Goal: Task Accomplishment & Management: Complete application form

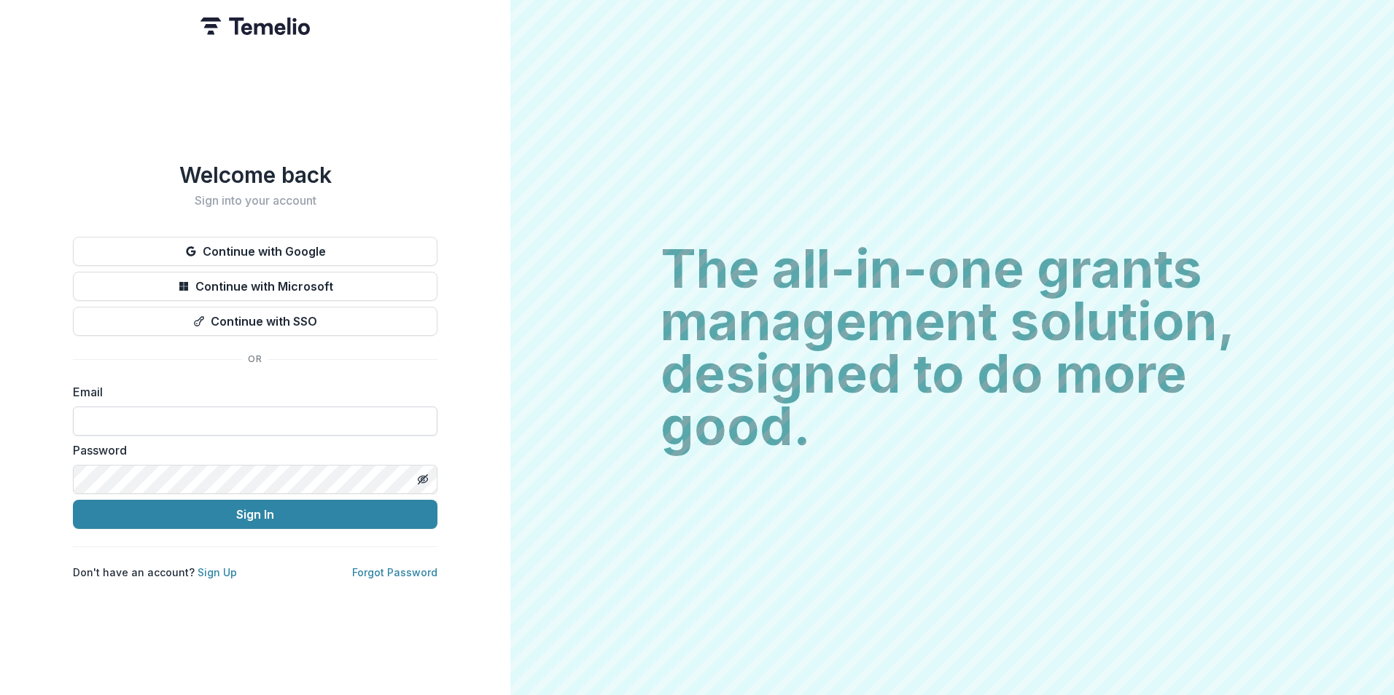
drag, startPoint x: 130, startPoint y: 416, endPoint x: 155, endPoint y: 418, distance: 25.6
click at [130, 416] on input at bounding box center [255, 421] width 364 height 29
type input "**********"
click at [73, 500] on button "Sign In" at bounding box center [255, 514] width 364 height 29
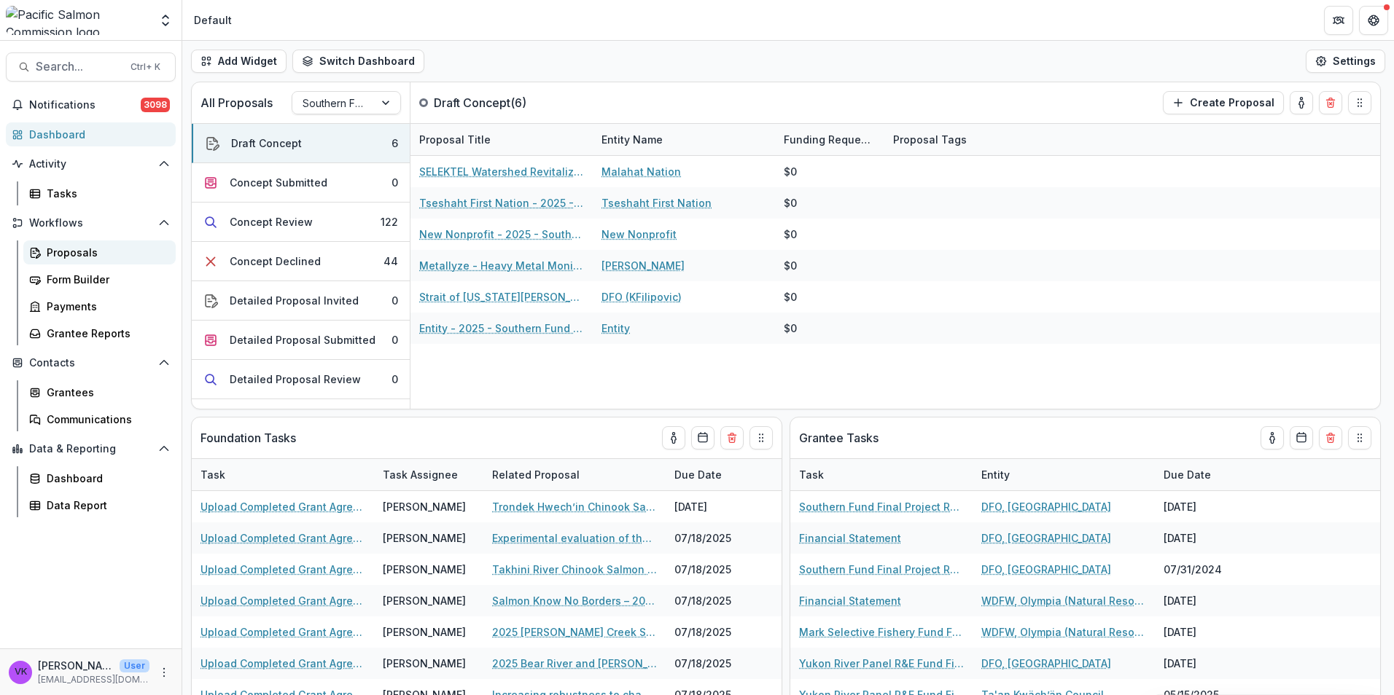
drag, startPoint x: 77, startPoint y: 255, endPoint x: 134, endPoint y: 257, distance: 57.6
click at [77, 254] on div "Proposals" at bounding box center [105, 252] width 117 height 15
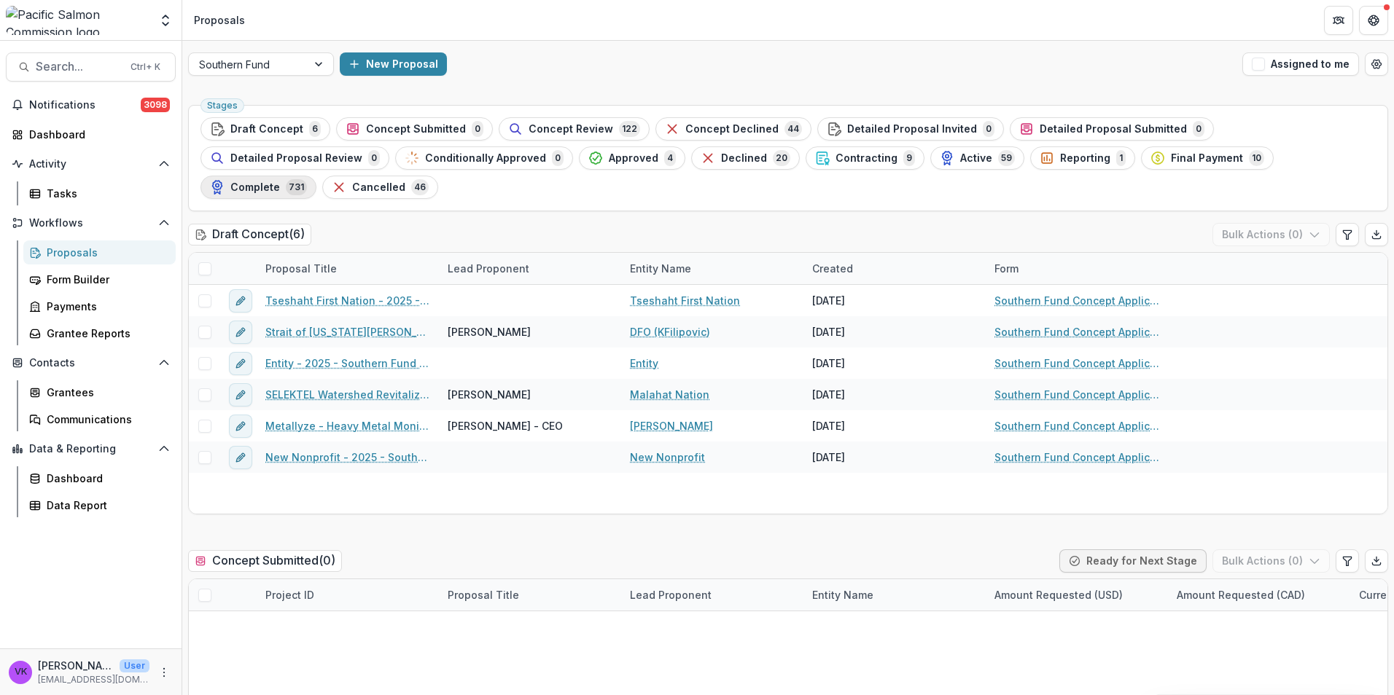
click at [280, 181] on span "Complete" at bounding box center [255, 187] width 50 height 12
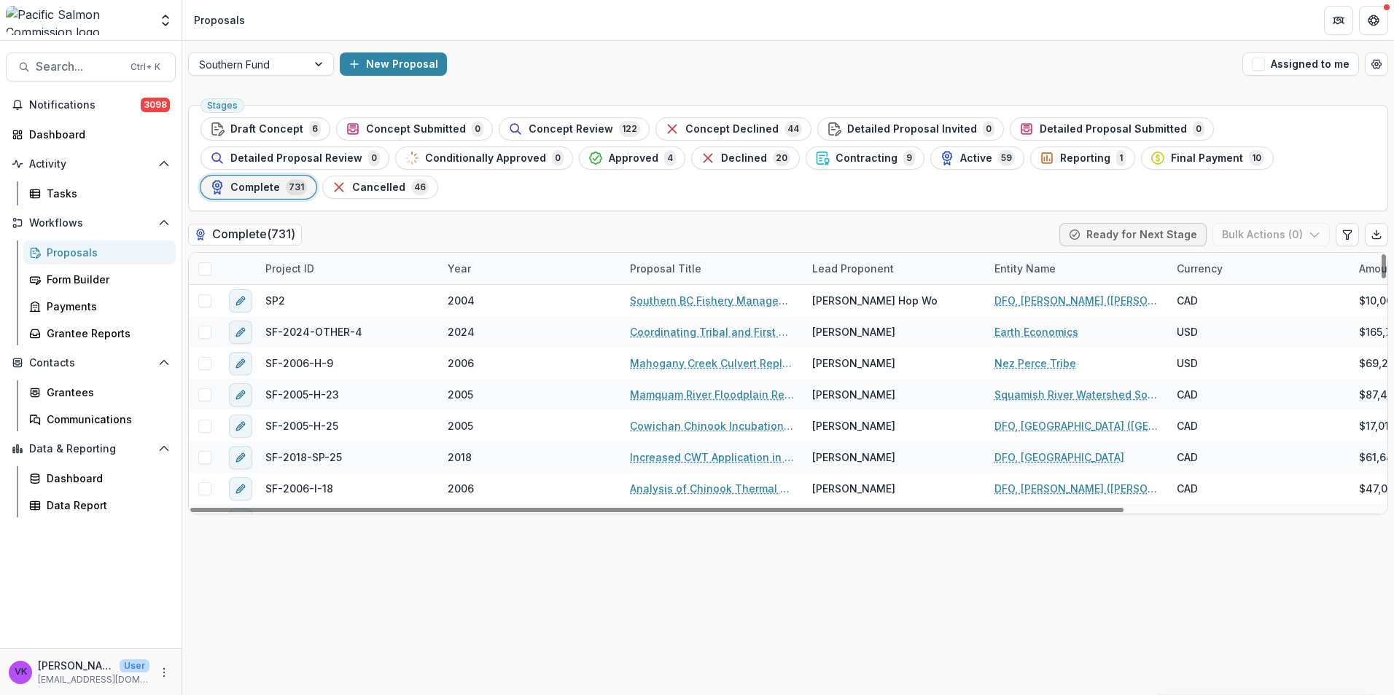
click at [336, 253] on div "Project ID" at bounding box center [348, 268] width 182 height 31
click at [333, 257] on body "Skip to content Foundations Pacific Salmon Commission Nonprofits Test Phising I…" at bounding box center [697, 347] width 1394 height 695
click at [333, 270] on input at bounding box center [346, 272] width 175 height 23
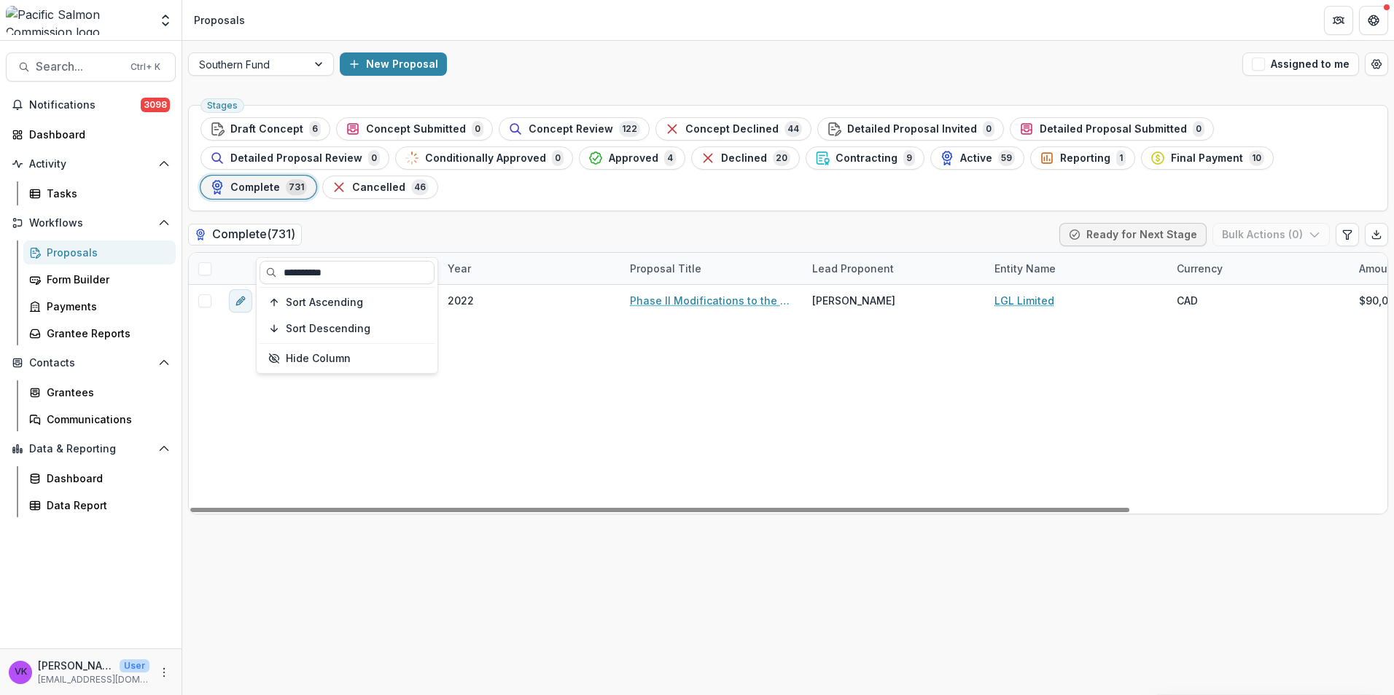
type input "**********"
drag, startPoint x: 687, startPoint y: 360, endPoint x: 706, endPoint y: 448, distance: 89.5
click at [690, 365] on div "SF-2022-SP-10 2022 Phase II Modifications to the Chum Genetic and Environmental…" at bounding box center [951, 399] width 1525 height 229
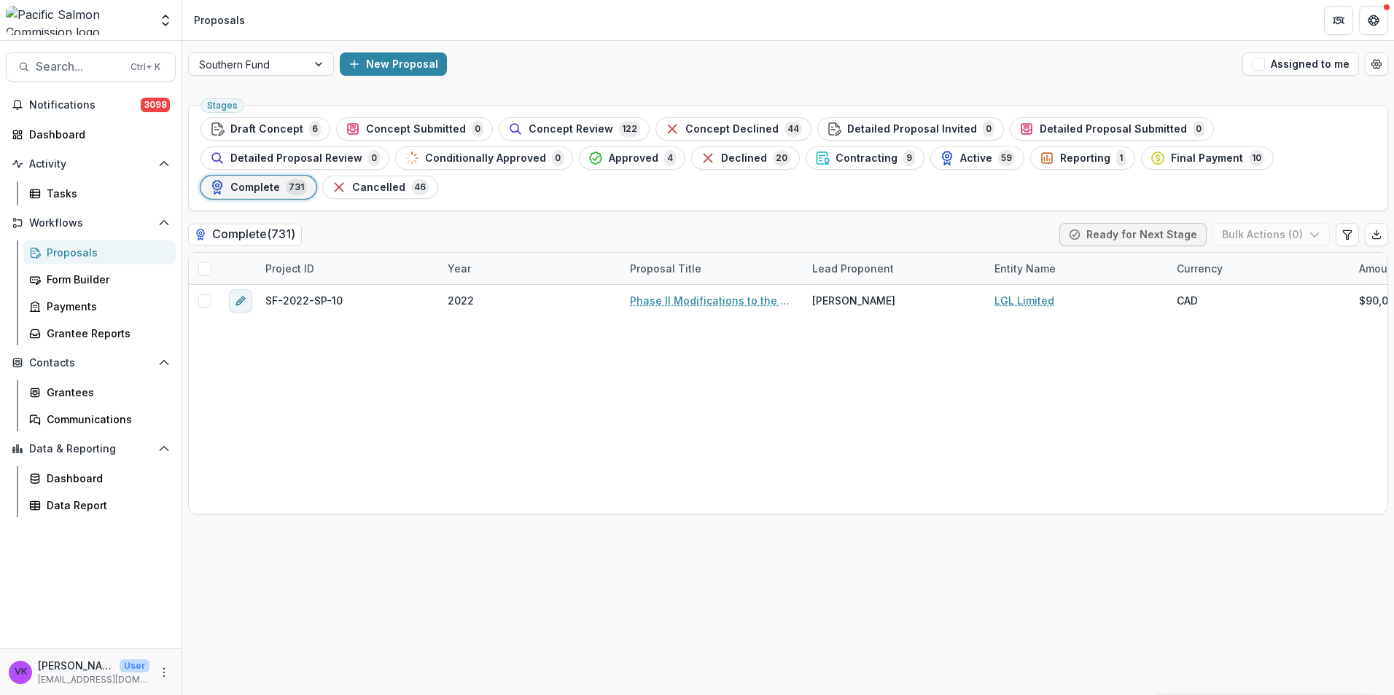
click at [69, 251] on div "Proposals" at bounding box center [105, 252] width 117 height 15
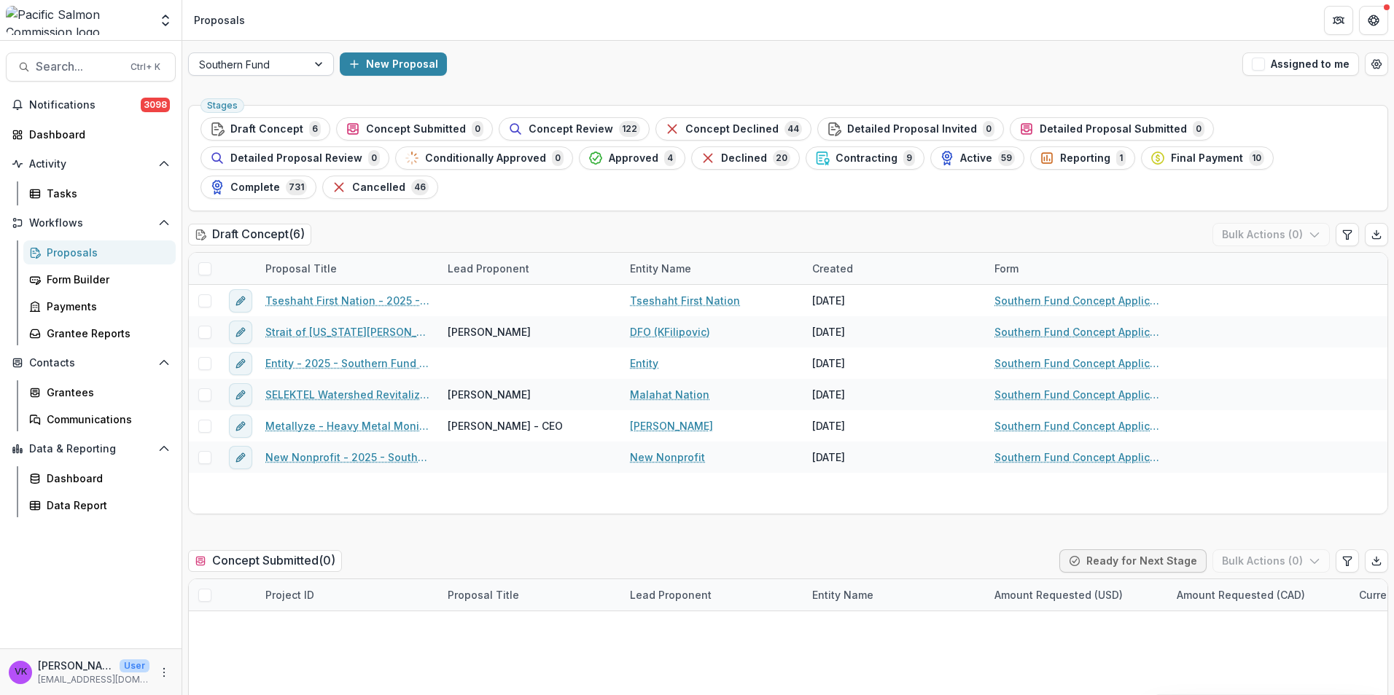
click at [317, 60] on div at bounding box center [320, 64] width 26 height 22
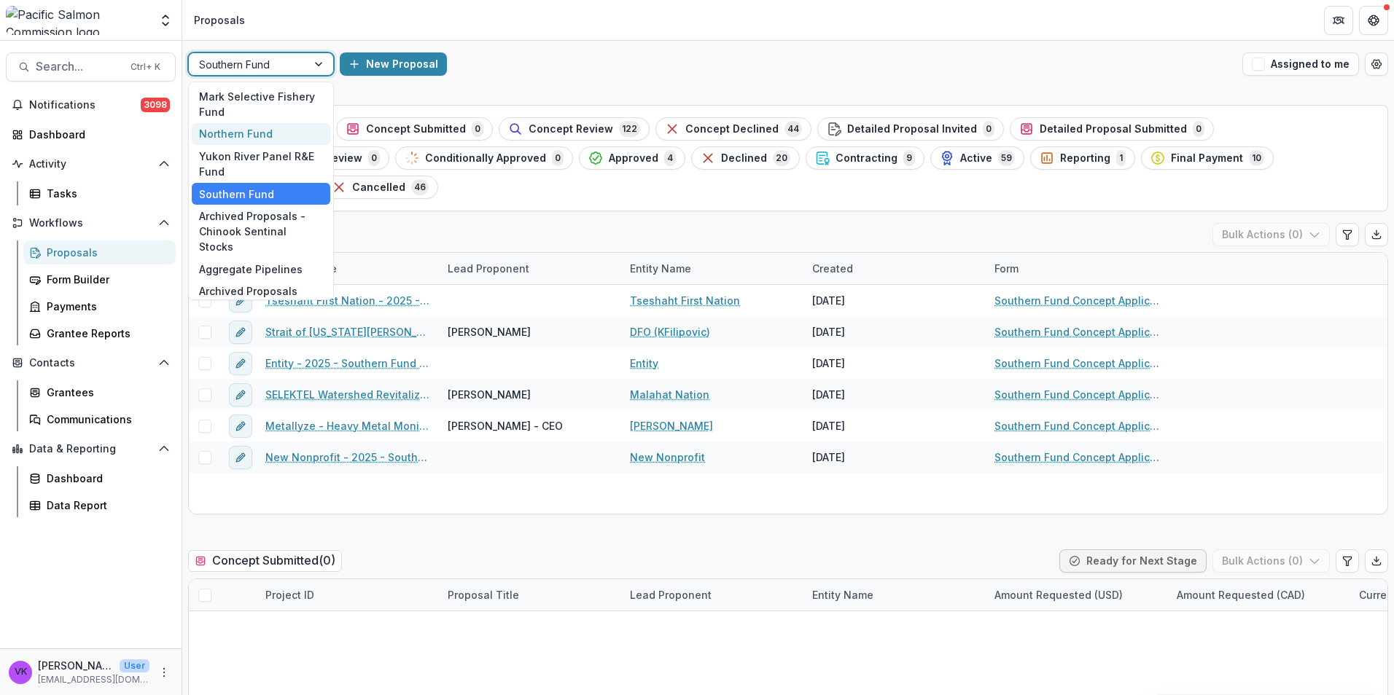
click at [243, 131] on div "Northern Fund" at bounding box center [261, 134] width 138 height 23
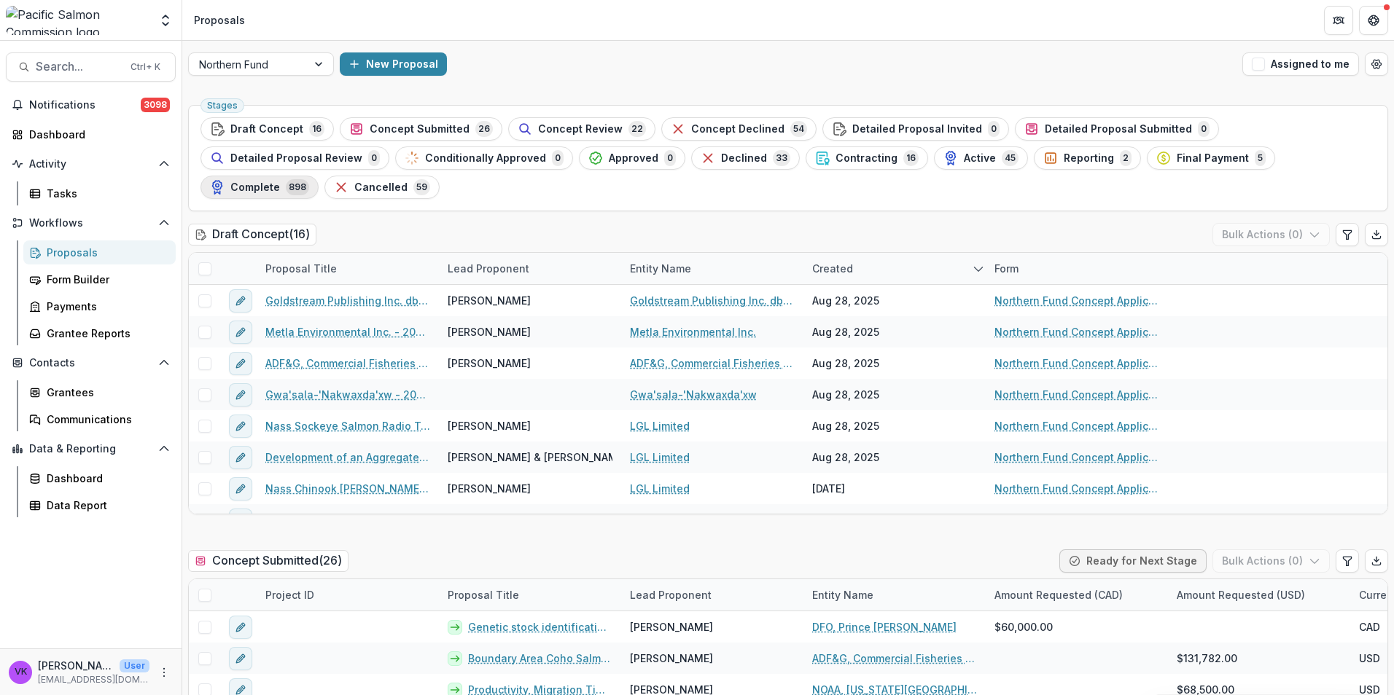
click at [280, 181] on span "Complete" at bounding box center [255, 187] width 50 height 12
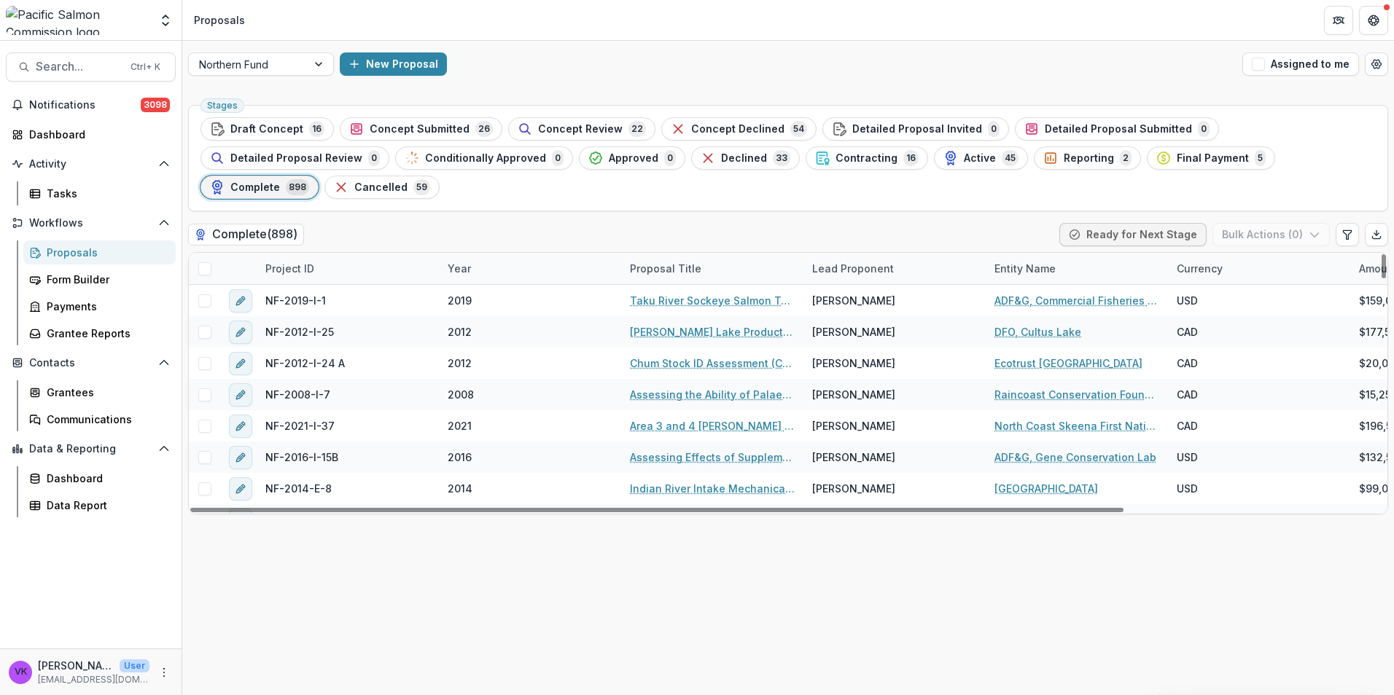
click at [371, 253] on div "Project ID" at bounding box center [348, 268] width 182 height 31
click at [362, 286] on div "Sort Ascending Sort Descending Hide Column" at bounding box center [347, 315] width 181 height 115
drag, startPoint x: 372, startPoint y: 269, endPoint x: 380, endPoint y: 284, distance: 16.3
click at [372, 268] on input at bounding box center [346, 272] width 175 height 23
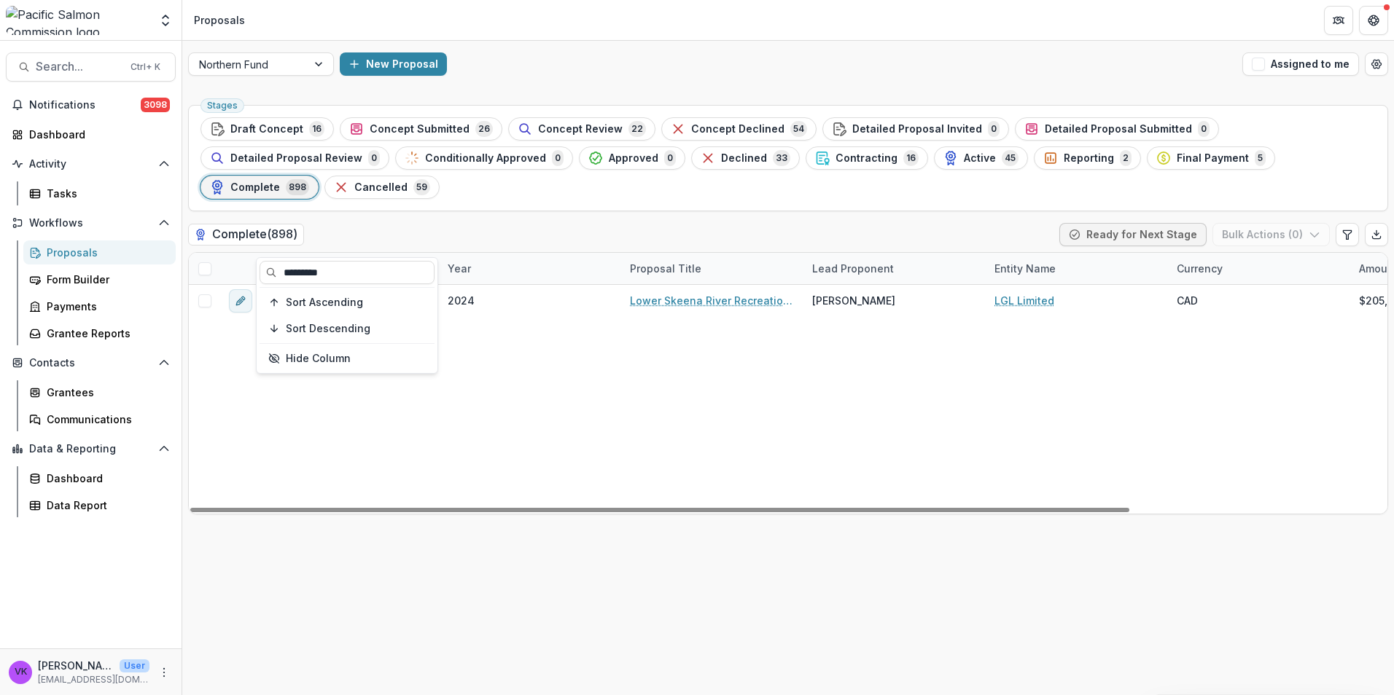
type input "*********"
click at [783, 353] on div "NF-2024-I-42 2024 Lower Skeena River Recreational Fishery Creel Survey, 2024 Ka…" at bounding box center [951, 399] width 1525 height 229
click at [60, 255] on div "Proposals" at bounding box center [105, 252] width 117 height 15
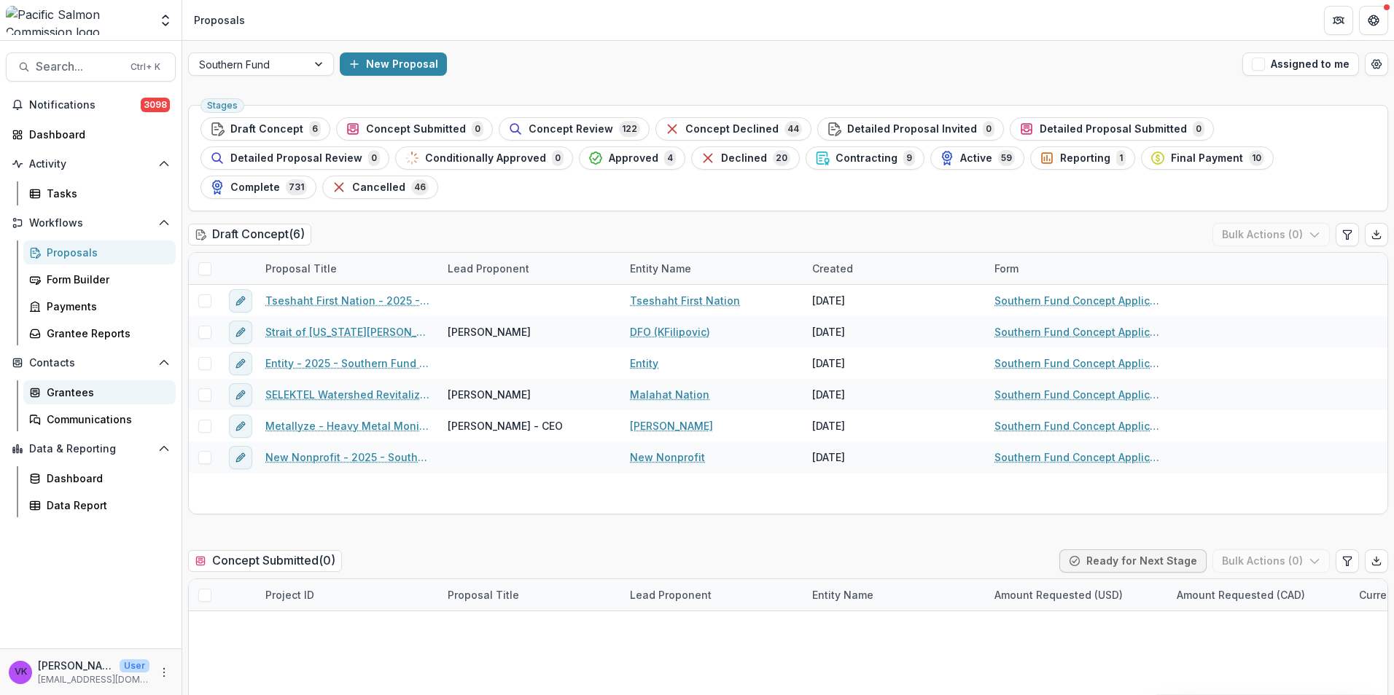
click at [77, 388] on div "Grantees" at bounding box center [105, 392] width 117 height 15
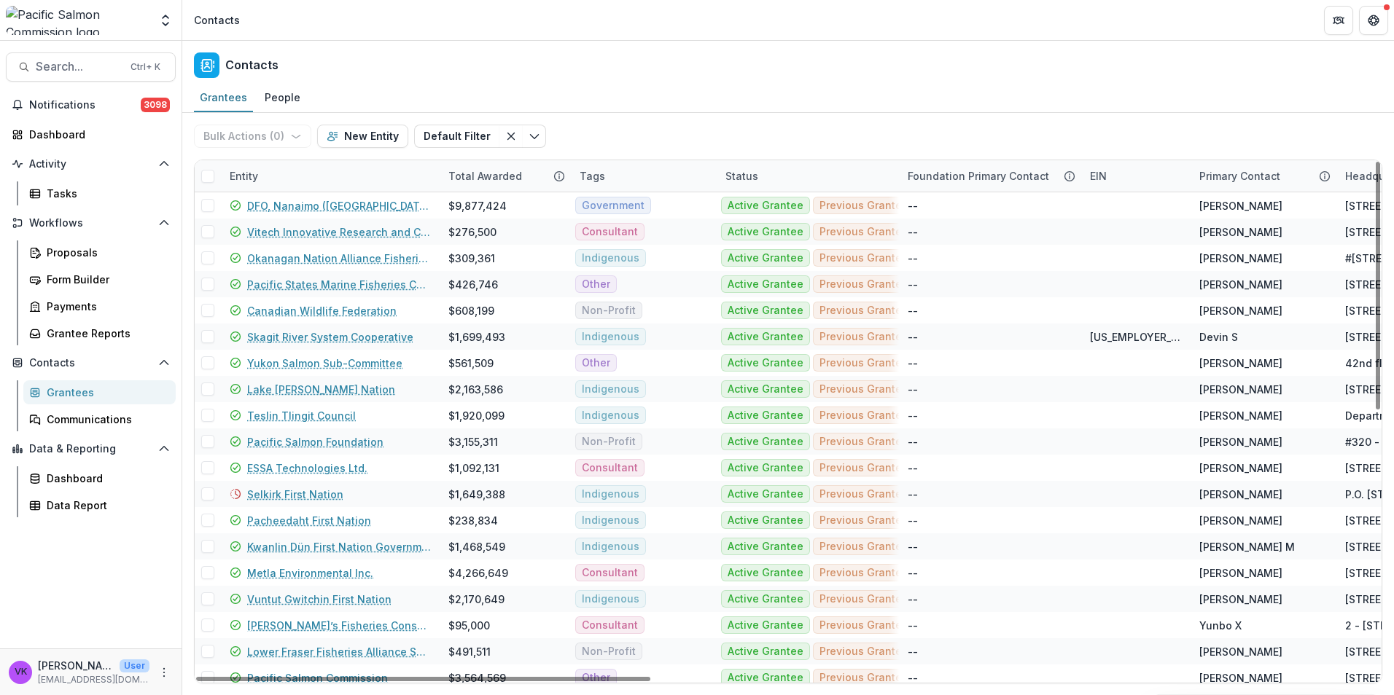
drag, startPoint x: 273, startPoint y: 166, endPoint x: 302, endPoint y: 178, distance: 30.7
click at [273, 165] on div "Entity" at bounding box center [330, 175] width 219 height 31
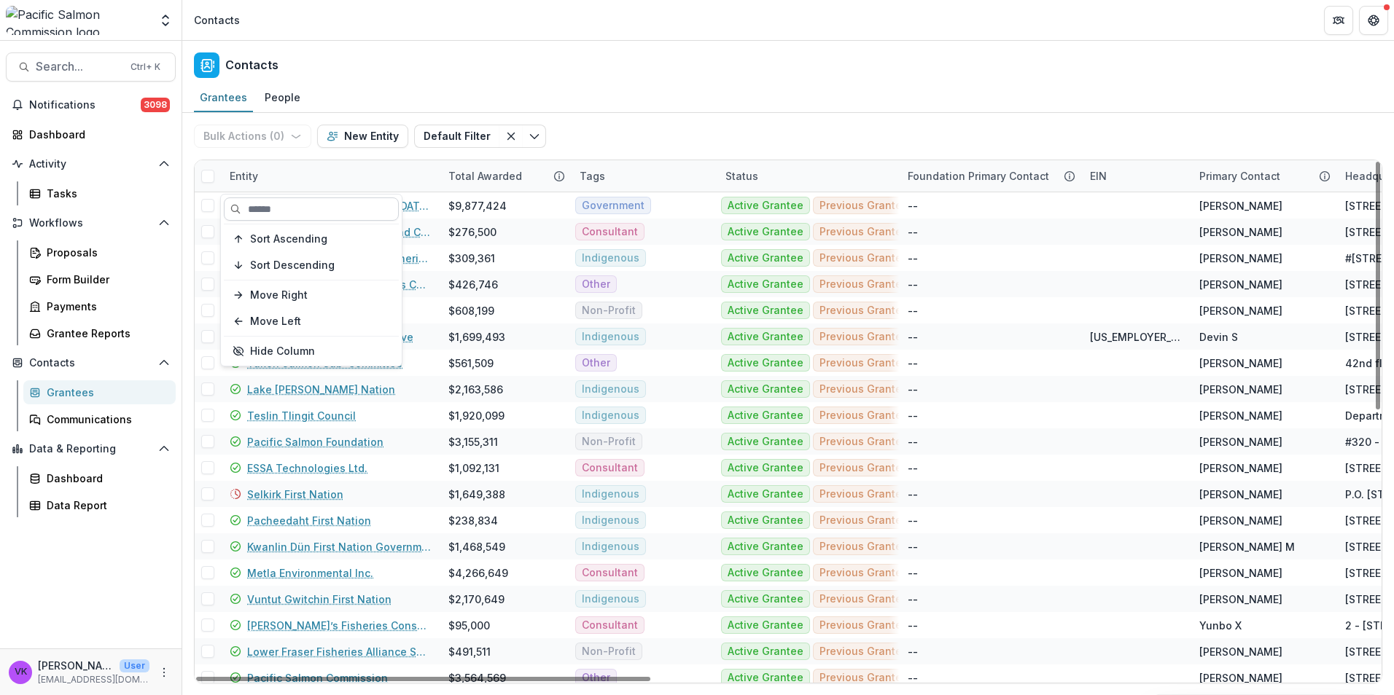
click at [244, 211] on input at bounding box center [311, 209] width 175 height 23
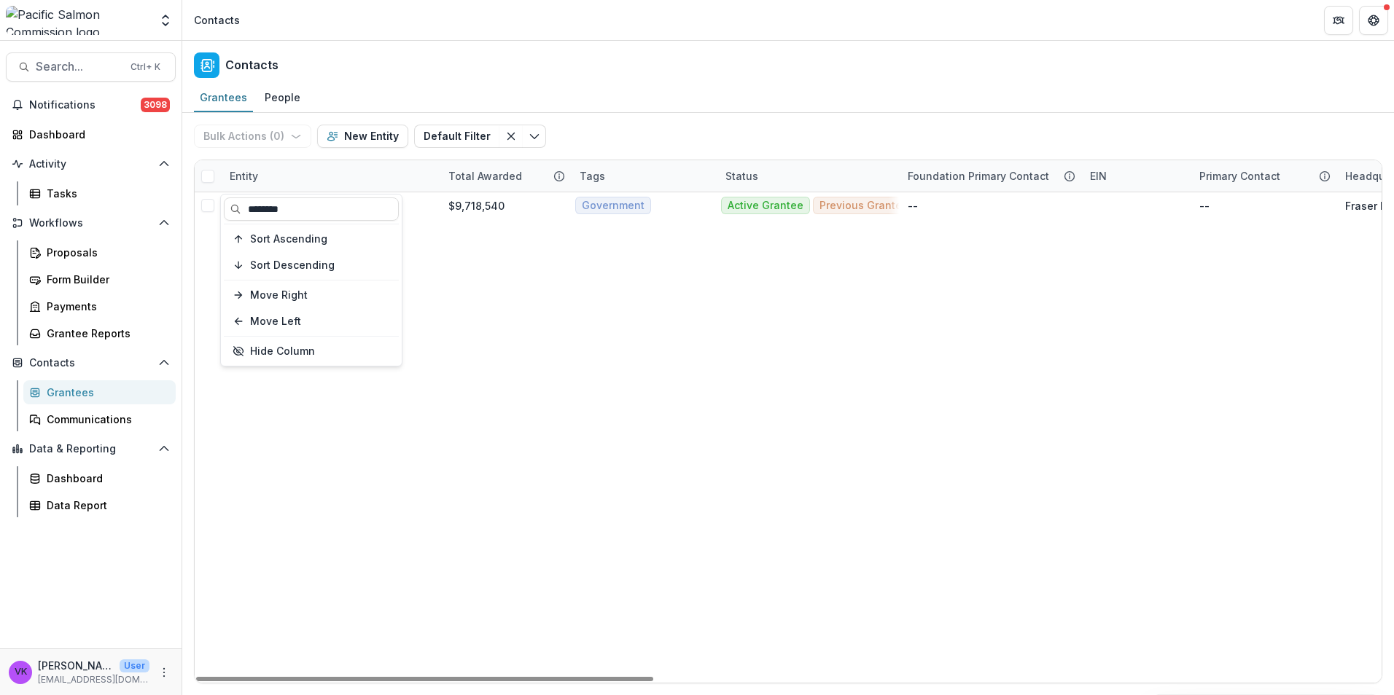
type input "********"
drag, startPoint x: 511, startPoint y: 358, endPoint x: 300, endPoint y: 237, distance: 243.5
click at [275, 166] on div "Entity" at bounding box center [330, 175] width 219 height 31
drag, startPoint x: 274, startPoint y: 211, endPoint x: 312, endPoint y: 216, distance: 38.3
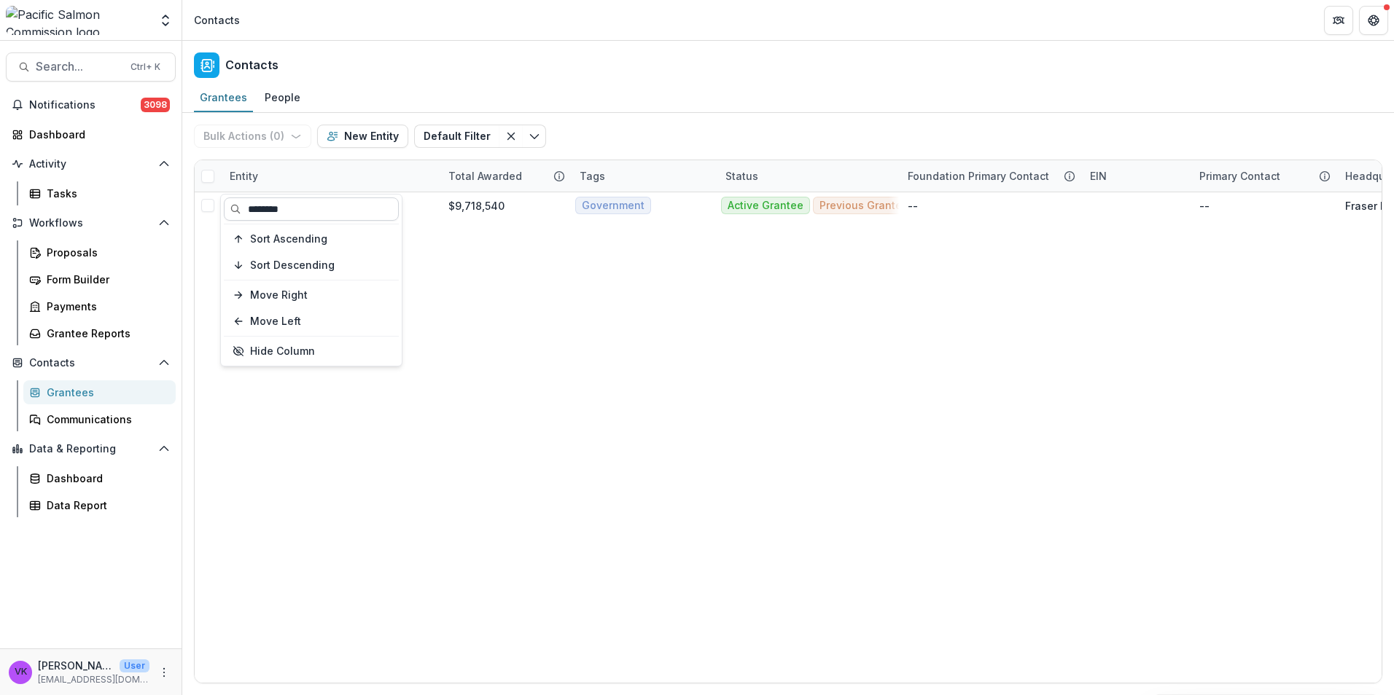
click at [311, 215] on input "********" at bounding box center [311, 209] width 175 height 23
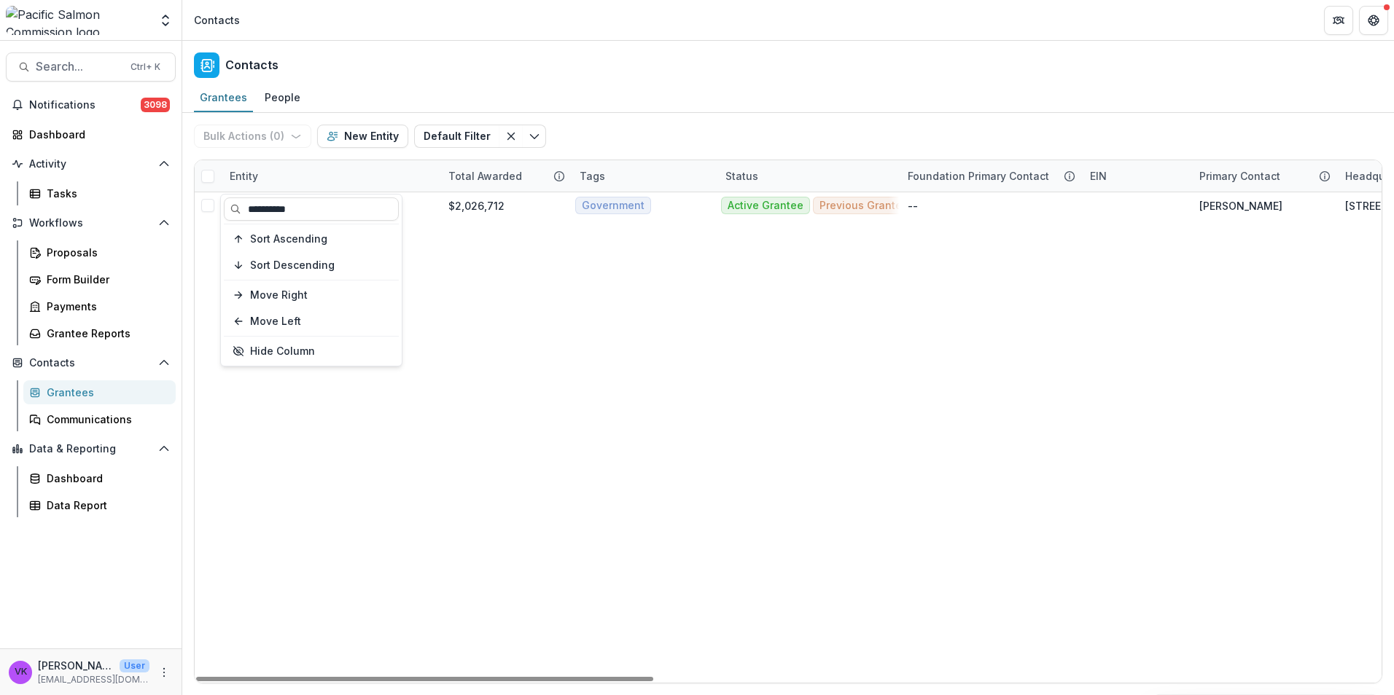
type input "**********"
click at [285, 171] on div "Entity" at bounding box center [330, 175] width 219 height 31
click at [278, 206] on input "**********" at bounding box center [311, 209] width 175 height 23
drag, startPoint x: 311, startPoint y: 203, endPoint x: 353, endPoint y: 208, distance: 42.7
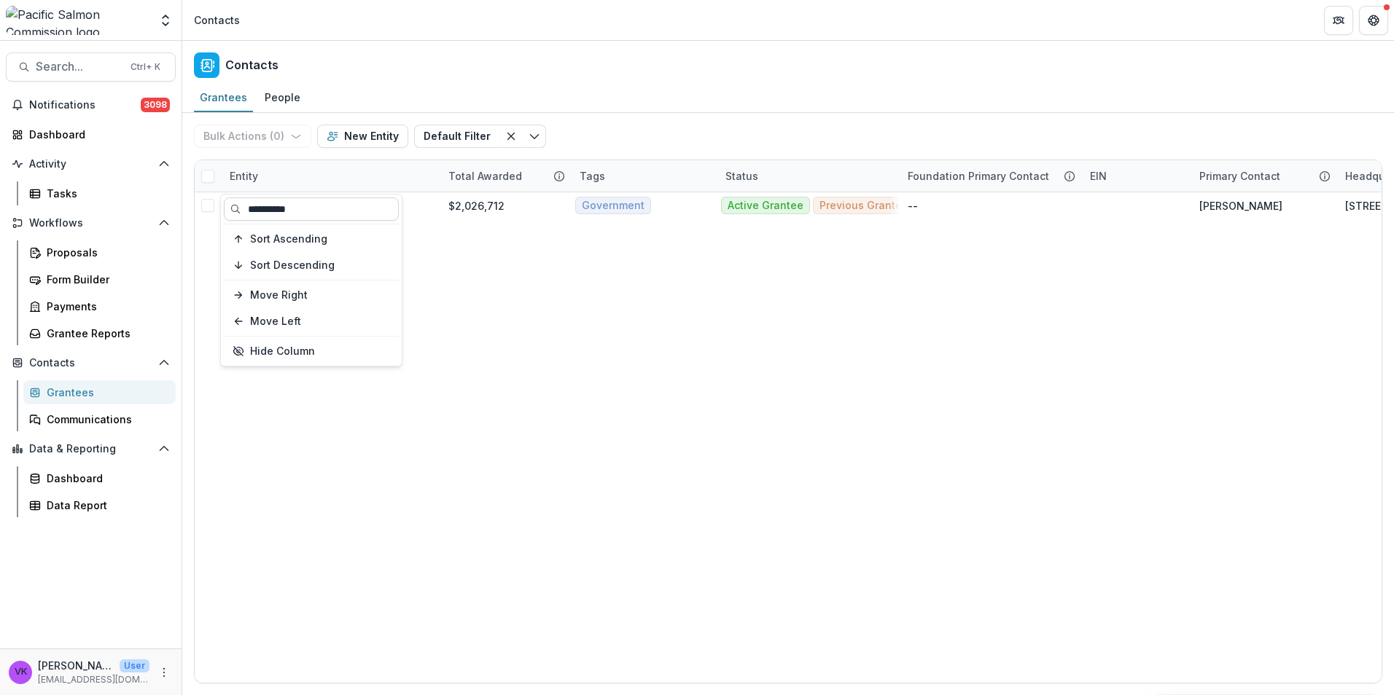
click at [353, 207] on input "**********" at bounding box center [311, 209] width 175 height 23
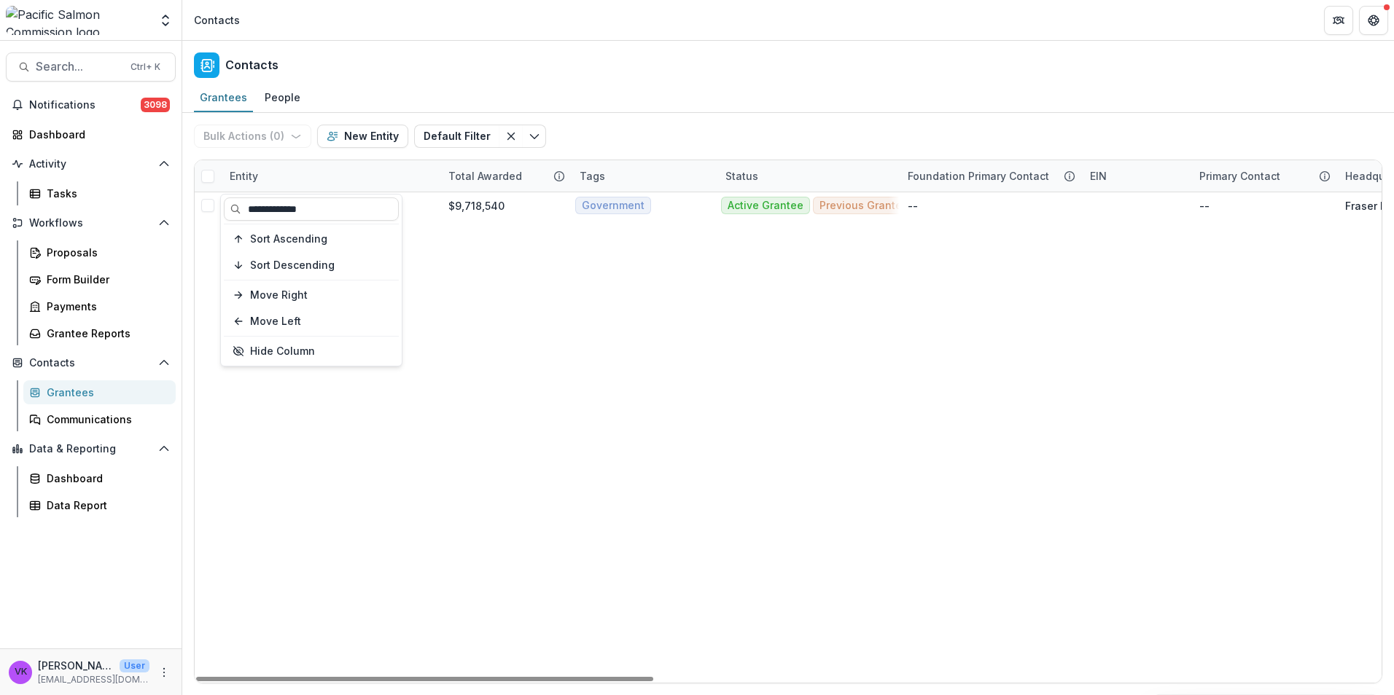
type input "**********"
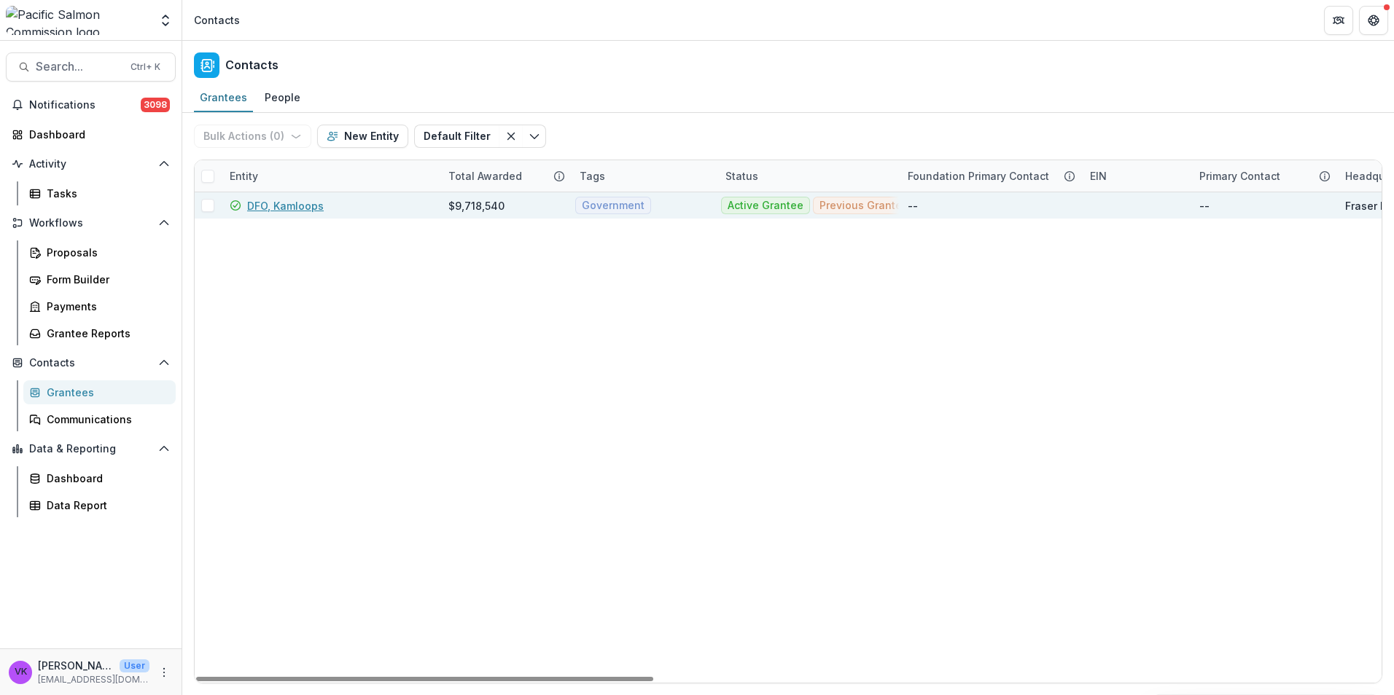
drag, startPoint x: 280, startPoint y: 203, endPoint x: 383, endPoint y: 215, distance: 103.5
click at [280, 202] on link "DFO, Kamloops" at bounding box center [285, 205] width 77 height 15
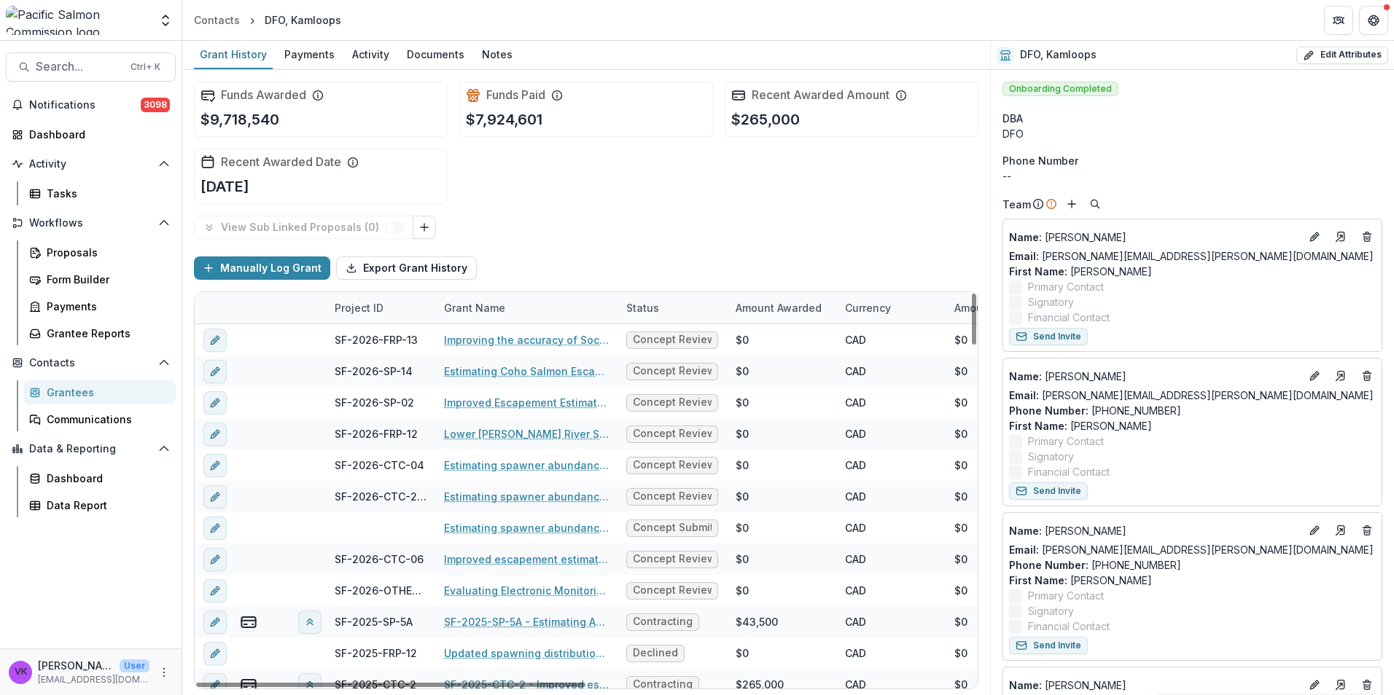
drag, startPoint x: 499, startPoint y: 57, endPoint x: 712, endPoint y: 117, distance: 221.8
click at [499, 58] on div "Notes" at bounding box center [497, 54] width 42 height 21
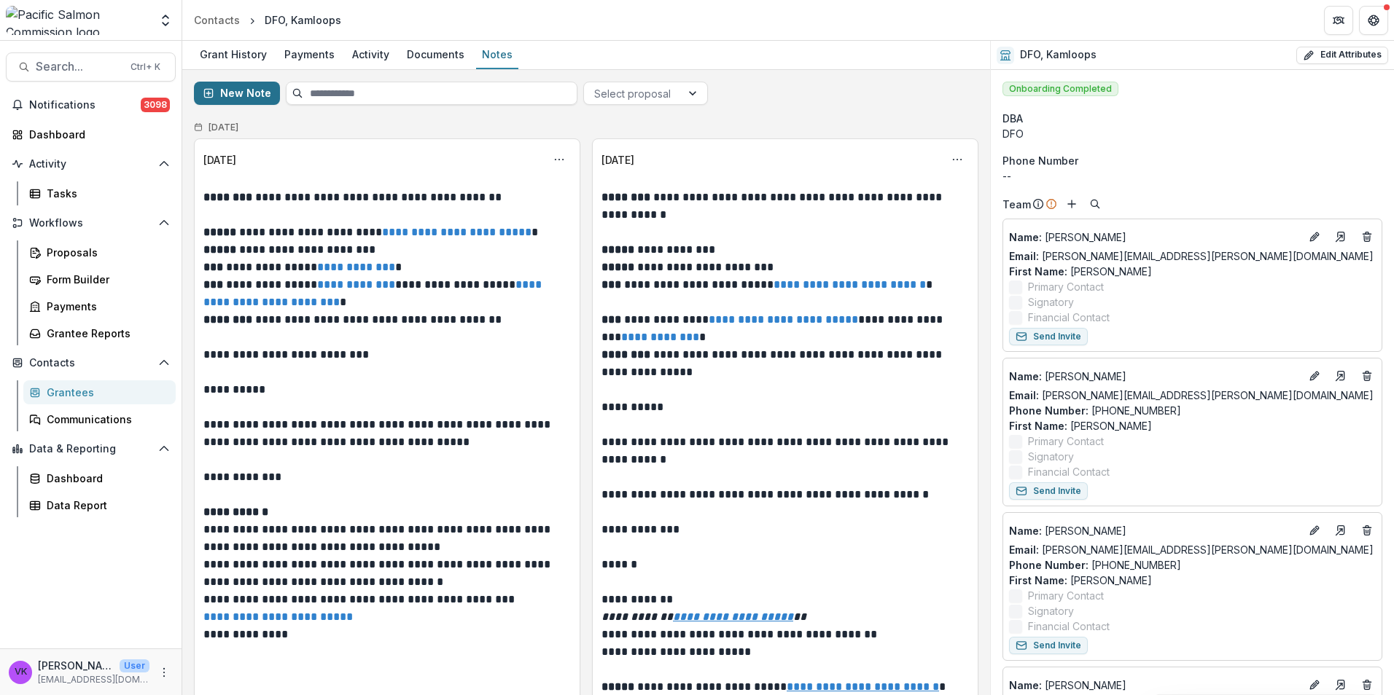
click at [249, 87] on button "New Note" at bounding box center [237, 93] width 86 height 23
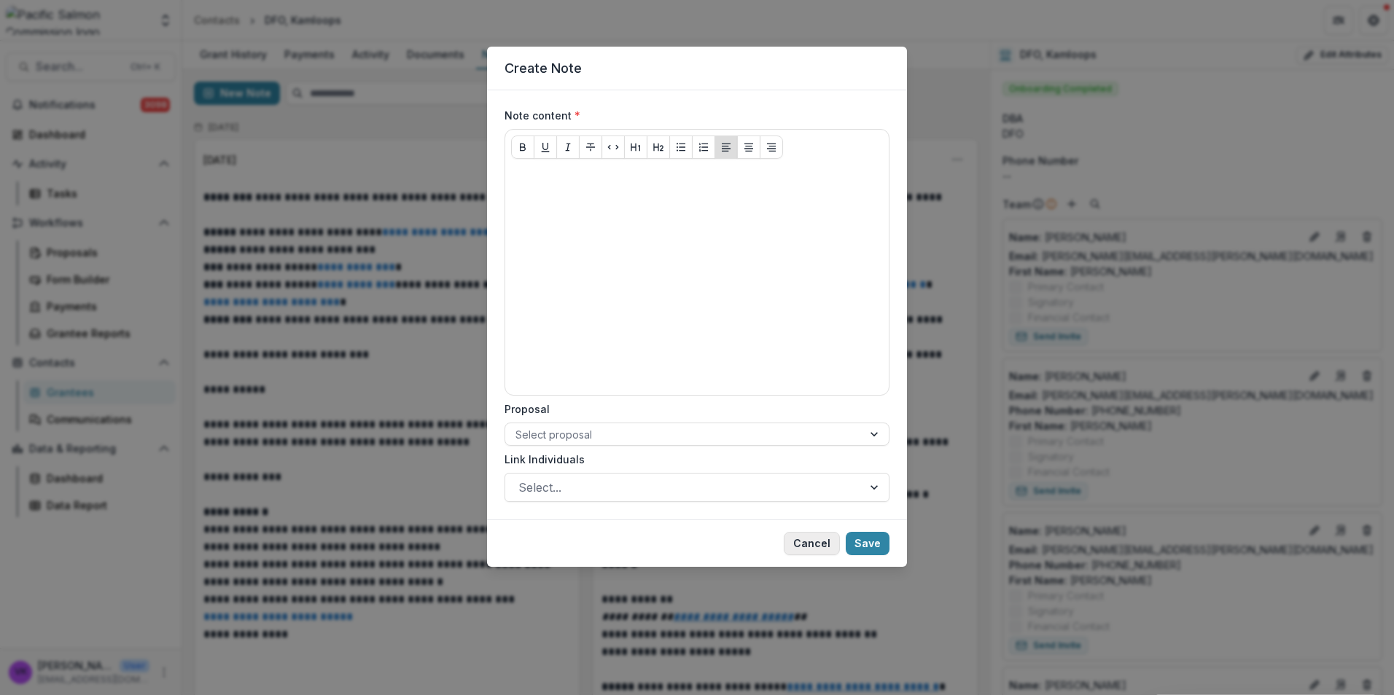
click at [823, 542] on button "Cancel" at bounding box center [811, 543] width 56 height 23
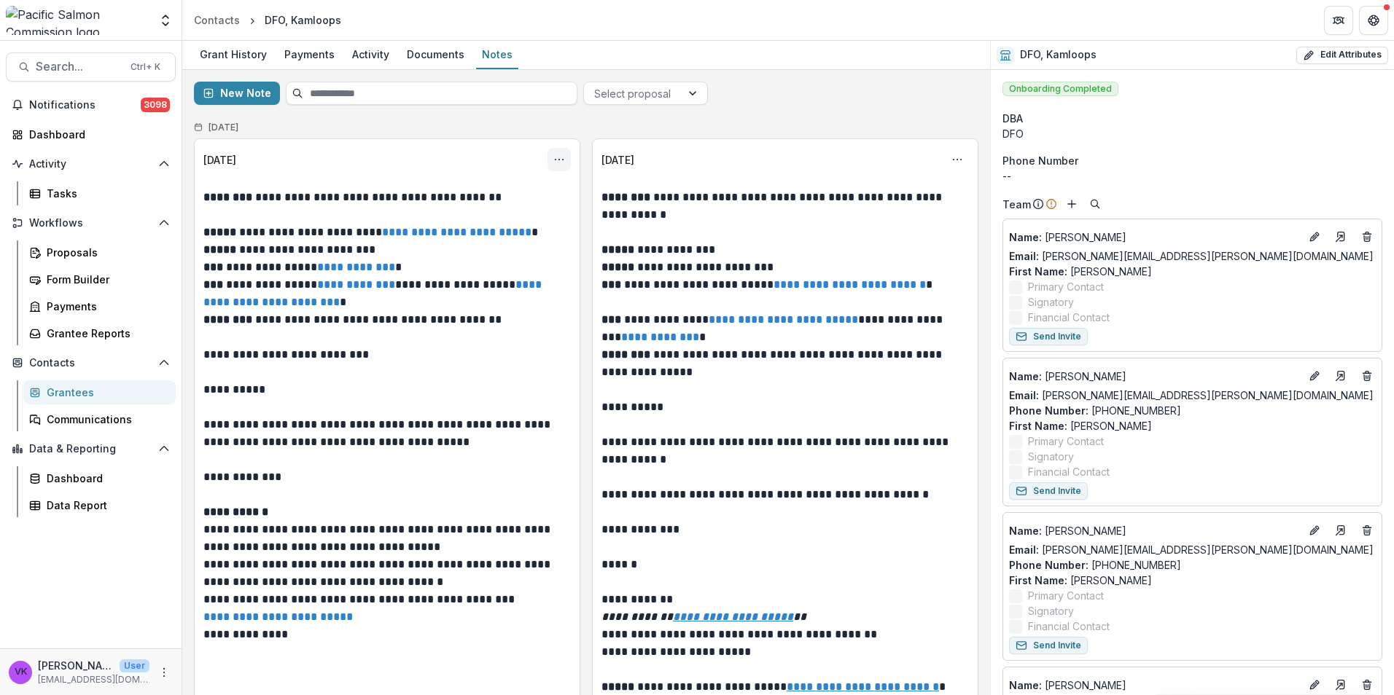
click at [555, 164] on icon "Options" at bounding box center [559, 160] width 12 height 12
click at [452, 214] on button "Edit" at bounding box center [487, 217] width 156 height 24
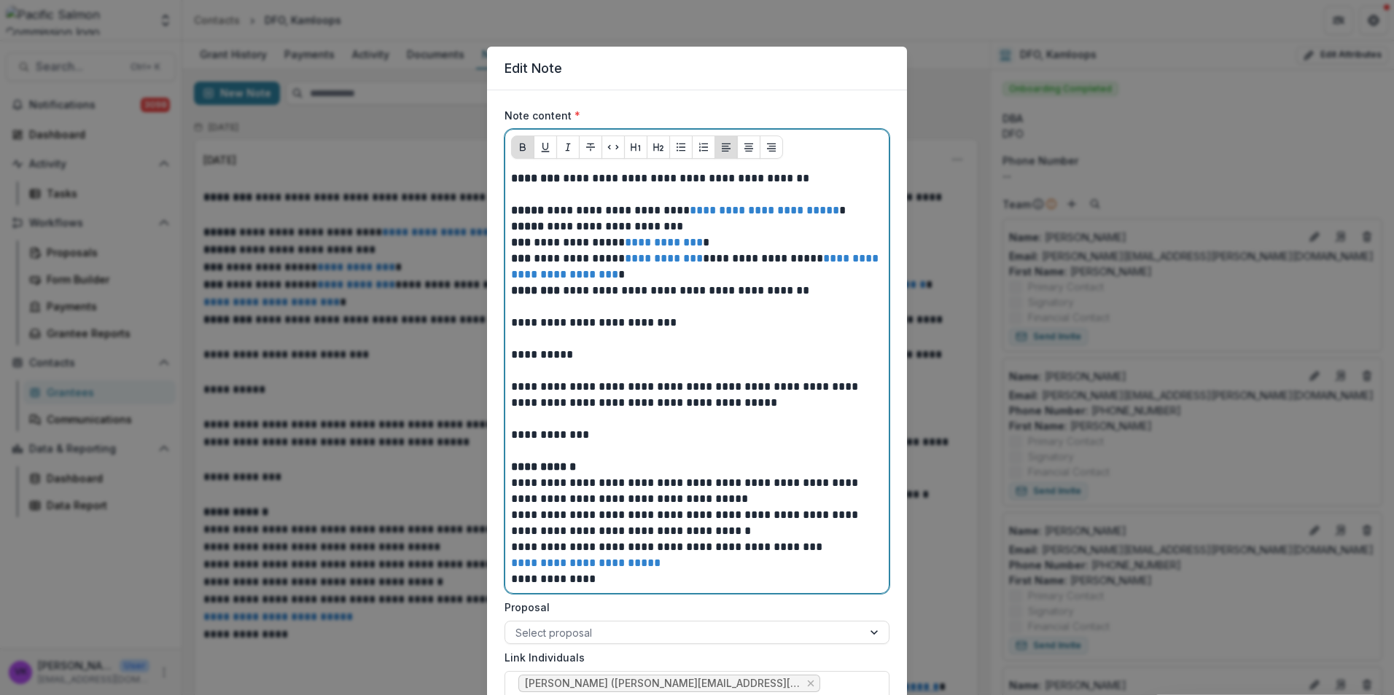
drag, startPoint x: 568, startPoint y: 198, endPoint x: 579, endPoint y: 202, distance: 11.8
click at [568, 197] on p at bounding box center [697, 195] width 372 height 16
click at [550, 198] on p at bounding box center [697, 195] width 372 height 16
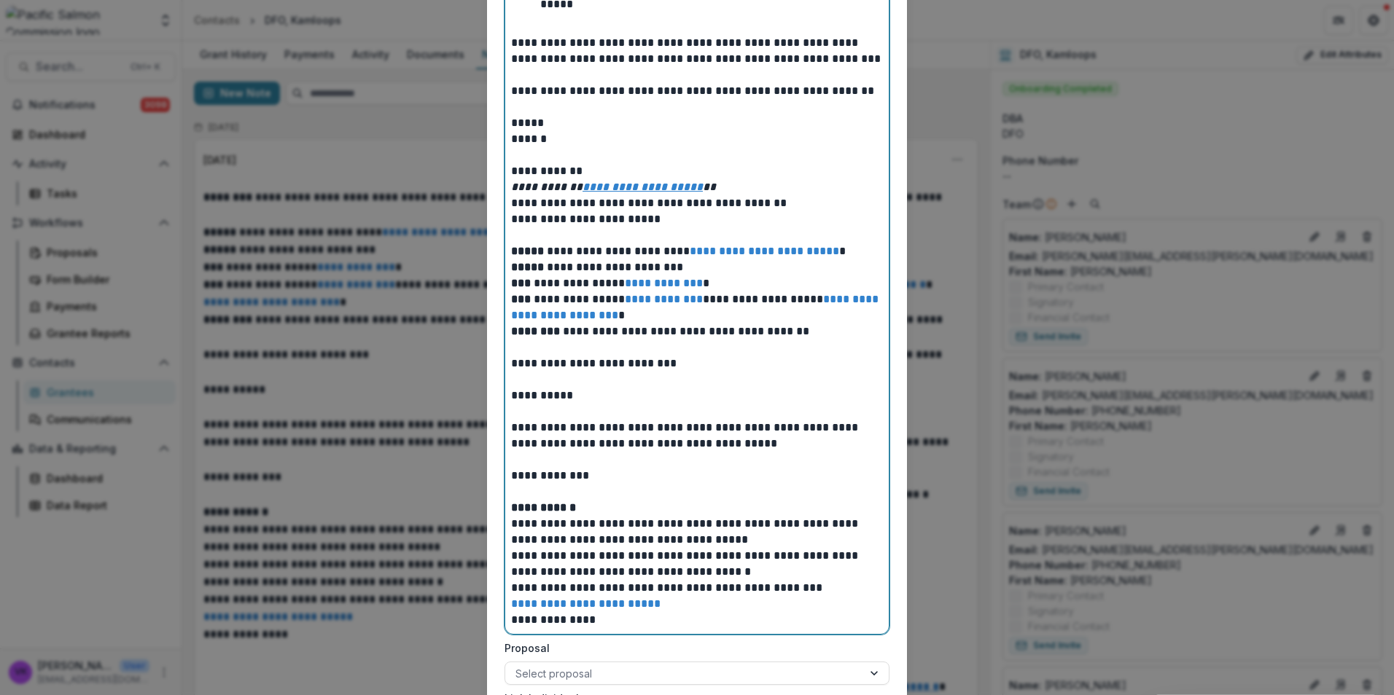
scroll to position [794, 0]
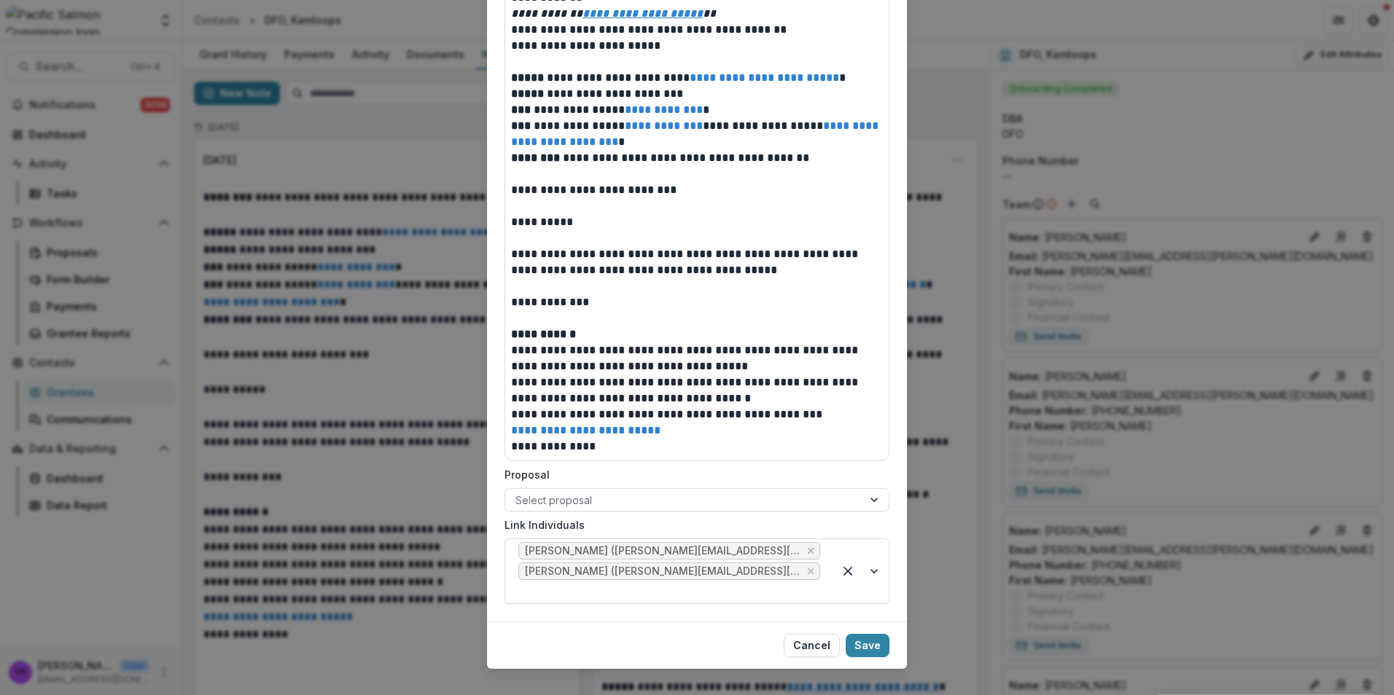
drag, startPoint x: 875, startPoint y: 619, endPoint x: 987, endPoint y: 625, distance: 111.7
click at [875, 634] on button "Save" at bounding box center [867, 645] width 44 height 23
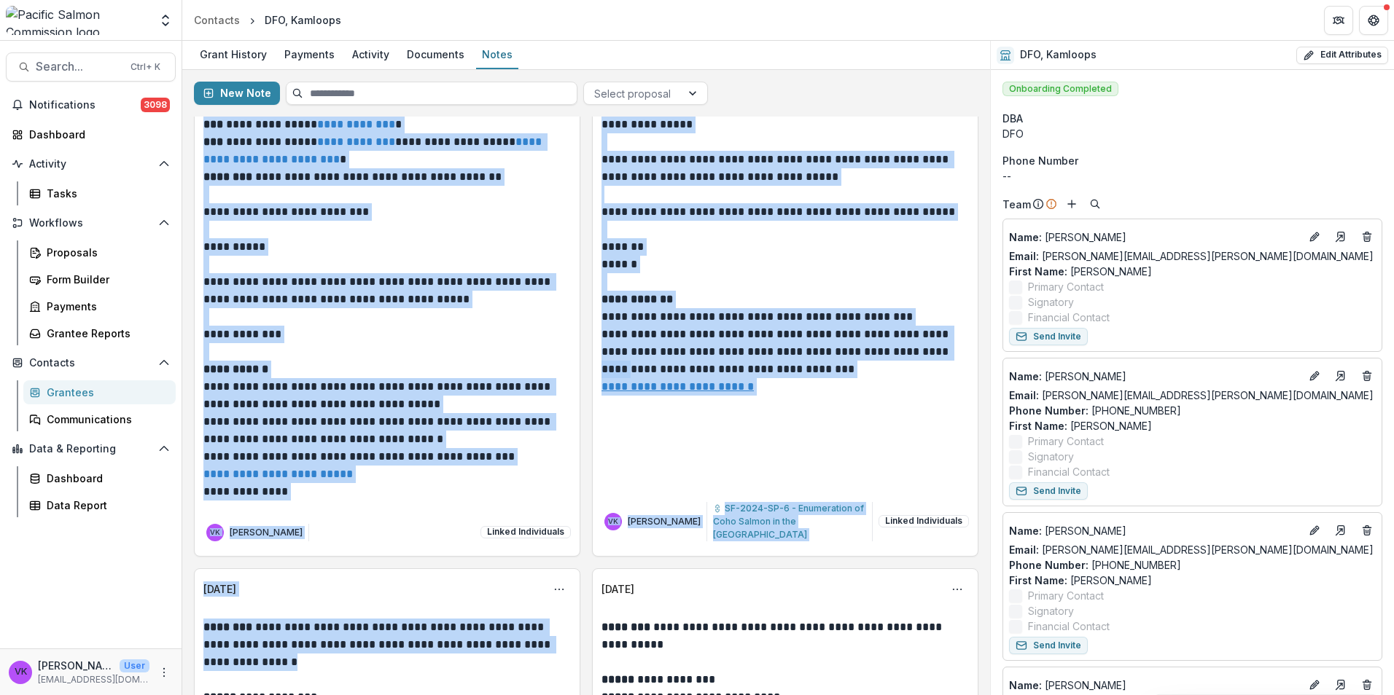
scroll to position [867, 0]
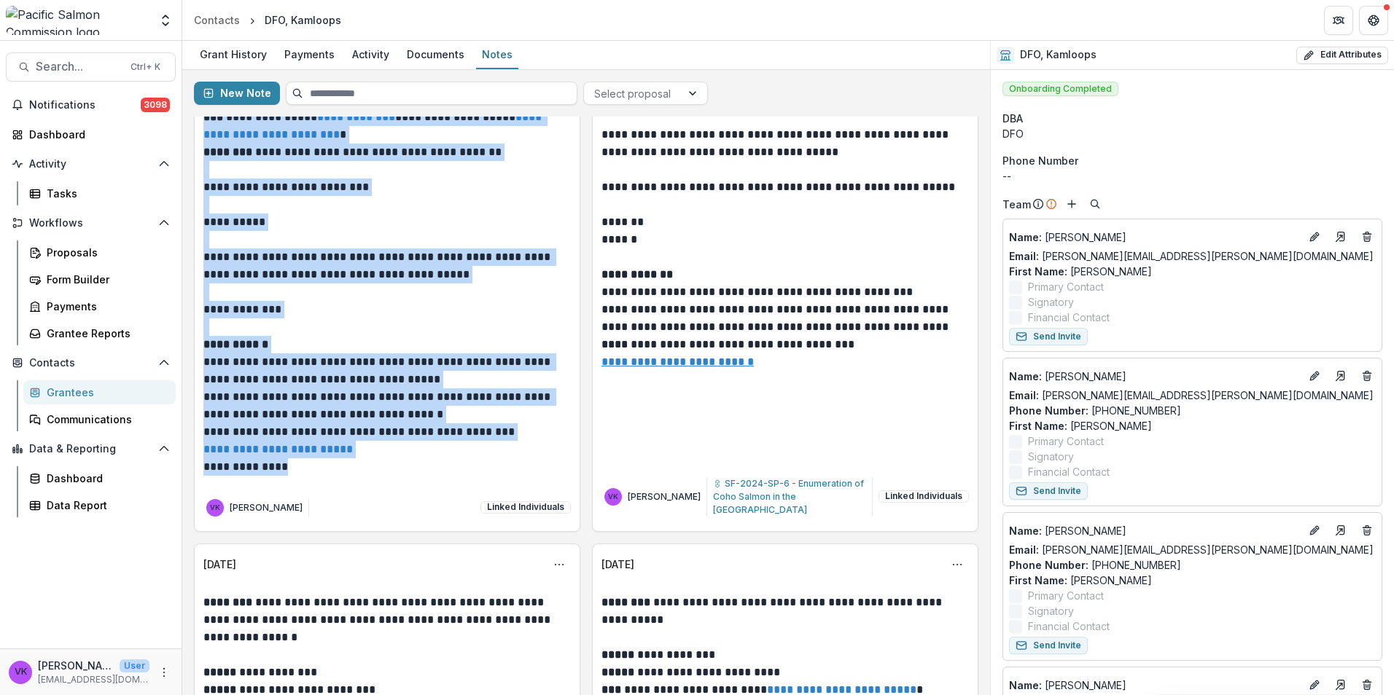
drag, startPoint x: 206, startPoint y: 199, endPoint x: 359, endPoint y: 460, distance: 302.5
drag, startPoint x: 359, startPoint y: 460, endPoint x: 311, endPoint y: 402, distance: 74.6
copy div "**********"
click at [70, 388] on div "Grantees" at bounding box center [105, 392] width 117 height 15
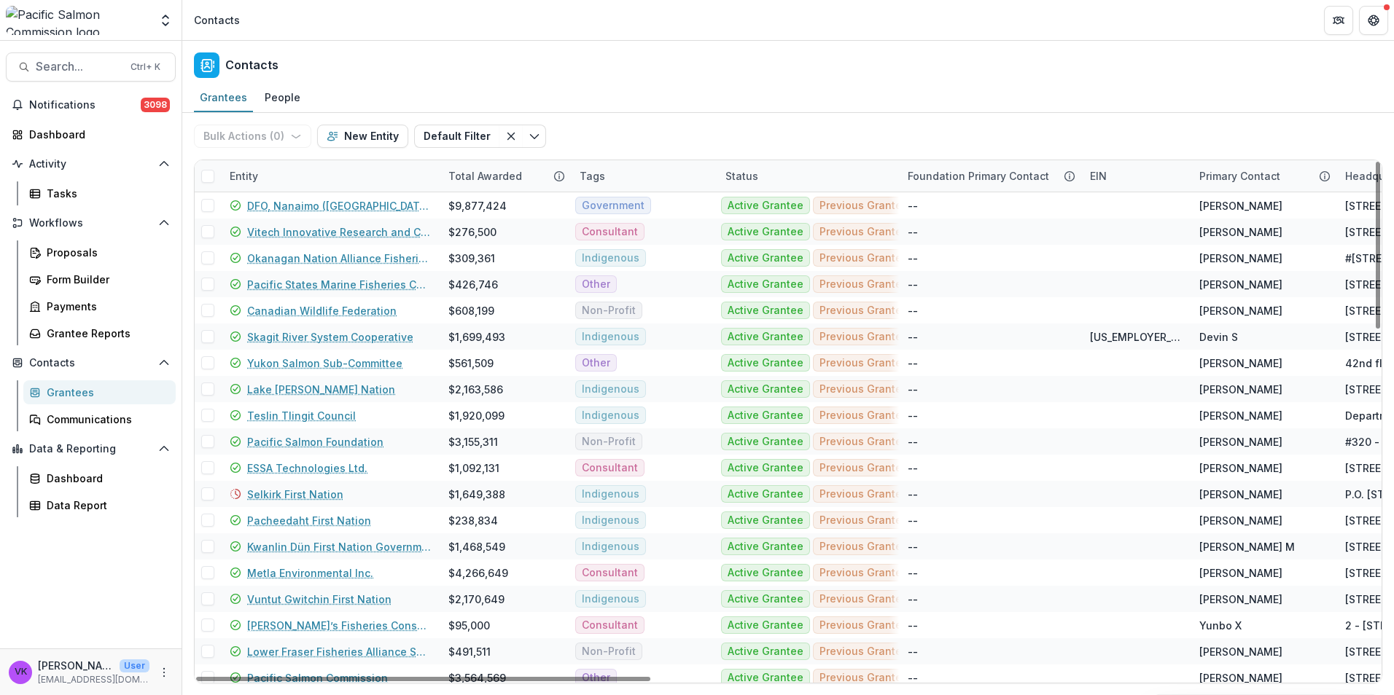
click at [309, 174] on div "Entity" at bounding box center [330, 175] width 219 height 31
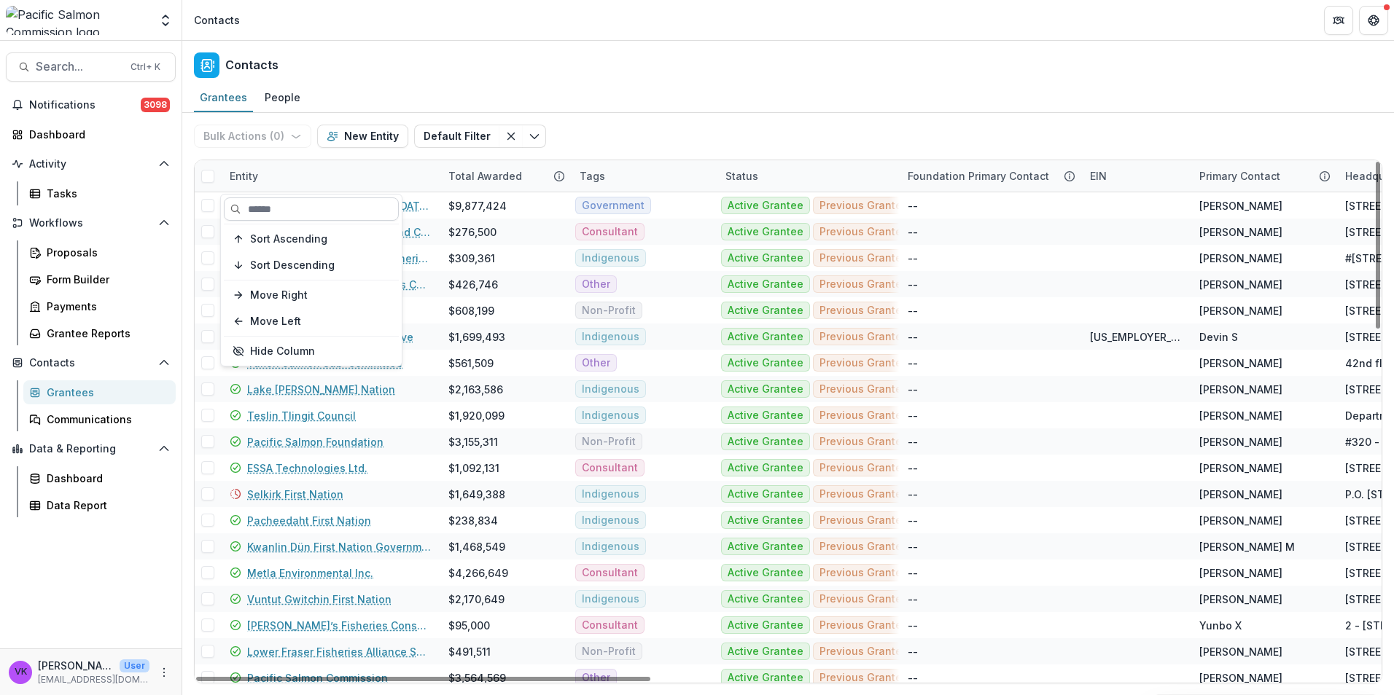
click at [308, 209] on input at bounding box center [311, 209] width 175 height 23
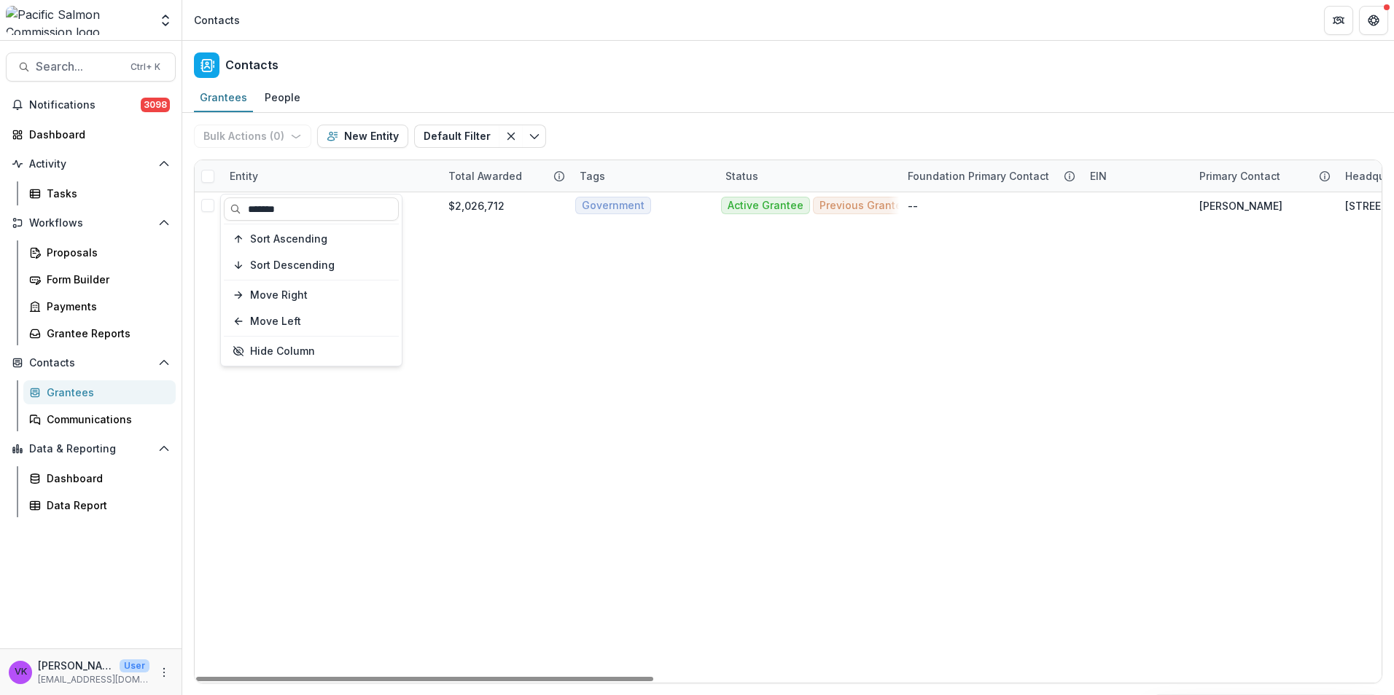
type input "*******"
drag, startPoint x: 679, startPoint y: 130, endPoint x: 504, endPoint y: 176, distance: 180.7
click at [679, 131] on div "Bulk Actions ( 0 ) Send Email Create Proposals Create Tasks New Entity Default …" at bounding box center [788, 136] width 1188 height 47
drag, startPoint x: 277, startPoint y: 211, endPoint x: 297, endPoint y: 219, distance: 21.9
click at [277, 209] on link "DFO, Delta" at bounding box center [273, 205] width 53 height 15
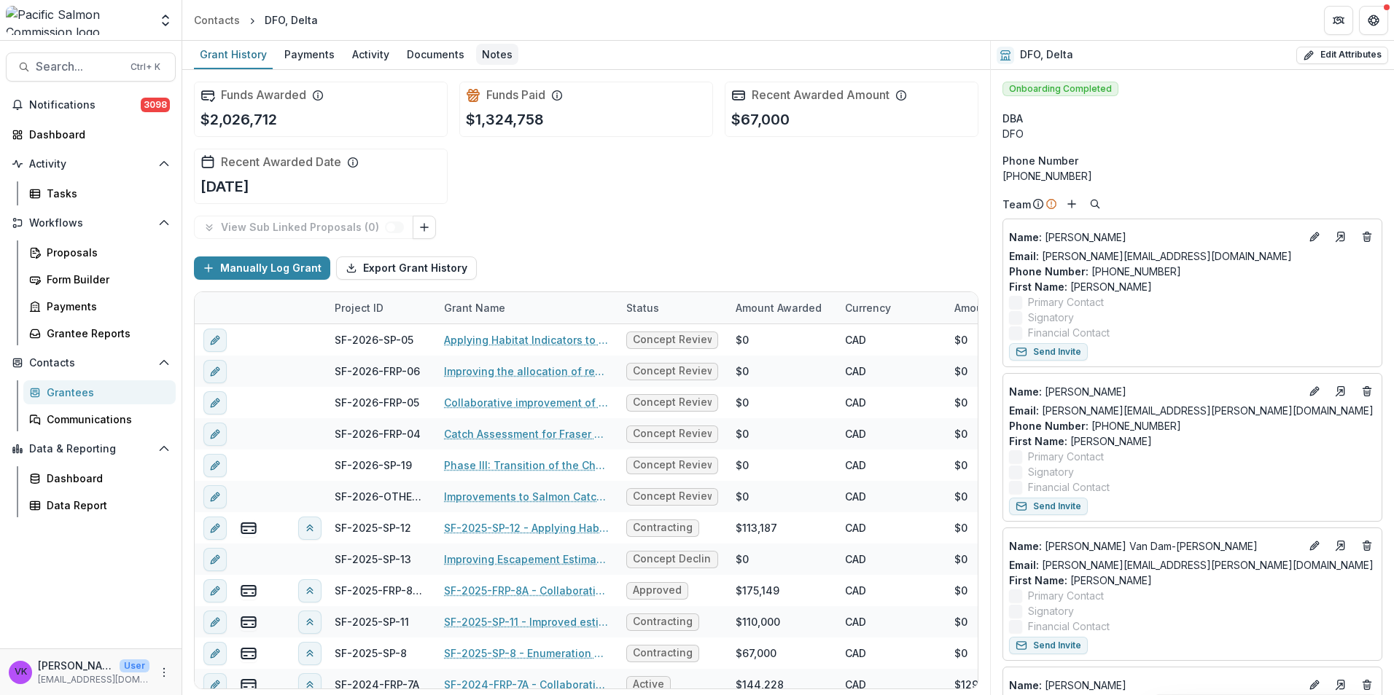
click at [490, 54] on div "Notes" at bounding box center [497, 54] width 42 height 21
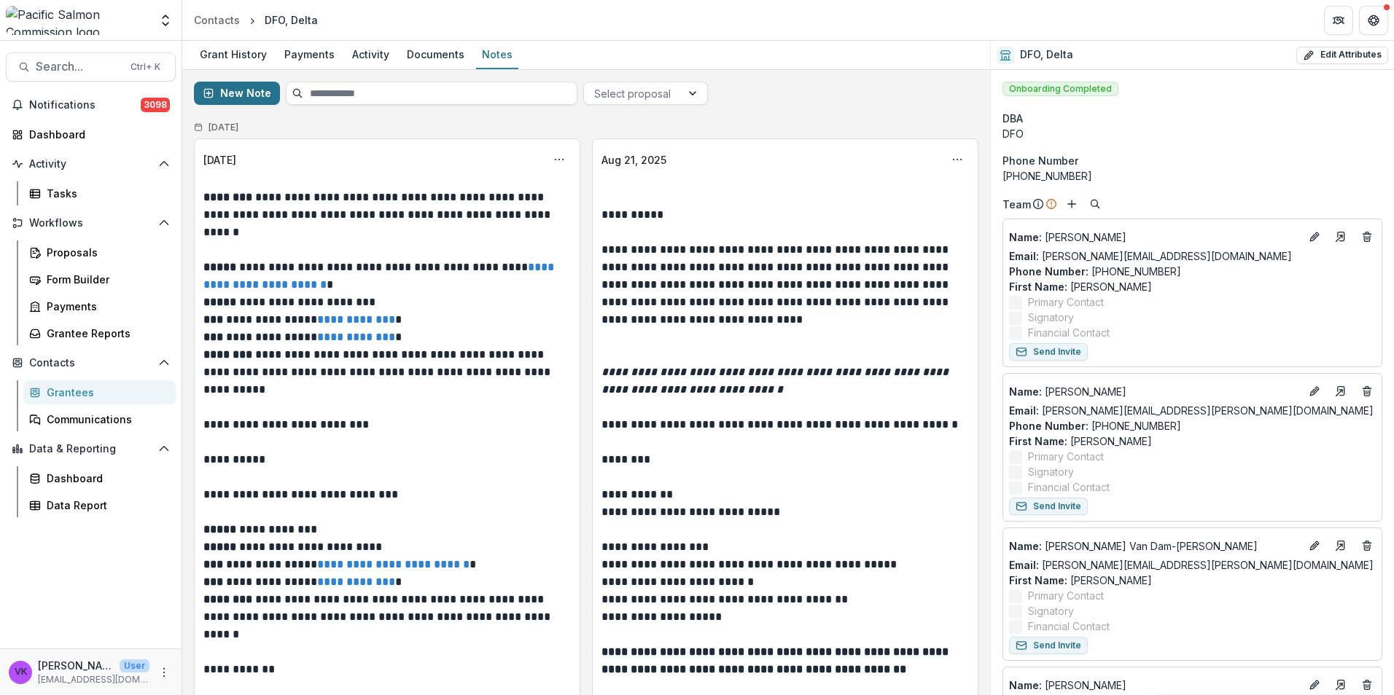
click at [240, 94] on button "New Note" at bounding box center [237, 93] width 86 height 23
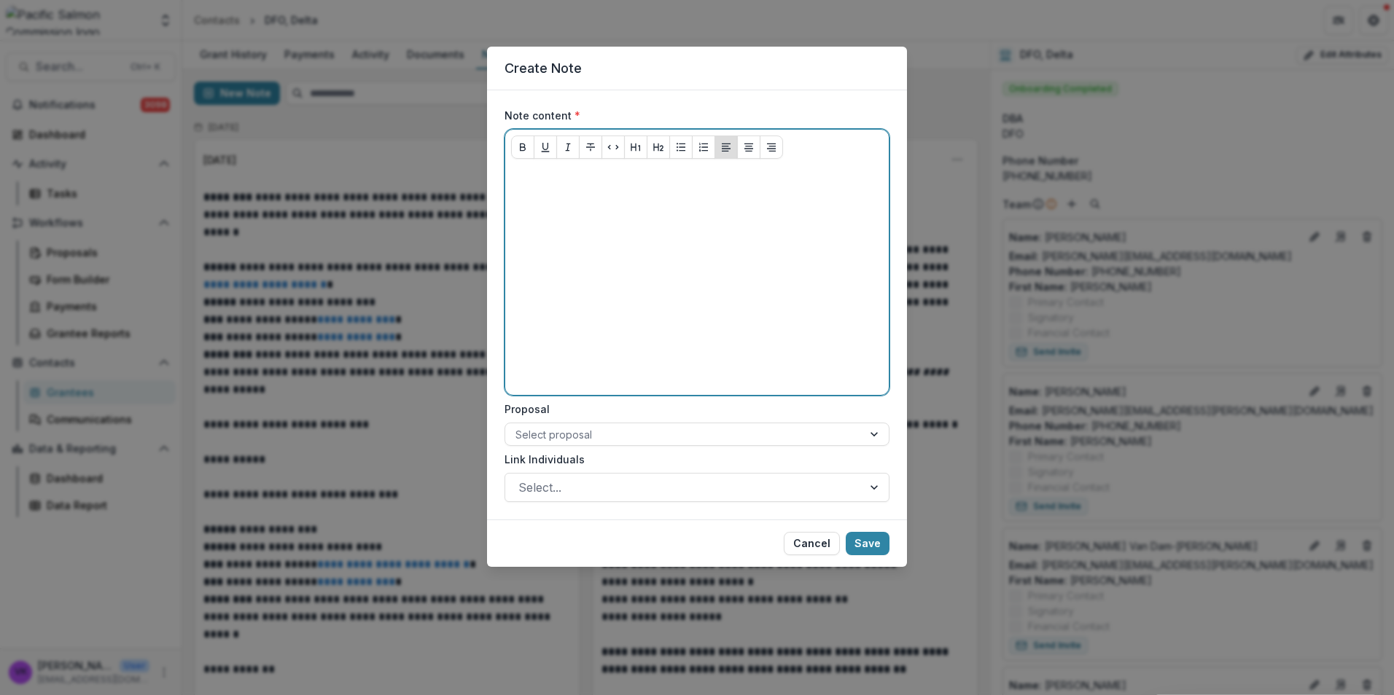
click at [523, 190] on div at bounding box center [697, 280] width 372 height 219
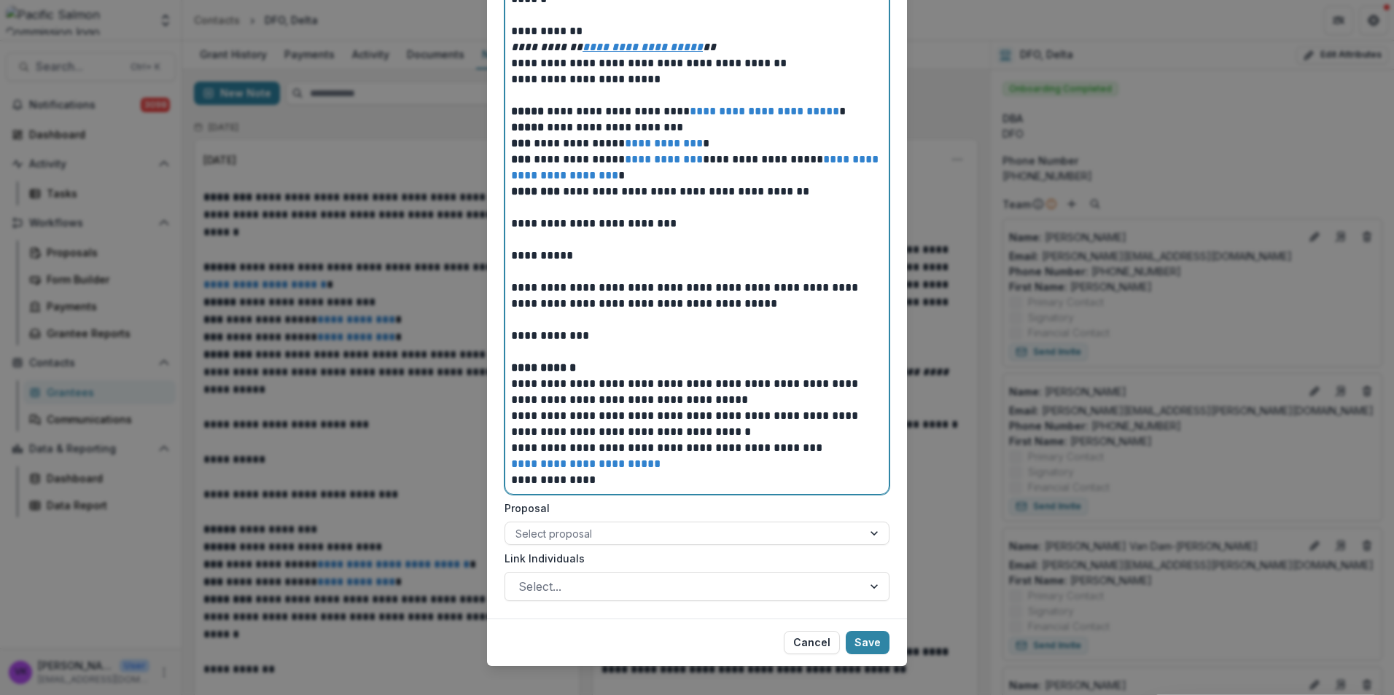
scroll to position [778, 0]
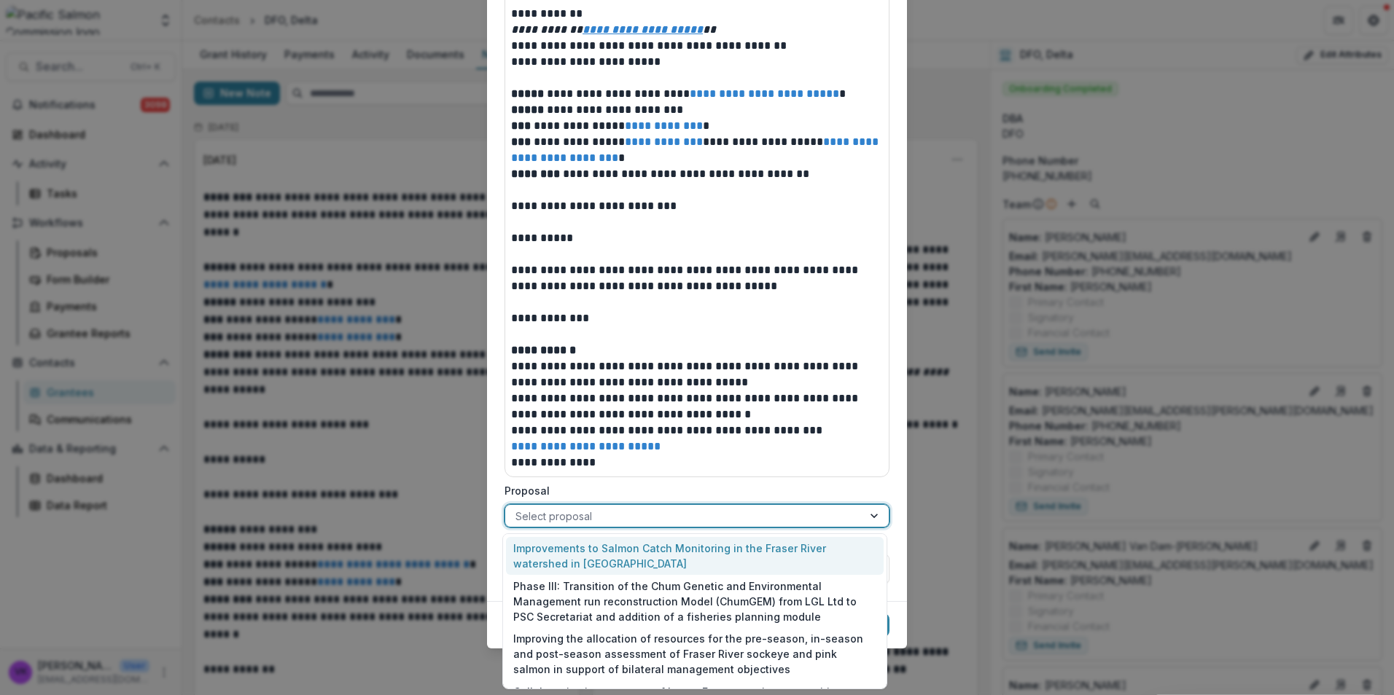
click at [854, 519] on div "Select proposal" at bounding box center [683, 516] width 357 height 21
click at [816, 489] on label "Proposal" at bounding box center [692, 490] width 376 height 15
click at [518, 509] on input "Proposal" at bounding box center [516, 516] width 3 height 15
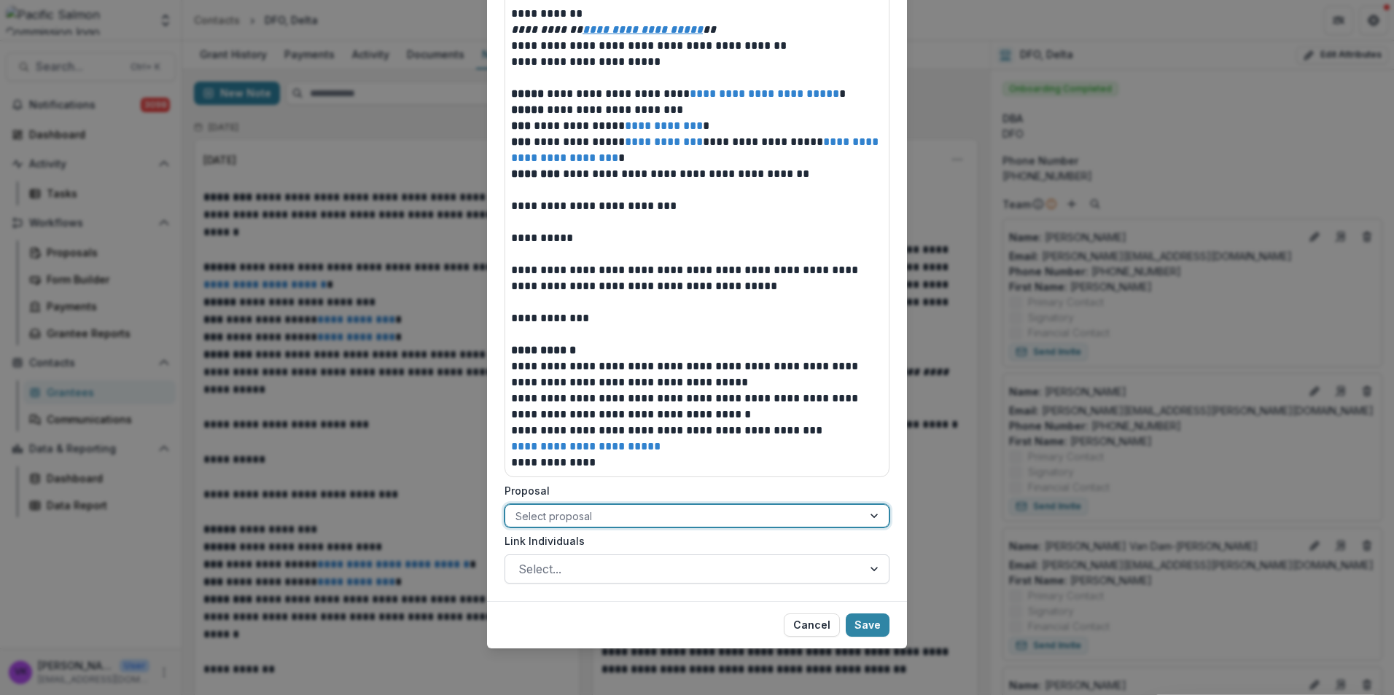
click at [872, 560] on div at bounding box center [875, 569] width 26 height 28
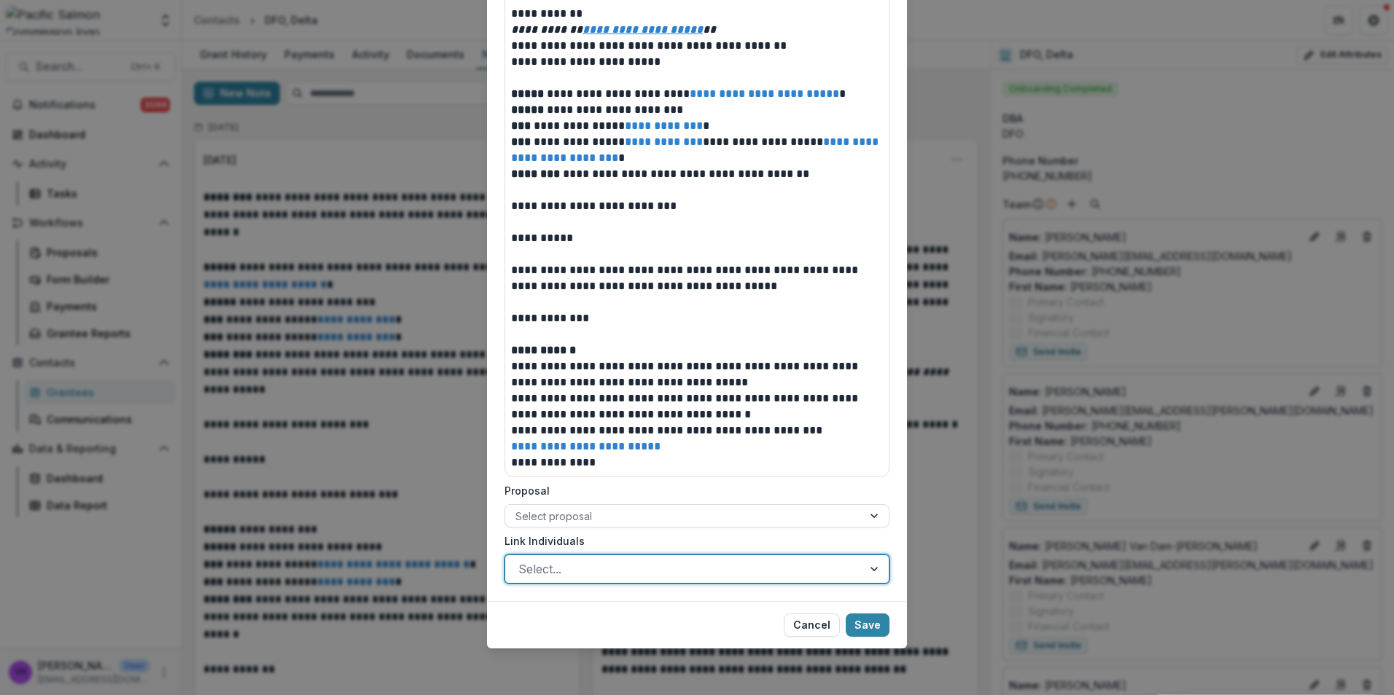
click at [810, 573] on div at bounding box center [683, 569] width 331 height 20
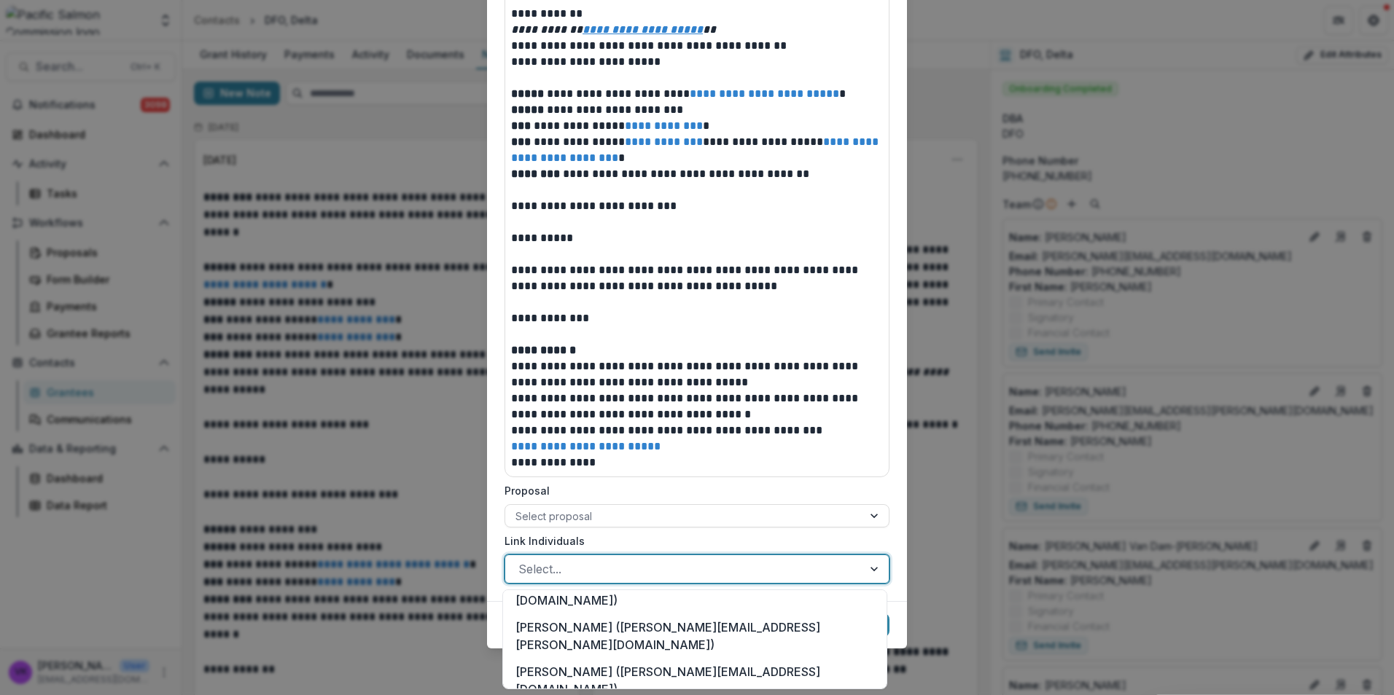
scroll to position [264, 0]
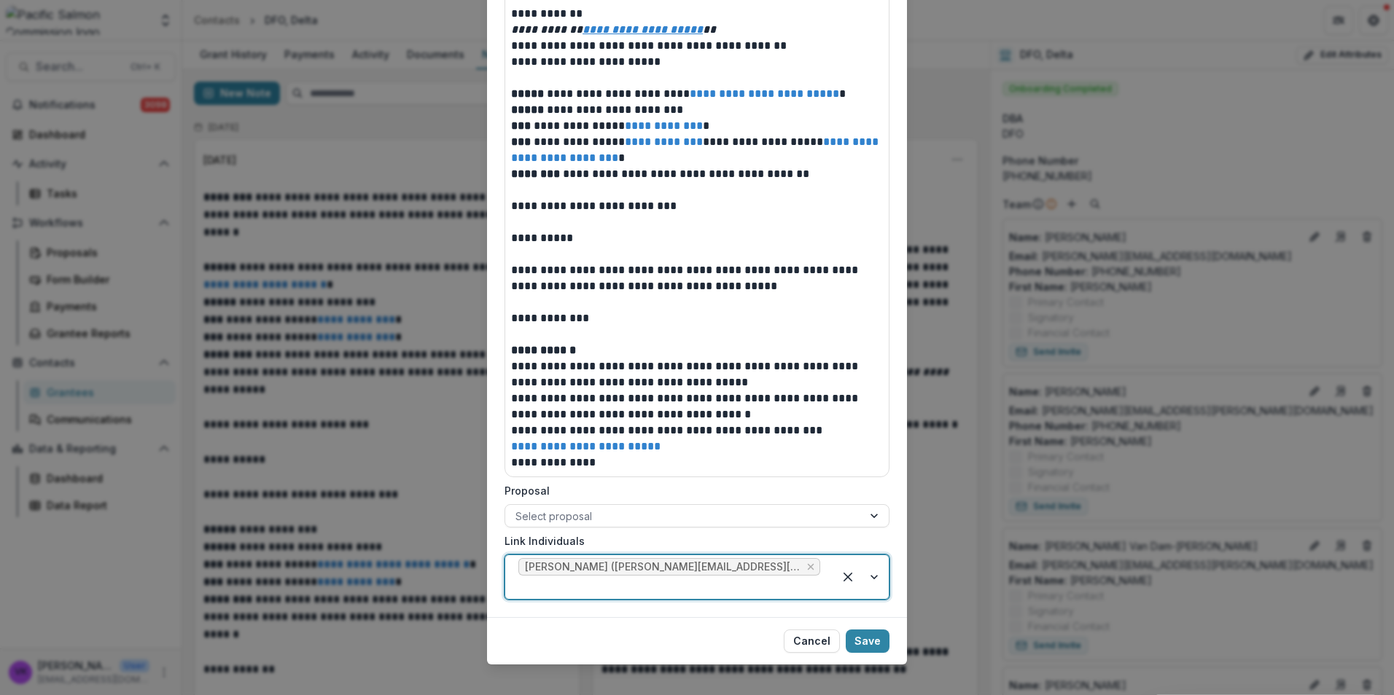
click at [868, 570] on div at bounding box center [860, 577] width 55 height 44
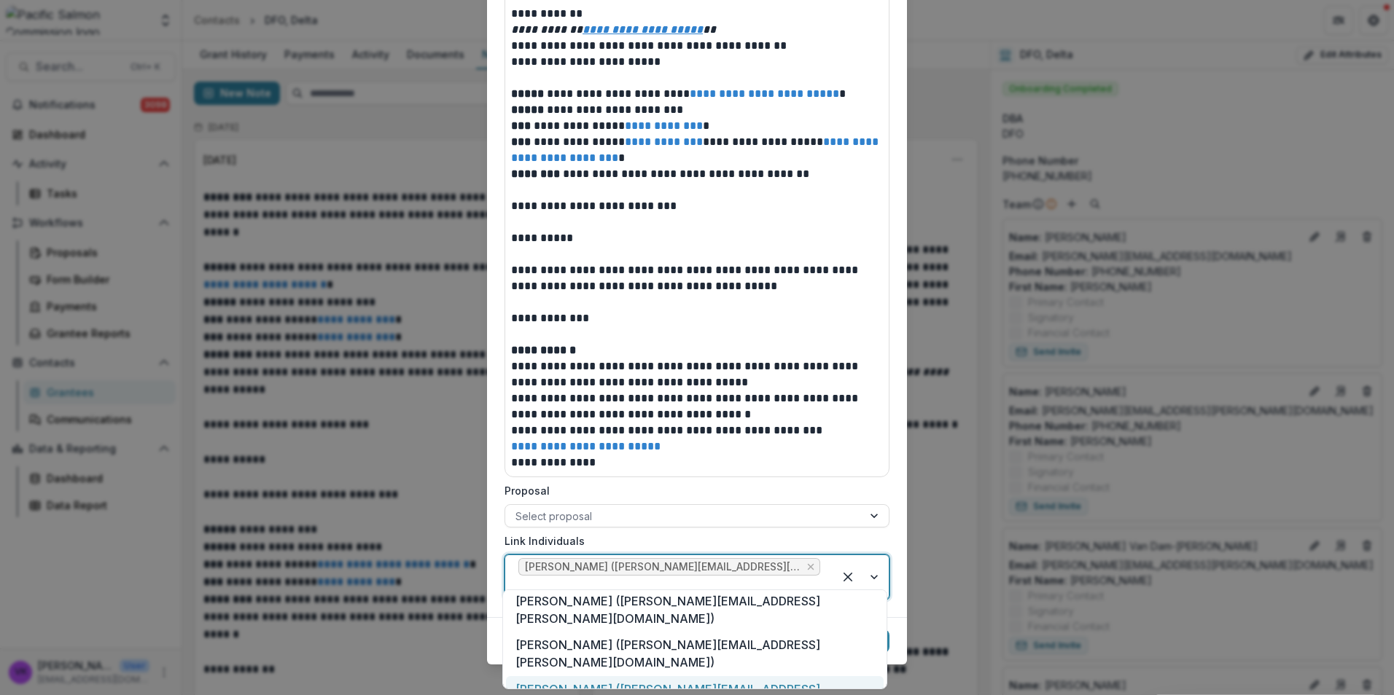
scroll to position [0, 0]
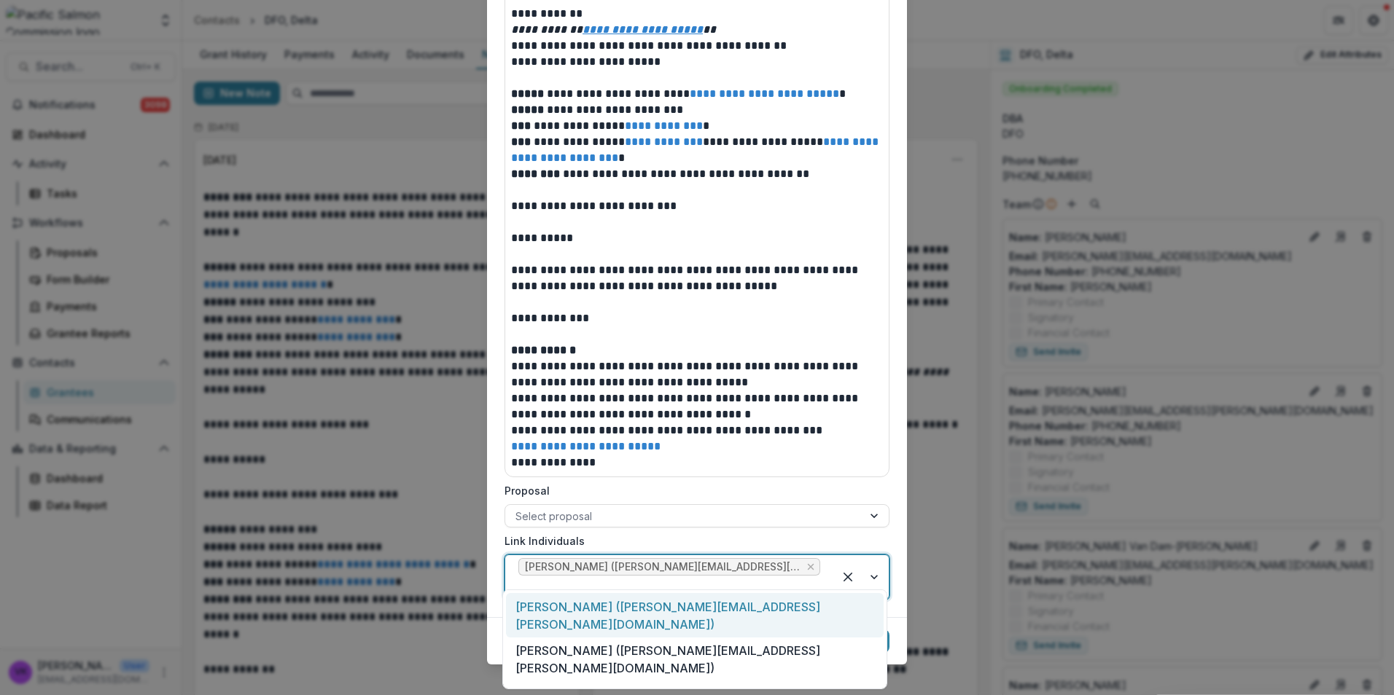
click at [869, 570] on div at bounding box center [860, 577] width 55 height 44
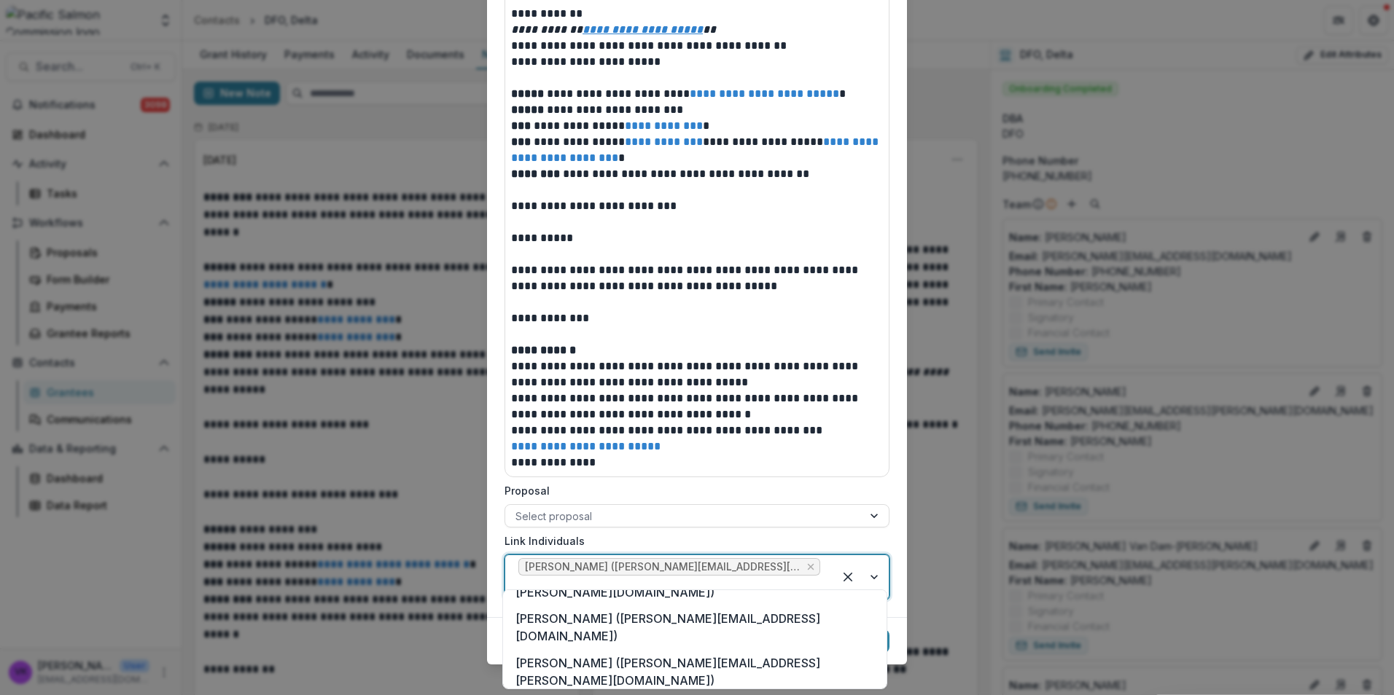
scroll to position [310, 0]
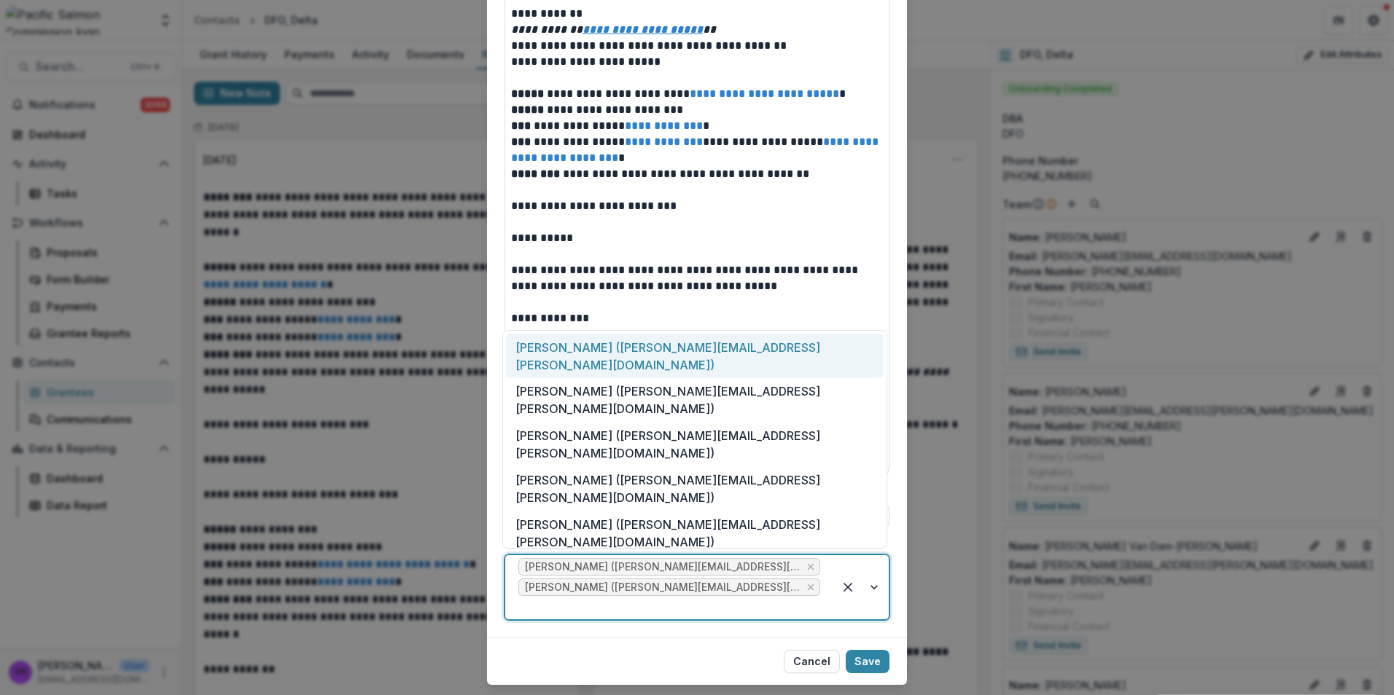
click at [867, 577] on div at bounding box center [860, 587] width 55 height 64
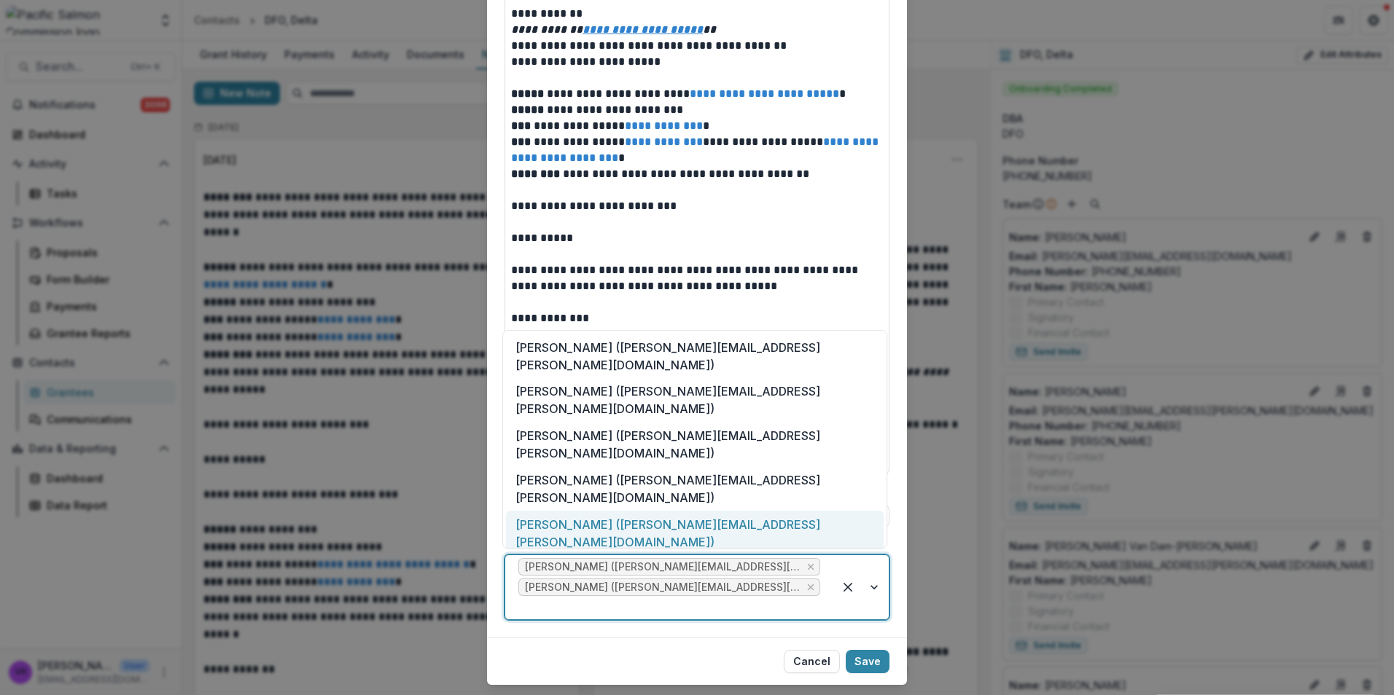
scroll to position [164, 0]
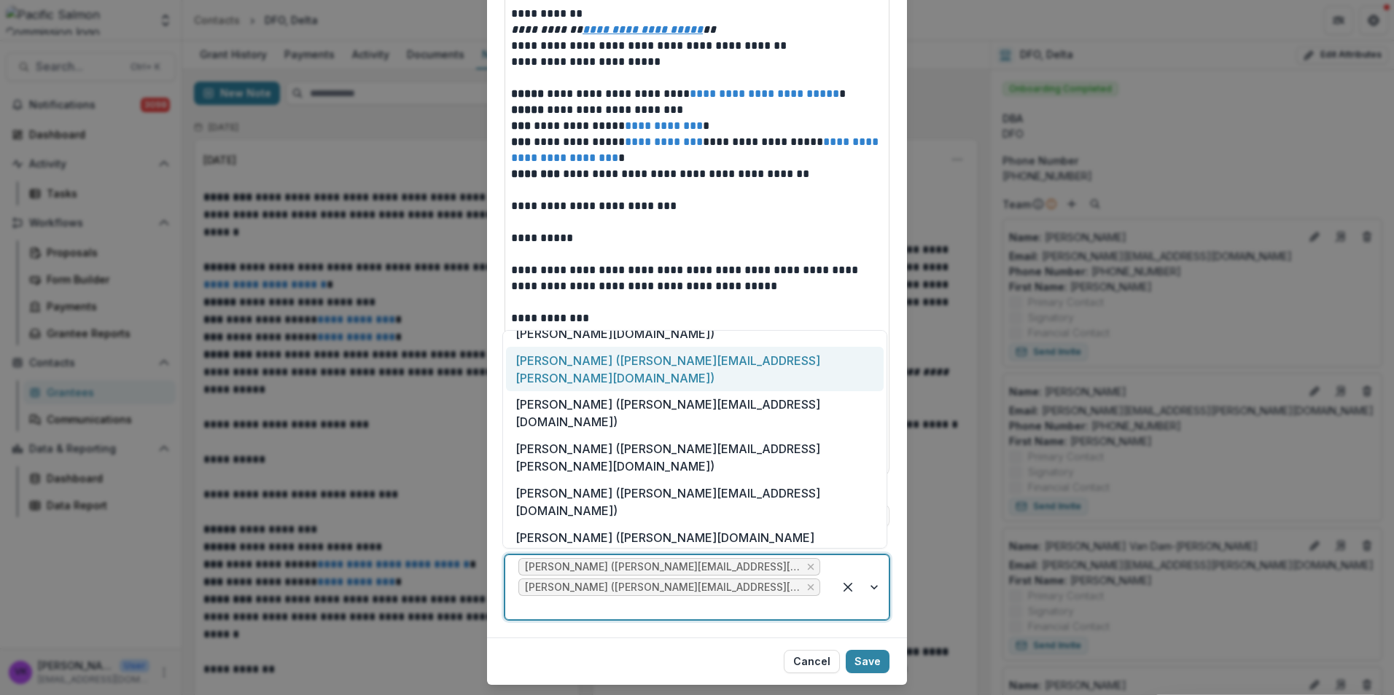
click at [877, 650] on button "Save" at bounding box center [867, 661] width 44 height 23
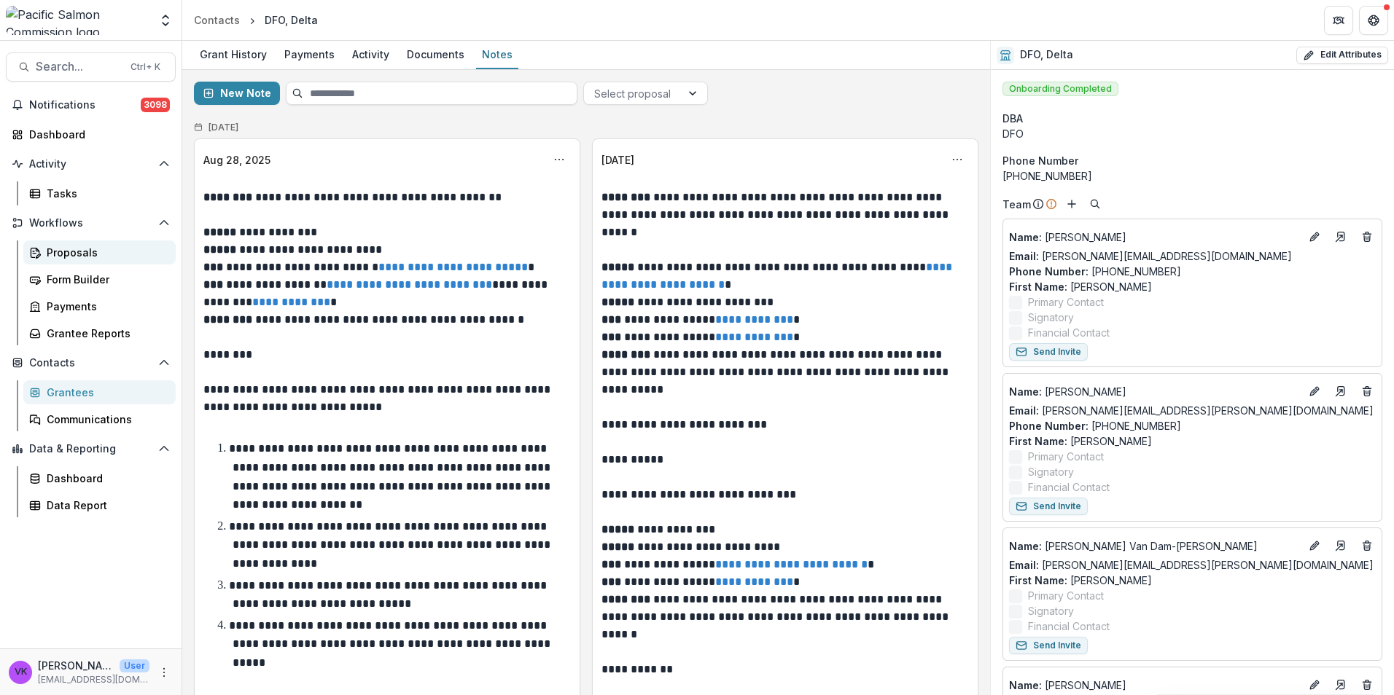
click at [66, 254] on div "Proposals" at bounding box center [105, 252] width 117 height 15
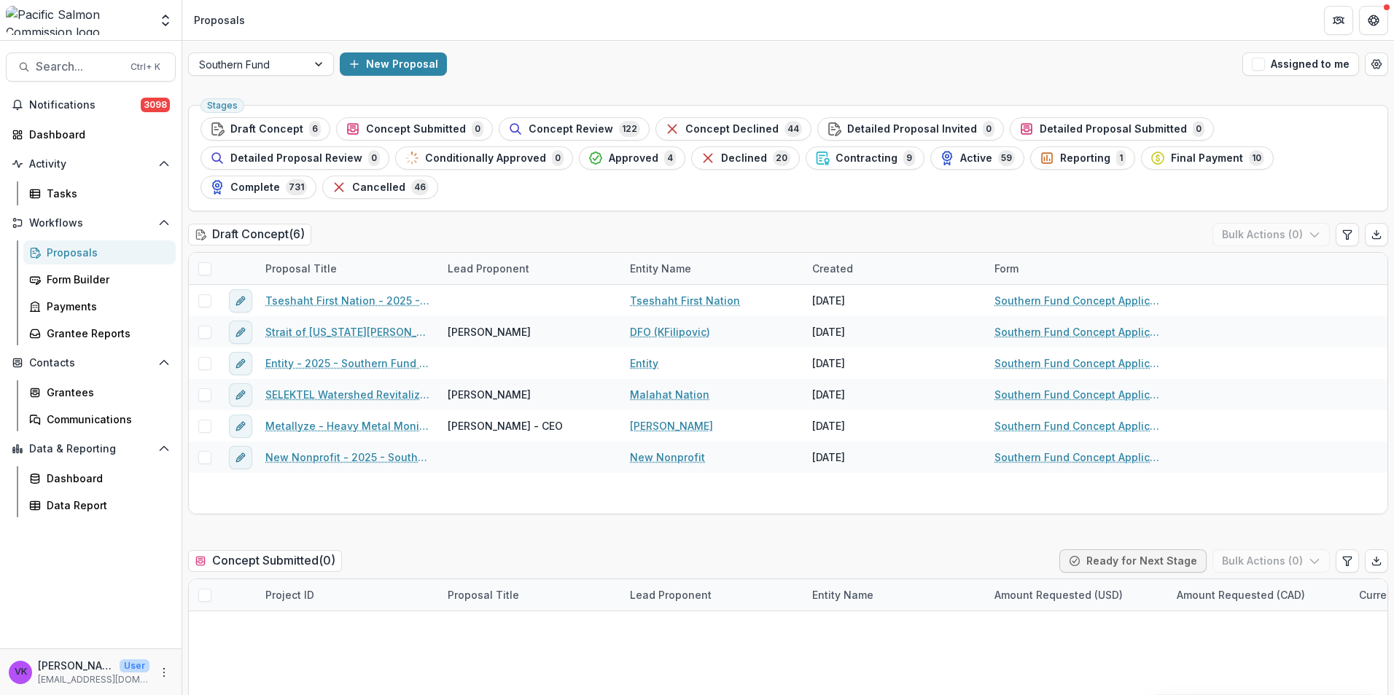
drag, startPoint x: 669, startPoint y: 155, endPoint x: 947, endPoint y: 259, distance: 296.3
click at [835, 155] on span "Contracting" at bounding box center [866, 158] width 62 height 12
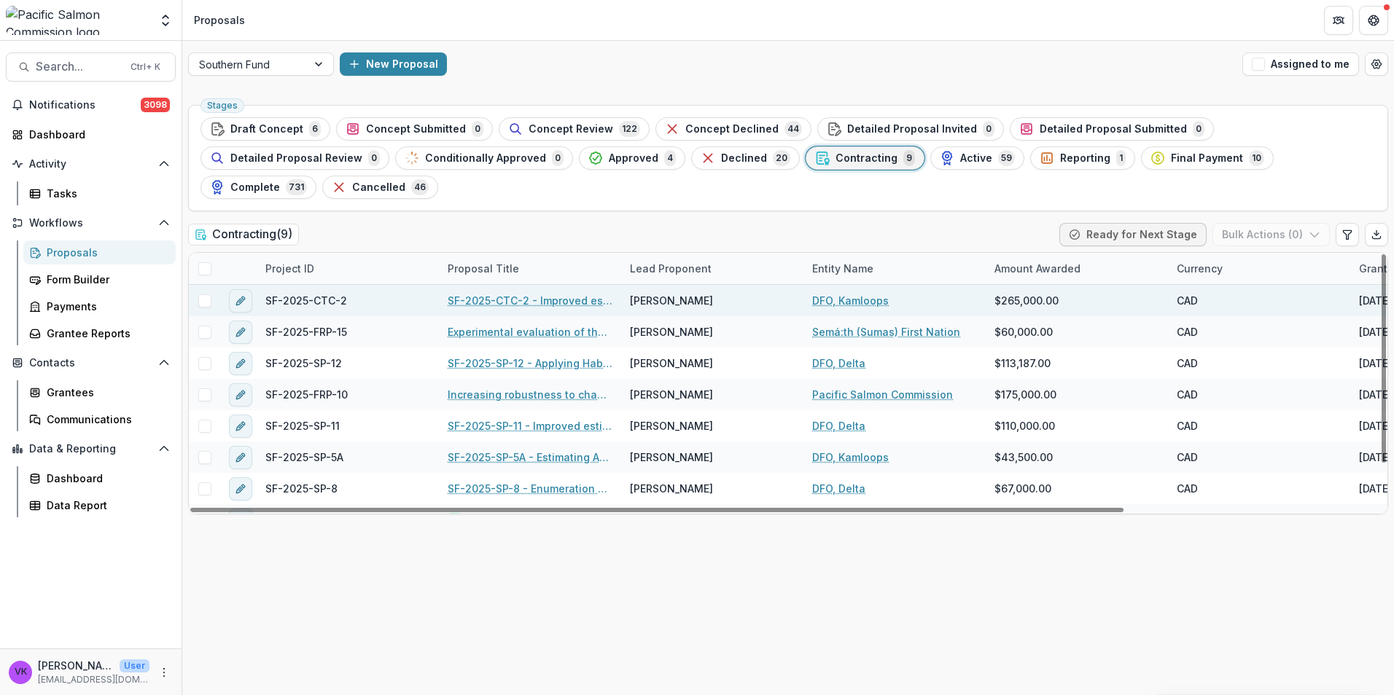
click at [510, 293] on link "SF-2025-CTC-2 - Improved escapement estimates and evaluation of the representat…" at bounding box center [530, 300] width 165 height 15
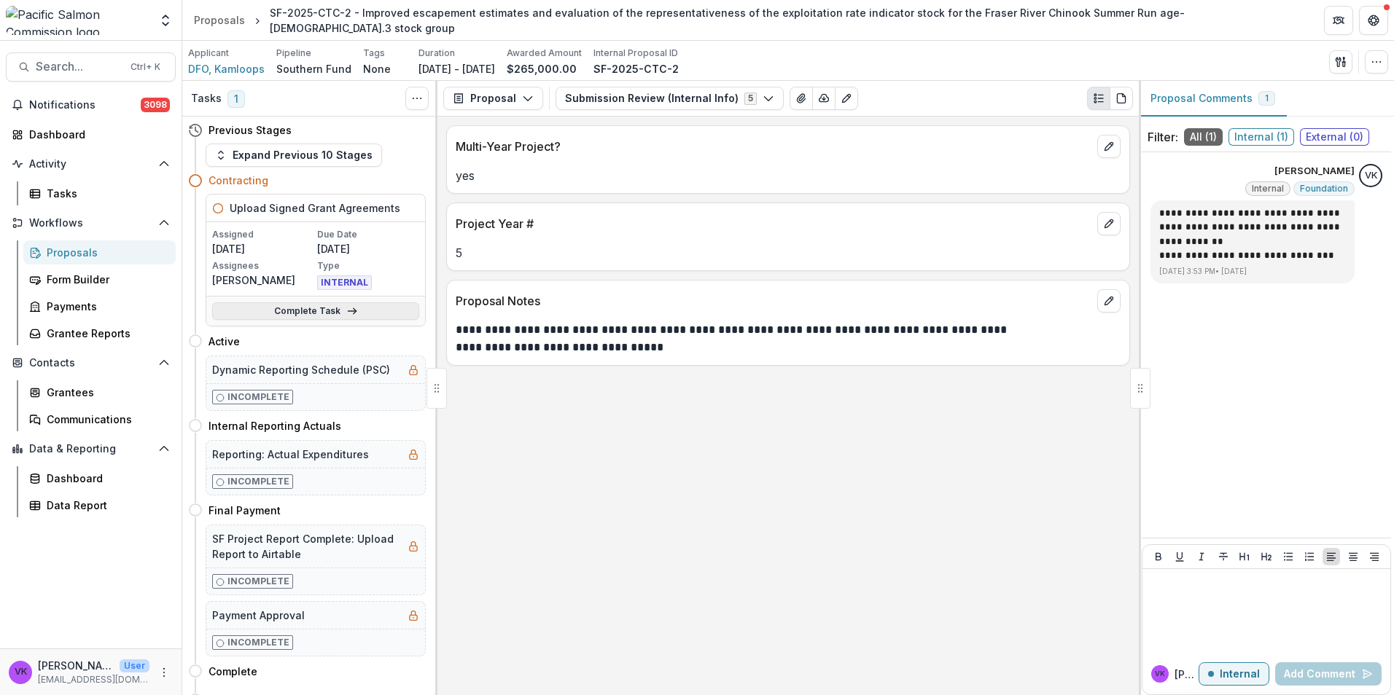
click at [298, 305] on link "Complete Task" at bounding box center [315, 310] width 207 height 17
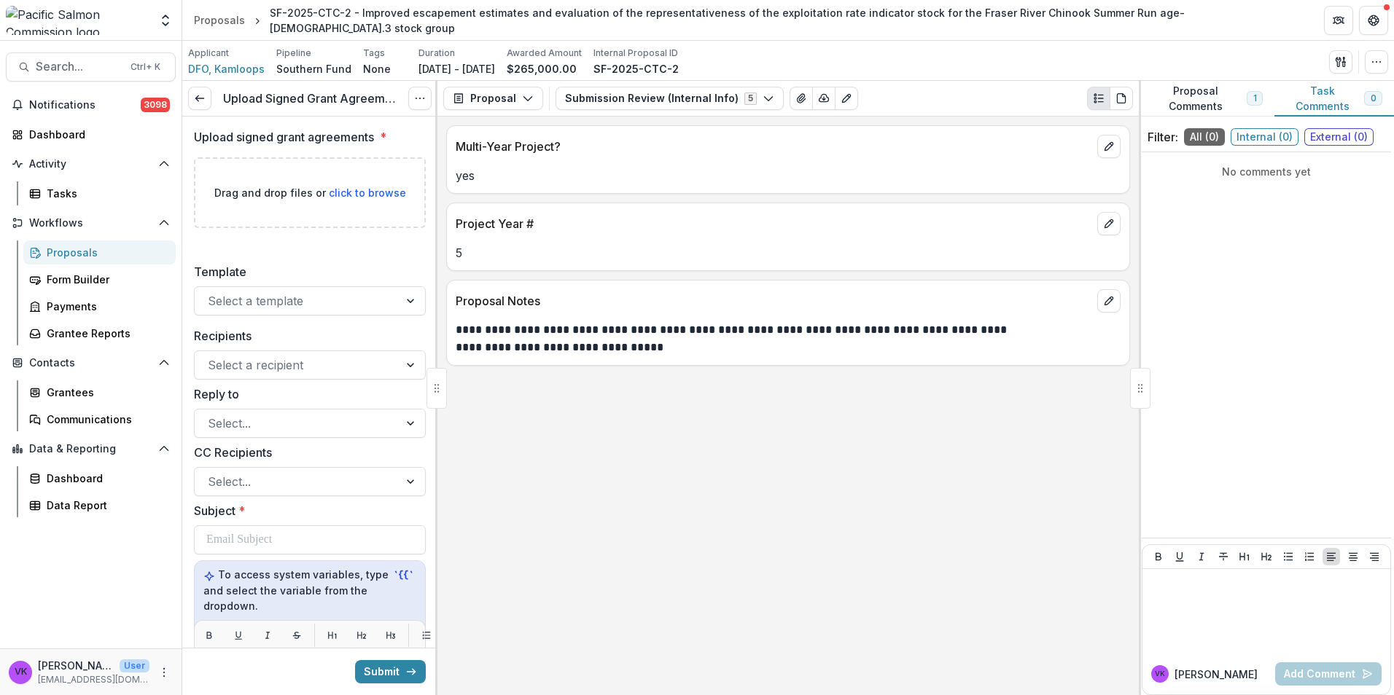
click at [362, 192] on span "click to browse" at bounding box center [367, 193] width 77 height 12
type input "**********"
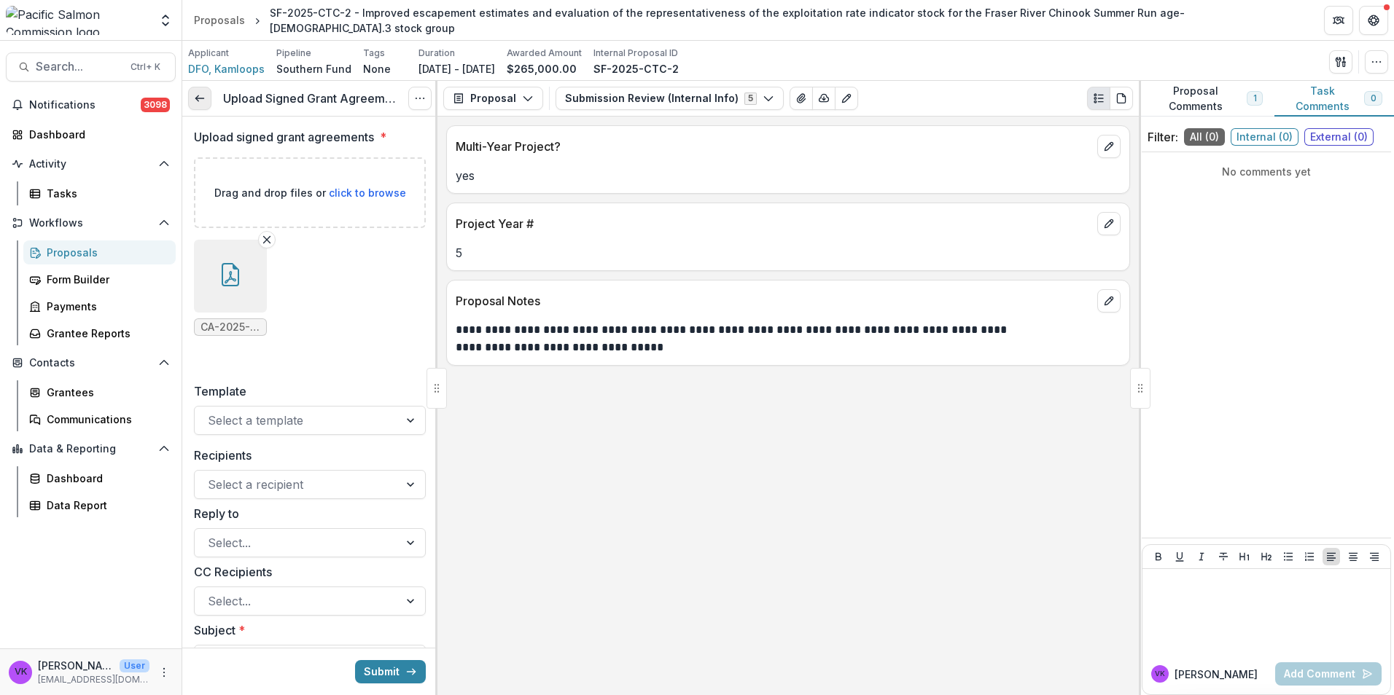
click at [199, 97] on icon at bounding box center [200, 99] width 12 height 12
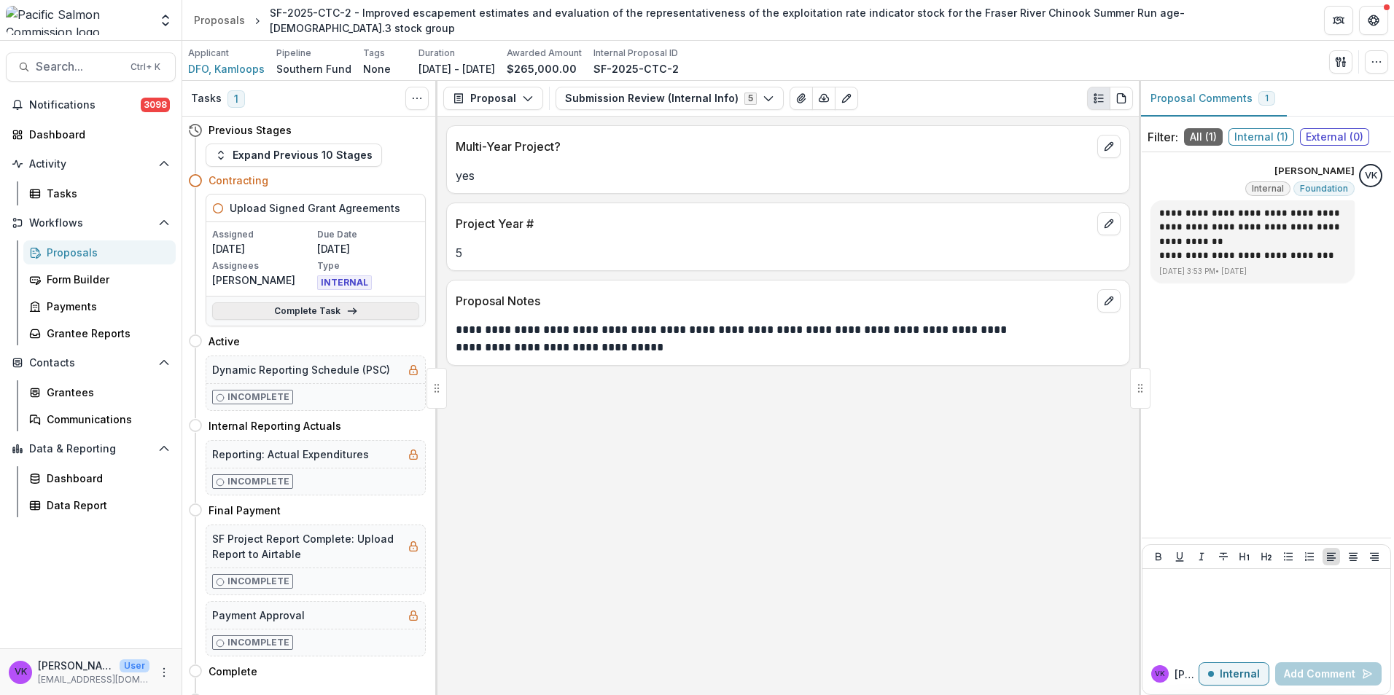
click at [317, 311] on link "Complete Task" at bounding box center [315, 310] width 207 height 17
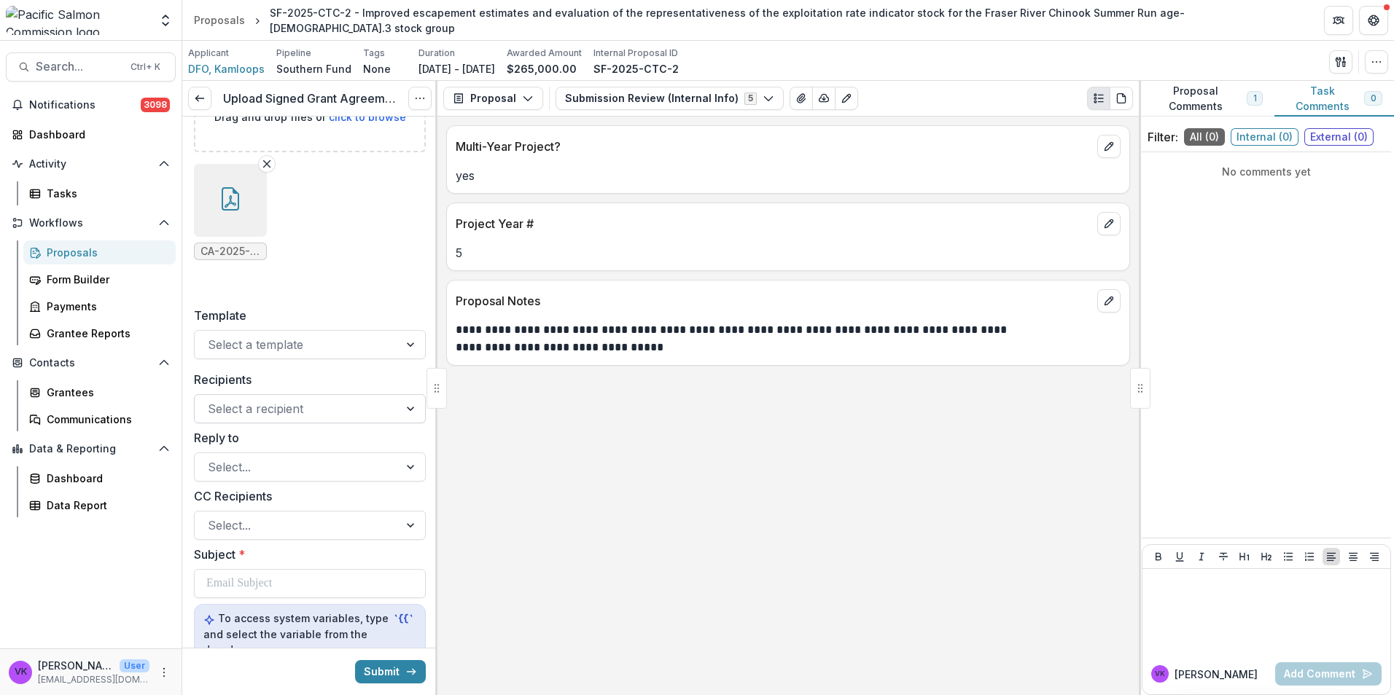
scroll to position [146, 0]
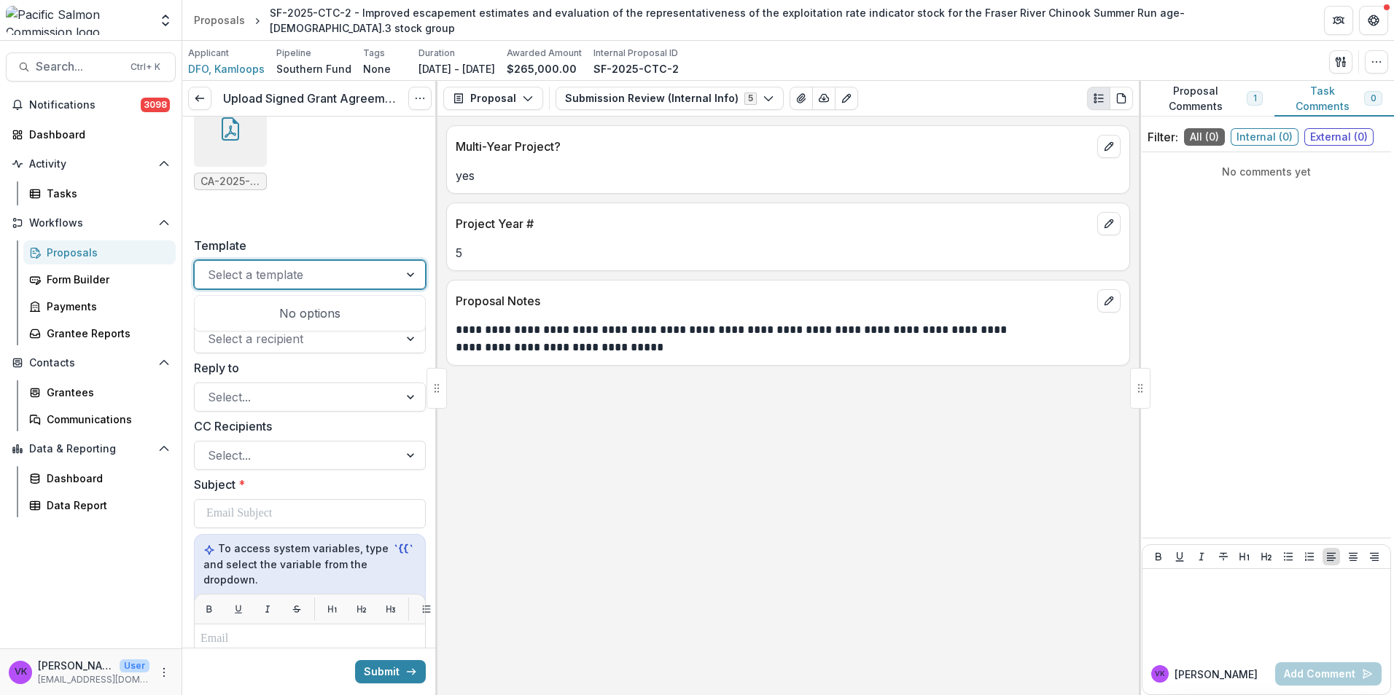
click at [405, 276] on div at bounding box center [412, 275] width 26 height 28
click at [372, 189] on ul "CA-2025-EF-11_Maria and Little River Chinook CSA_SF-2025-CTC-2 - PSC signed.pdf" at bounding box center [310, 142] width 232 height 96
click at [401, 267] on div at bounding box center [412, 275] width 26 height 28
click at [407, 222] on div "Upload signed grant agreements * Drag and drop files or click to browse CA-2025…" at bounding box center [310, 98] width 232 height 254
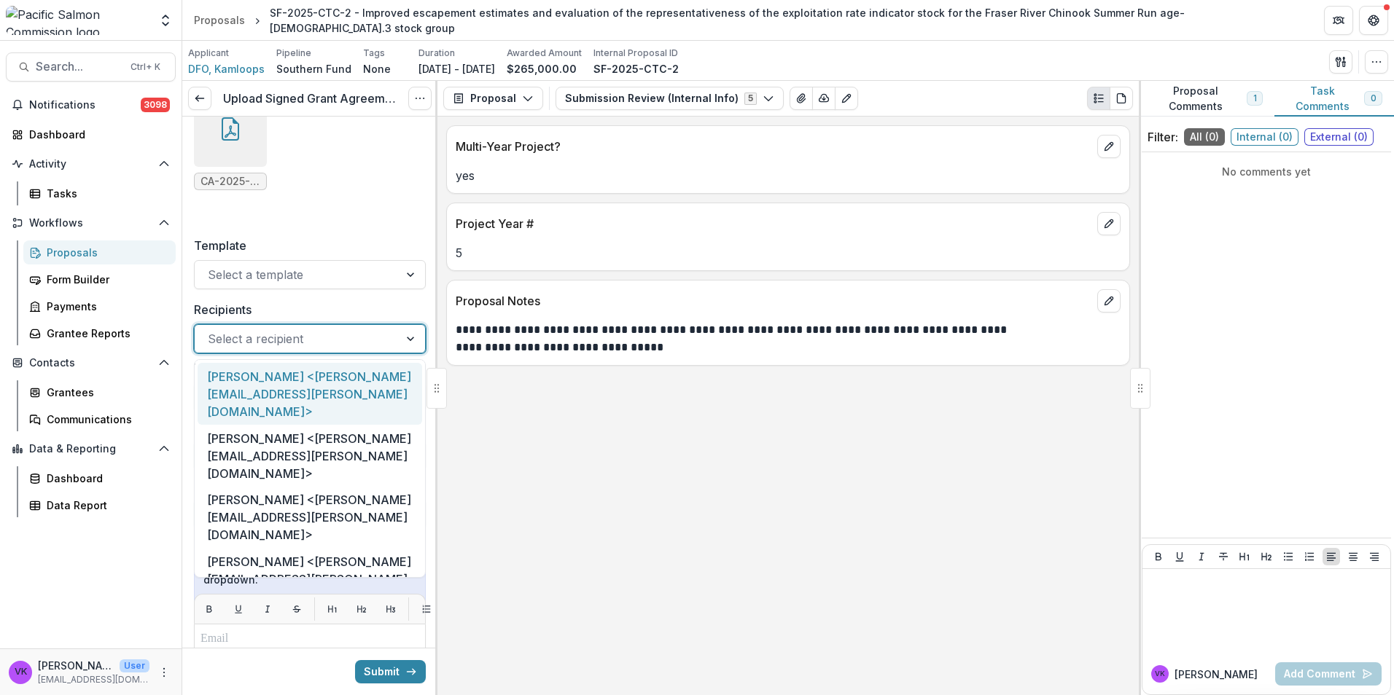
click at [399, 342] on div at bounding box center [412, 339] width 26 height 28
click at [374, 187] on ul "CA-2025-EF-11_Maria and Little River Chinook CSA_SF-2025-CTC-2 - PSC signed.pdf" at bounding box center [310, 142] width 232 height 96
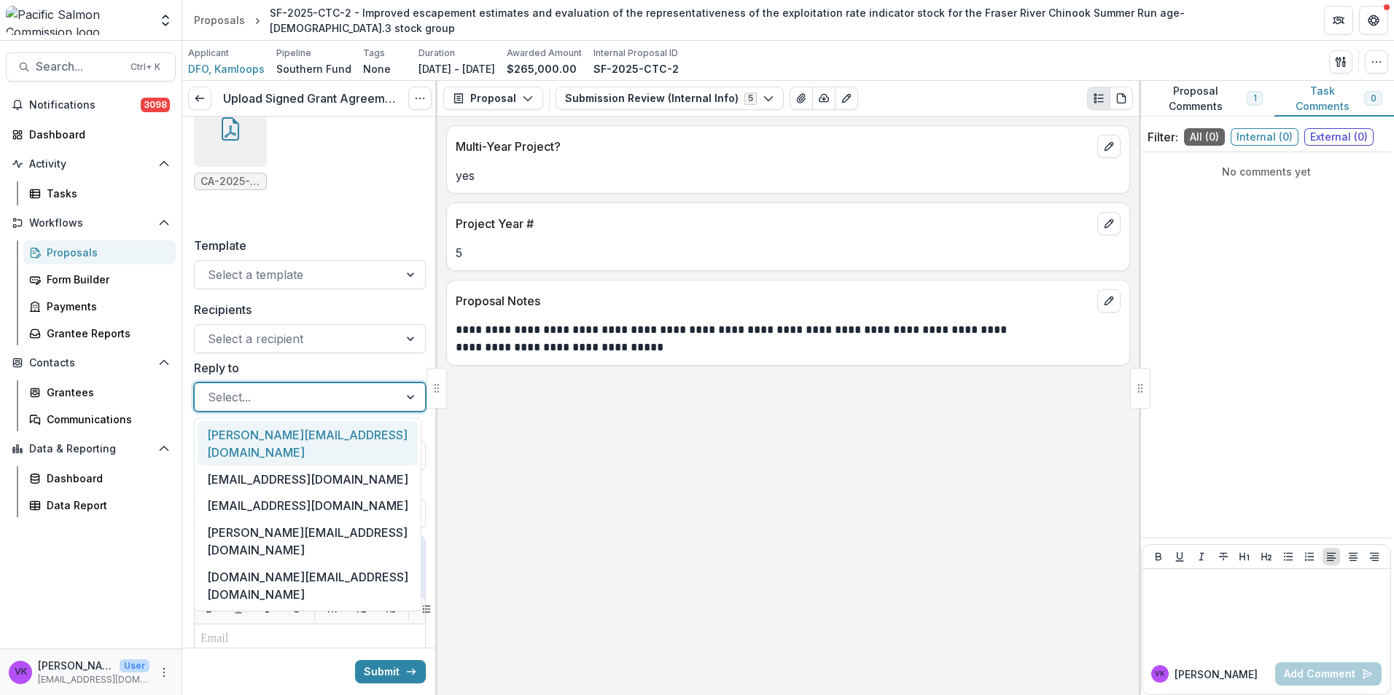
click at [383, 401] on div "Select..." at bounding box center [297, 397] width 204 height 23
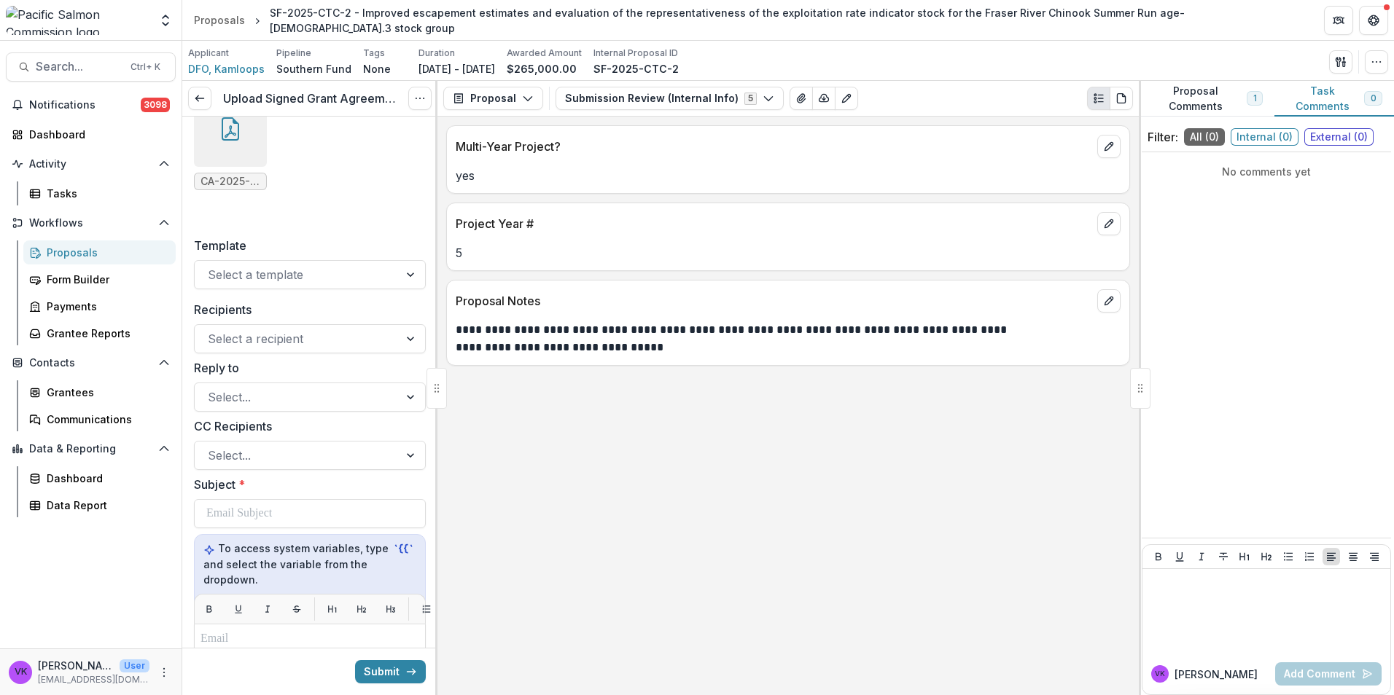
click at [354, 187] on ul "CA-2025-EF-11_Maria and Little River Chinook CSA_SF-2025-CTC-2 - PSC signed.pdf" at bounding box center [310, 142] width 232 height 96
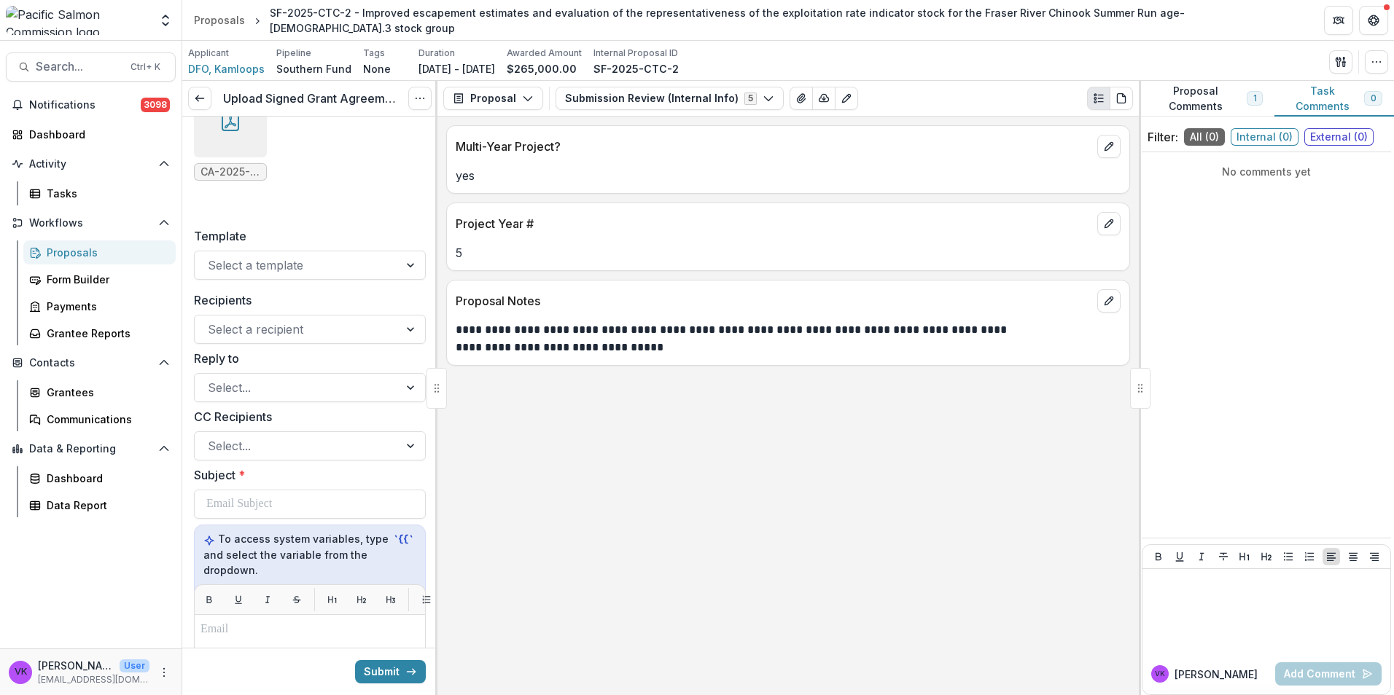
scroll to position [0, 0]
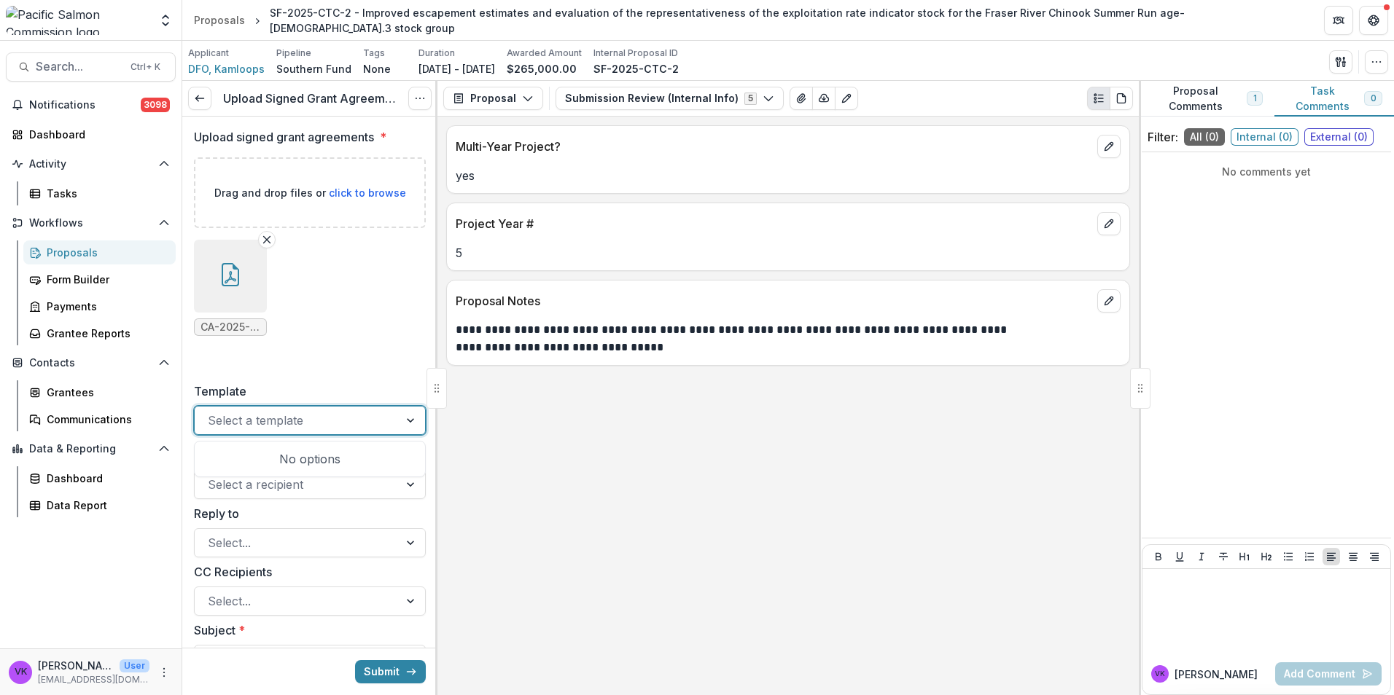
click at [399, 423] on div at bounding box center [412, 421] width 26 height 28
drag, startPoint x: 378, startPoint y: 339, endPoint x: 390, endPoint y: 352, distance: 17.6
click at [379, 339] on div "CA-2025-EF-11_Maria and Little River Chinook CSA_SF-2025-CTC-2 - PSC signed.pdf" at bounding box center [310, 288] width 232 height 120
click at [396, 407] on div "Template Select a template" at bounding box center [310, 409] width 232 height 52
click at [399, 415] on div at bounding box center [412, 421] width 26 height 28
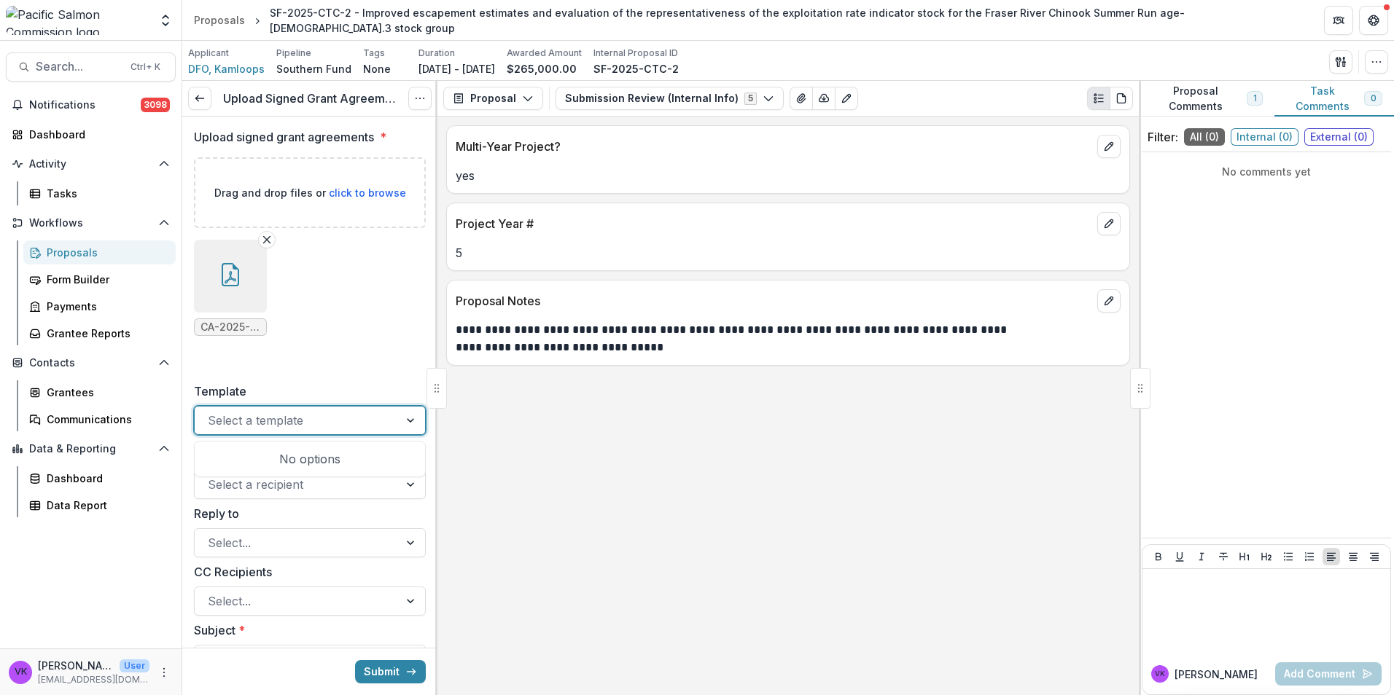
click at [373, 366] on div "Upload signed grant agreements * Drag and drop files or click to browse CA-2025…" at bounding box center [310, 244] width 232 height 254
drag, startPoint x: 394, startPoint y: 492, endPoint x: 395, endPoint y: 466, distance: 25.5
click at [399, 492] on div at bounding box center [412, 485] width 26 height 28
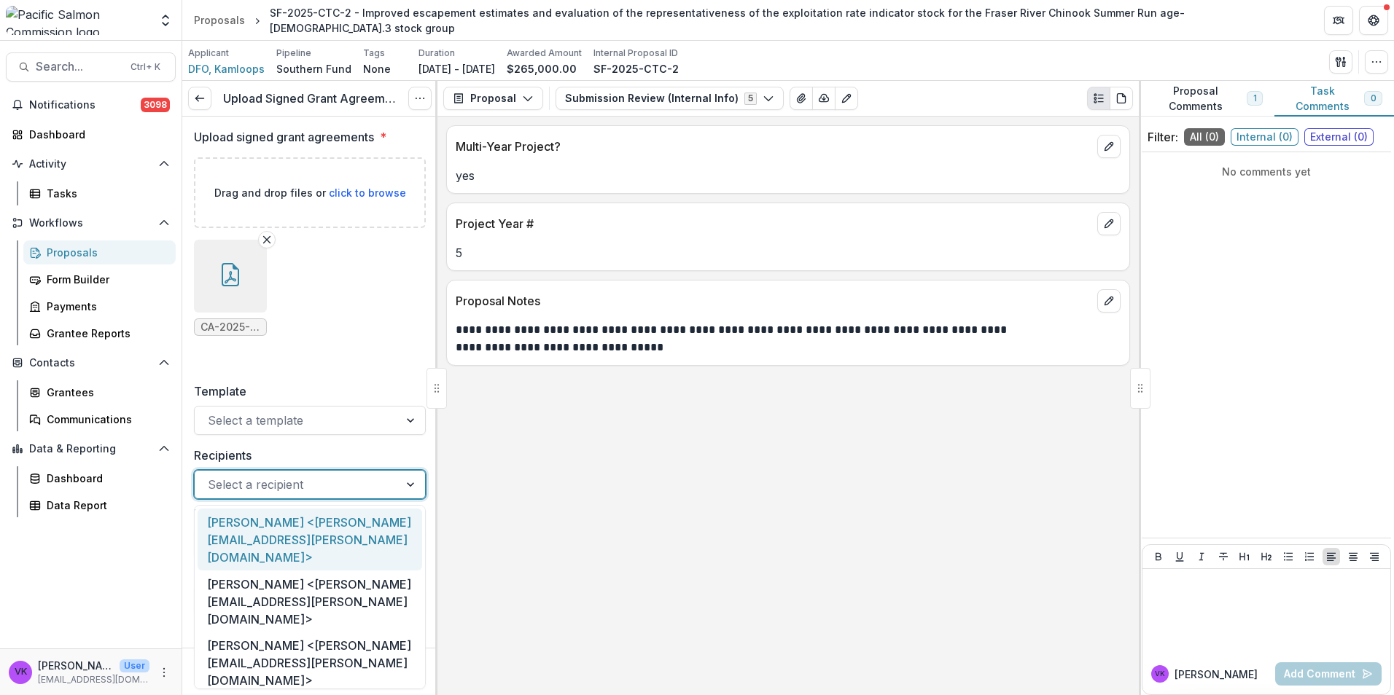
click at [378, 347] on div "CA-2025-EF-11_Maria and Little River Chinook CSA_SF-2025-CTC-2 - PSC signed.pdf" at bounding box center [310, 288] width 232 height 120
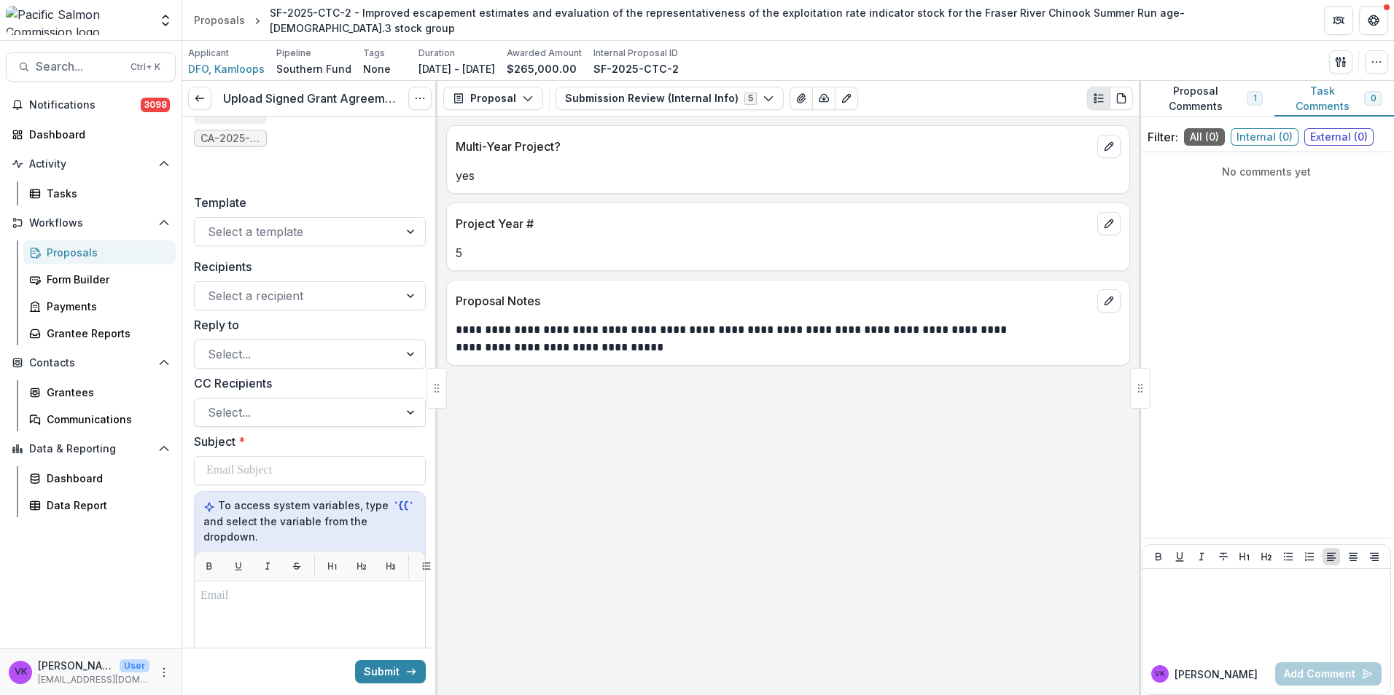
scroll to position [292, 0]
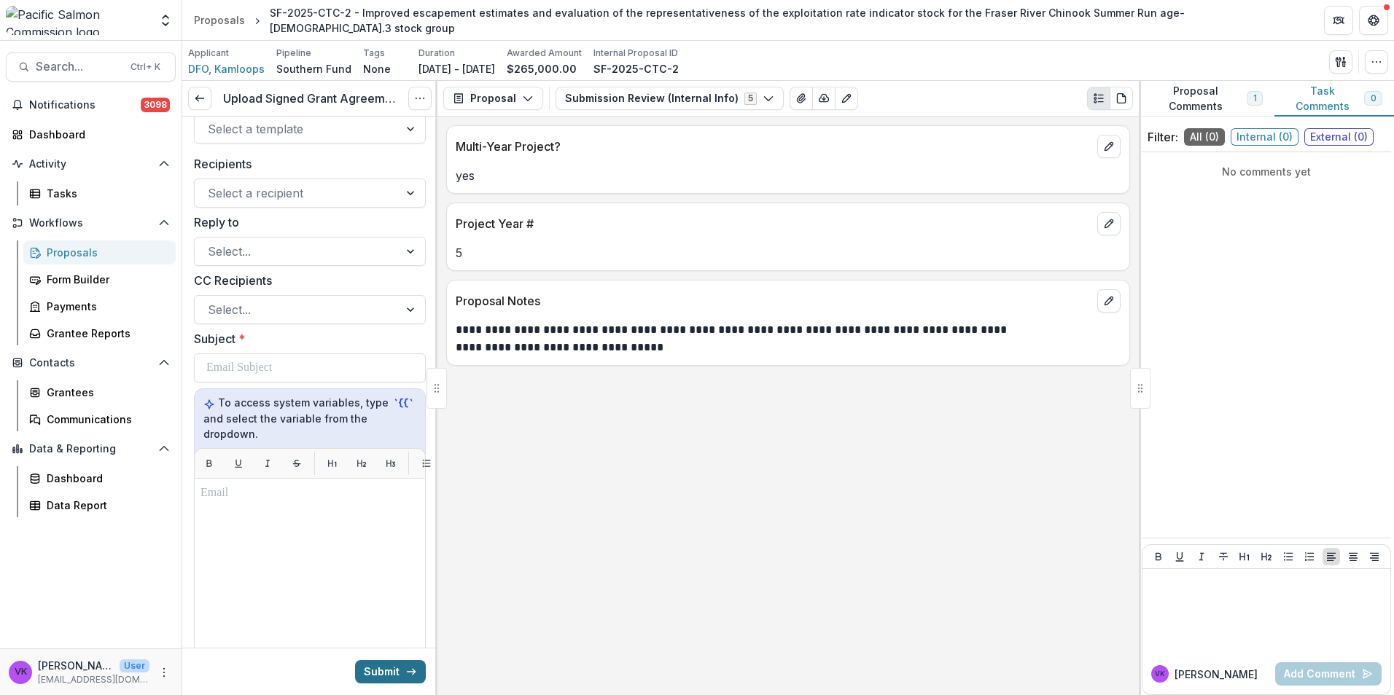
click at [373, 660] on button "Submit" at bounding box center [390, 671] width 71 height 23
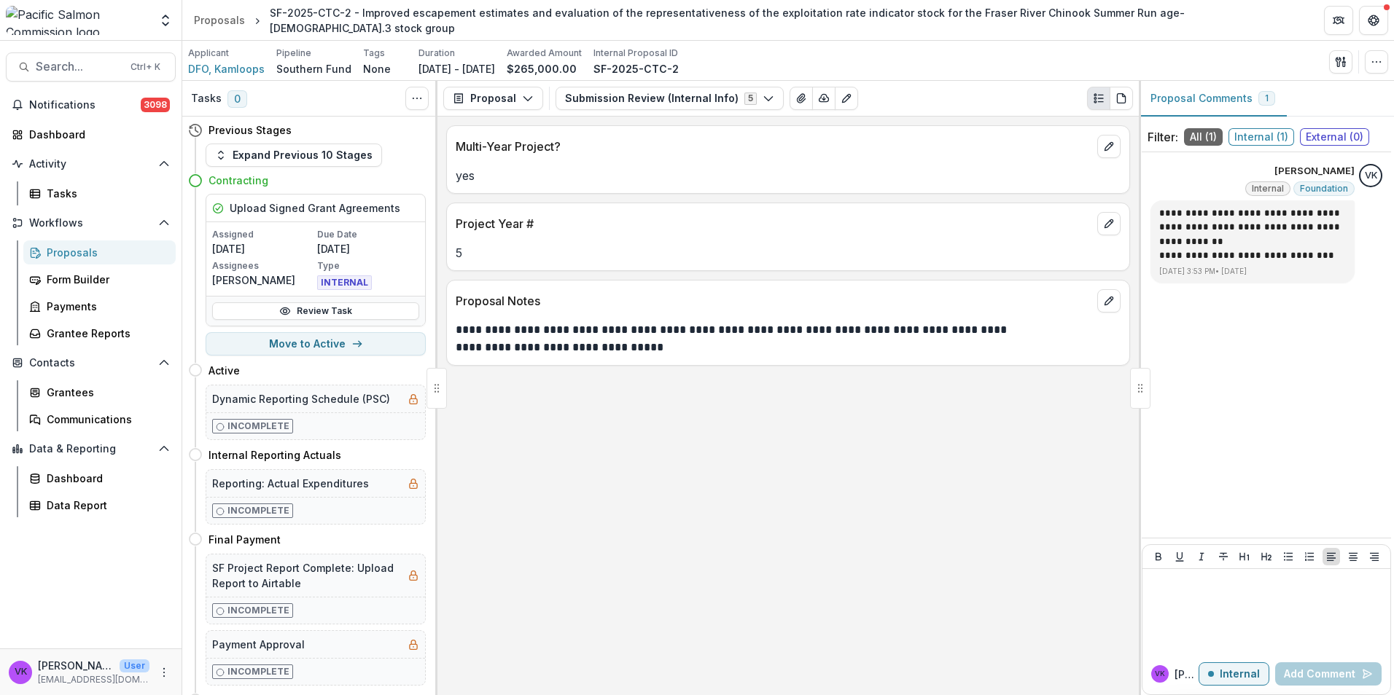
click at [77, 254] on div "Proposals" at bounding box center [105, 252] width 117 height 15
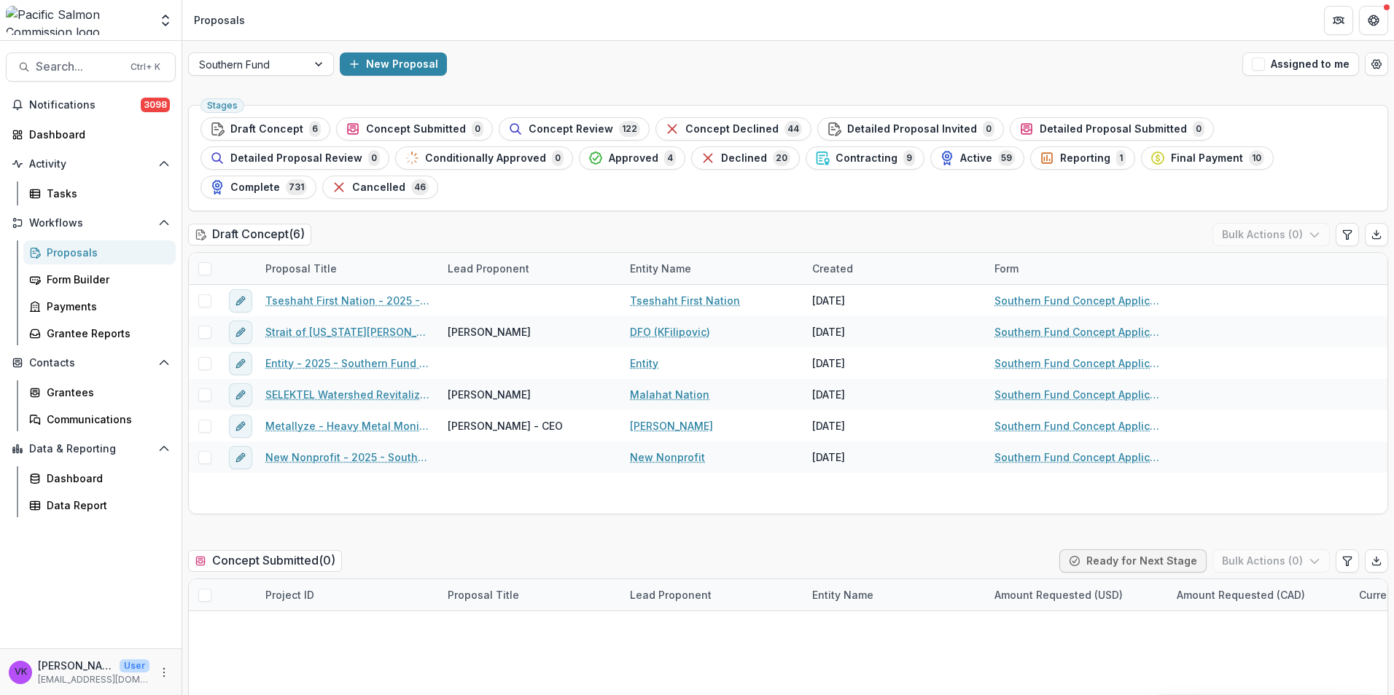
drag, startPoint x: 668, startPoint y: 158, endPoint x: 837, endPoint y: 176, distance: 170.1
click at [835, 159] on span "Contracting" at bounding box center [866, 158] width 62 height 12
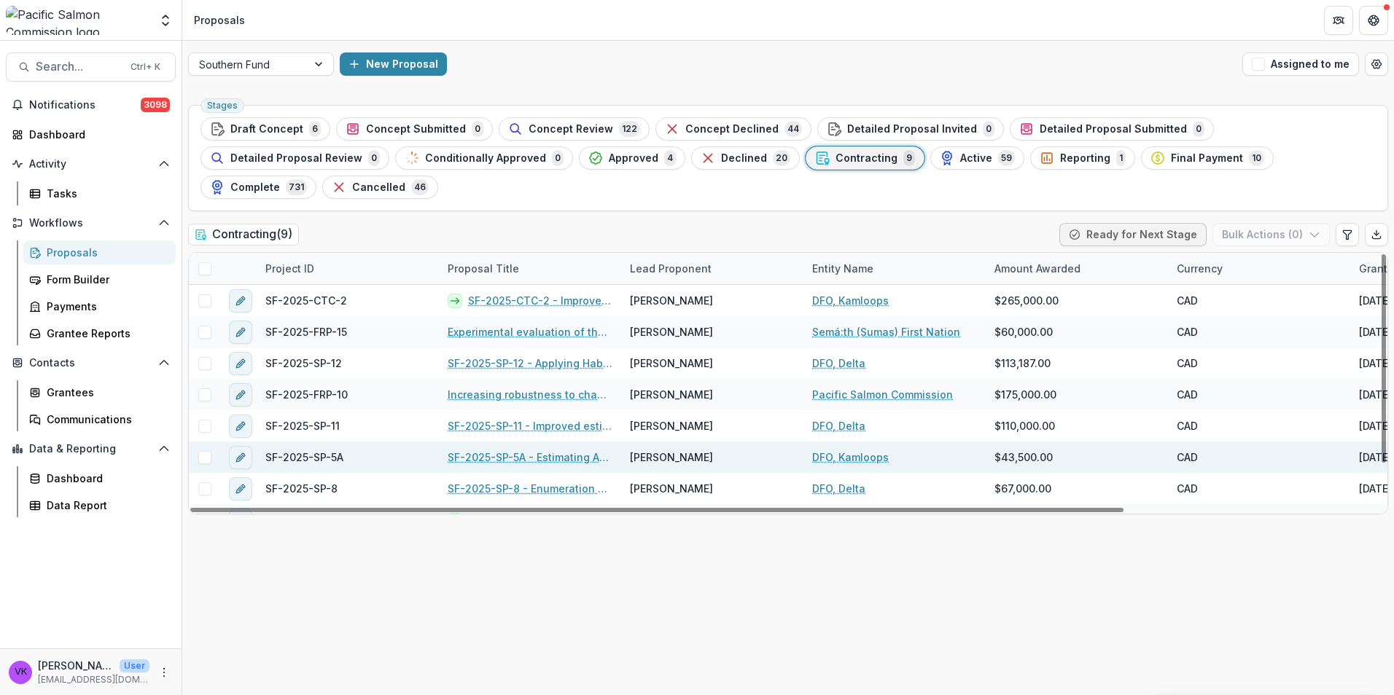
click at [538, 450] on link "SF-2025-SP-5A - Estimating Aggregate Coho Salmon Escapement to the Lower Fraser…" at bounding box center [530, 457] width 165 height 15
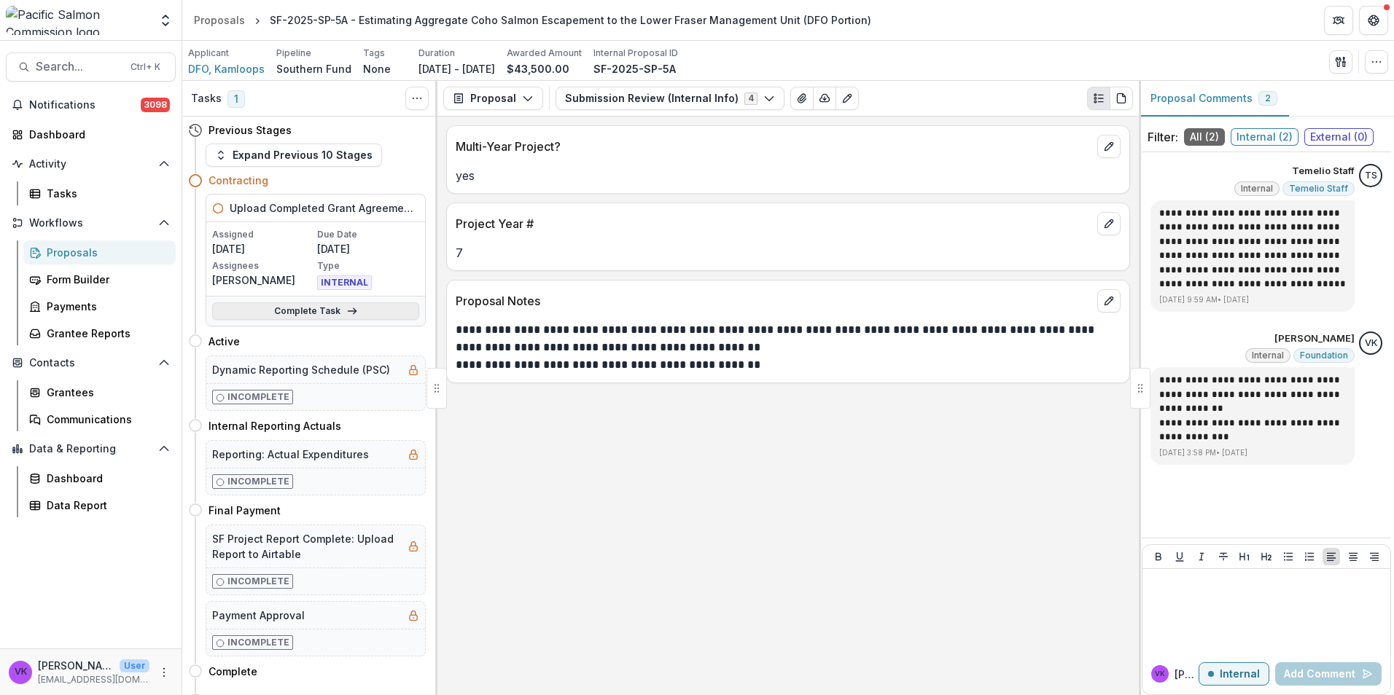
click at [315, 307] on link "Complete Task" at bounding box center [315, 310] width 207 height 17
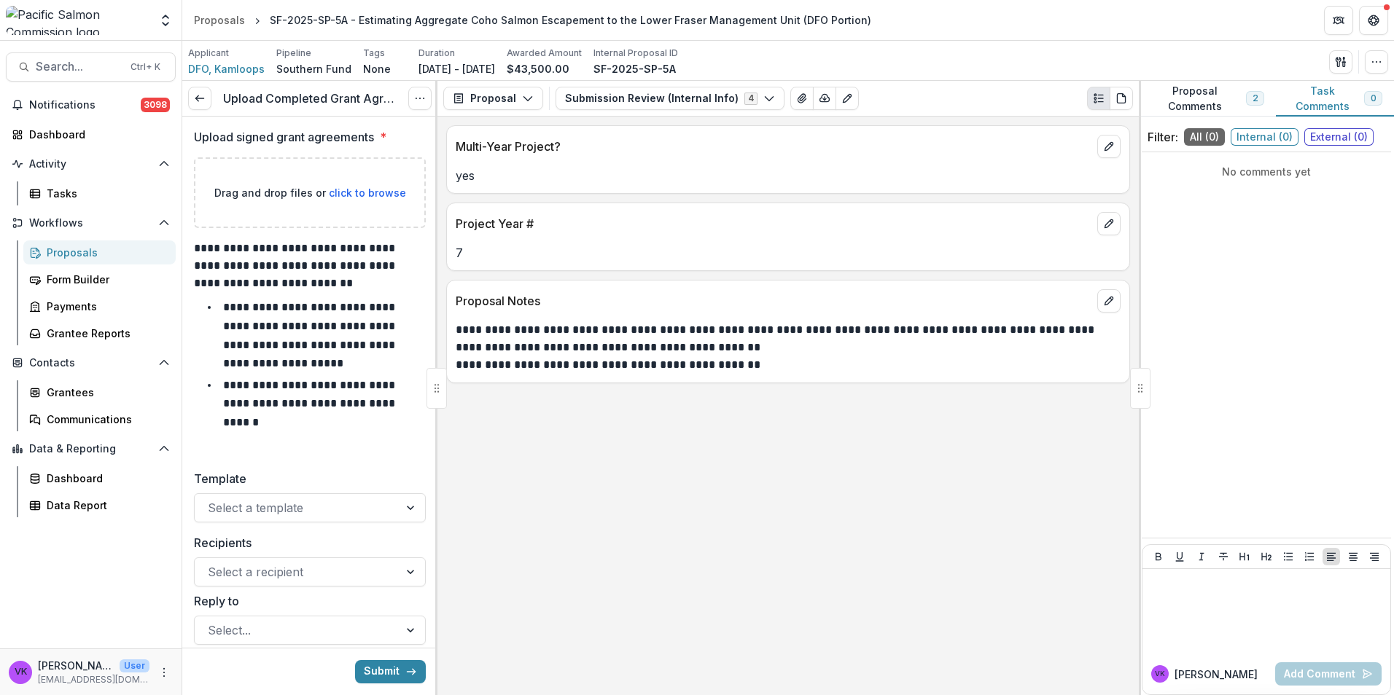
click at [348, 195] on span "click to browse" at bounding box center [367, 193] width 77 height 12
type input "**********"
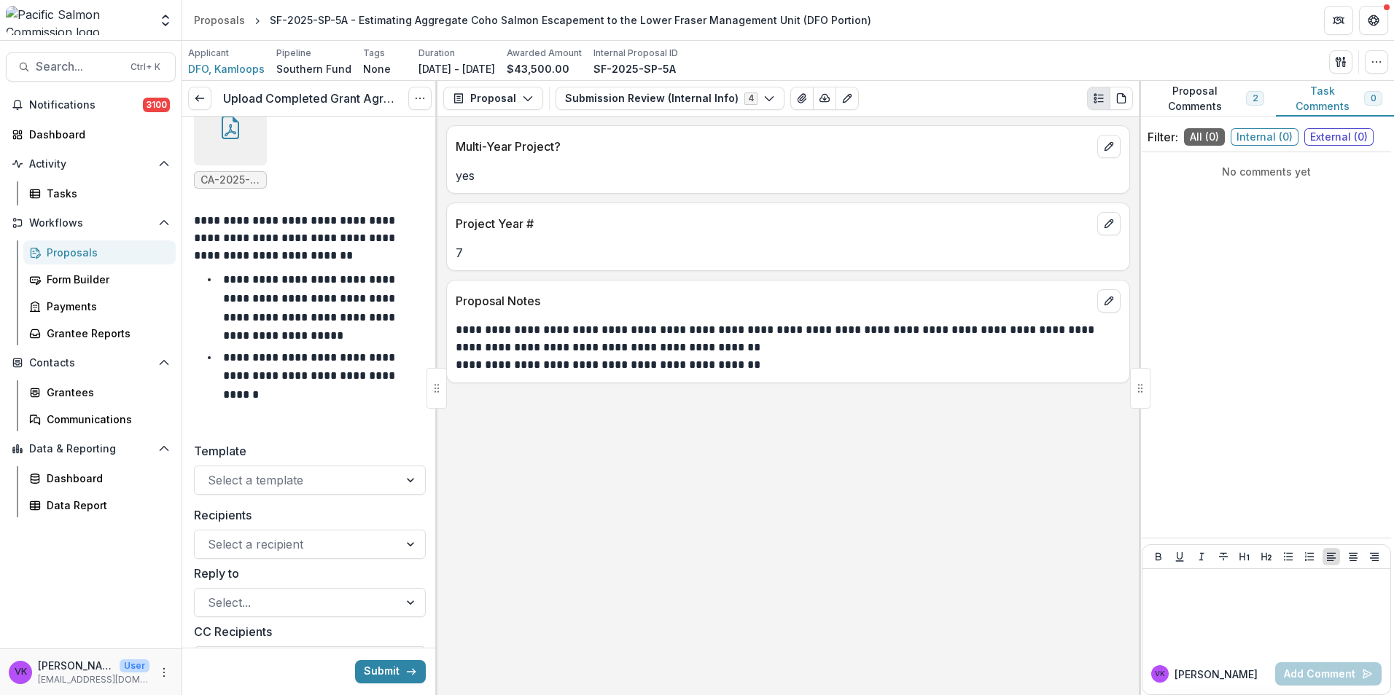
scroll to position [73, 0]
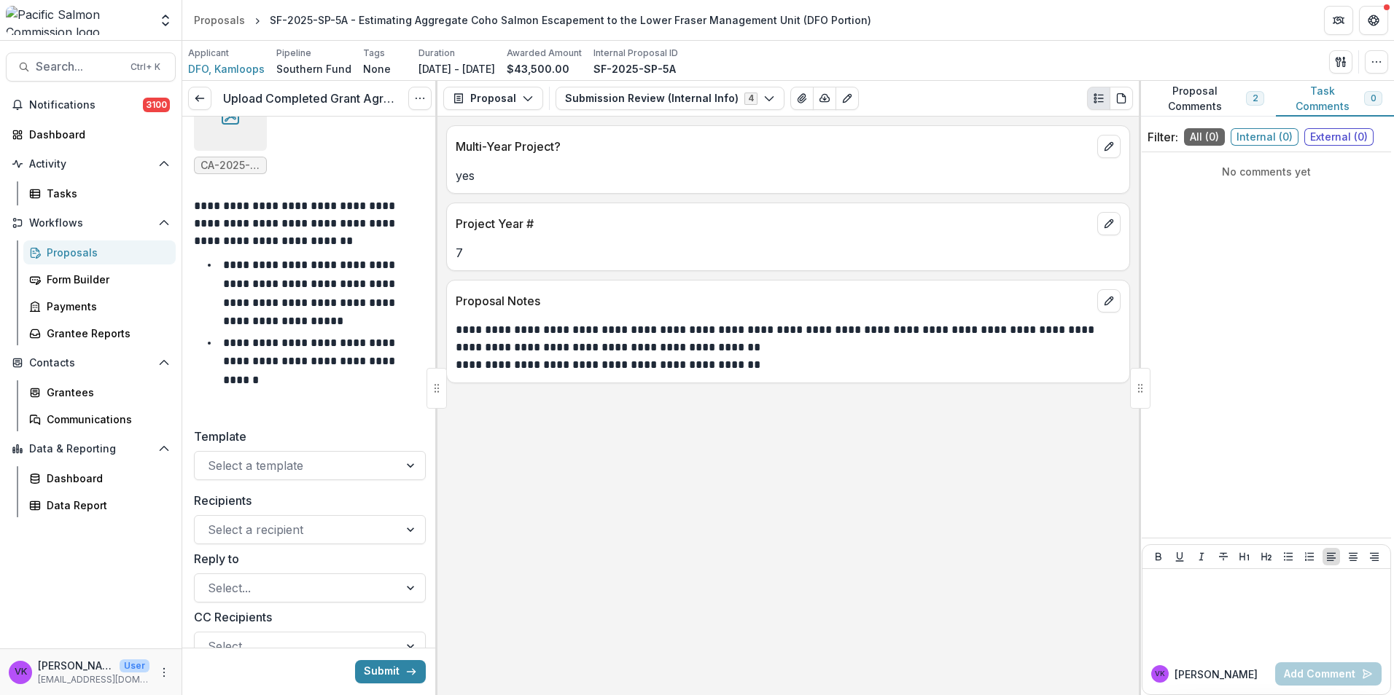
click at [297, 409] on div "**********" at bounding box center [310, 185] width 232 height 461
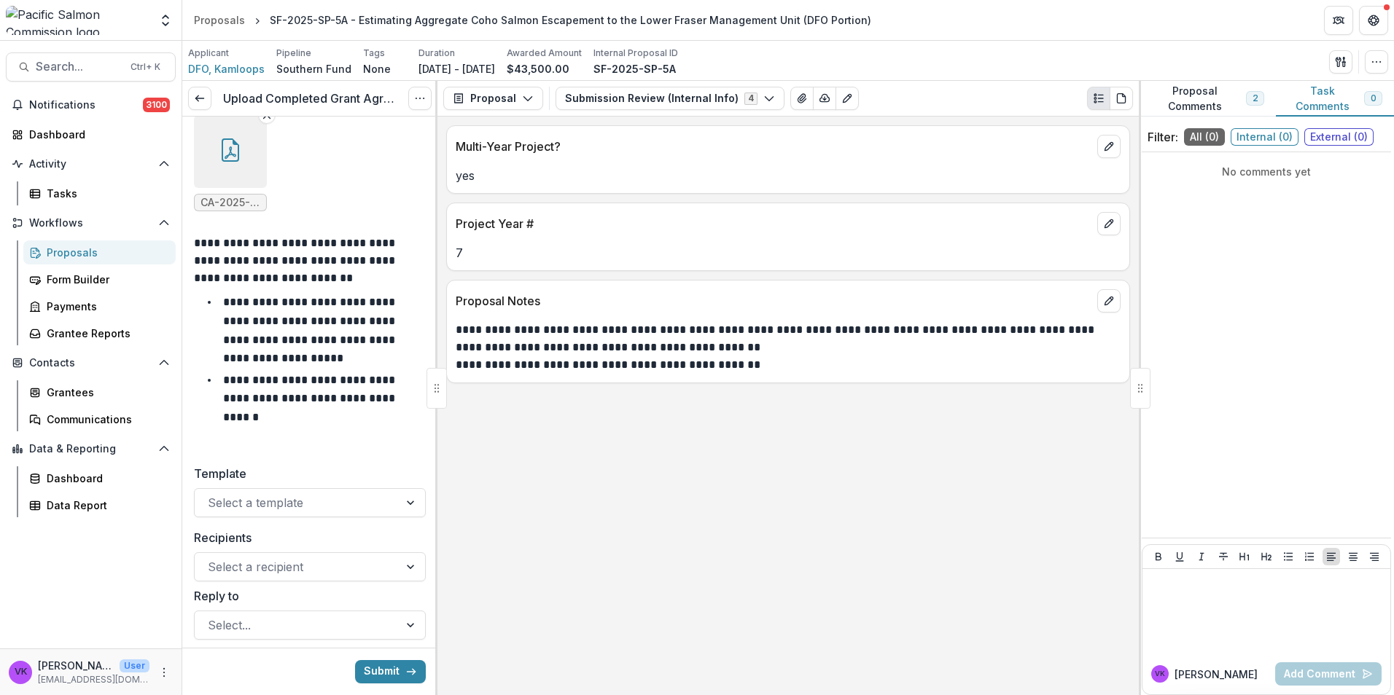
scroll to position [292, 0]
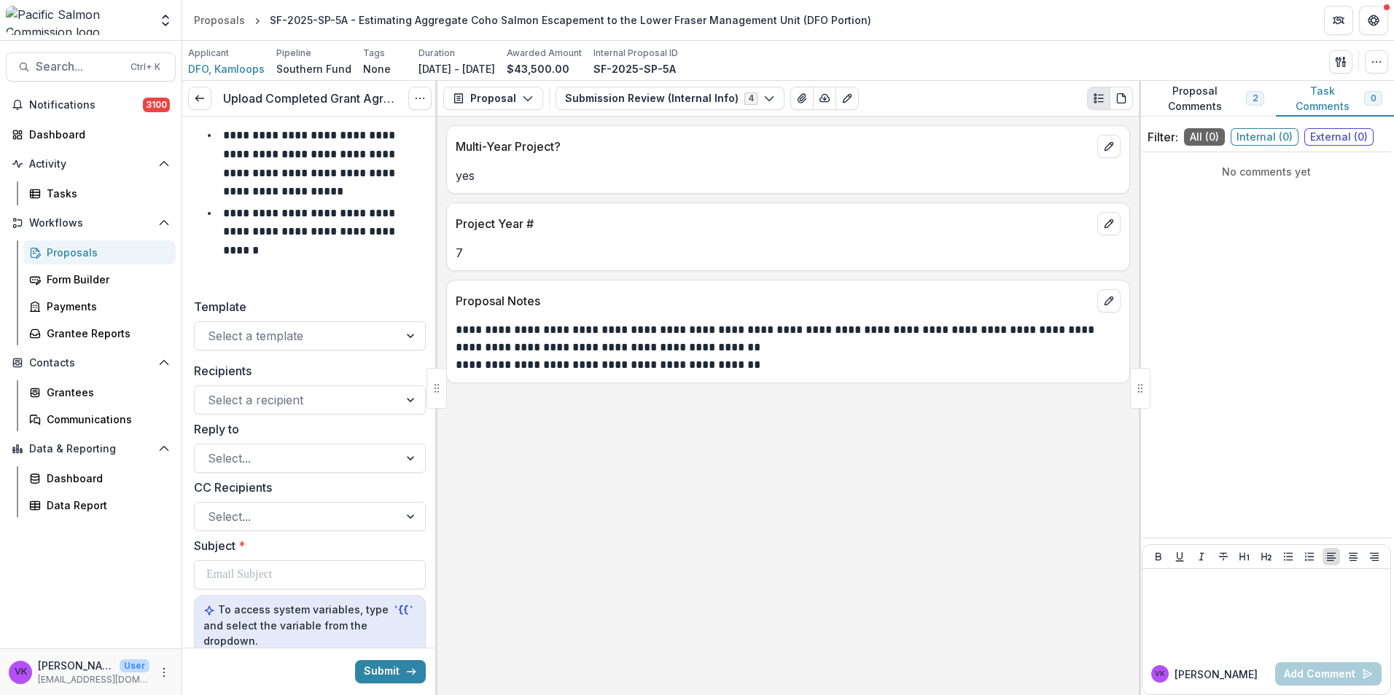
drag, startPoint x: 343, startPoint y: 301, endPoint x: 357, endPoint y: 295, distance: 15.0
click at [343, 302] on label "Template" at bounding box center [305, 306] width 223 height 17
click at [211, 327] on input "Template" at bounding box center [210, 335] width 4 height 17
click at [399, 341] on div at bounding box center [412, 336] width 26 height 28
click at [381, 258] on li "**********" at bounding box center [318, 232] width 214 height 56
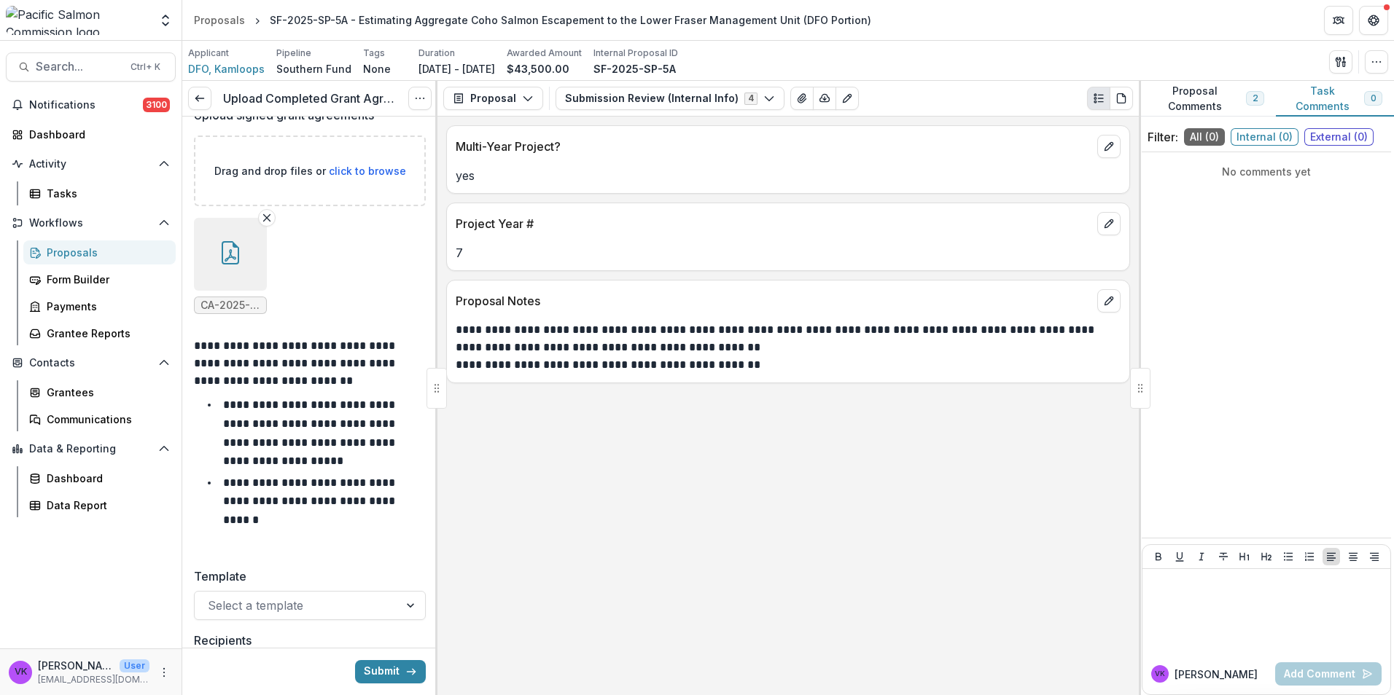
scroll to position [0, 0]
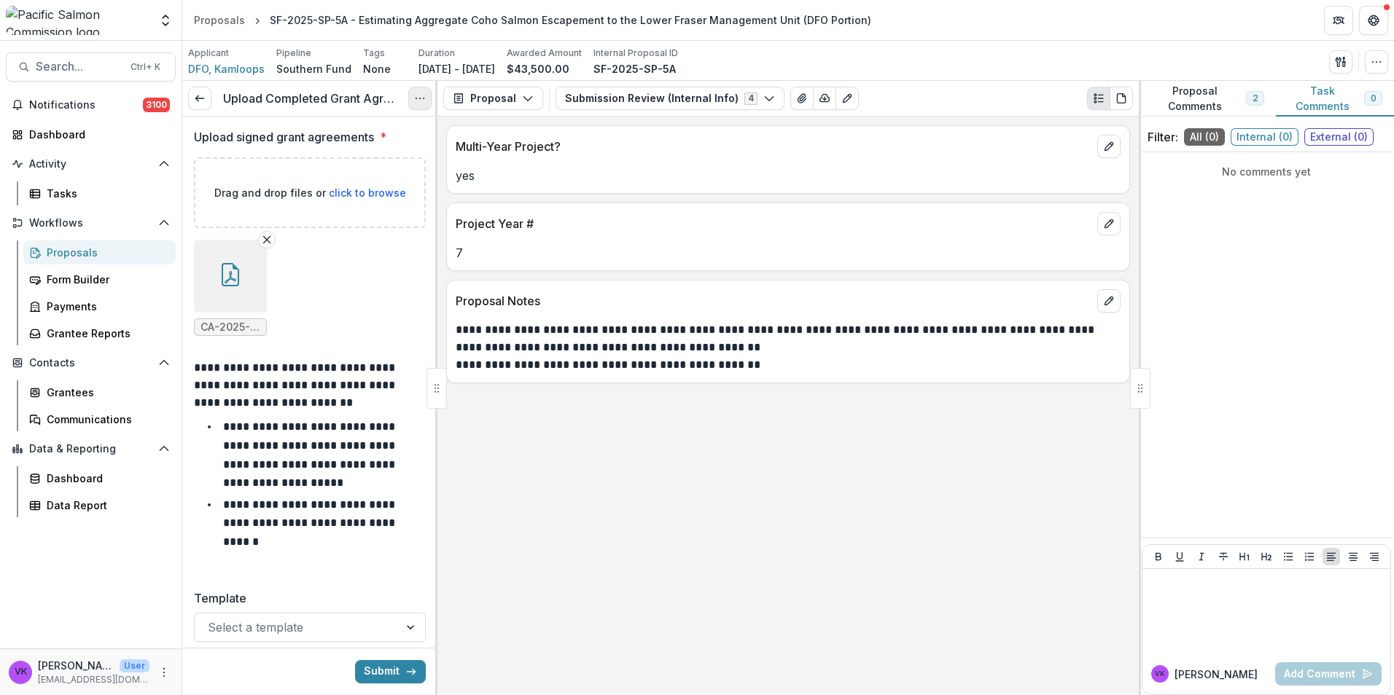
click at [422, 106] on button "Options" at bounding box center [419, 98] width 23 height 23
drag, startPoint x: 553, startPoint y: 531, endPoint x: 568, endPoint y: 532, distance: 14.6
click at [553, 531] on div "**********" at bounding box center [787, 406] width 701 height 579
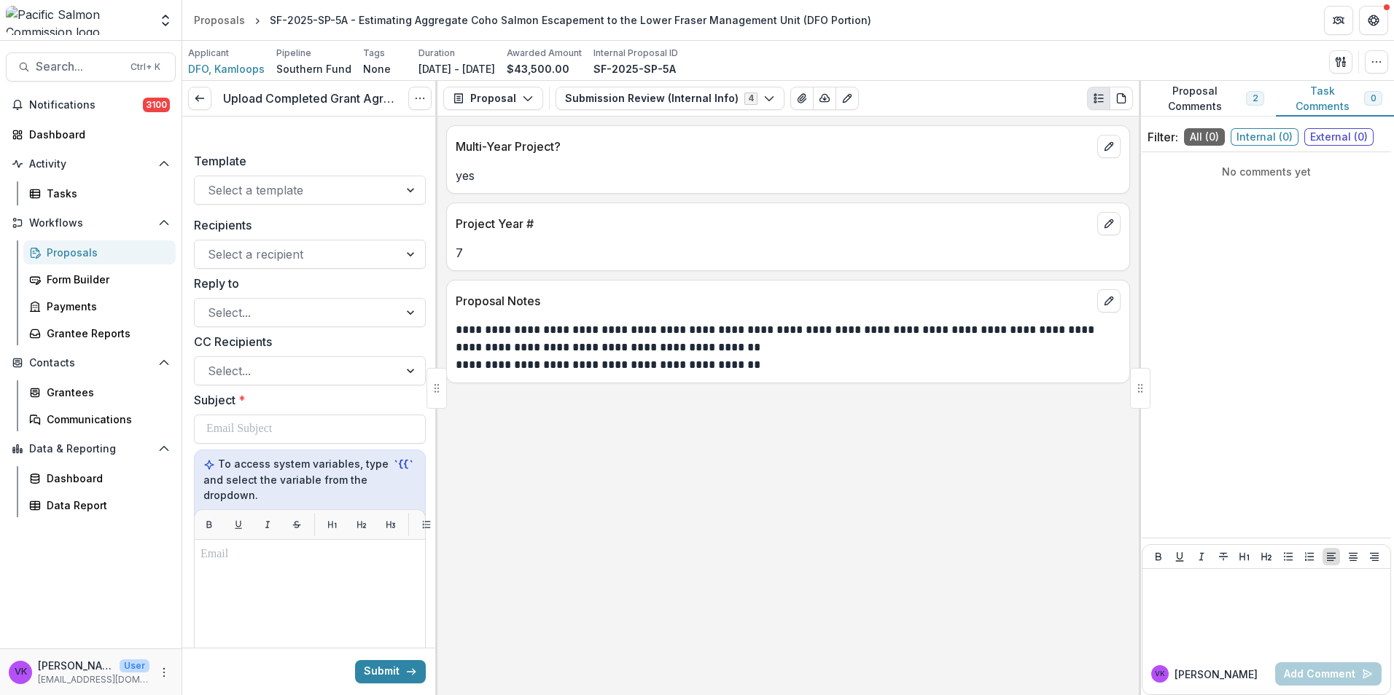
scroll to position [656, 0]
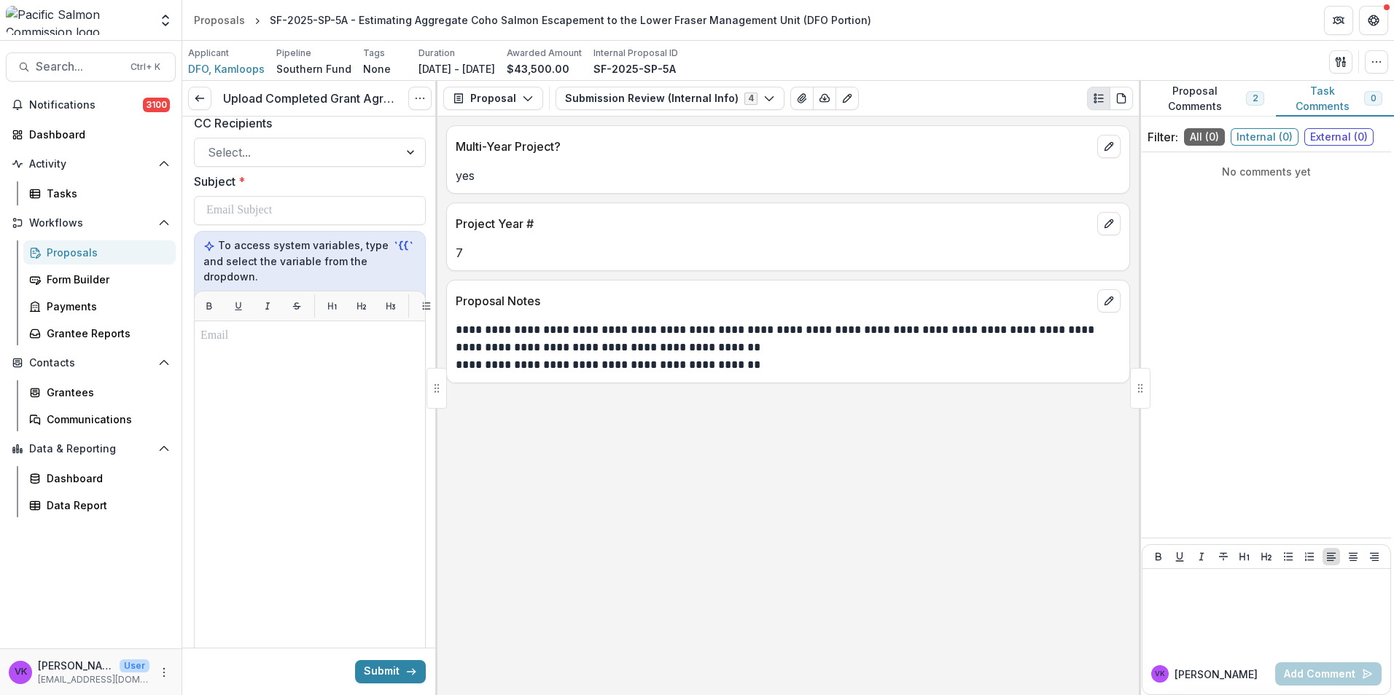
click at [388, 662] on button "Submit" at bounding box center [390, 671] width 71 height 23
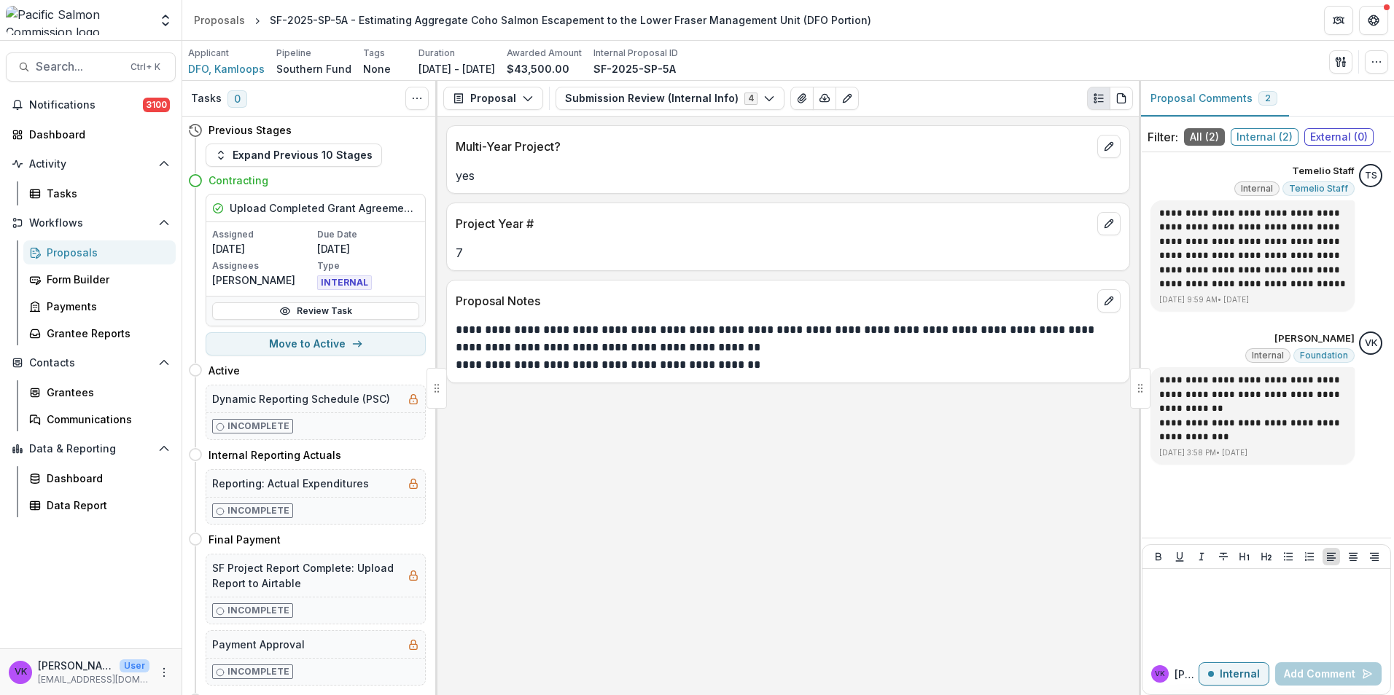
click at [74, 251] on div "Proposals" at bounding box center [105, 252] width 117 height 15
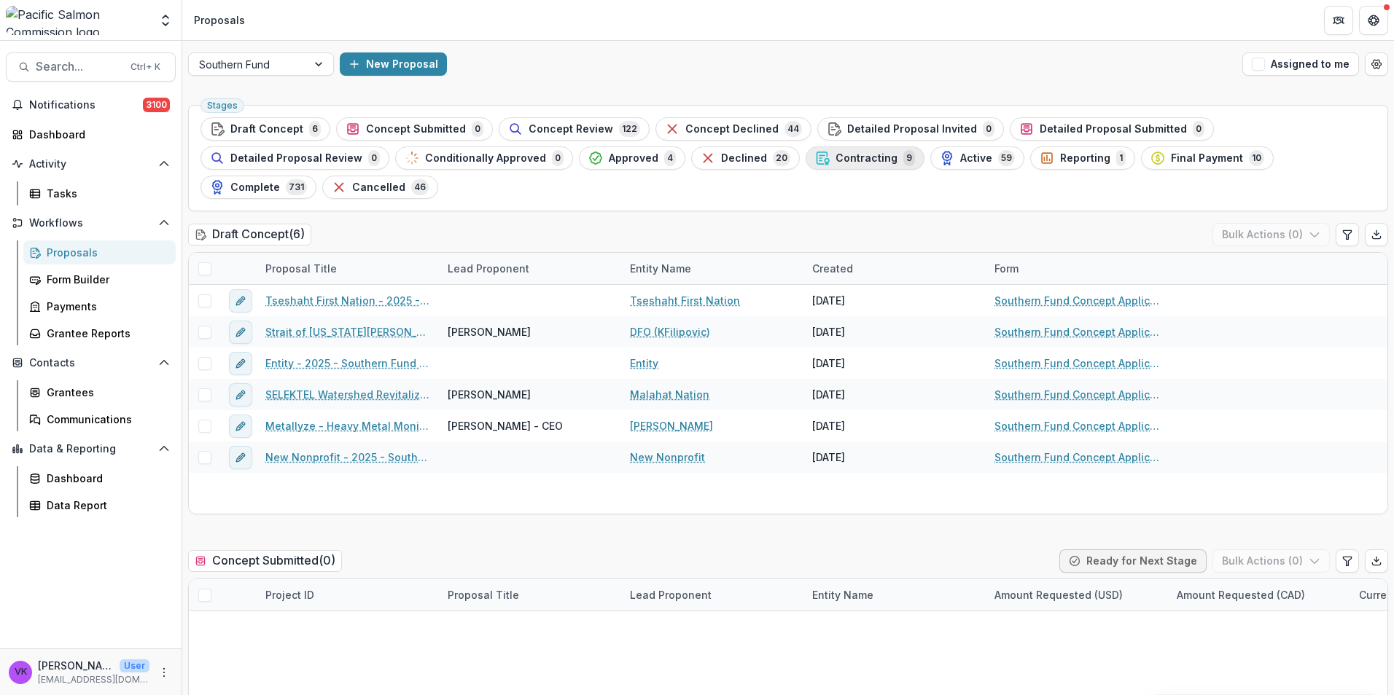
click at [835, 155] on span "Contracting" at bounding box center [866, 158] width 62 height 12
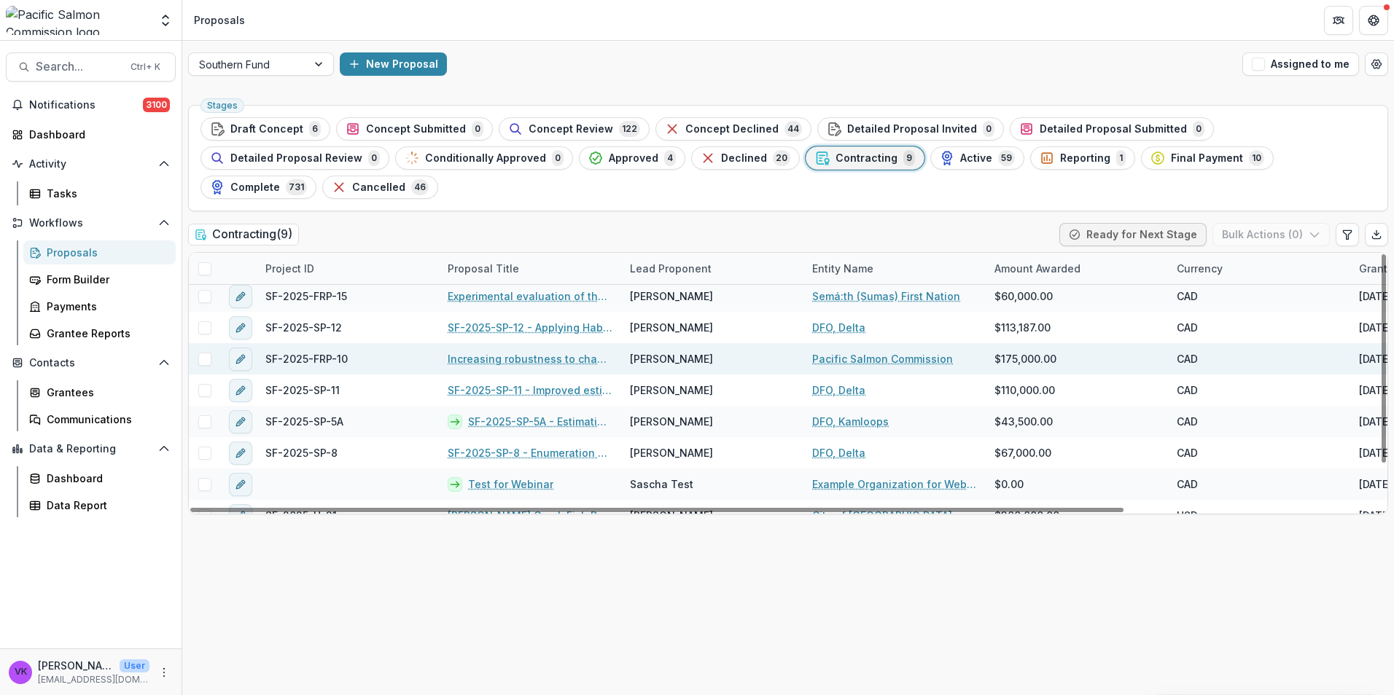
scroll to position [53, 0]
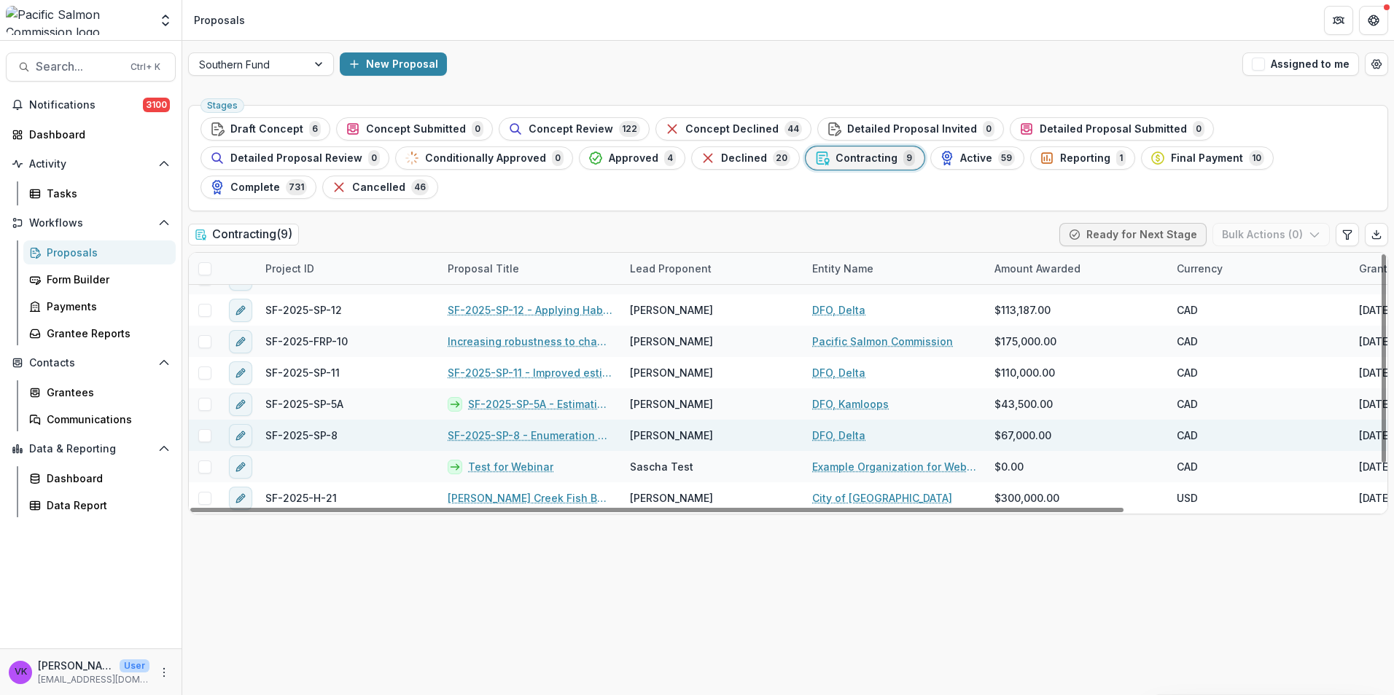
click at [512, 428] on link "SF-2025-SP-8 - Enumeration of Coho Salmon in the Lower Chilcotin River" at bounding box center [530, 435] width 165 height 15
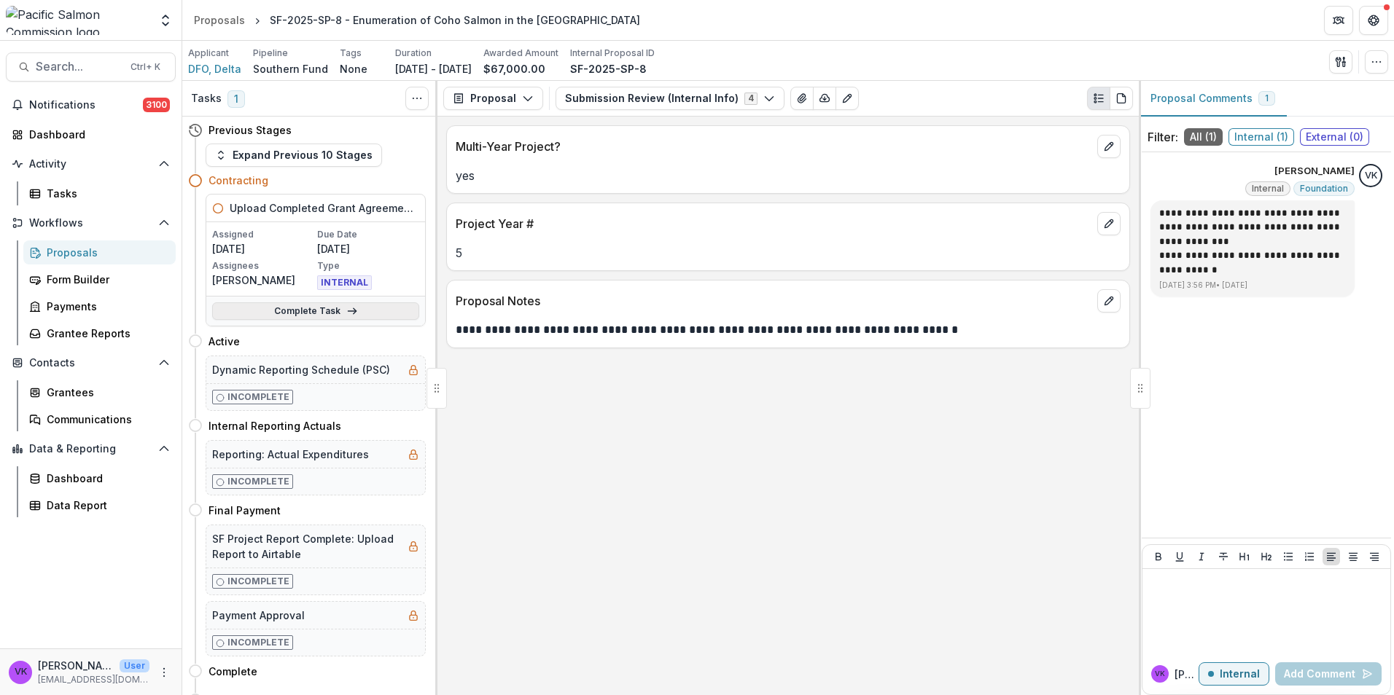
click at [329, 306] on link "Complete Task" at bounding box center [315, 310] width 207 height 17
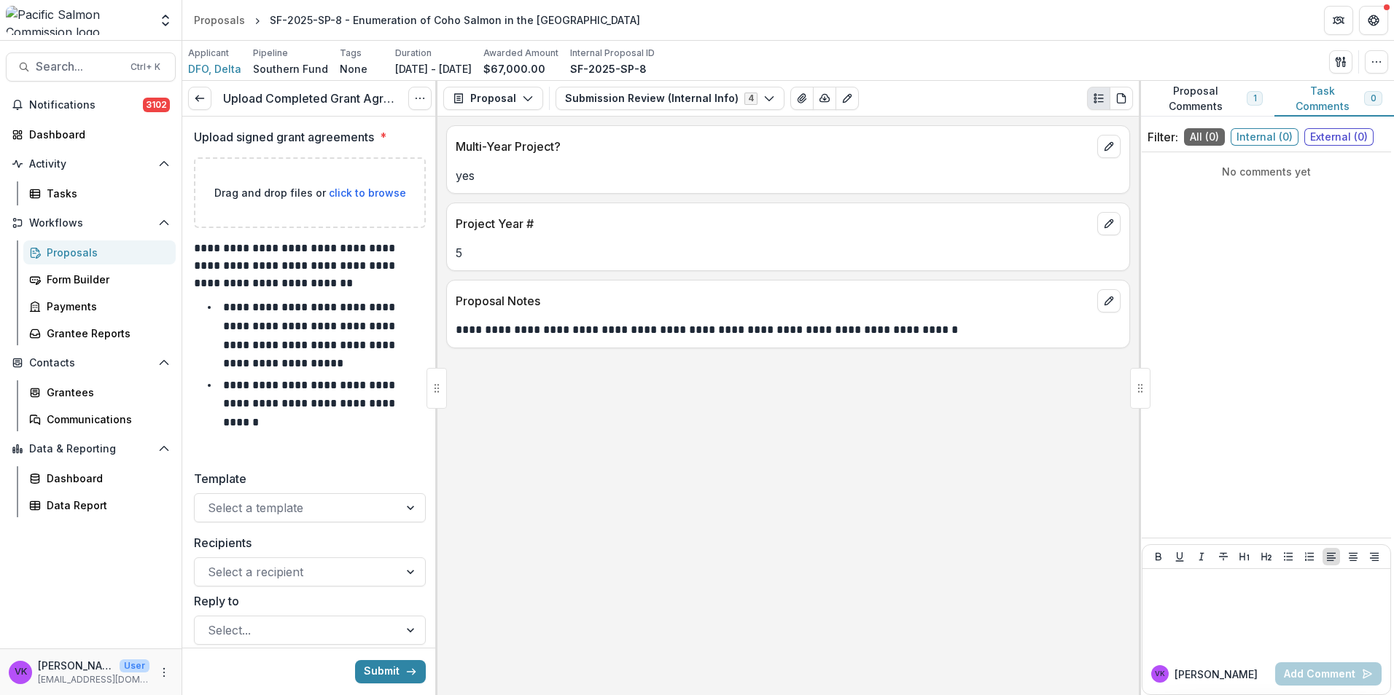
click at [349, 198] on span "click to browse" at bounding box center [367, 193] width 77 height 12
type input "**********"
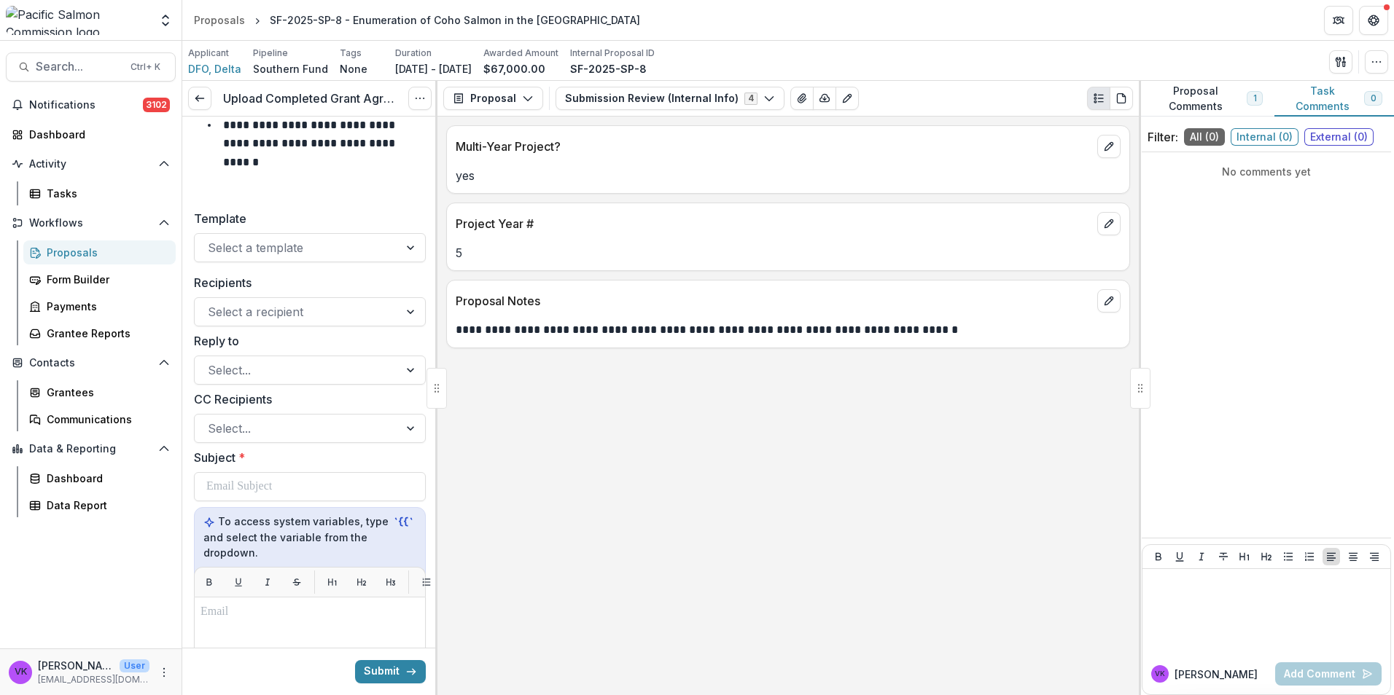
scroll to position [510, 0]
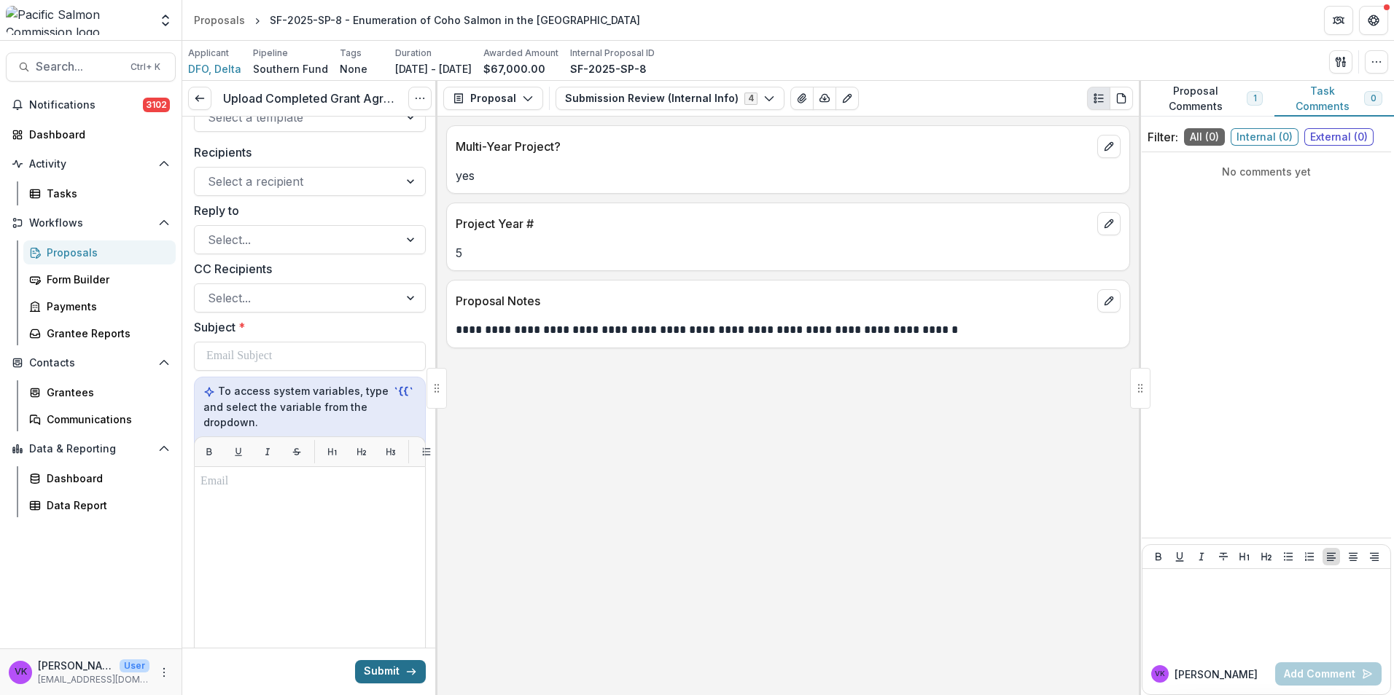
click at [372, 666] on button "Submit" at bounding box center [390, 671] width 71 height 23
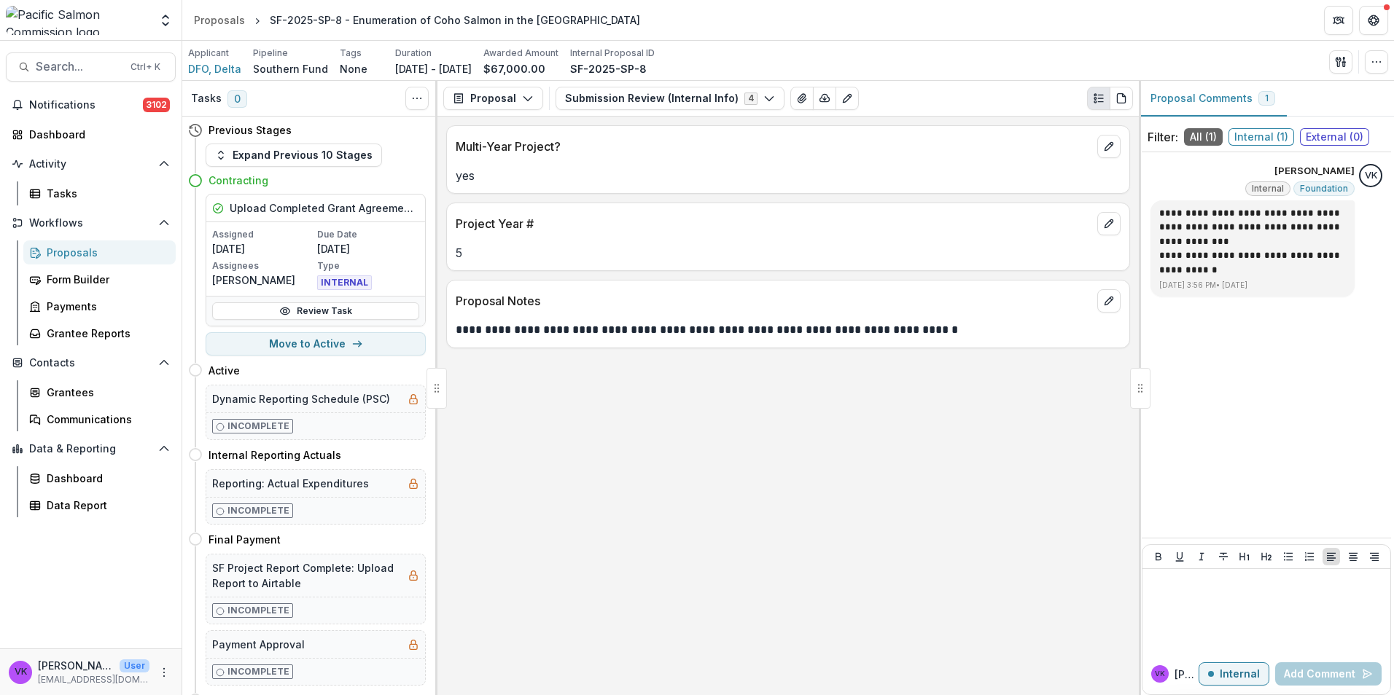
click at [70, 244] on link "Proposals" at bounding box center [99, 253] width 152 height 24
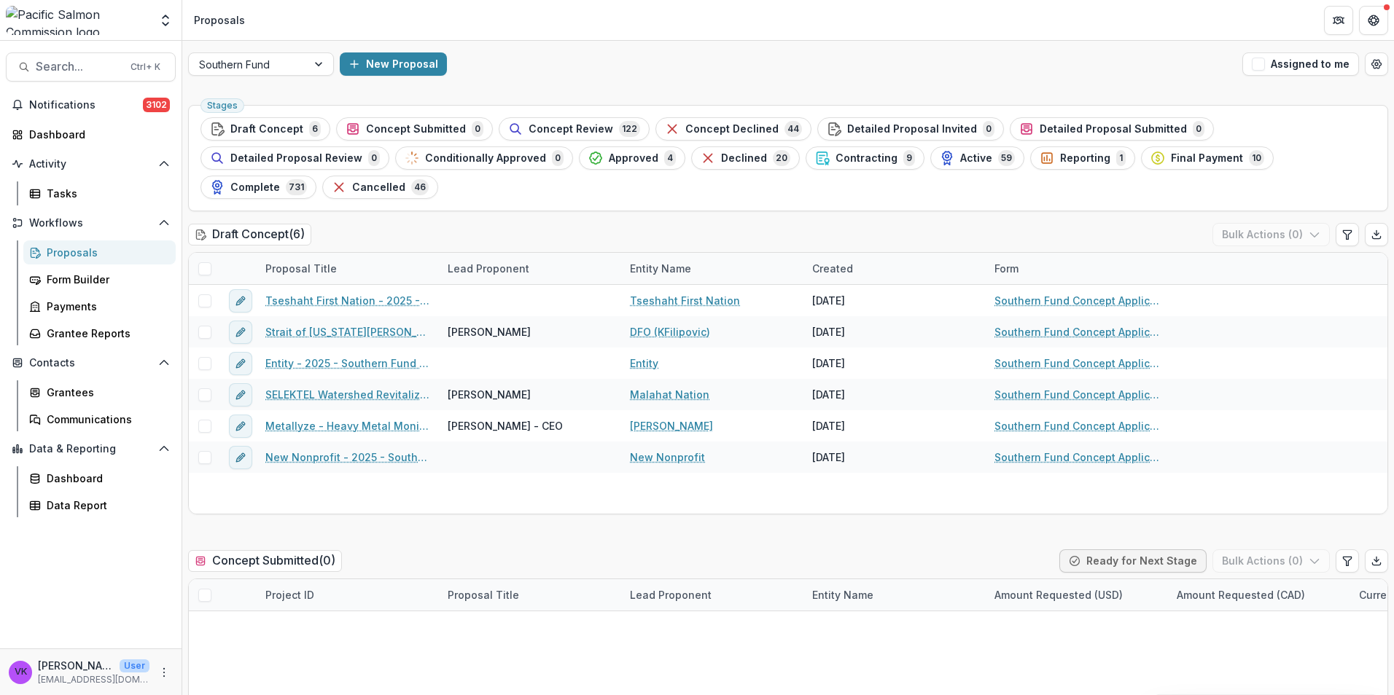
click at [835, 154] on span "Contracting" at bounding box center [866, 158] width 62 height 12
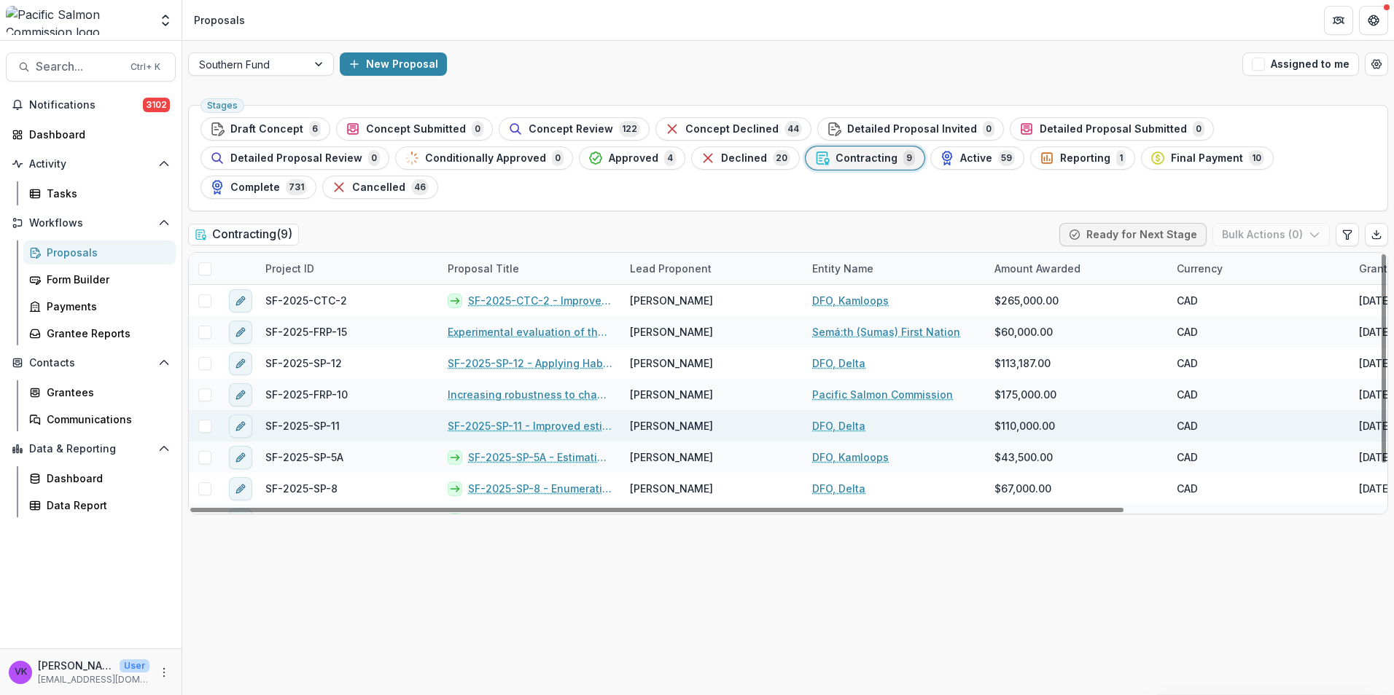
click at [527, 418] on link "SF-2025-SP-11 - Improved estimates of escapement, survival, and exploitation fo…" at bounding box center [530, 425] width 165 height 15
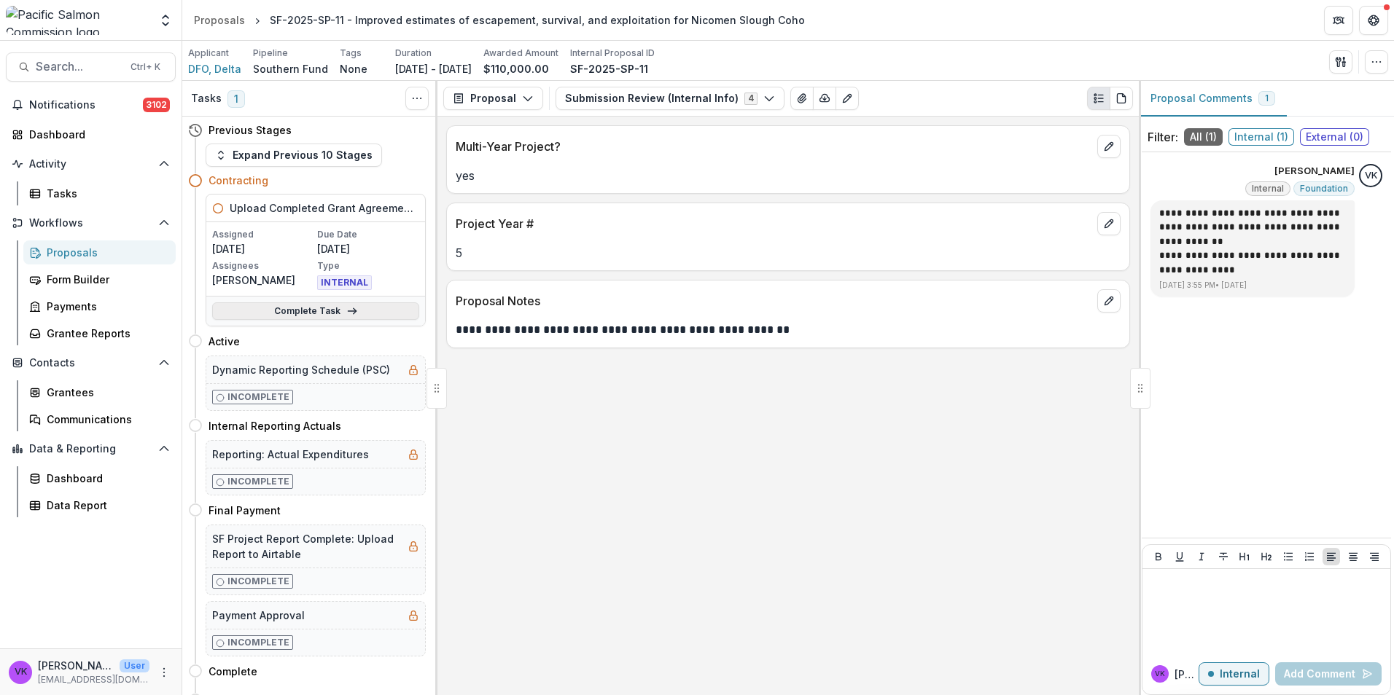
drag, startPoint x: 324, startPoint y: 309, endPoint x: 575, endPoint y: 303, distance: 251.5
click at [324, 310] on link "Complete Task" at bounding box center [315, 310] width 207 height 17
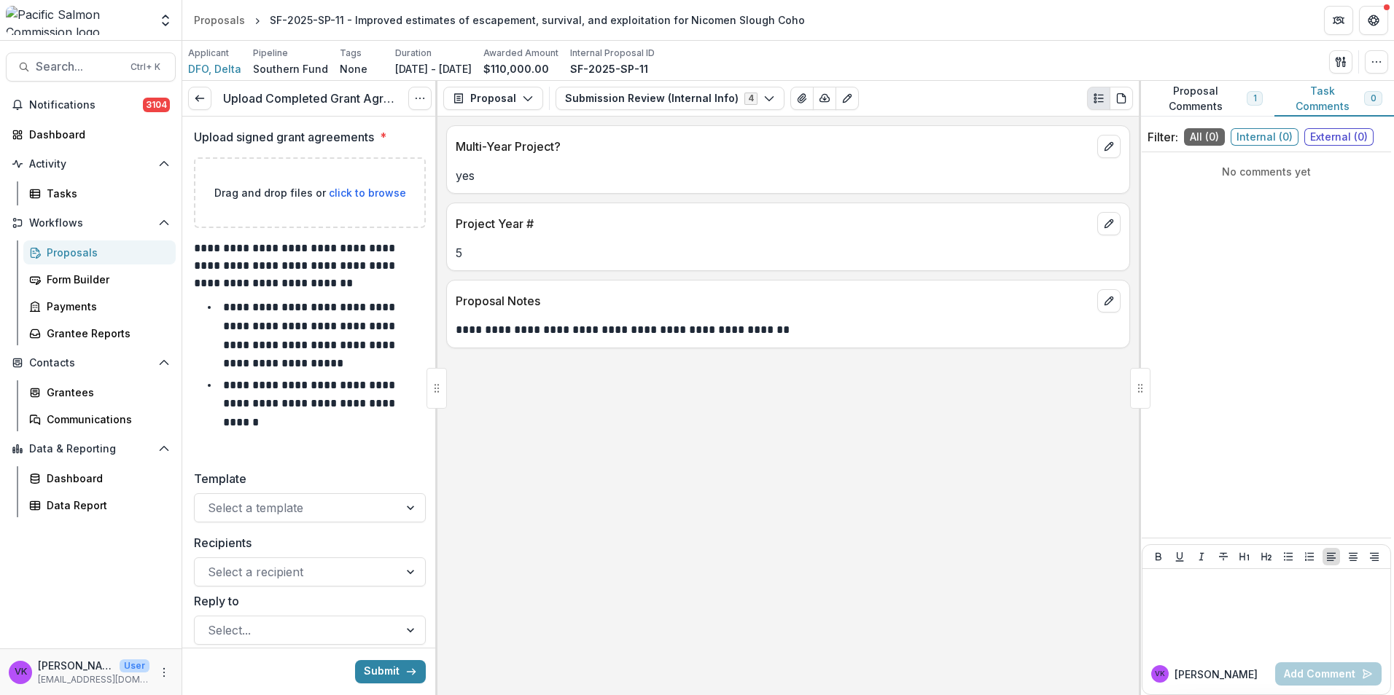
click at [362, 194] on span "click to browse" at bounding box center [367, 193] width 77 height 12
type input "**********"
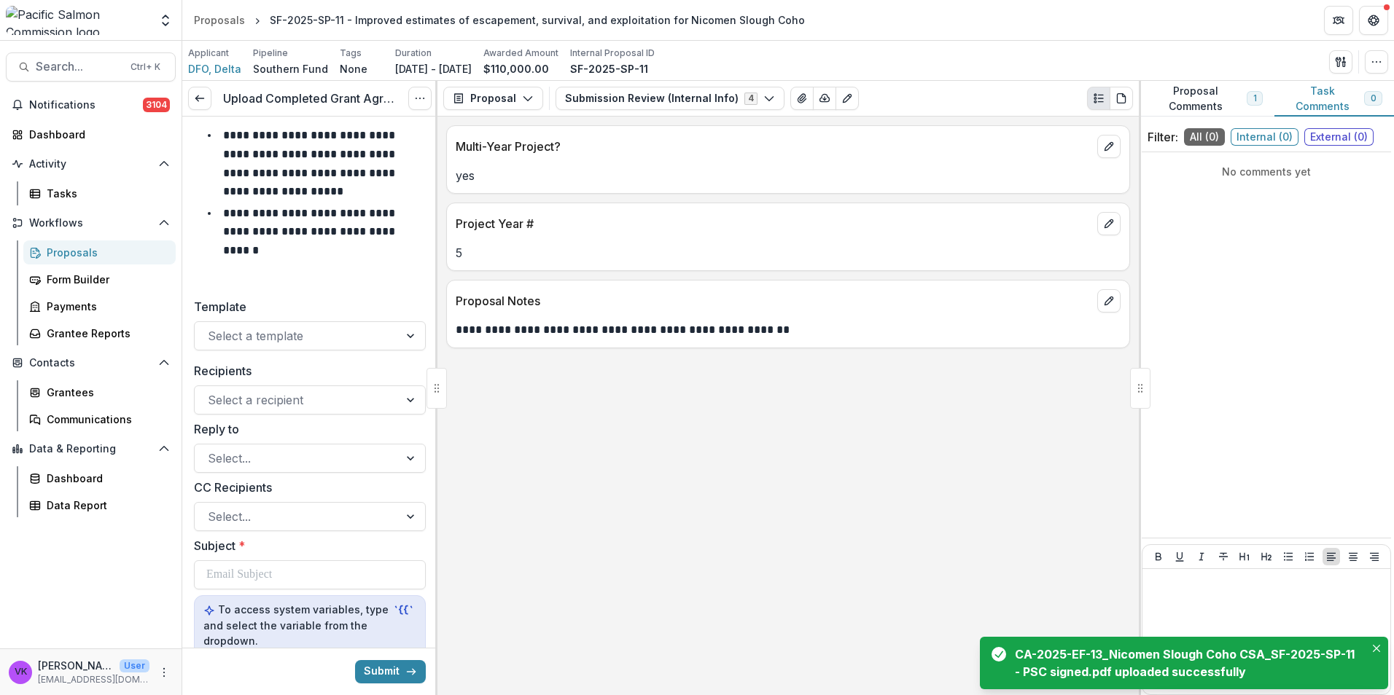
scroll to position [583, 0]
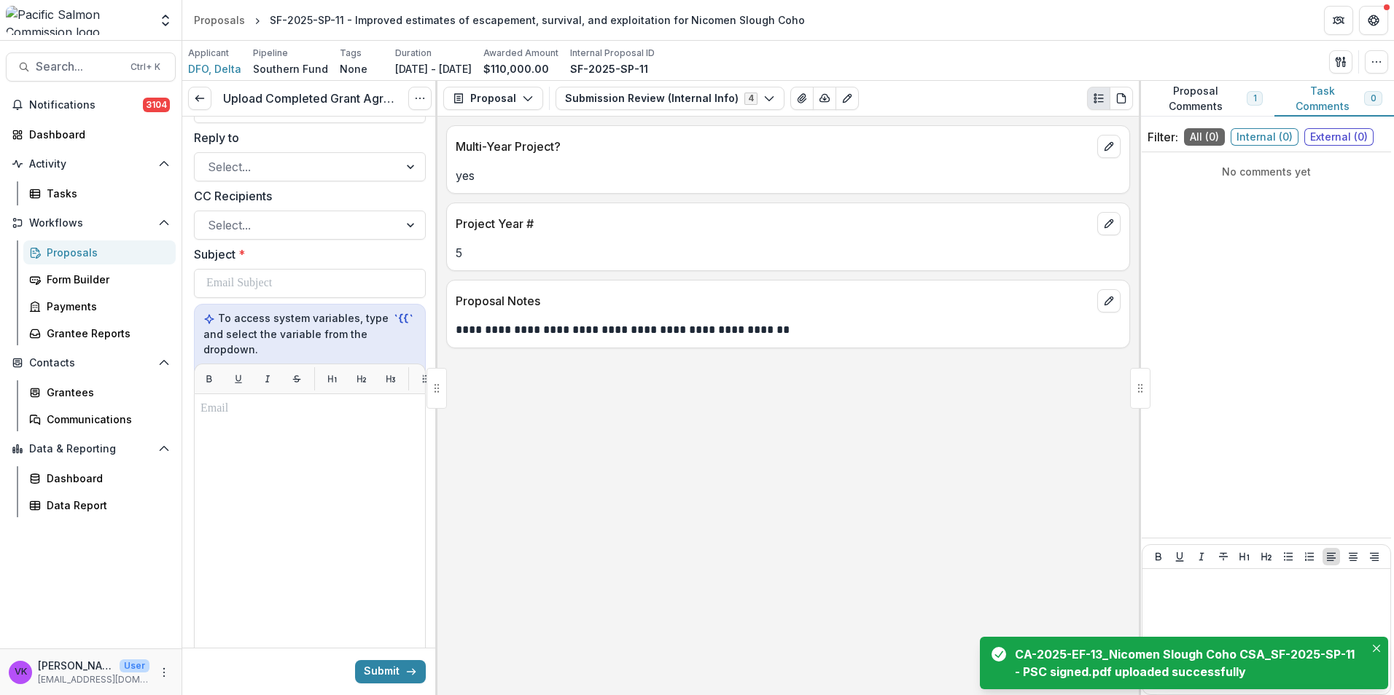
click at [387, 660] on button "Submit" at bounding box center [390, 671] width 71 height 23
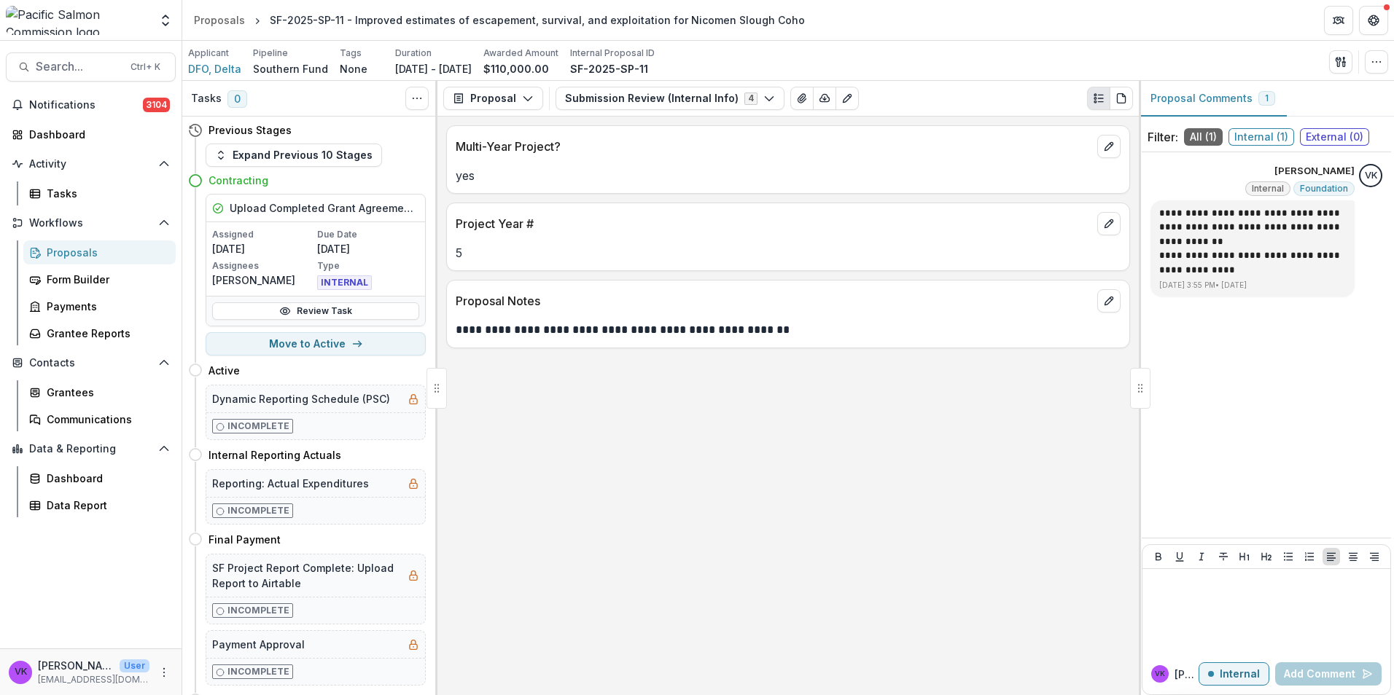
drag, startPoint x: 72, startPoint y: 251, endPoint x: 141, endPoint y: 244, distance: 68.8
click at [72, 251] on div "Proposals" at bounding box center [105, 252] width 117 height 15
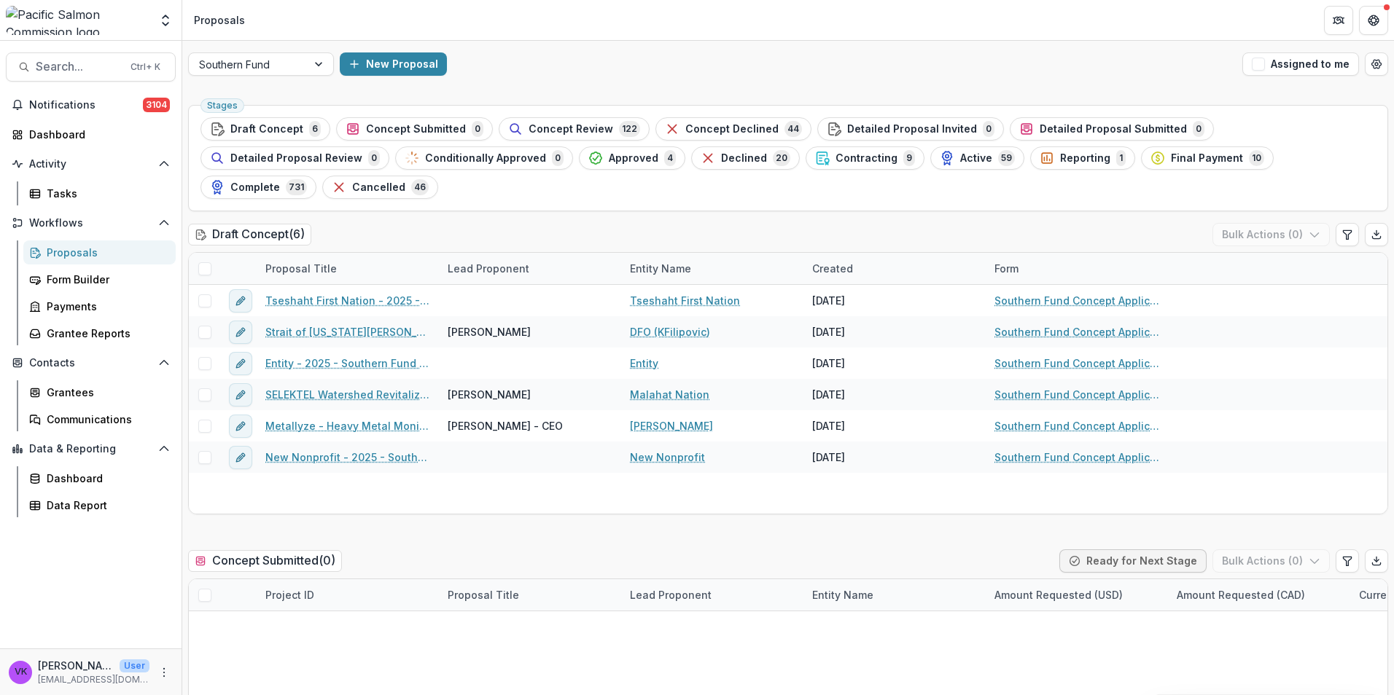
click at [835, 156] on span "Contracting" at bounding box center [866, 158] width 62 height 12
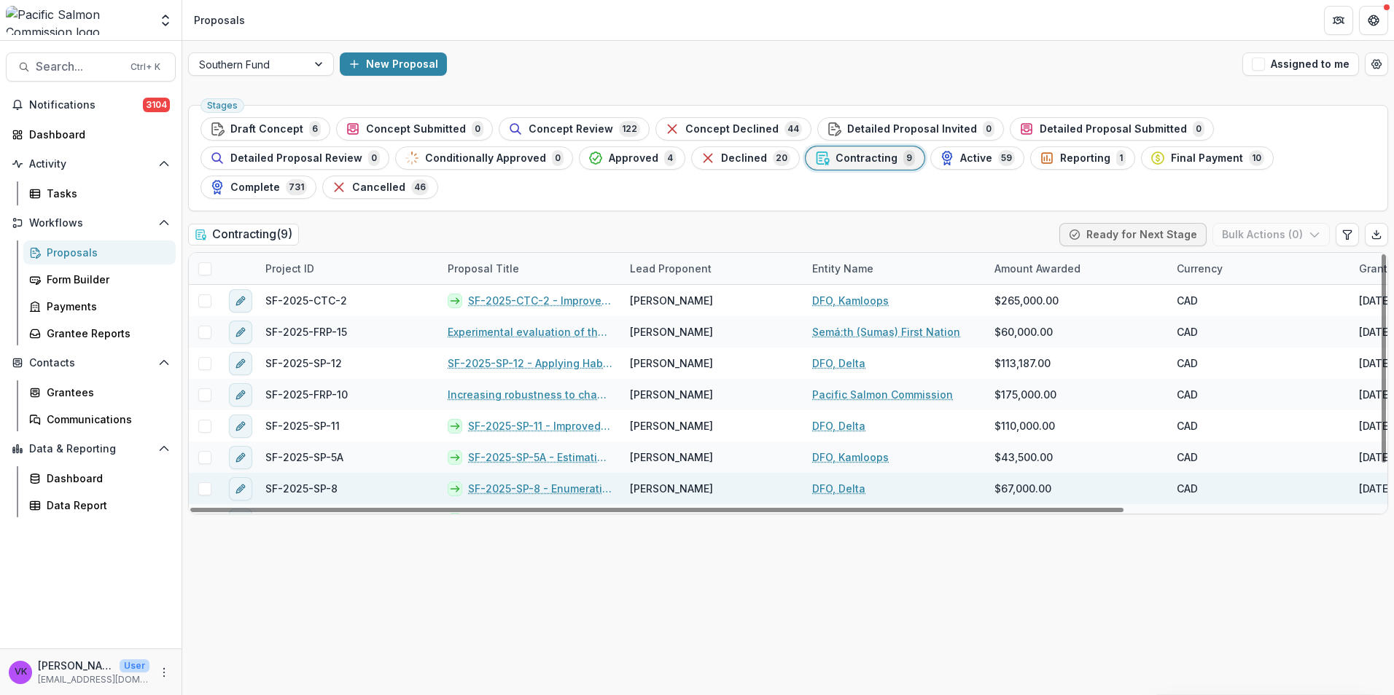
click at [514, 481] on link "SF-2025-SP-8 - Enumeration of Coho Salmon in the Lower Chilcotin River" at bounding box center [540, 488] width 144 height 15
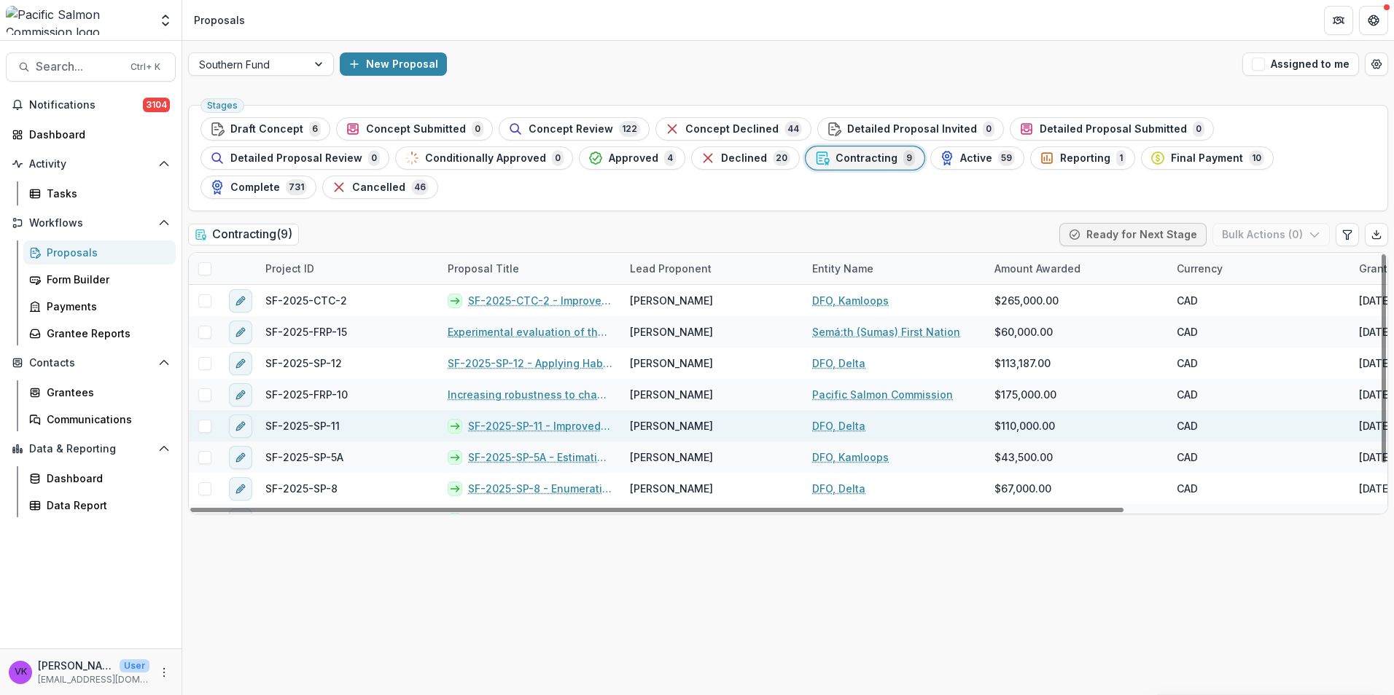
click at [550, 418] on link "SF-2025-SP-11 - Improved estimates of escapement, survival, and exploitation fo…" at bounding box center [540, 425] width 144 height 15
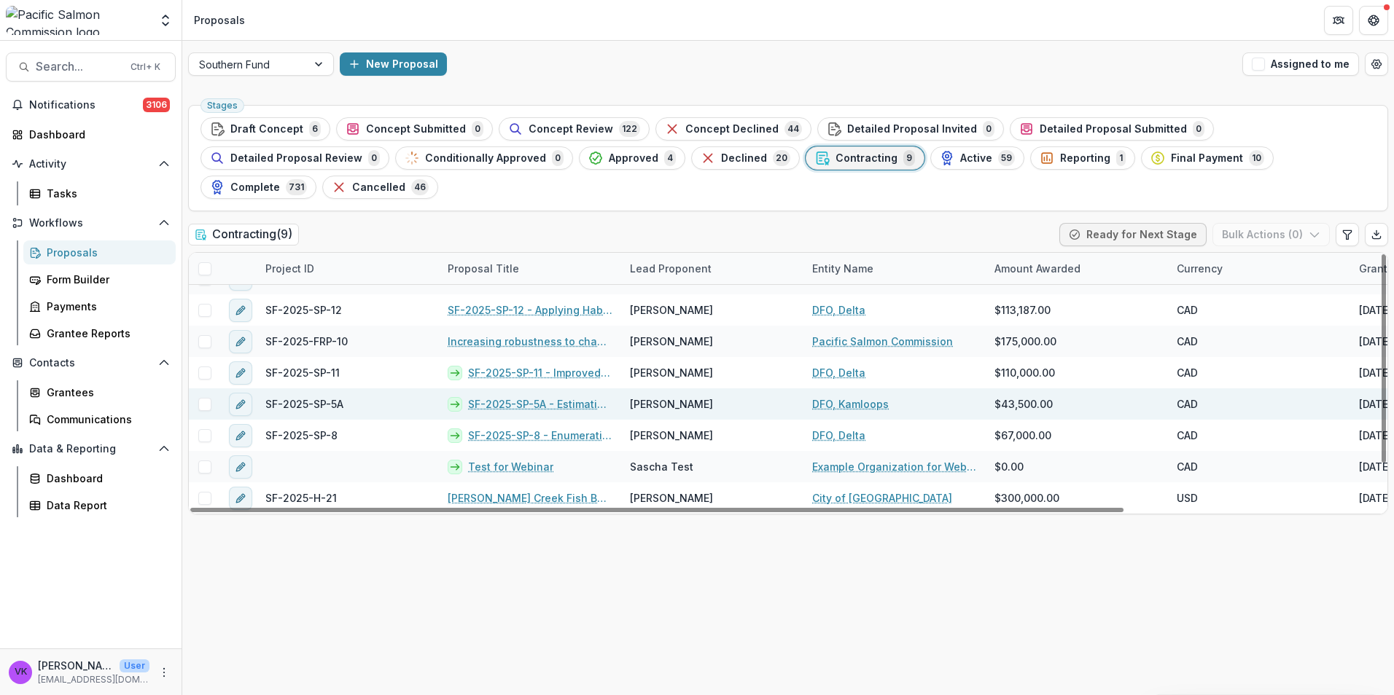
click at [529, 396] on link "SF-2025-SP-5A - Estimating Aggregate Coho Salmon Escapement to the Lower Fraser…" at bounding box center [540, 403] width 144 height 15
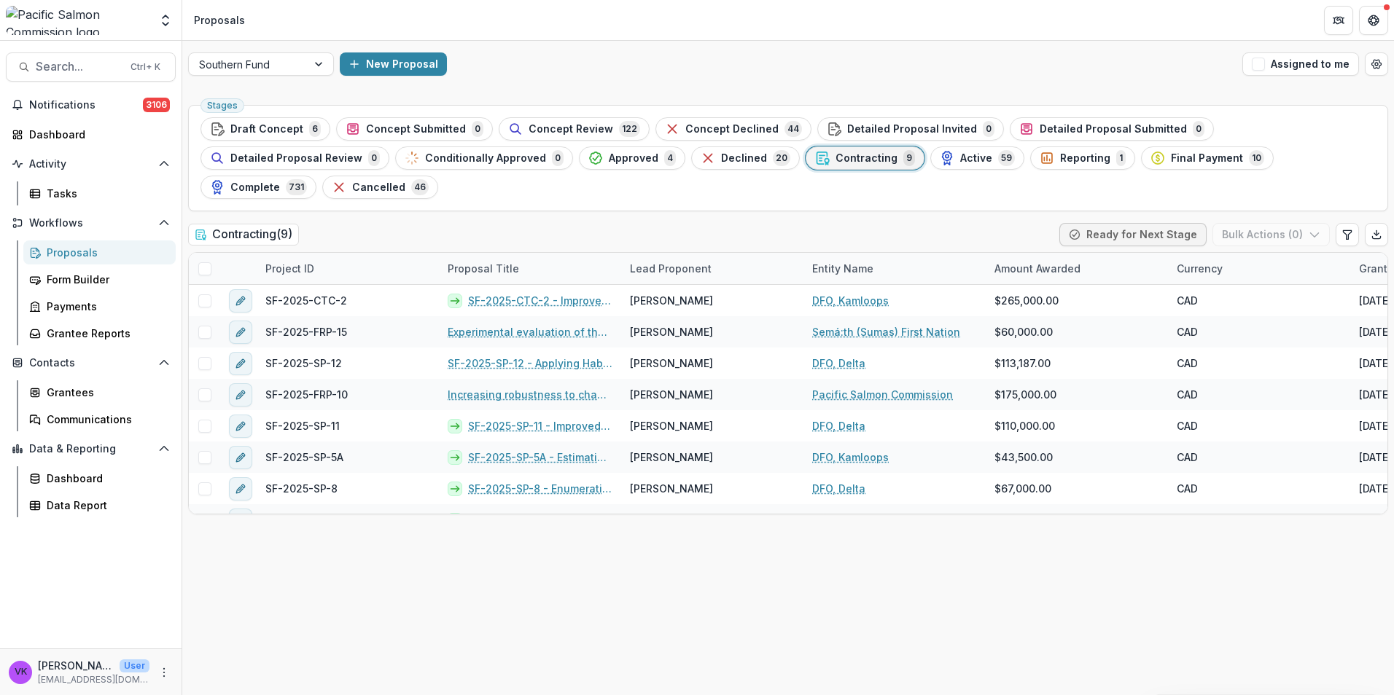
drag, startPoint x: 92, startPoint y: 245, endPoint x: 117, endPoint y: 241, distance: 25.9
click at [92, 244] on link "Proposals" at bounding box center [99, 253] width 152 height 24
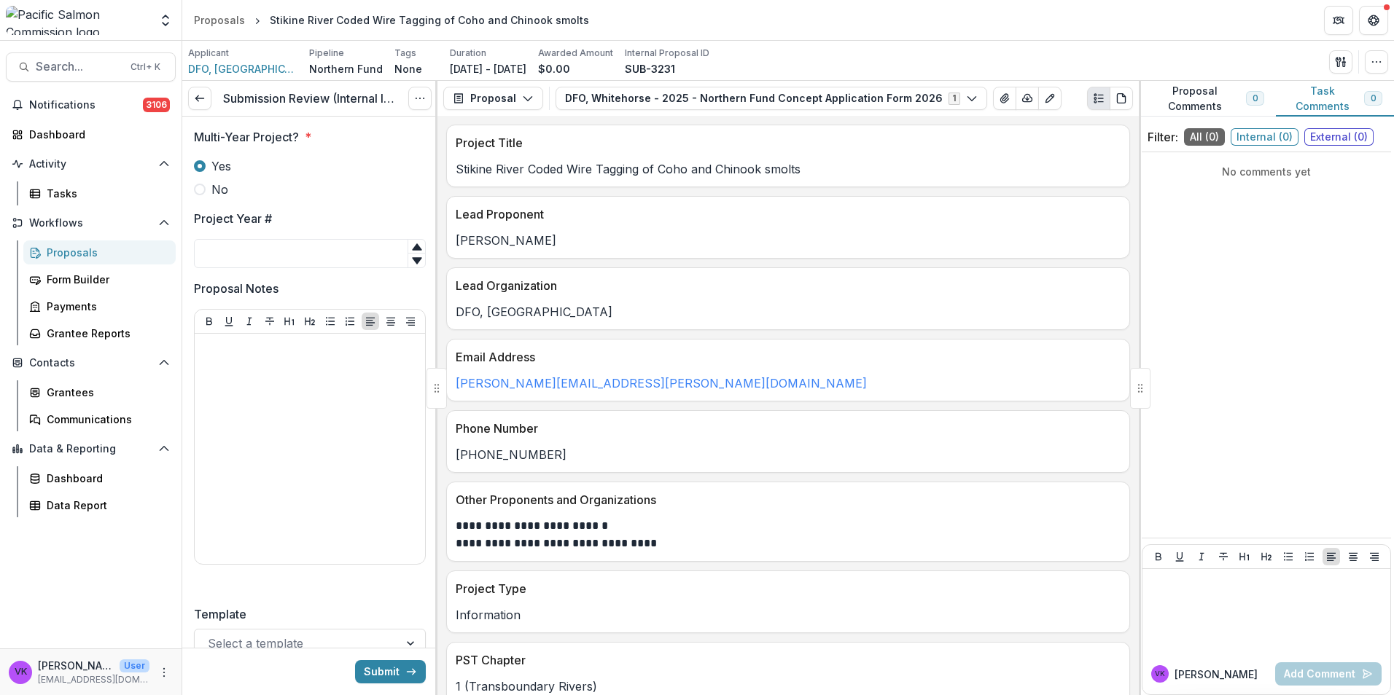
drag, startPoint x: 292, startPoint y: 251, endPoint x: 351, endPoint y: 295, distance: 73.9
click at [292, 251] on input "Project Year #" at bounding box center [310, 253] width 232 height 29
type input "**"
drag, startPoint x: 299, startPoint y: 286, endPoint x: 316, endPoint y: 295, distance: 19.6
click at [301, 284] on span "Proposal Notes" at bounding box center [305, 288] width 223 height 17
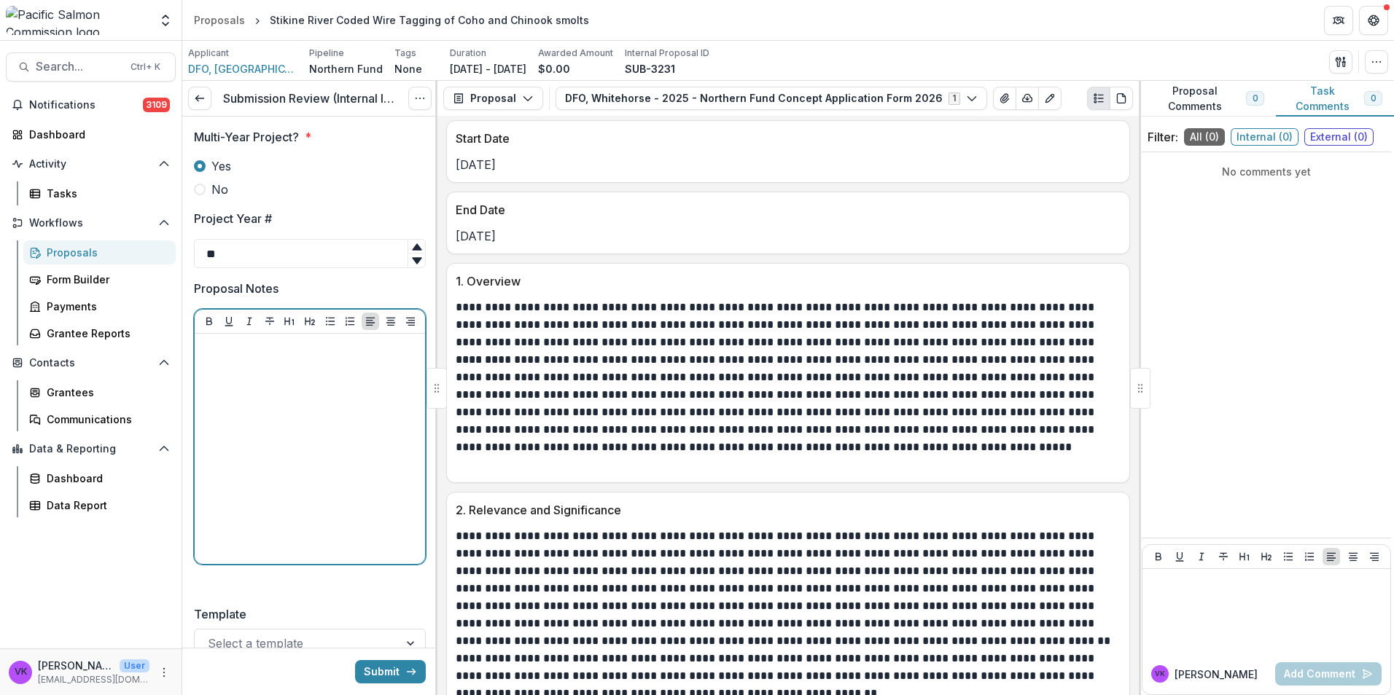
scroll to position [1020, 0]
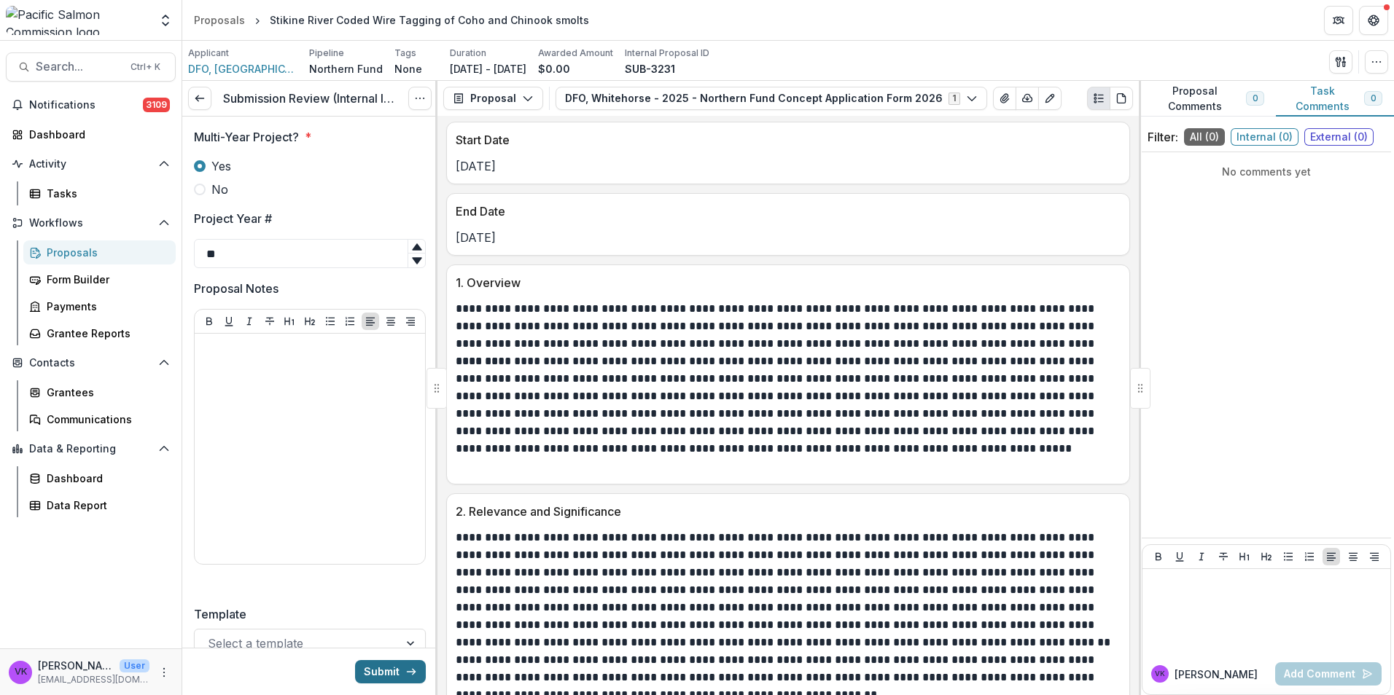
click at [387, 660] on button "Submit" at bounding box center [390, 671] width 71 height 23
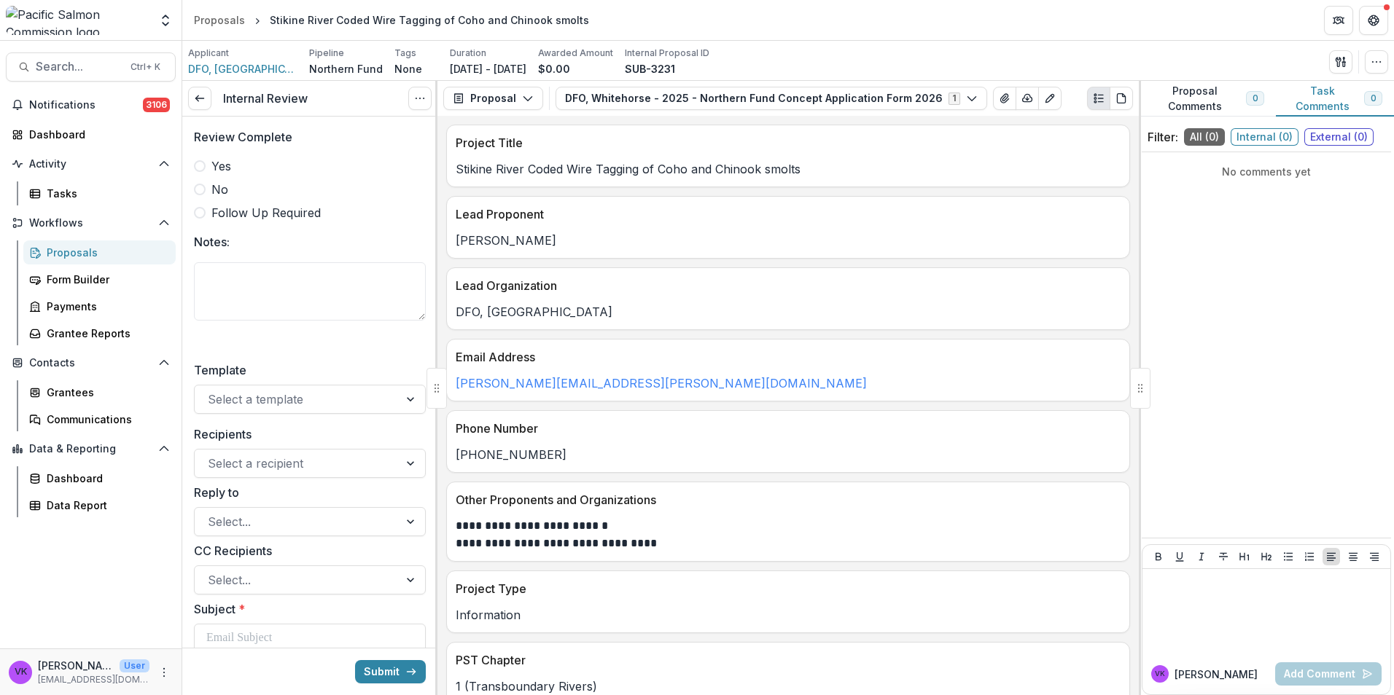
click at [275, 347] on div "Review Complete Yes No Follow Up Required Notes:" at bounding box center [310, 233] width 232 height 233
drag, startPoint x: 203, startPoint y: 165, endPoint x: 495, endPoint y: 1, distance: 334.5
click at [203, 166] on span at bounding box center [200, 166] width 12 height 12
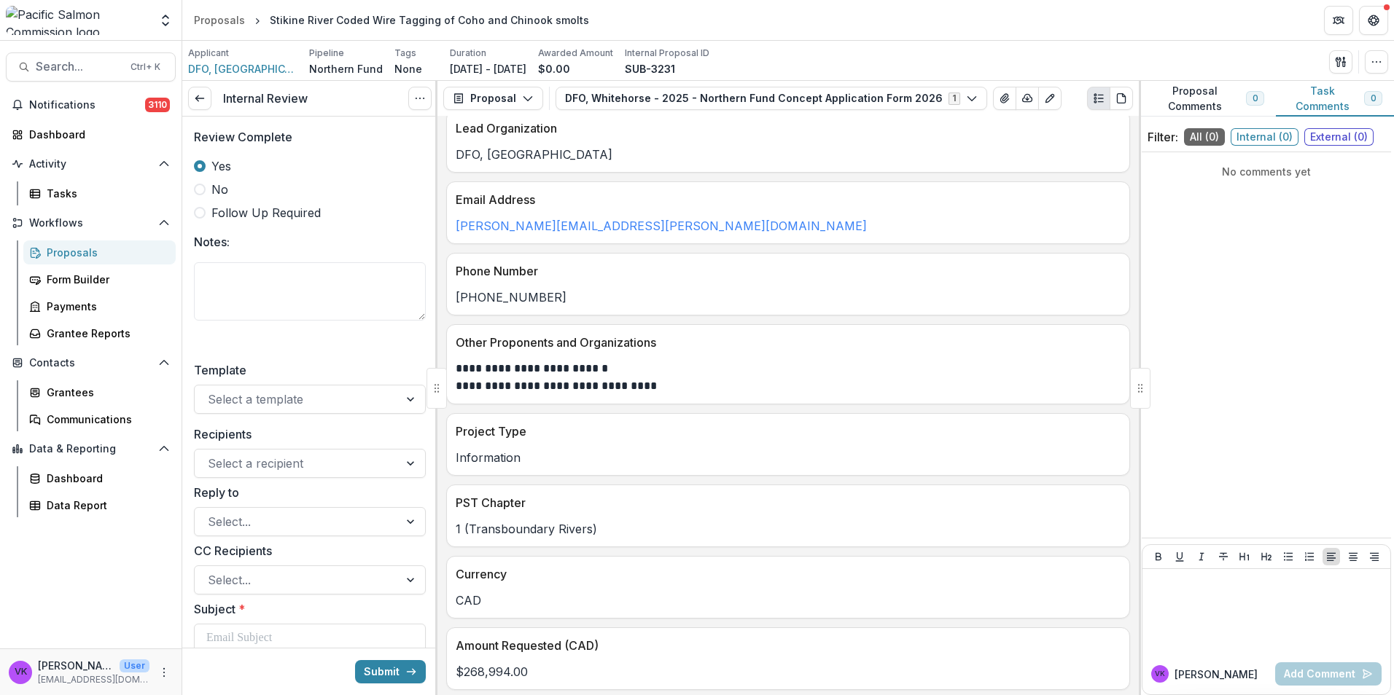
scroll to position [292, 0]
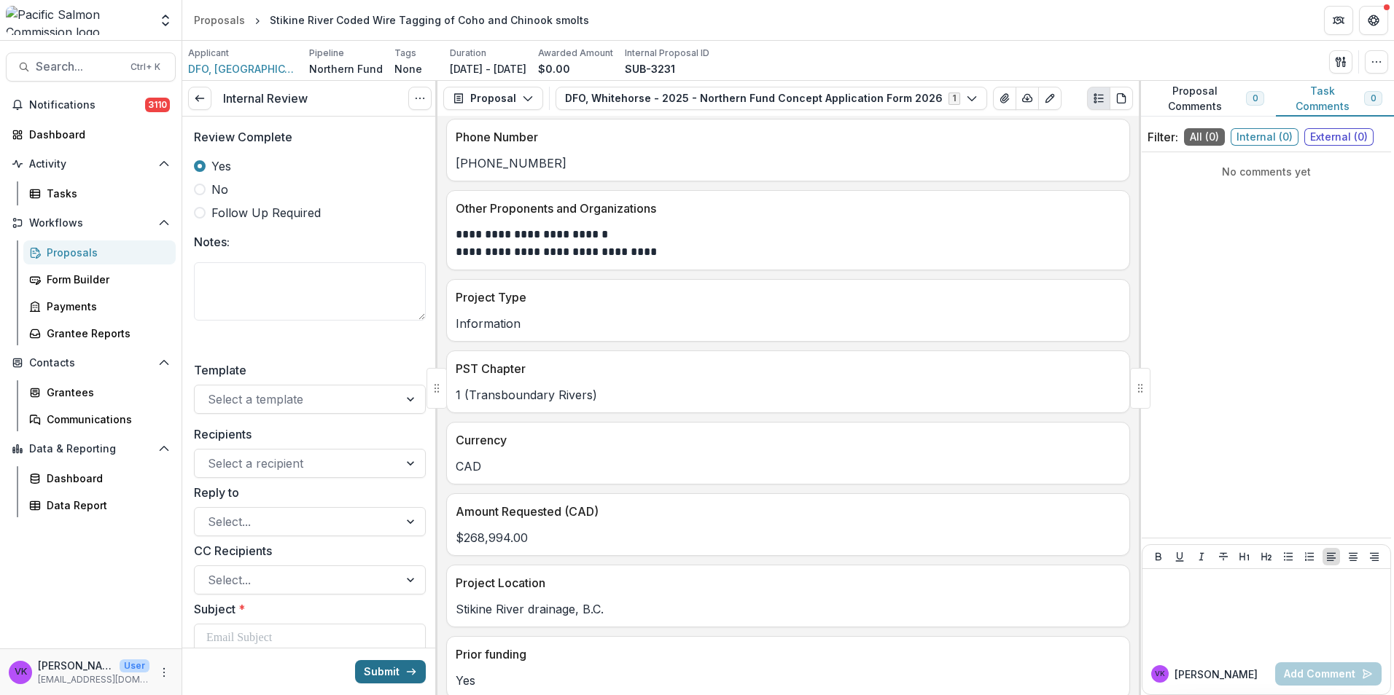
click at [392, 661] on button "Submit" at bounding box center [390, 671] width 71 height 23
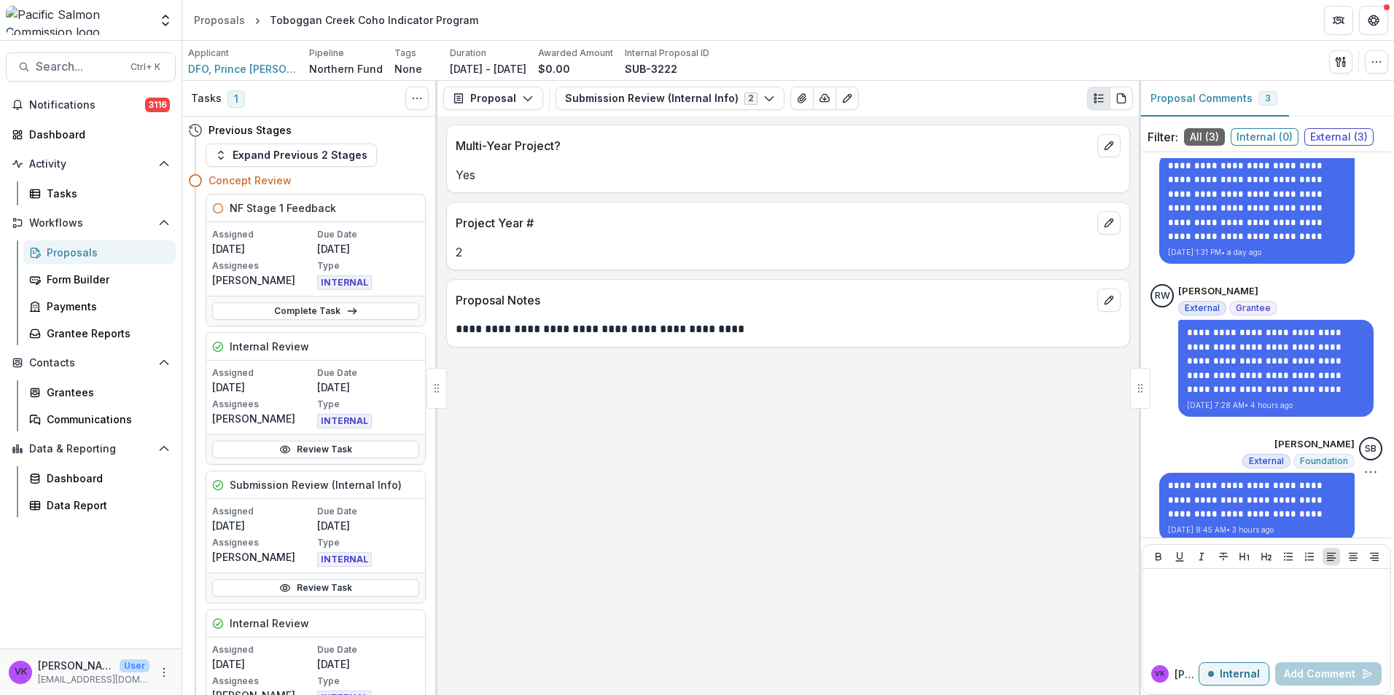
scroll to position [59, 0]
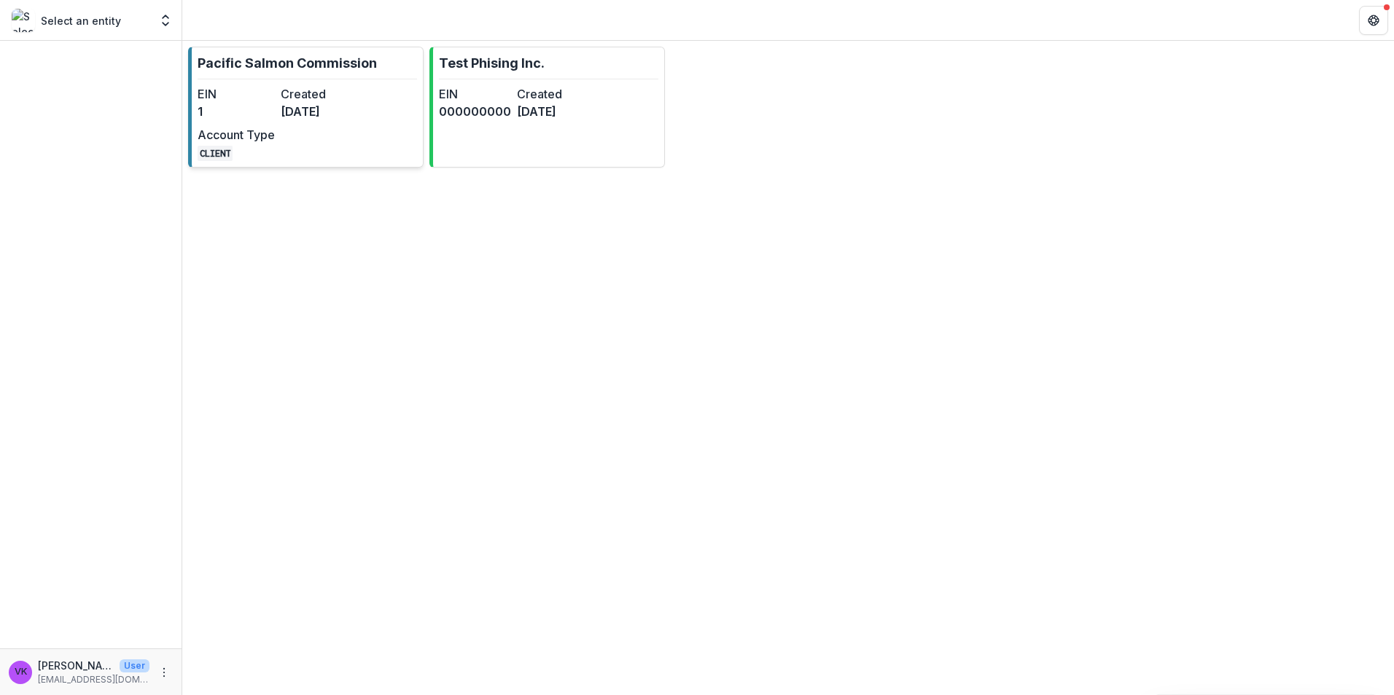
click at [283, 71] on p "Pacific Salmon Commission" at bounding box center [287, 63] width 179 height 20
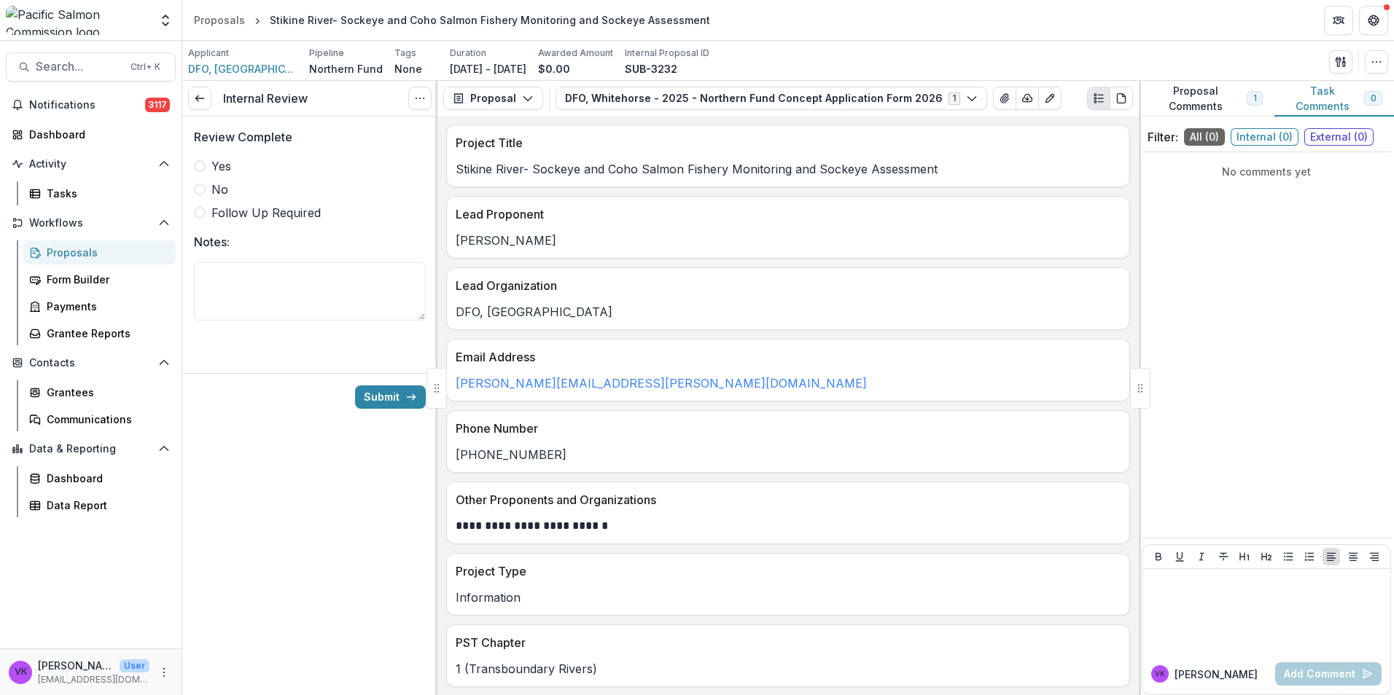
click at [200, 169] on span at bounding box center [200, 166] width 12 height 12
click at [384, 394] on button "Submit" at bounding box center [390, 397] width 71 height 23
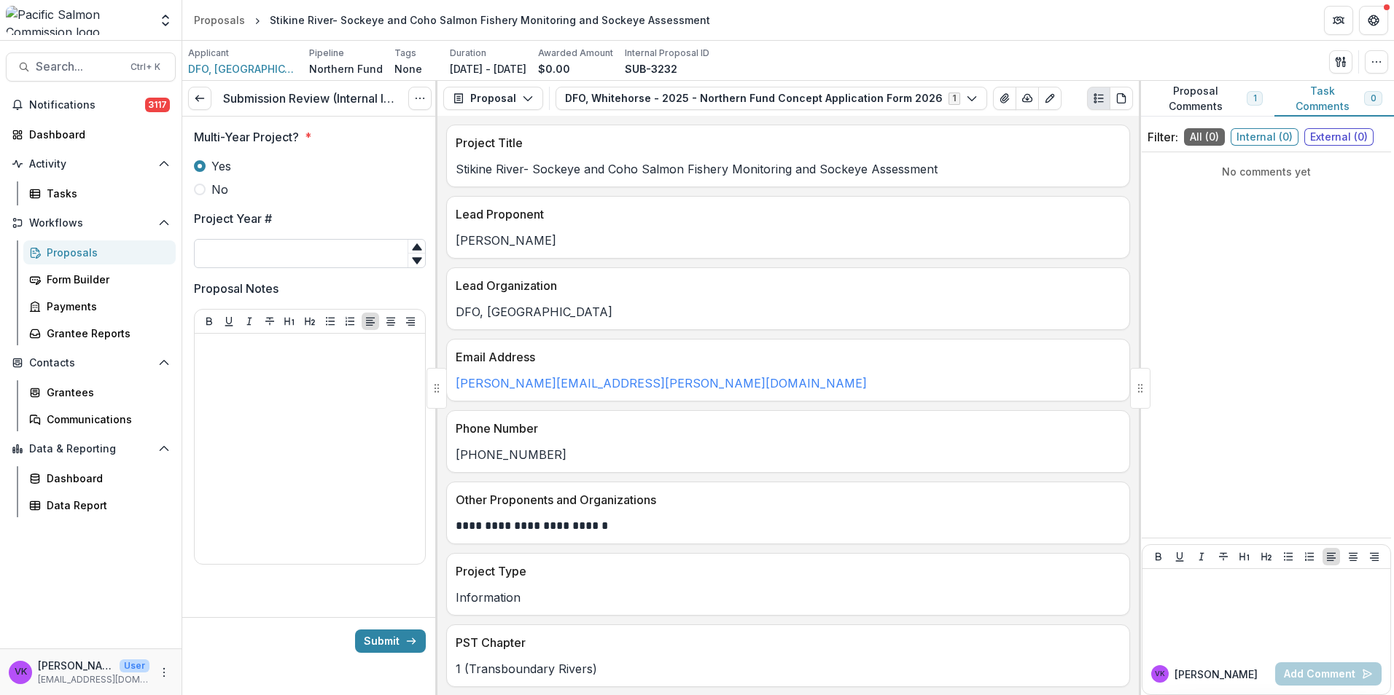
click at [254, 242] on input "Project Year #" at bounding box center [310, 253] width 232 height 29
type input "**"
click at [394, 640] on button "Submit" at bounding box center [390, 641] width 71 height 23
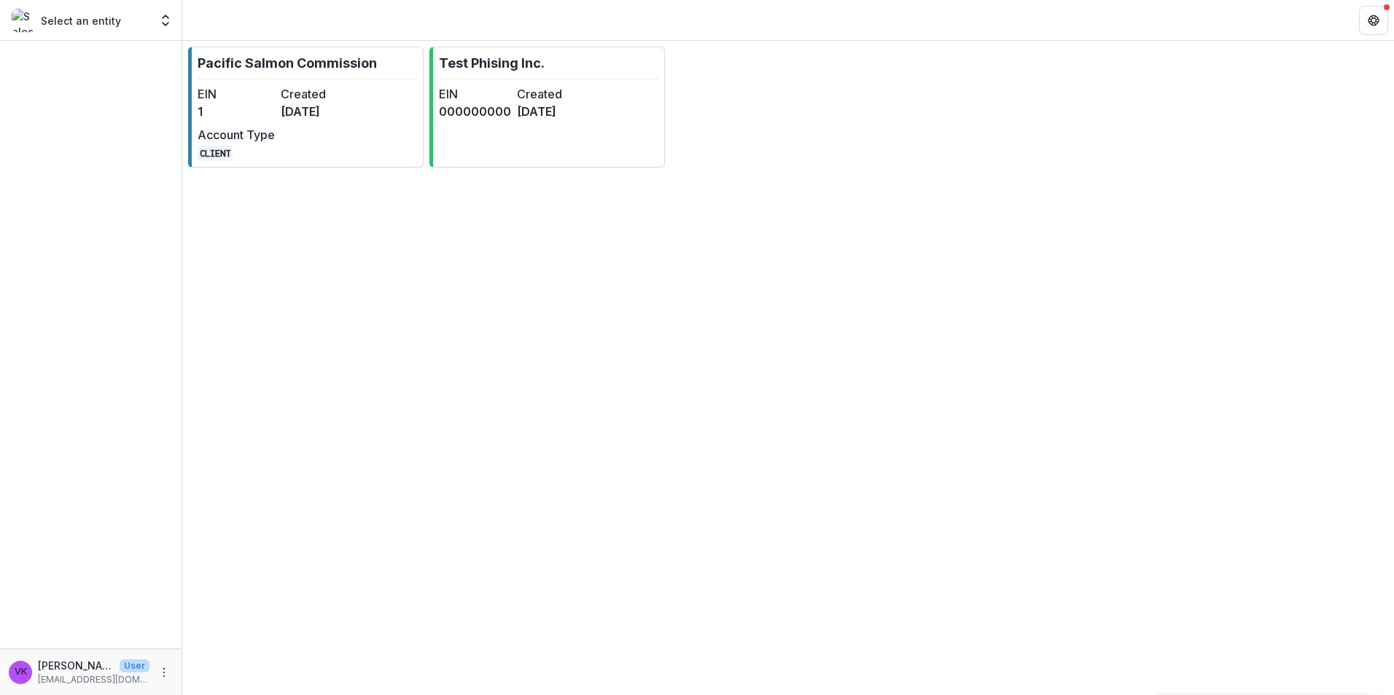
drag, startPoint x: 293, startPoint y: 74, endPoint x: 424, endPoint y: 105, distance: 134.7
click at [293, 74] on link "Pacific Salmon Commission EIN 1 Created 3 months ago Account Type CLIENT" at bounding box center [305, 107] width 235 height 121
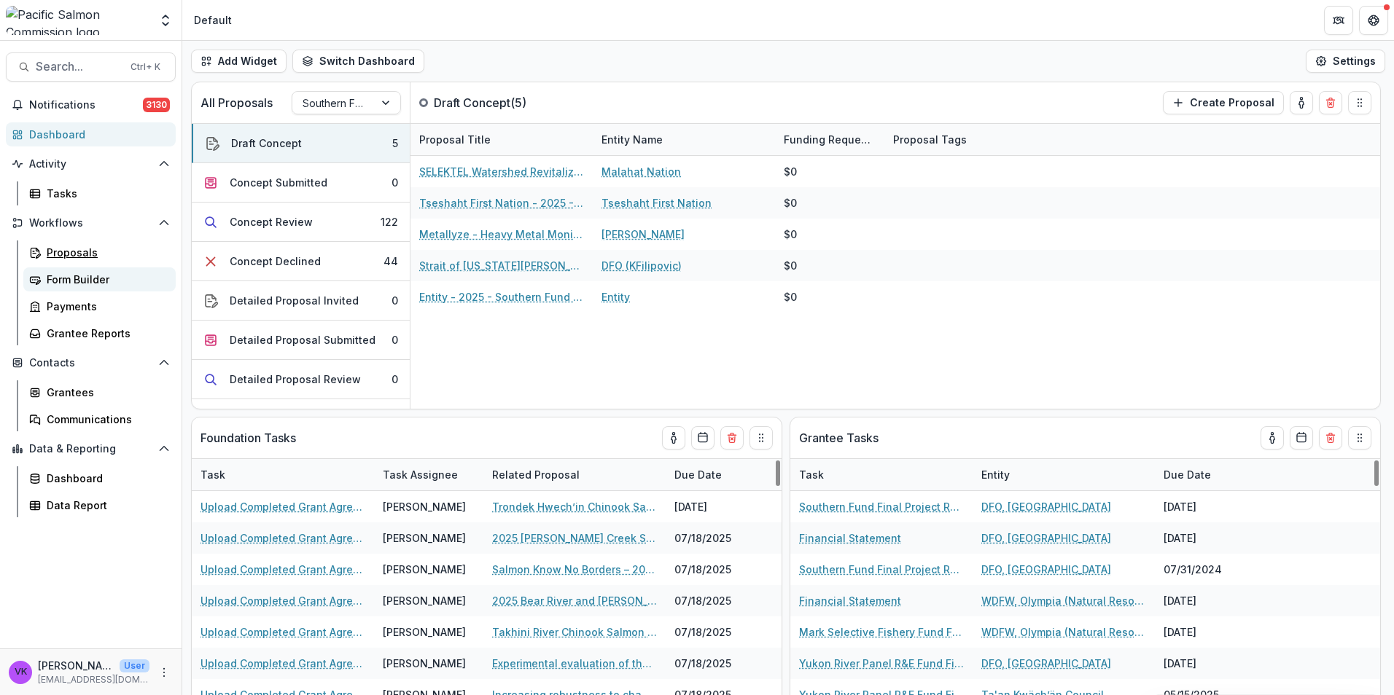
drag, startPoint x: 80, startPoint y: 254, endPoint x: 159, endPoint y: 275, distance: 81.7
click at [79, 254] on div "Proposals" at bounding box center [105, 252] width 117 height 15
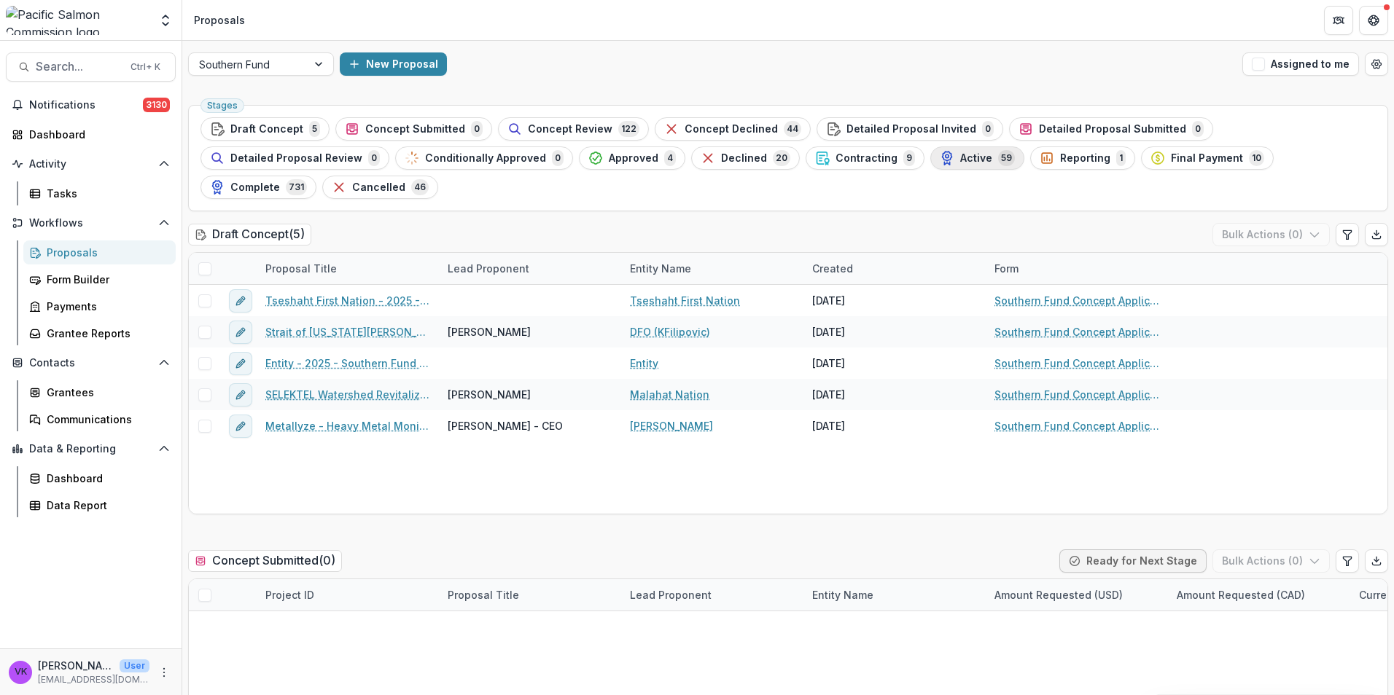
click at [930, 167] on button "Active 59" at bounding box center [977, 157] width 94 height 23
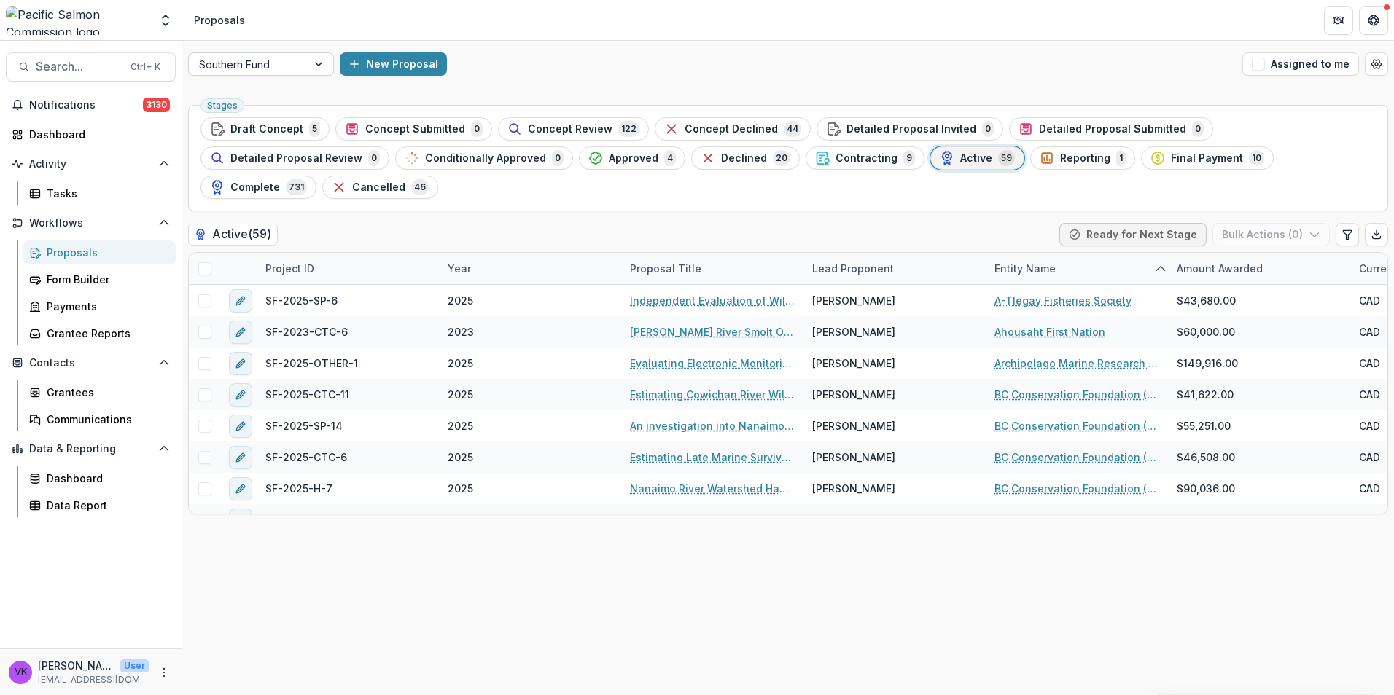
click at [316, 61] on div at bounding box center [320, 64] width 26 height 22
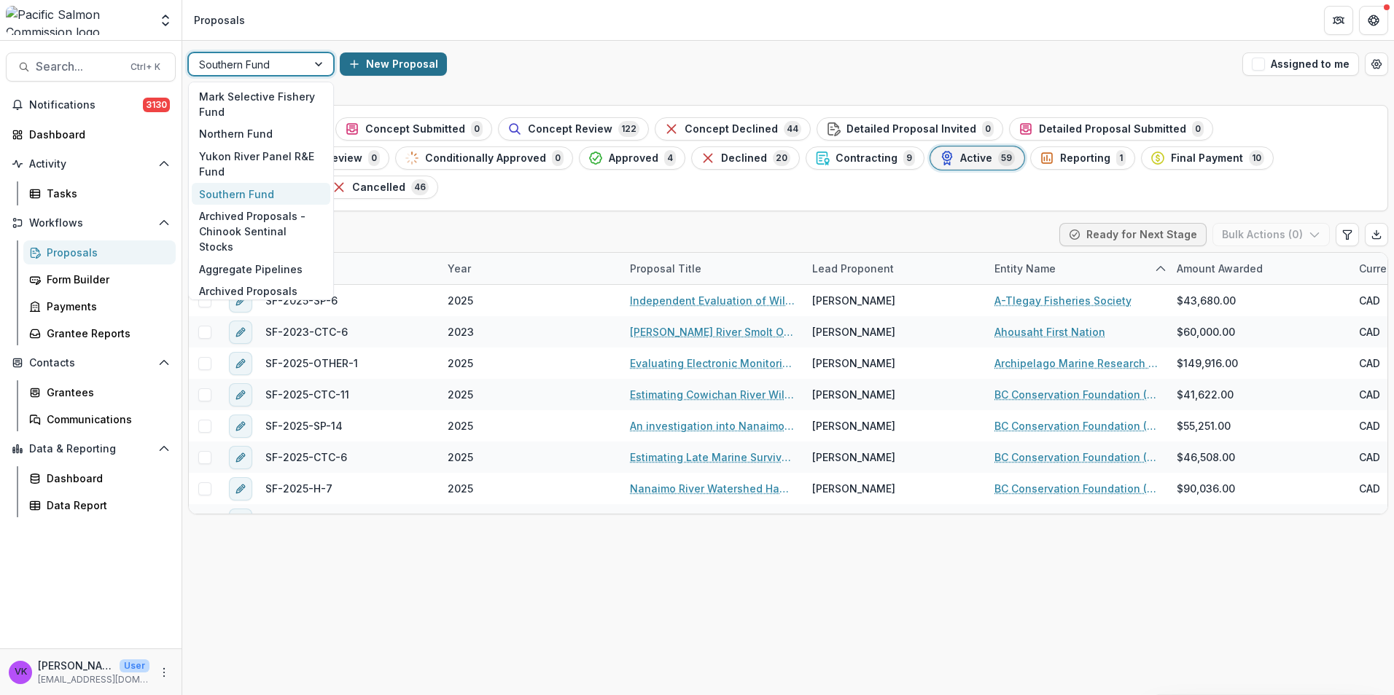
click at [535, 79] on div "7 results available. Use Up and Down to choose options, press Enter to select t…" at bounding box center [787, 64] width 1211 height 47
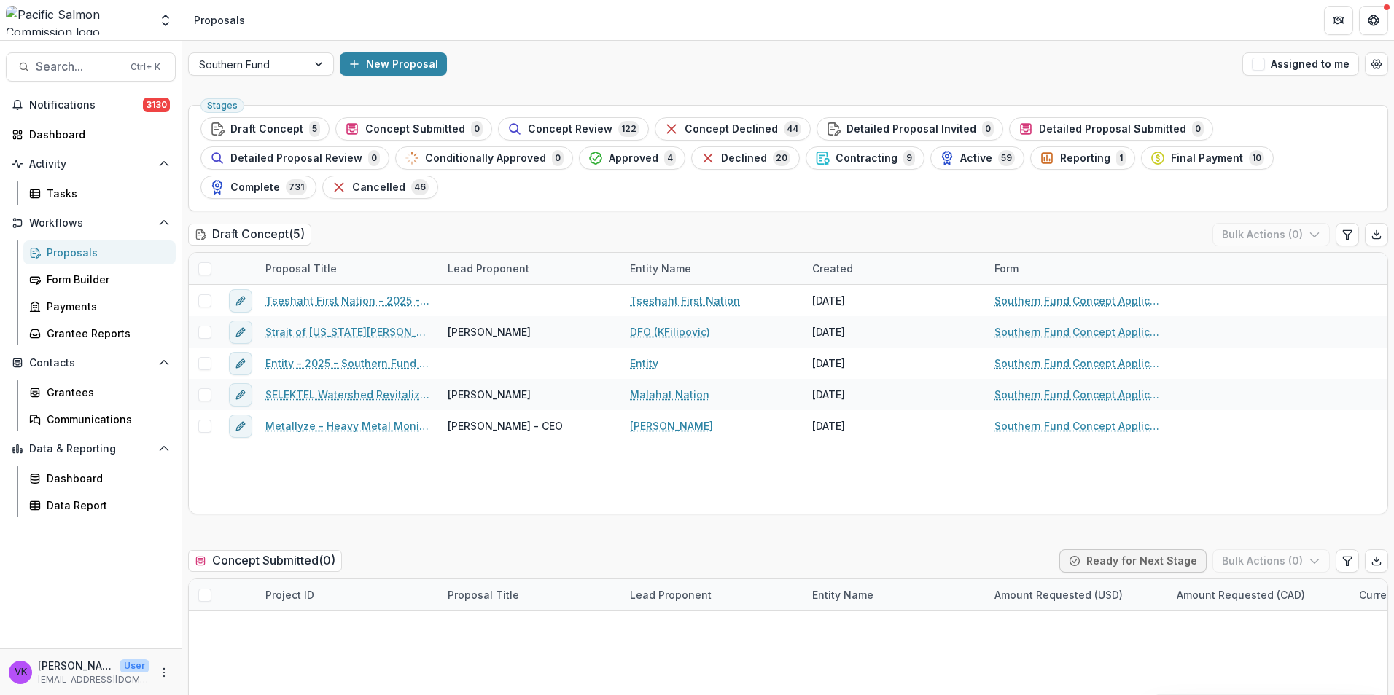
drag, startPoint x: 555, startPoint y: 129, endPoint x: 930, endPoint y: 356, distance: 437.9
click at [555, 129] on span "Concept Review" at bounding box center [570, 129] width 85 height 12
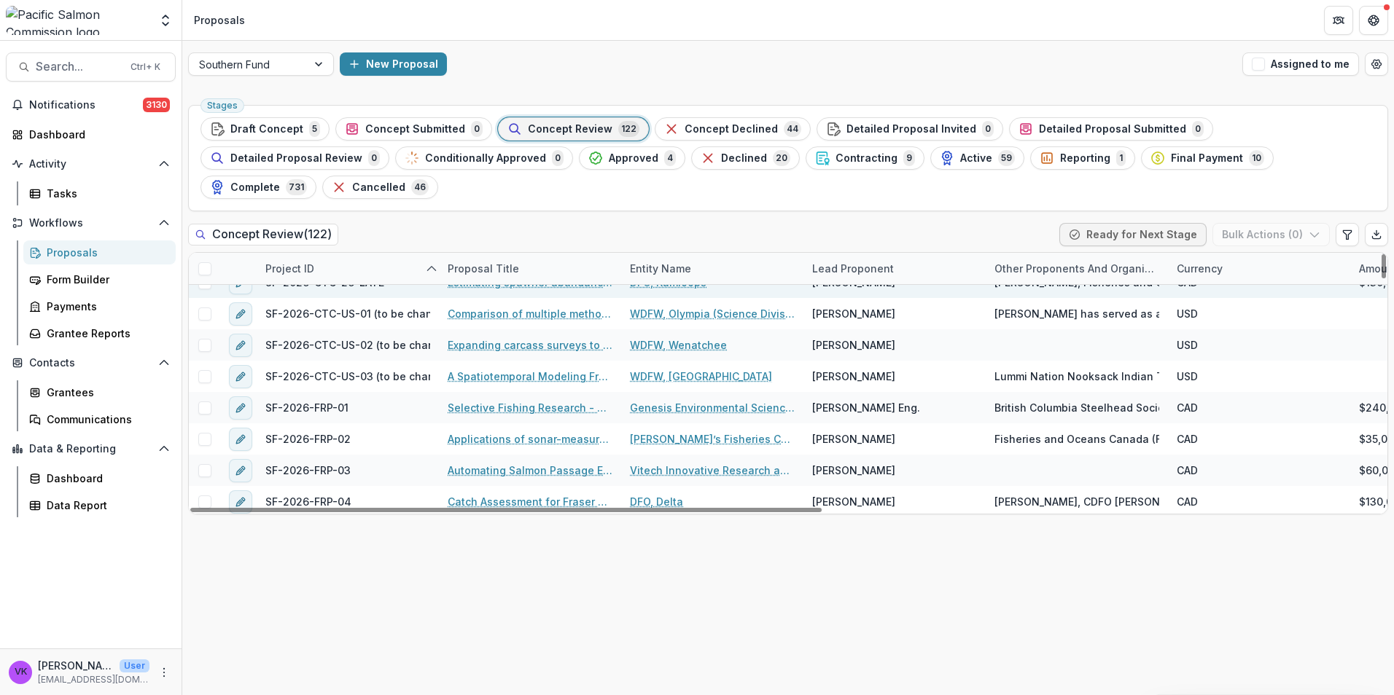
scroll to position [656, 0]
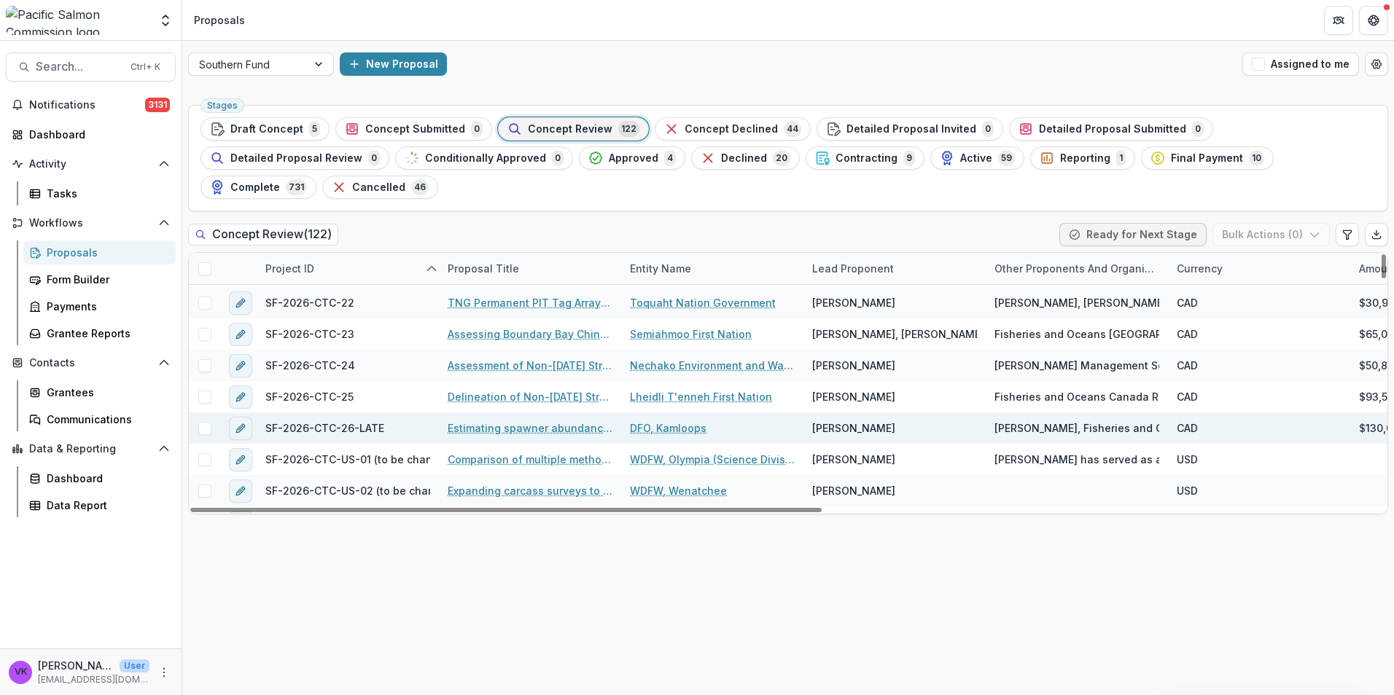
click at [567, 421] on link "Estimating spawner abundance and exploitation rates for Lower Shuswap River, th…" at bounding box center [530, 428] width 165 height 15
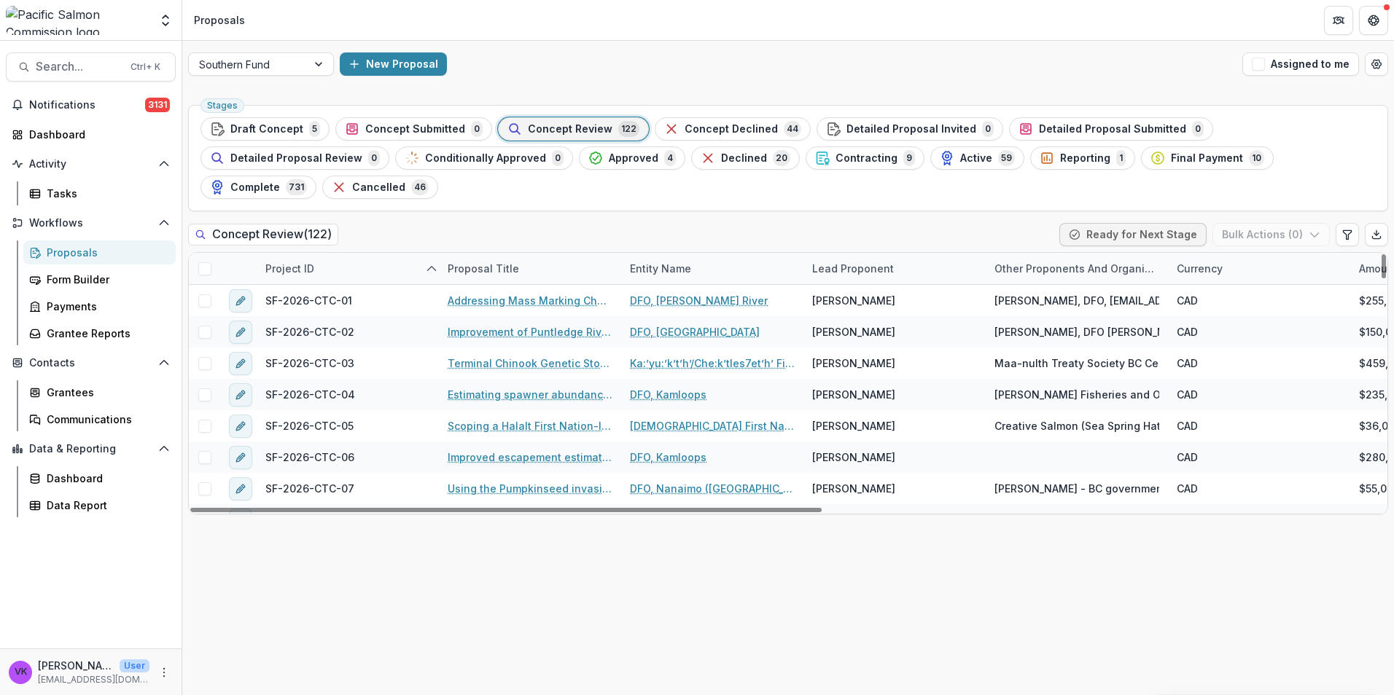
click at [563, 123] on span "Concept Review" at bounding box center [570, 129] width 85 height 12
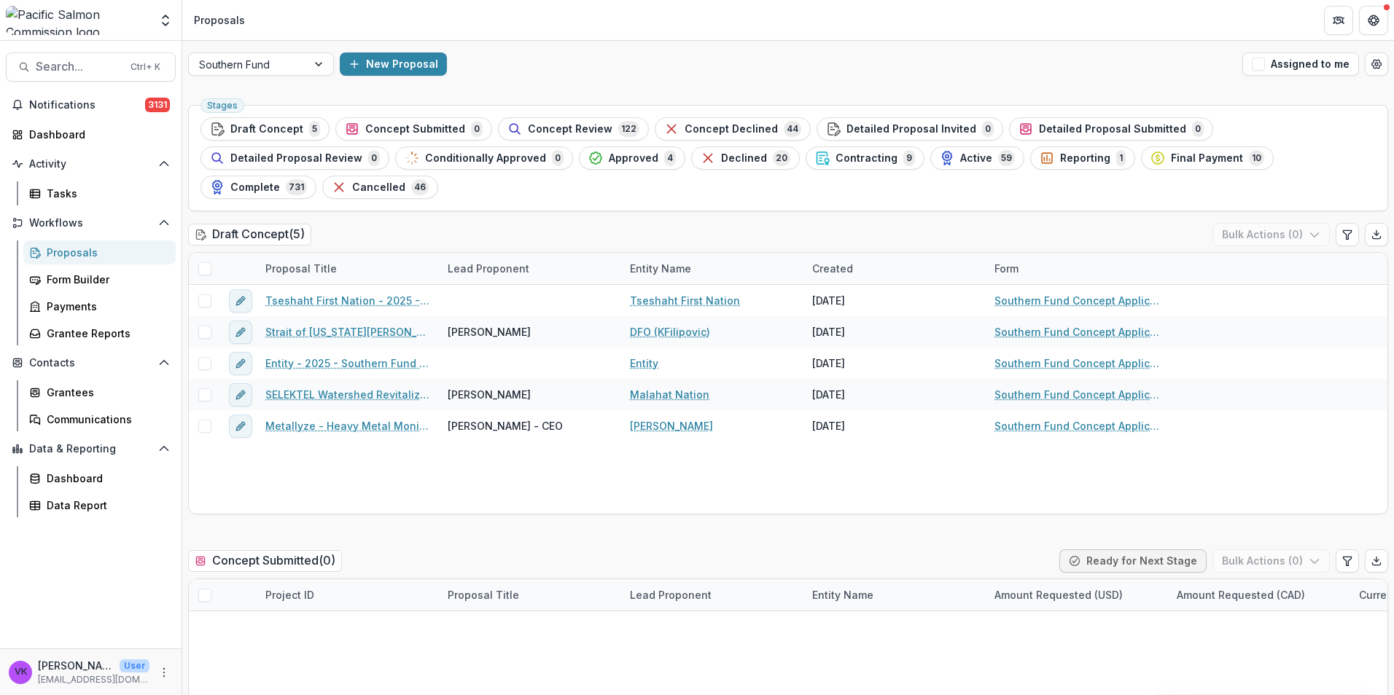
click at [603, 133] on div "Concept Review 122" at bounding box center [573, 129] width 132 height 16
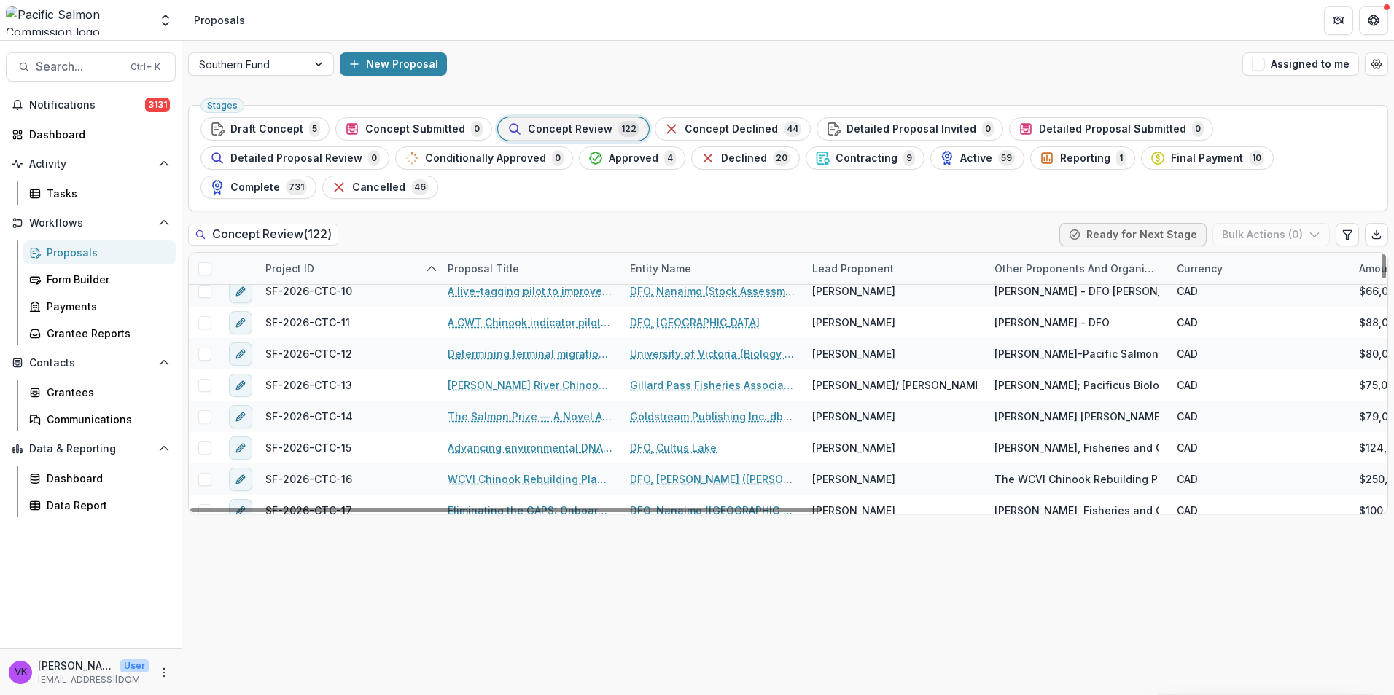
scroll to position [583, 0]
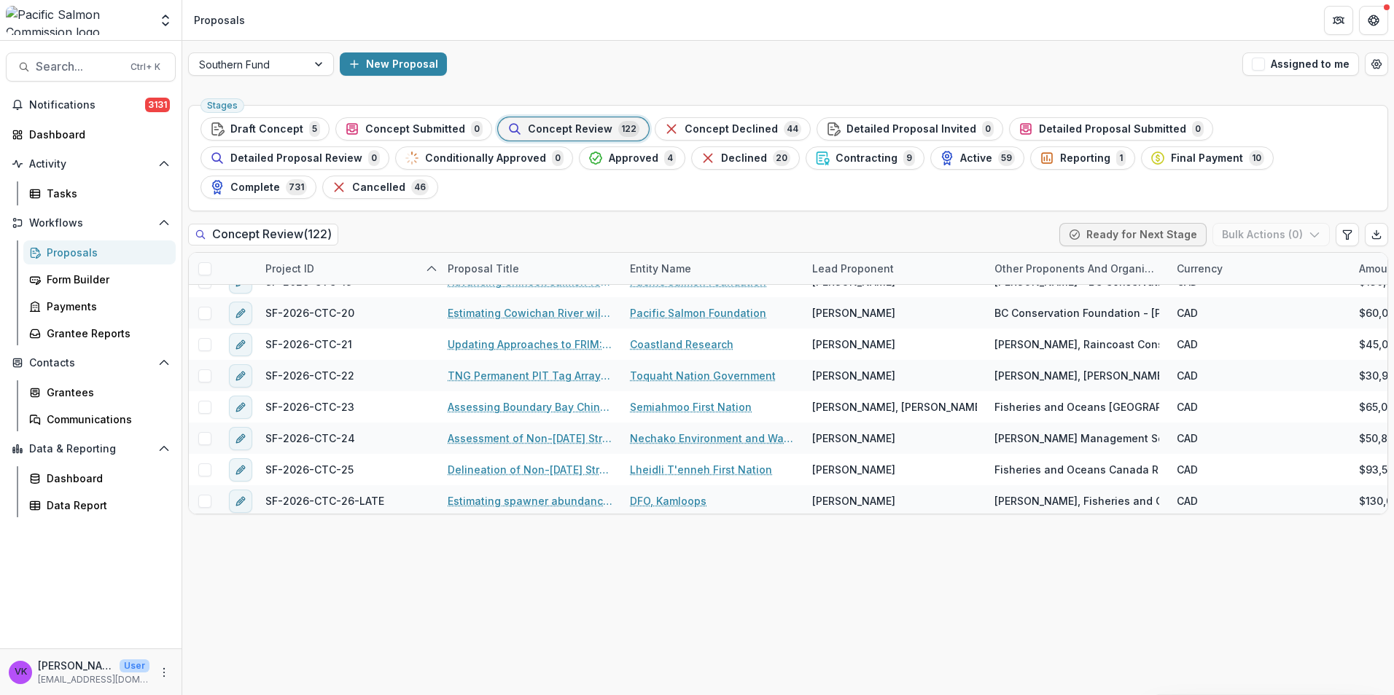
click at [62, 254] on div "Proposals" at bounding box center [105, 252] width 117 height 15
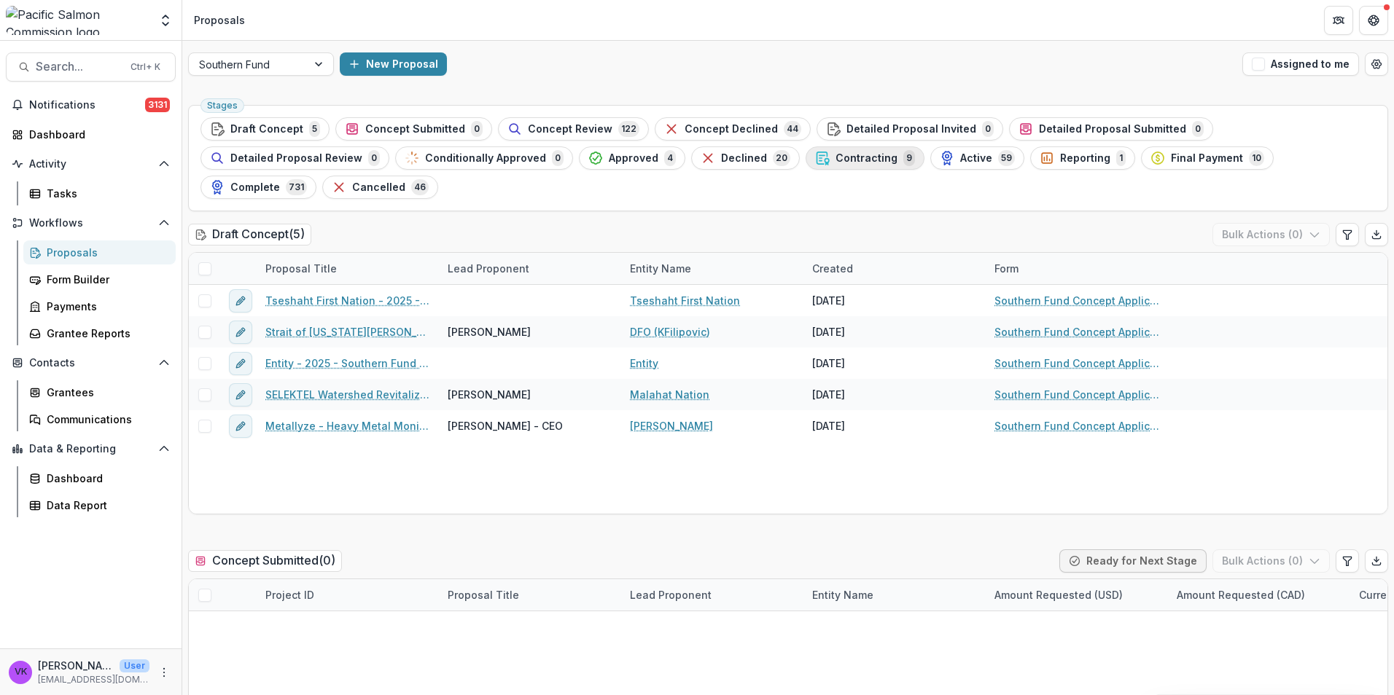
click at [835, 156] on span "Contracting" at bounding box center [866, 158] width 62 height 12
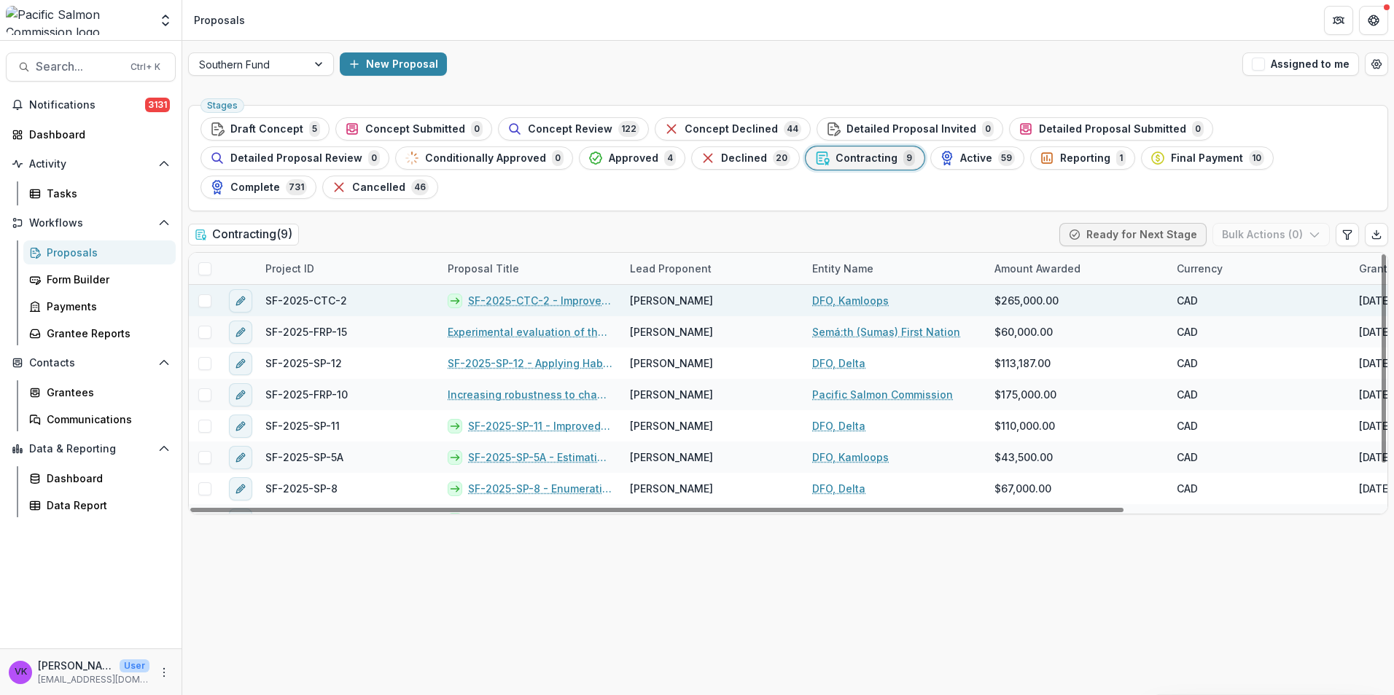
drag, startPoint x: 501, startPoint y: 267, endPoint x: 520, endPoint y: 270, distance: 19.2
click at [501, 293] on link "SF-2025-CTC-2 - Improved escapement estimates and evaluation of the representat…" at bounding box center [540, 300] width 144 height 15
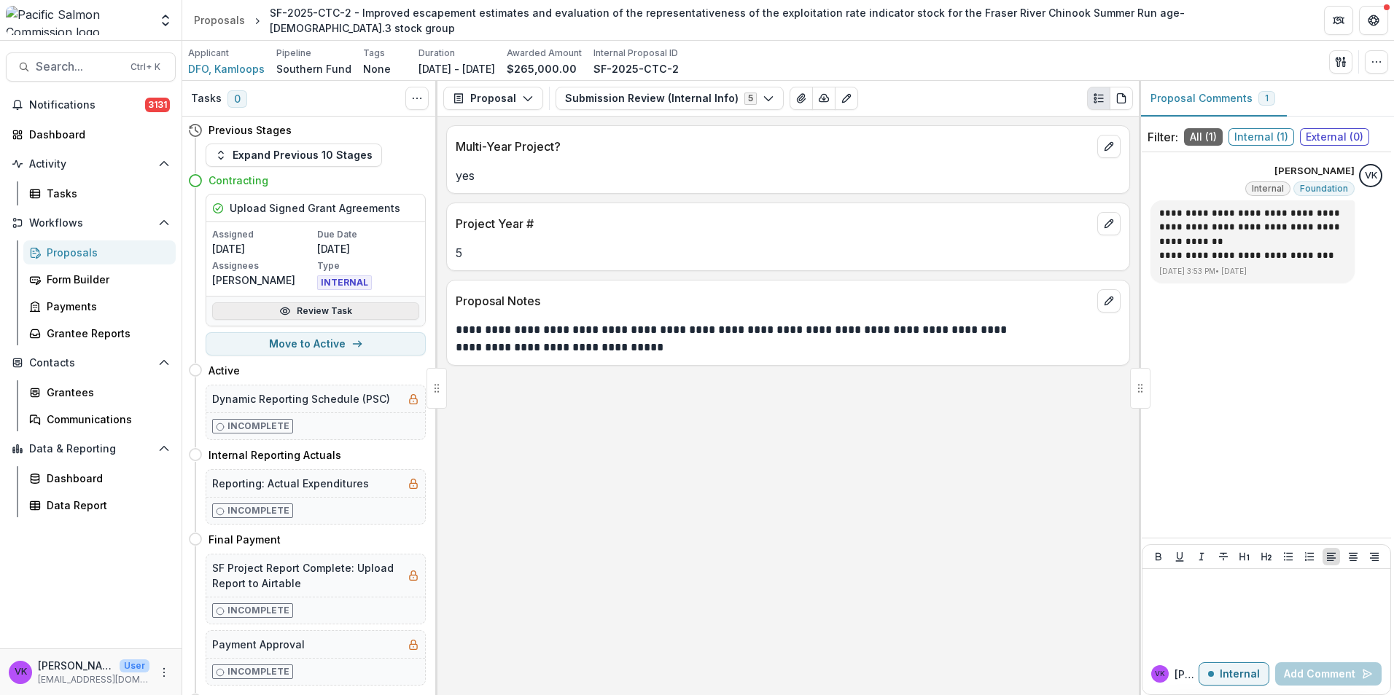
click at [321, 310] on link "Review Task" at bounding box center [315, 310] width 207 height 17
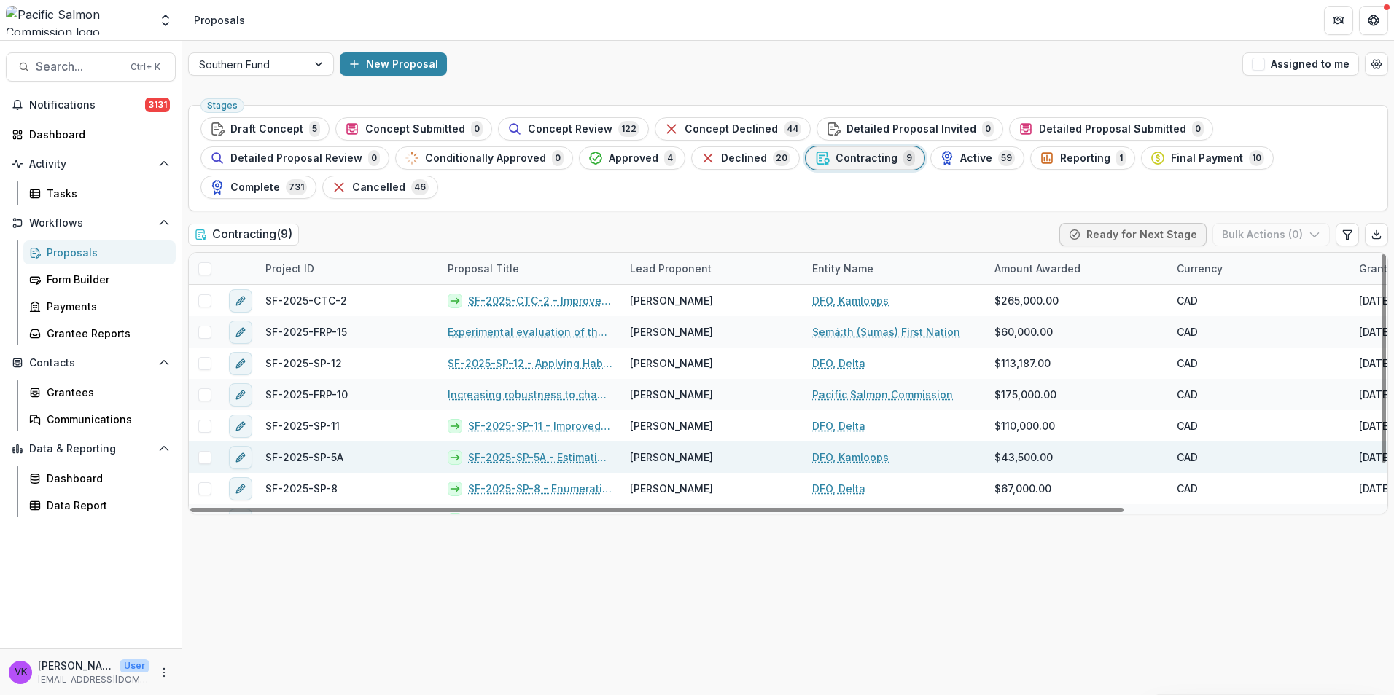
click at [545, 450] on link "SF-2025-SP-5A - Estimating Aggregate Coho Salmon Escapement to the Lower Fraser…" at bounding box center [540, 457] width 144 height 15
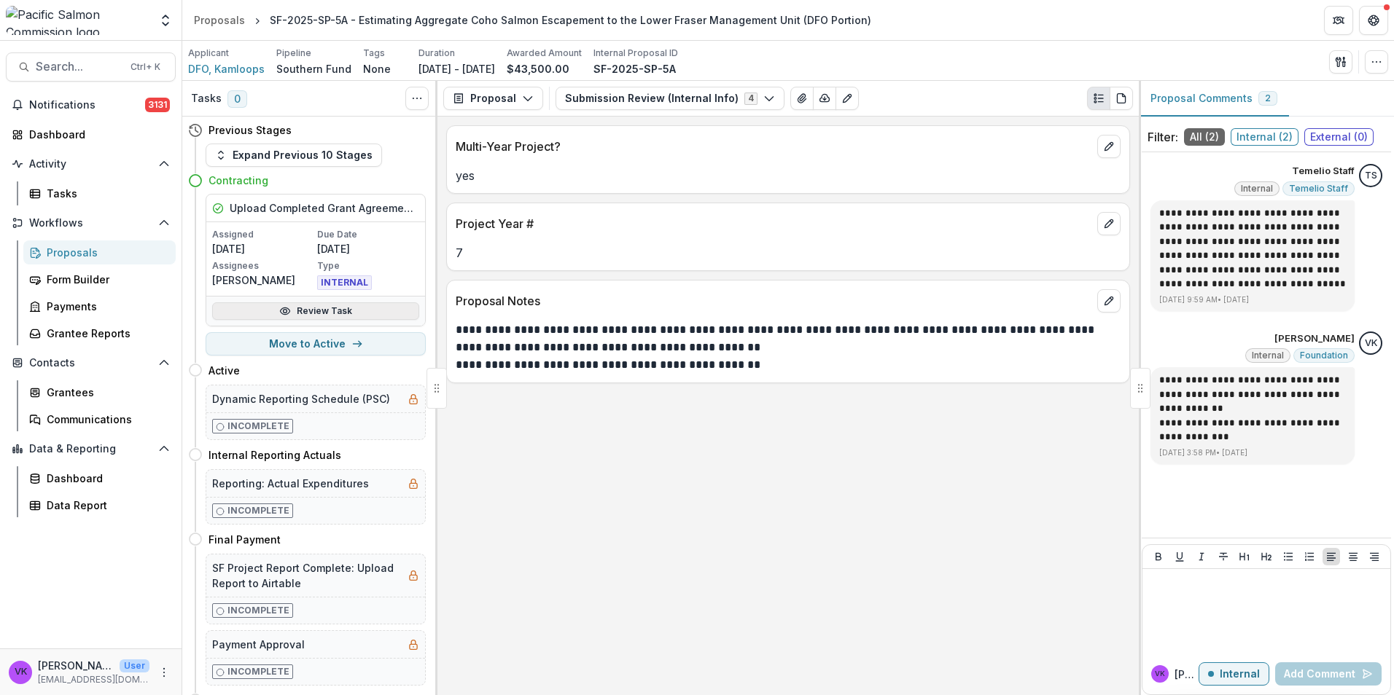
click at [301, 312] on link "Review Task" at bounding box center [315, 310] width 207 height 17
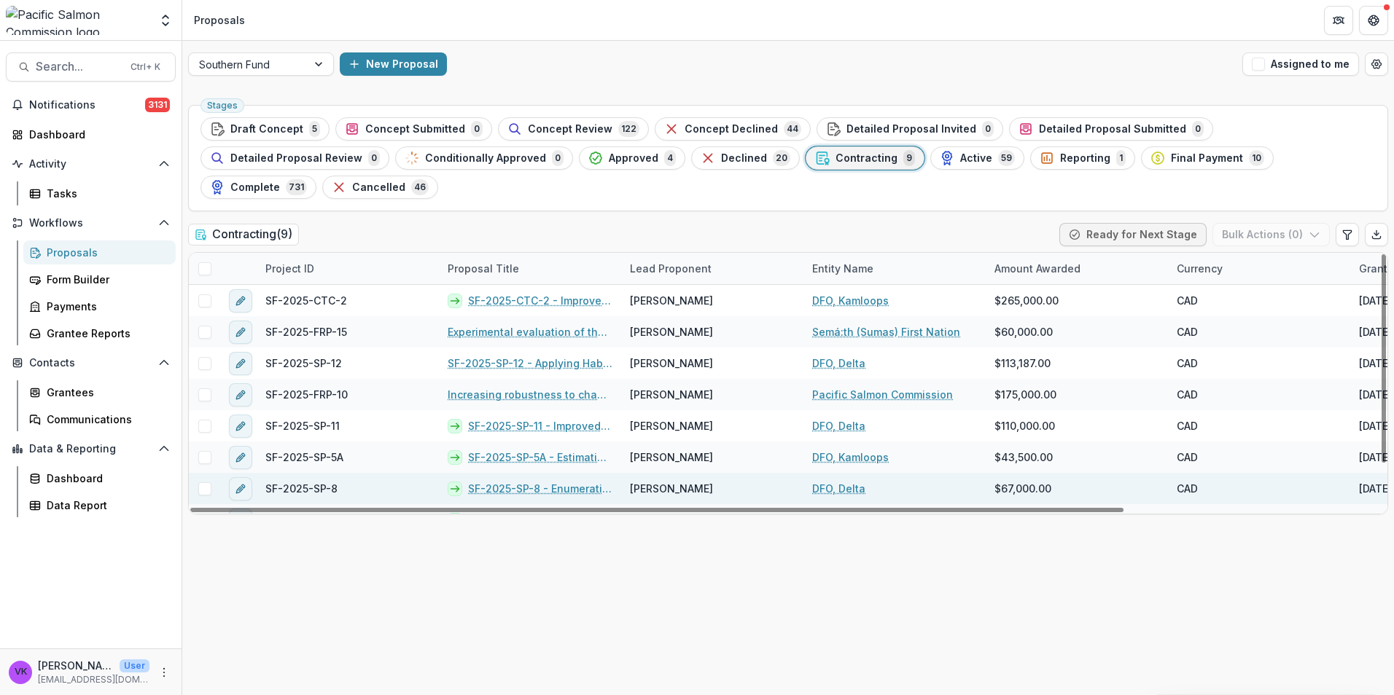
click at [549, 481] on link "SF-2025-SP-8 - Enumeration of Coho Salmon in the Lower Chilcotin River" at bounding box center [540, 488] width 144 height 15
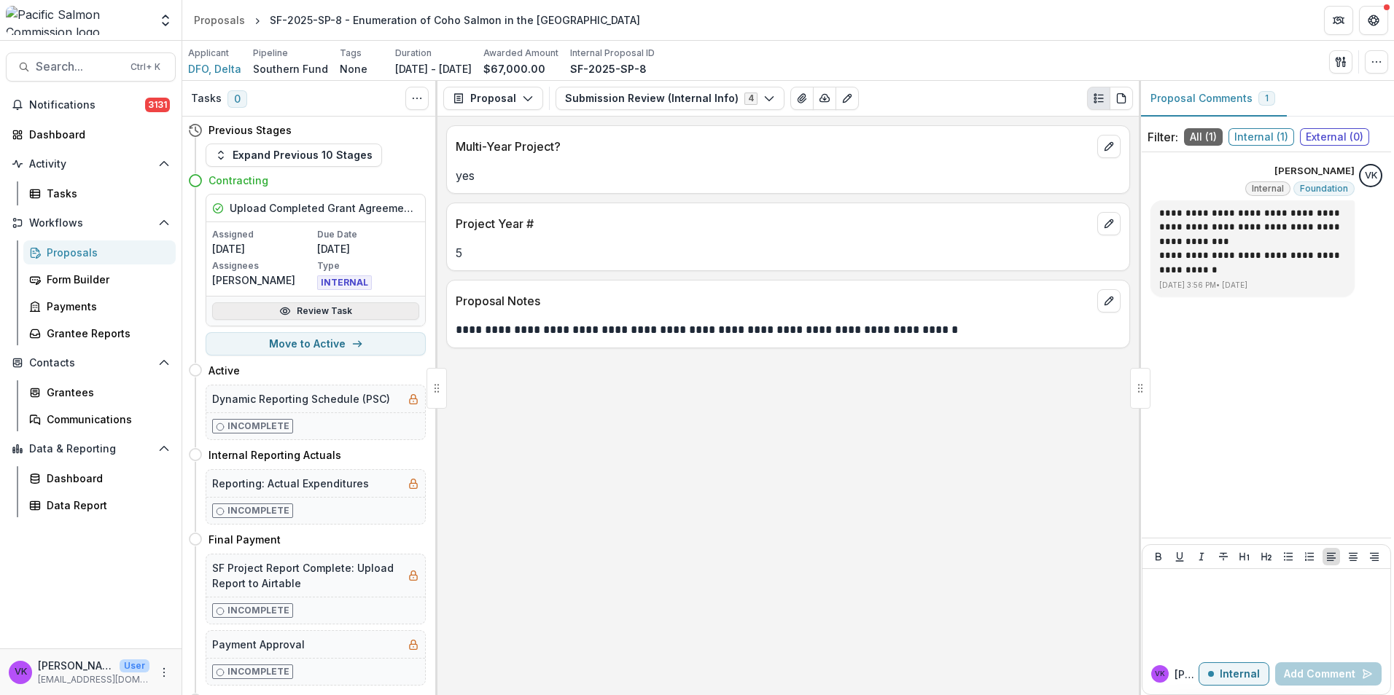
drag, startPoint x: 333, startPoint y: 306, endPoint x: 359, endPoint y: 313, distance: 26.5
click at [333, 305] on link "Review Task" at bounding box center [315, 310] width 207 height 17
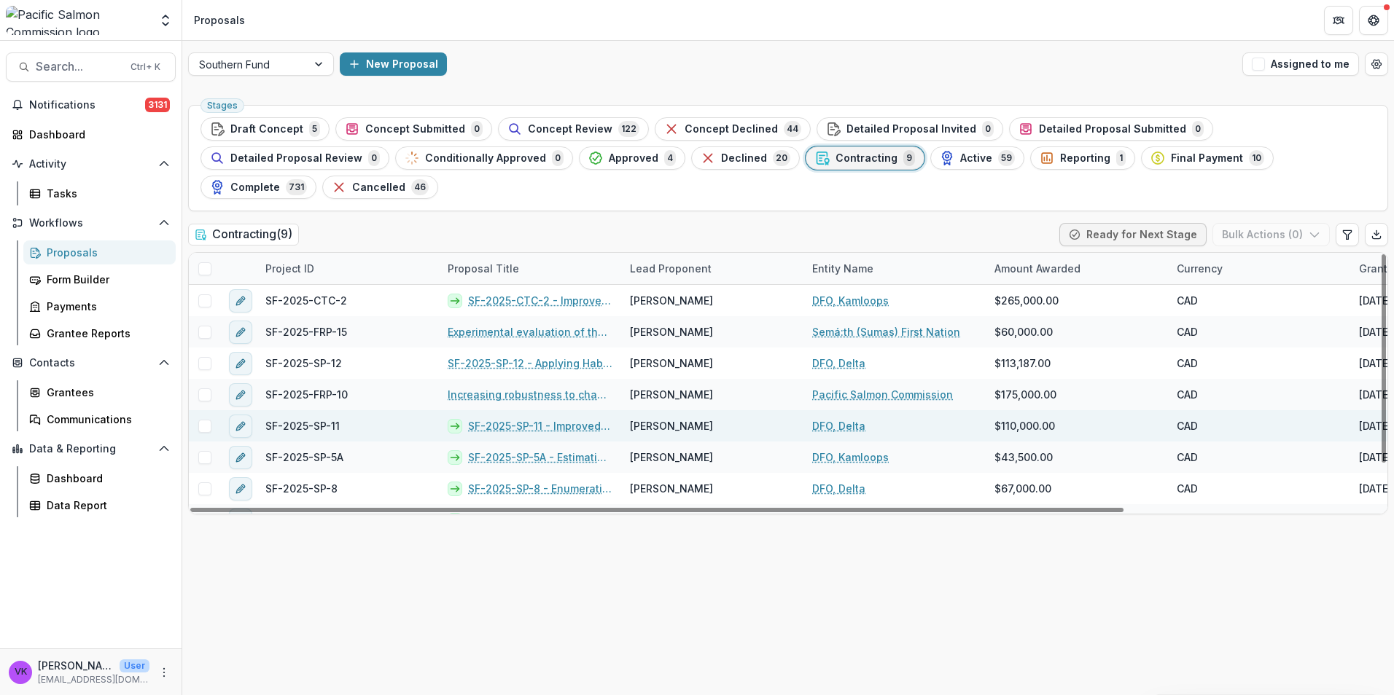
click at [552, 418] on link "SF-2025-SP-11 - Improved estimates of escapement, survival, and exploitation fo…" at bounding box center [540, 425] width 144 height 15
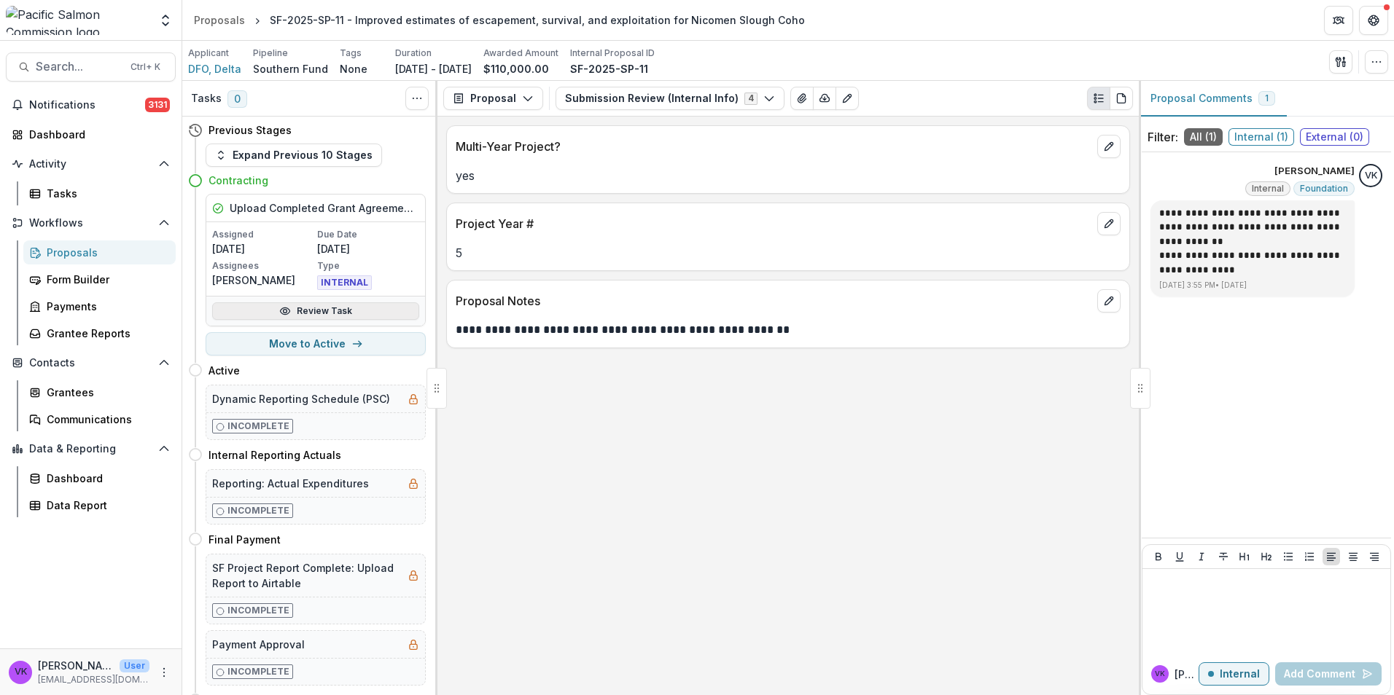
click at [315, 307] on link "Review Task" at bounding box center [315, 310] width 207 height 17
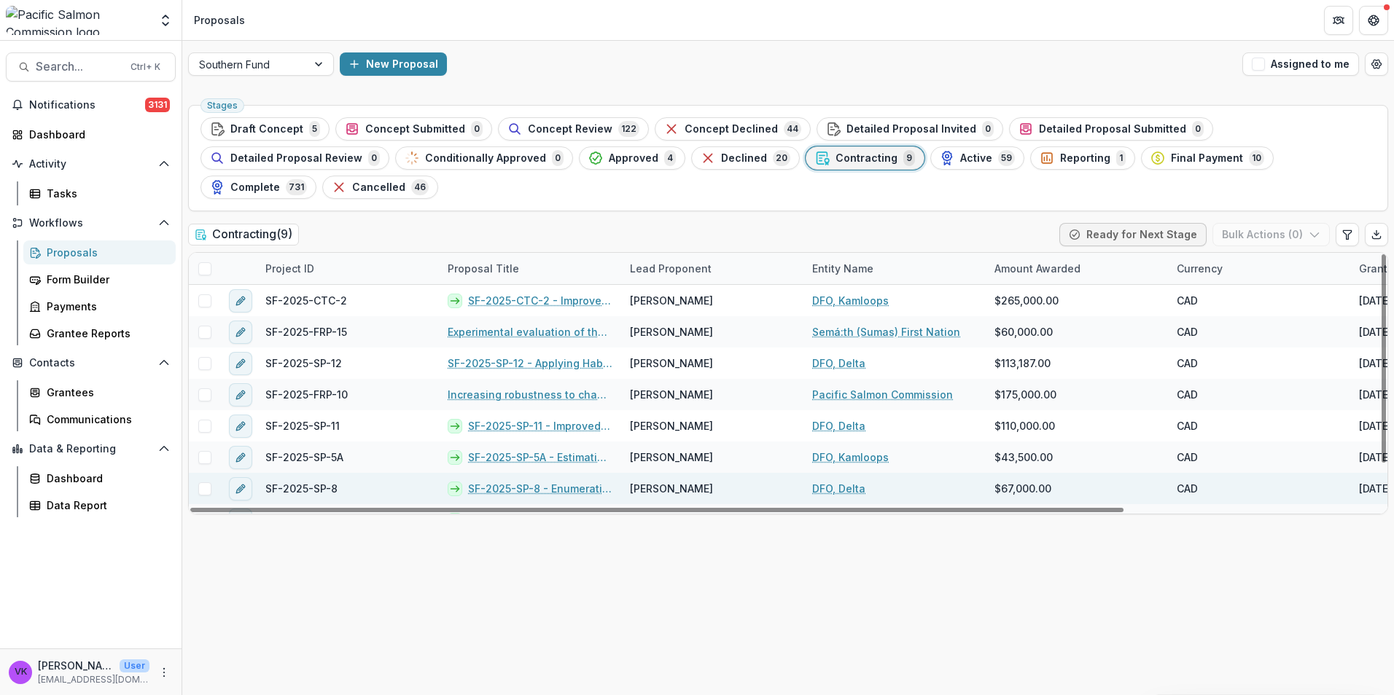
click at [536, 473] on div "SF-2025-SP-8 - Enumeration of Coho Salmon in the Lower Chilcotin River" at bounding box center [530, 488] width 182 height 31
click at [571, 481] on link "SF-2025-SP-8 - Enumeration of Coho Salmon in the Lower Chilcotin River" at bounding box center [540, 488] width 144 height 15
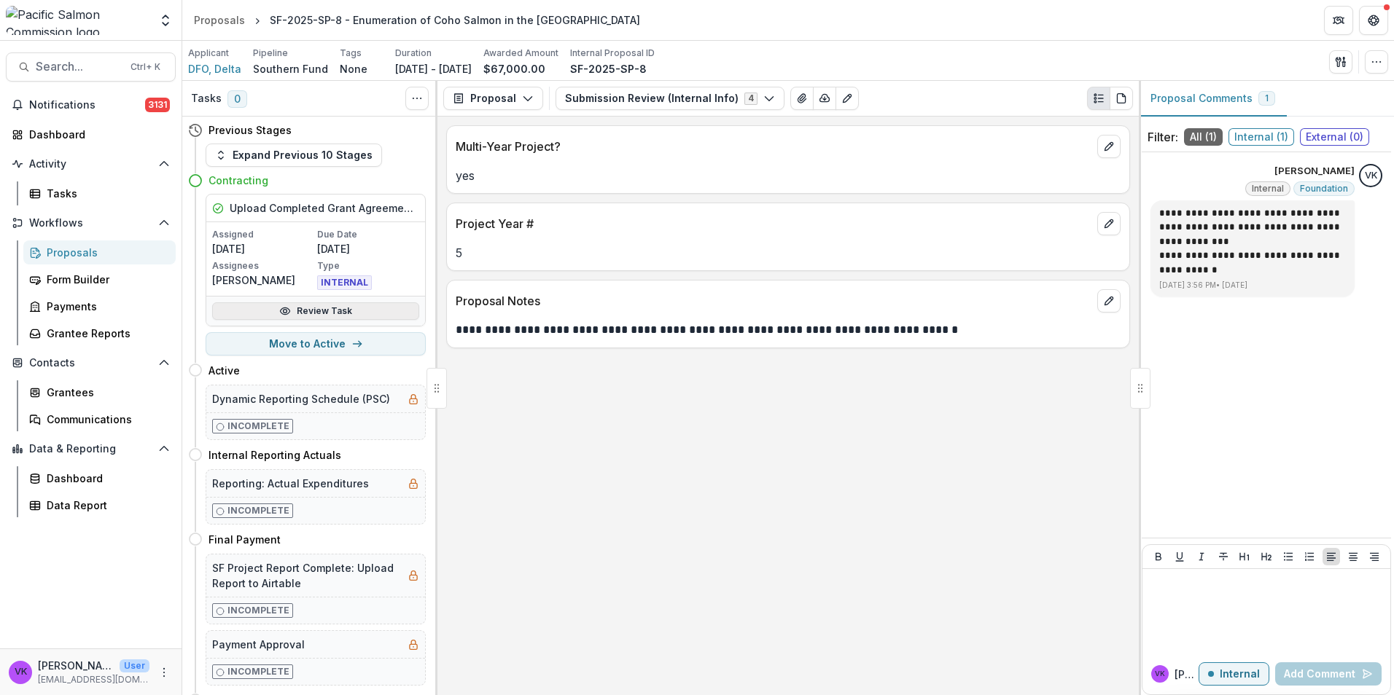
click at [344, 315] on link "Review Task" at bounding box center [315, 310] width 207 height 17
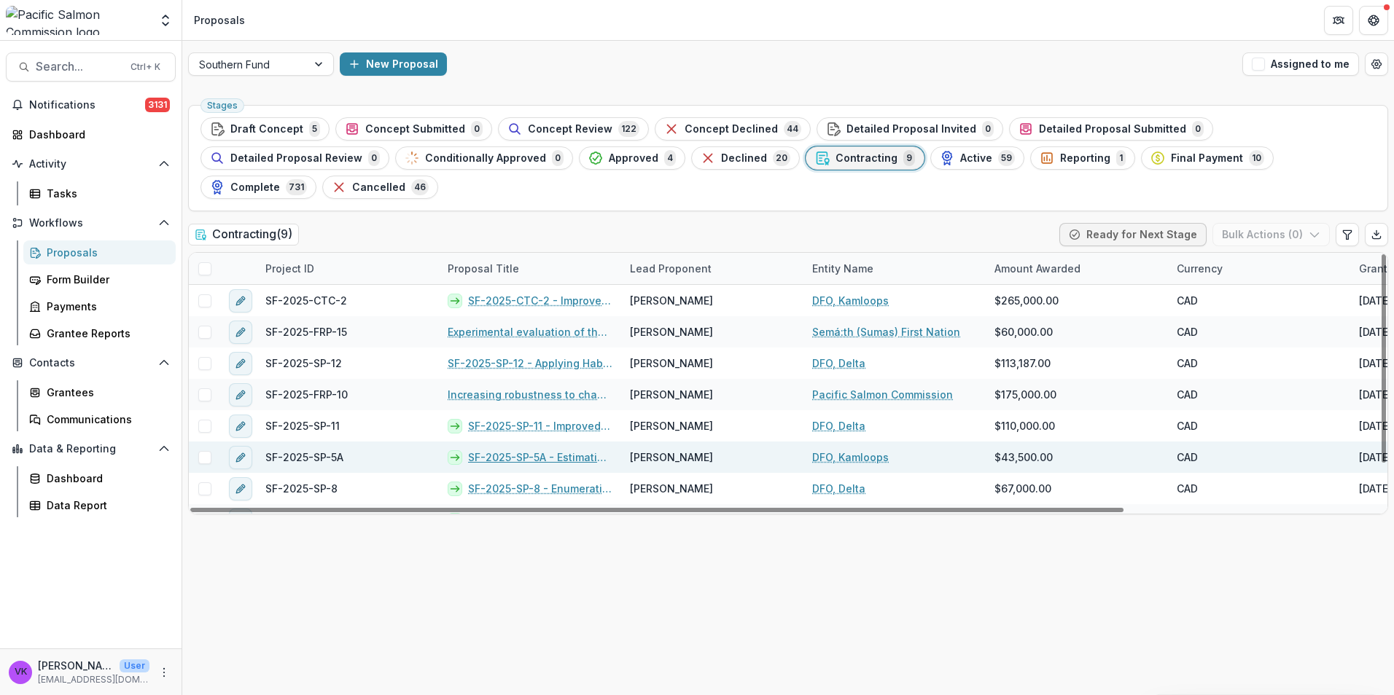
drag, startPoint x: 570, startPoint y: 429, endPoint x: 664, endPoint y: 434, distance: 94.1
click at [571, 450] on link "SF-2025-SP-5A - Estimating Aggregate Coho Salmon Escapement to the Lower Fraser…" at bounding box center [540, 457] width 144 height 15
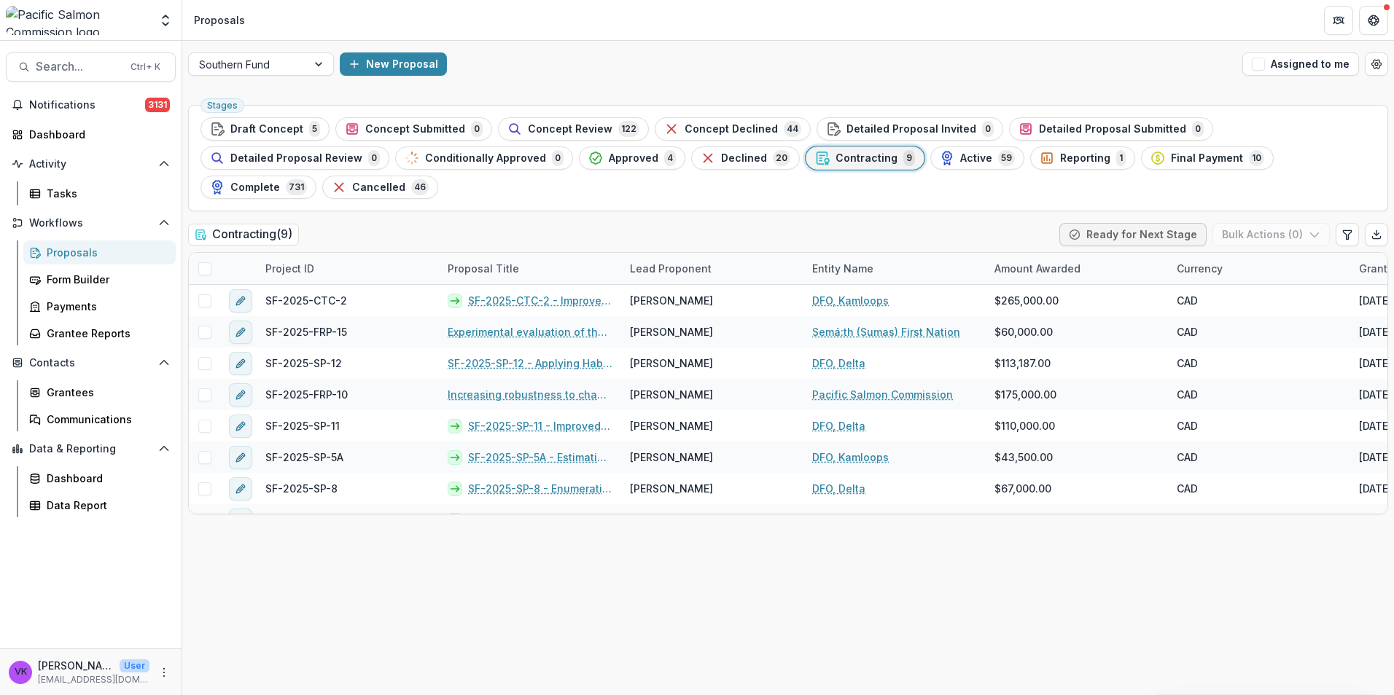
click at [79, 254] on div "Proposals" at bounding box center [105, 252] width 117 height 15
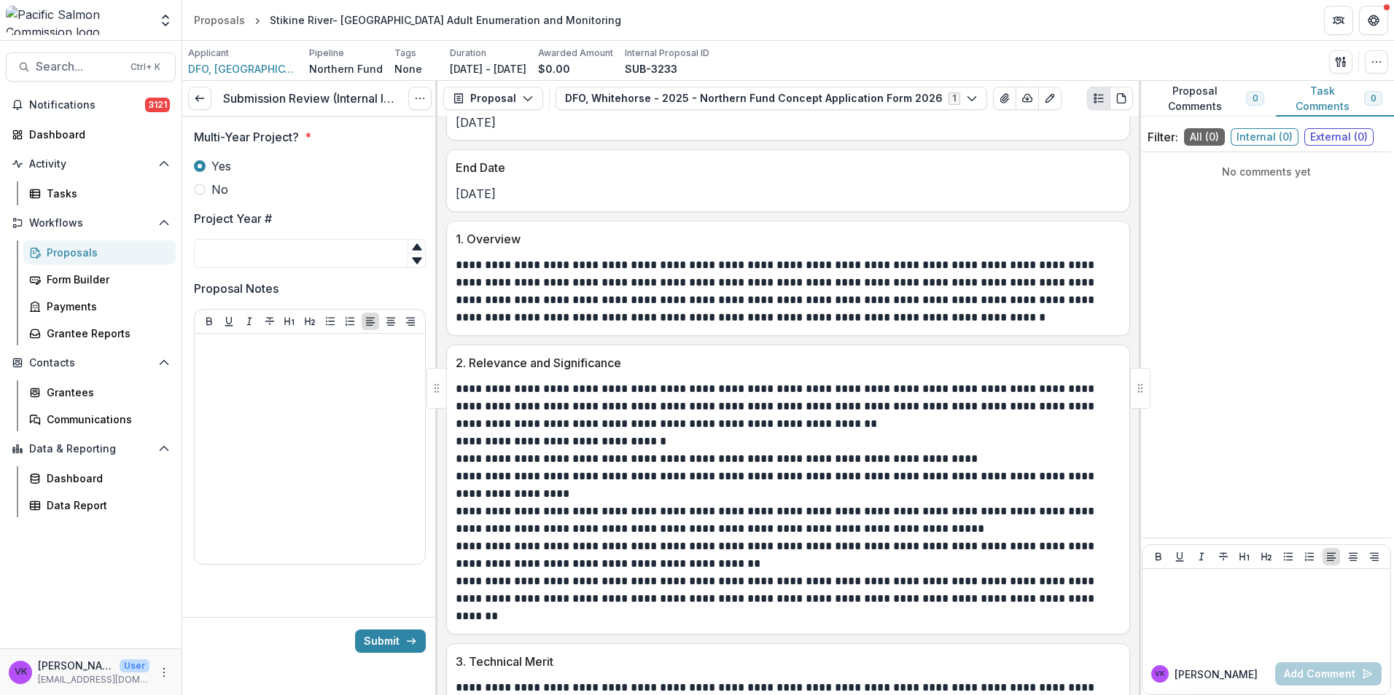
scroll to position [1020, 0]
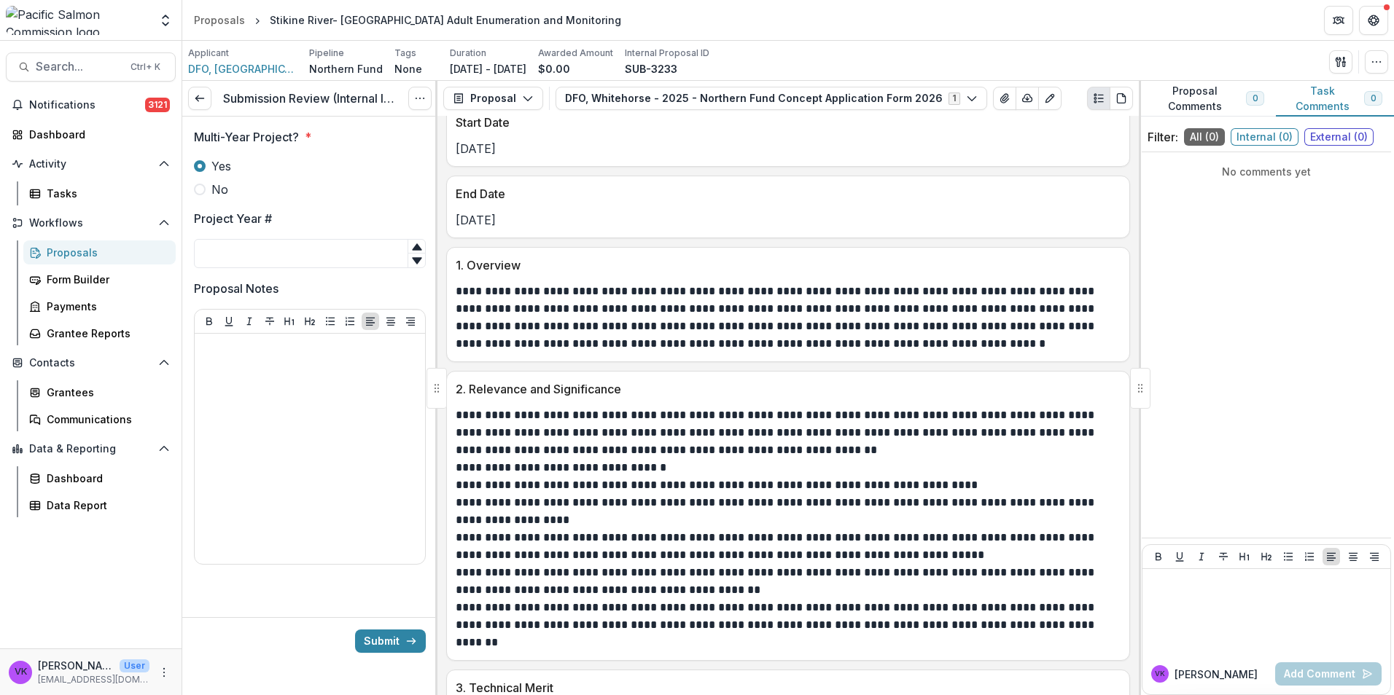
drag, startPoint x: 297, startPoint y: 259, endPoint x: 323, endPoint y: 305, distance: 51.9
click at [300, 258] on input "Project Year #" at bounding box center [310, 253] width 232 height 29
type input "**"
click at [260, 429] on div at bounding box center [309, 449] width 219 height 219
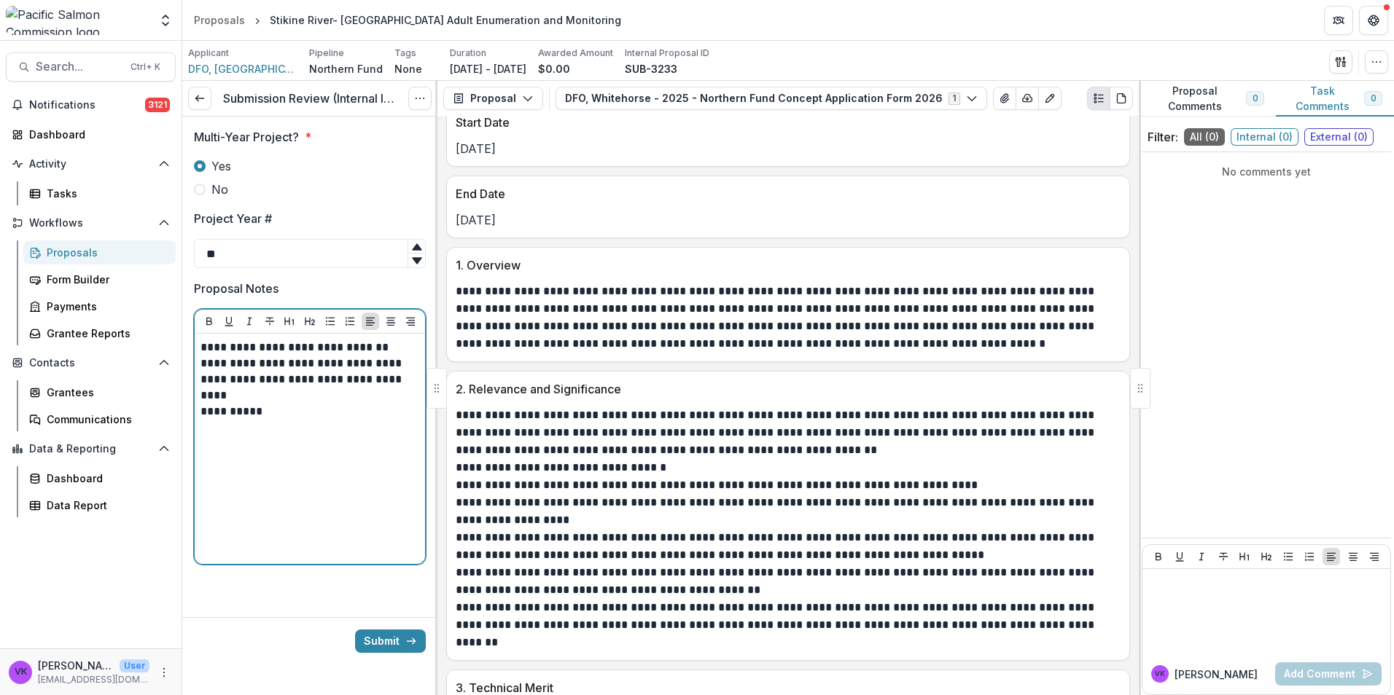
drag, startPoint x: 375, startPoint y: 340, endPoint x: 484, endPoint y: 355, distance: 110.3
click at [376, 340] on p "**********" at bounding box center [309, 348] width 219 height 16
drag, startPoint x: 340, startPoint y: 345, endPoint x: 231, endPoint y: 375, distance: 112.4
click at [233, 364] on p "**********" at bounding box center [309, 380] width 219 height 80
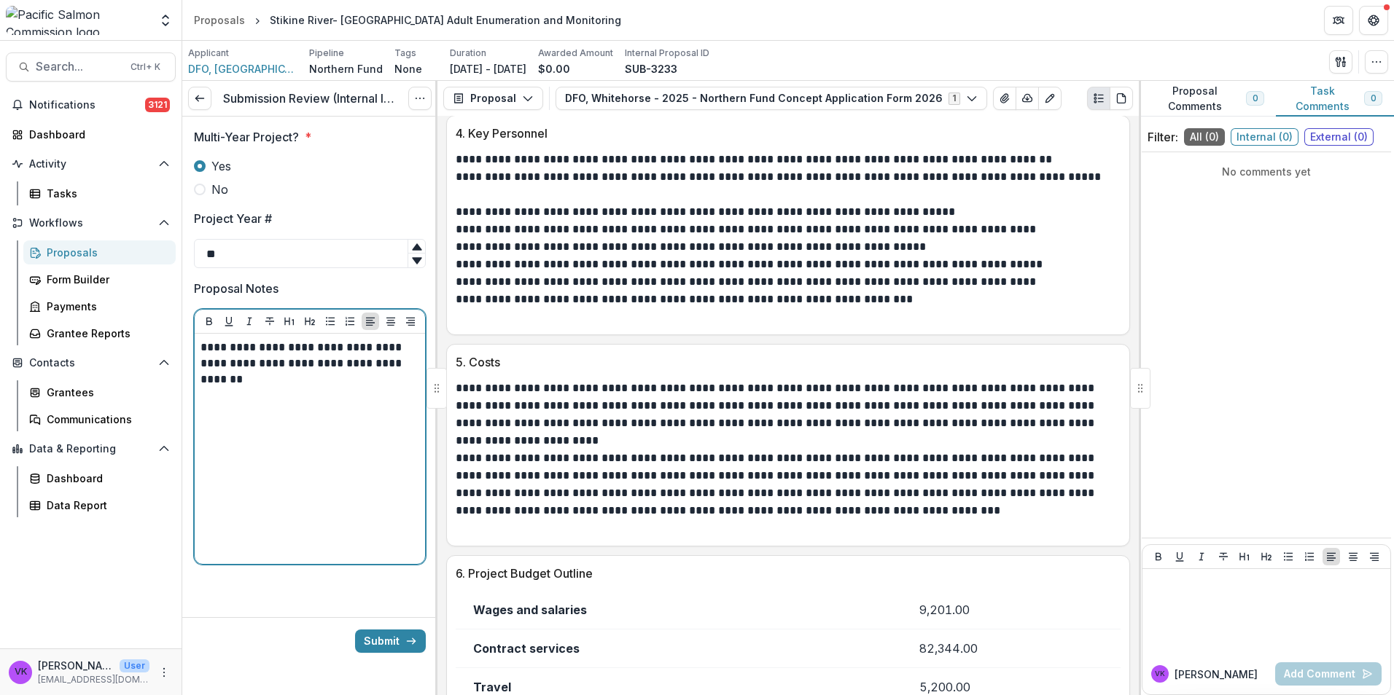
scroll to position [1895, 0]
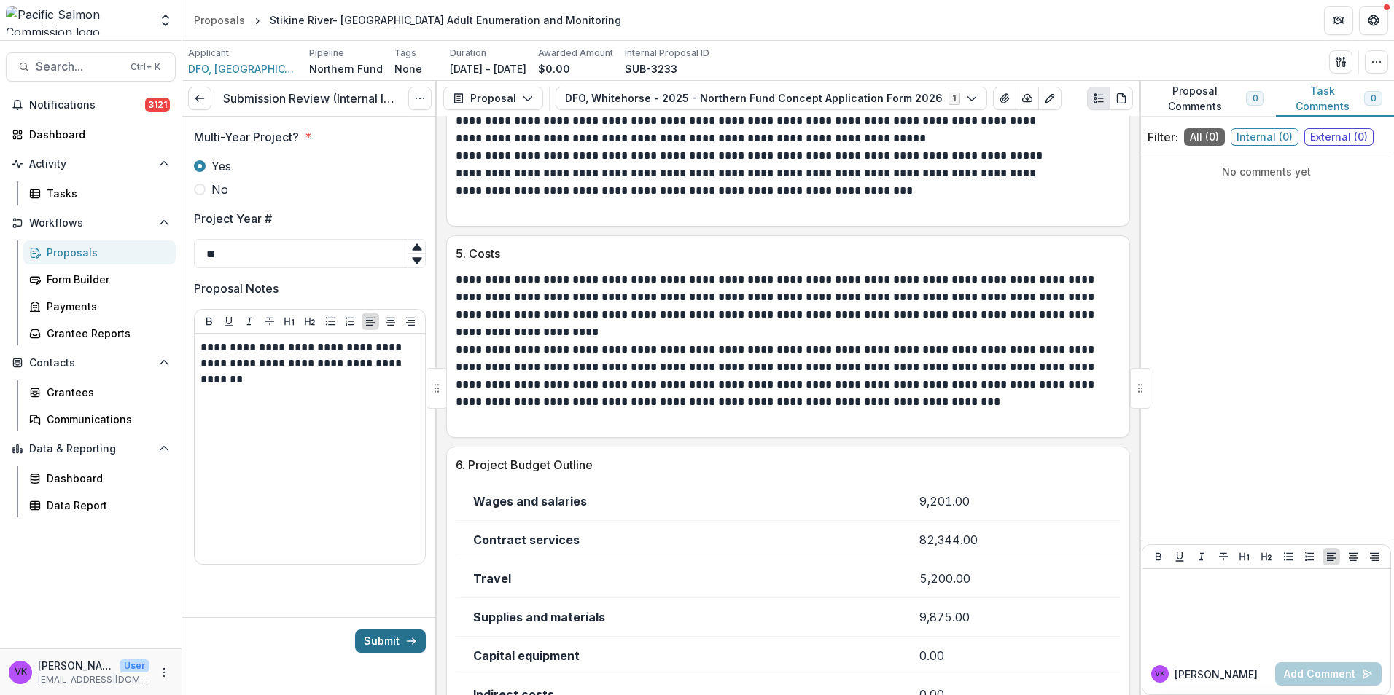
click at [383, 638] on button "Submit" at bounding box center [390, 641] width 71 height 23
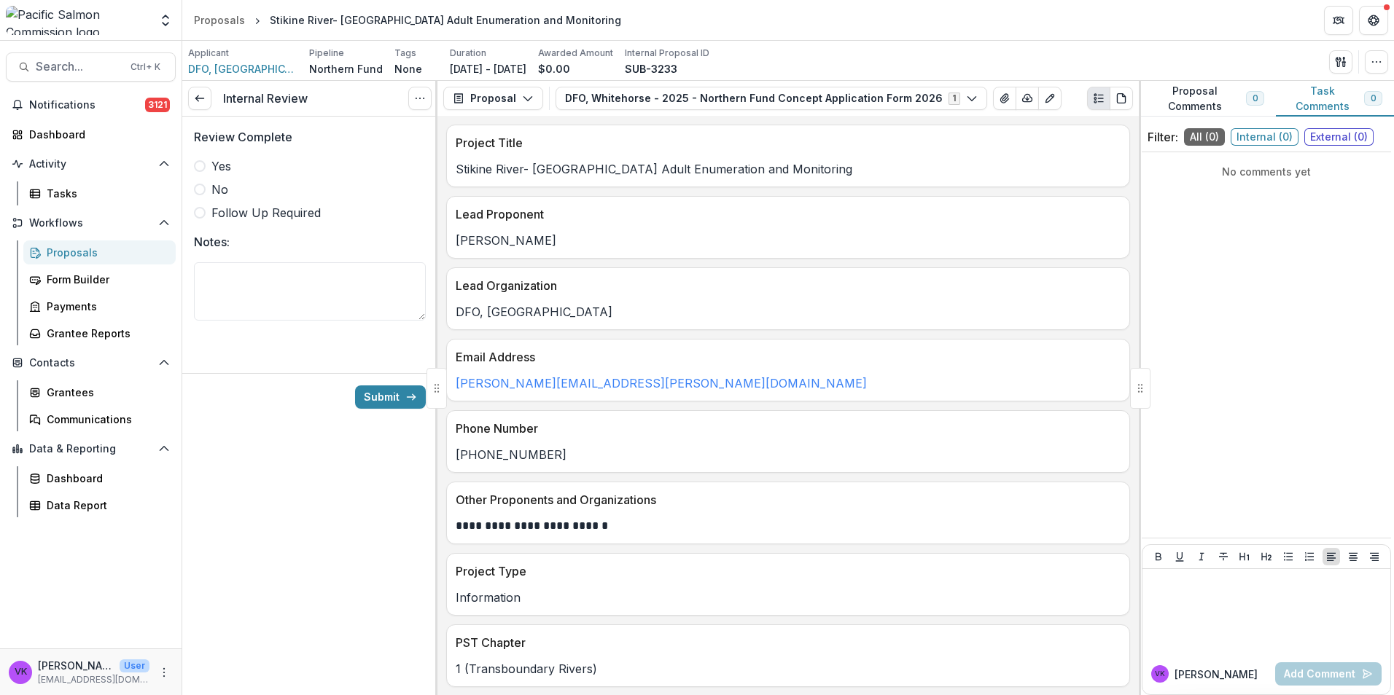
drag, startPoint x: 200, startPoint y: 163, endPoint x: 262, endPoint y: 180, distance: 63.7
click at [200, 163] on span at bounding box center [200, 166] width 12 height 12
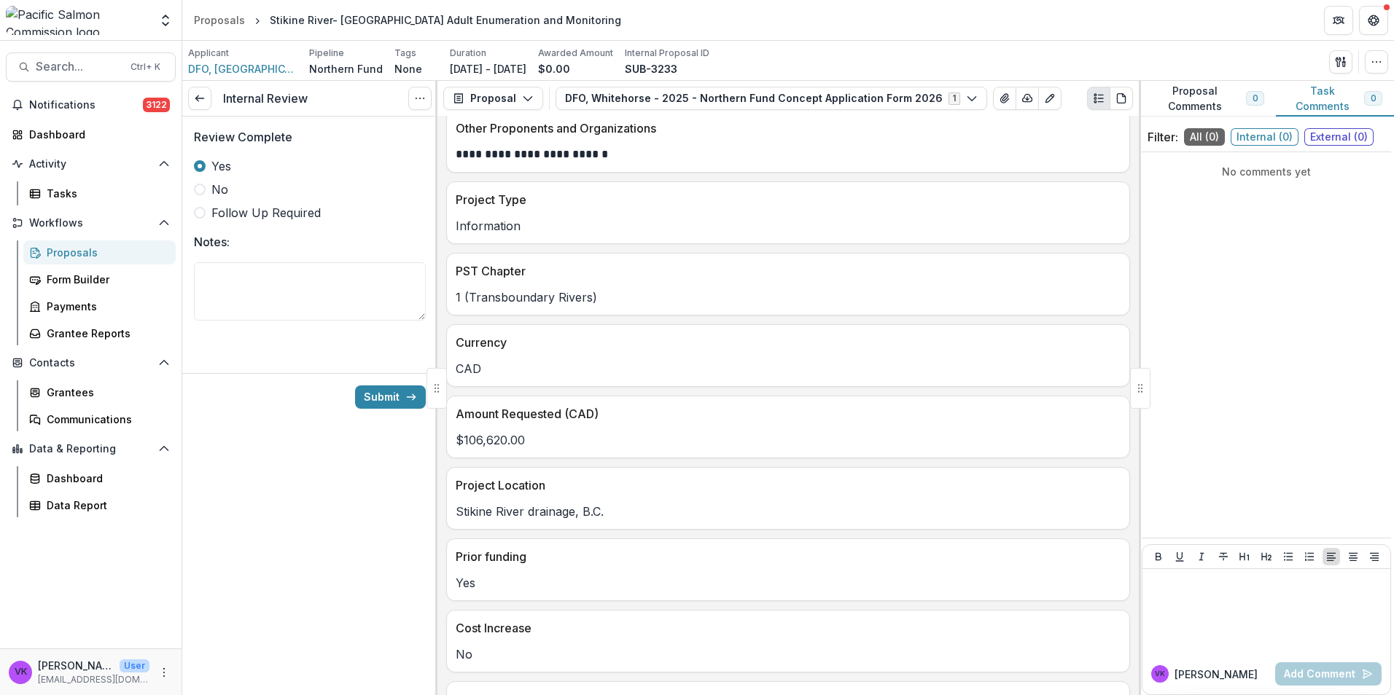
scroll to position [351, 0]
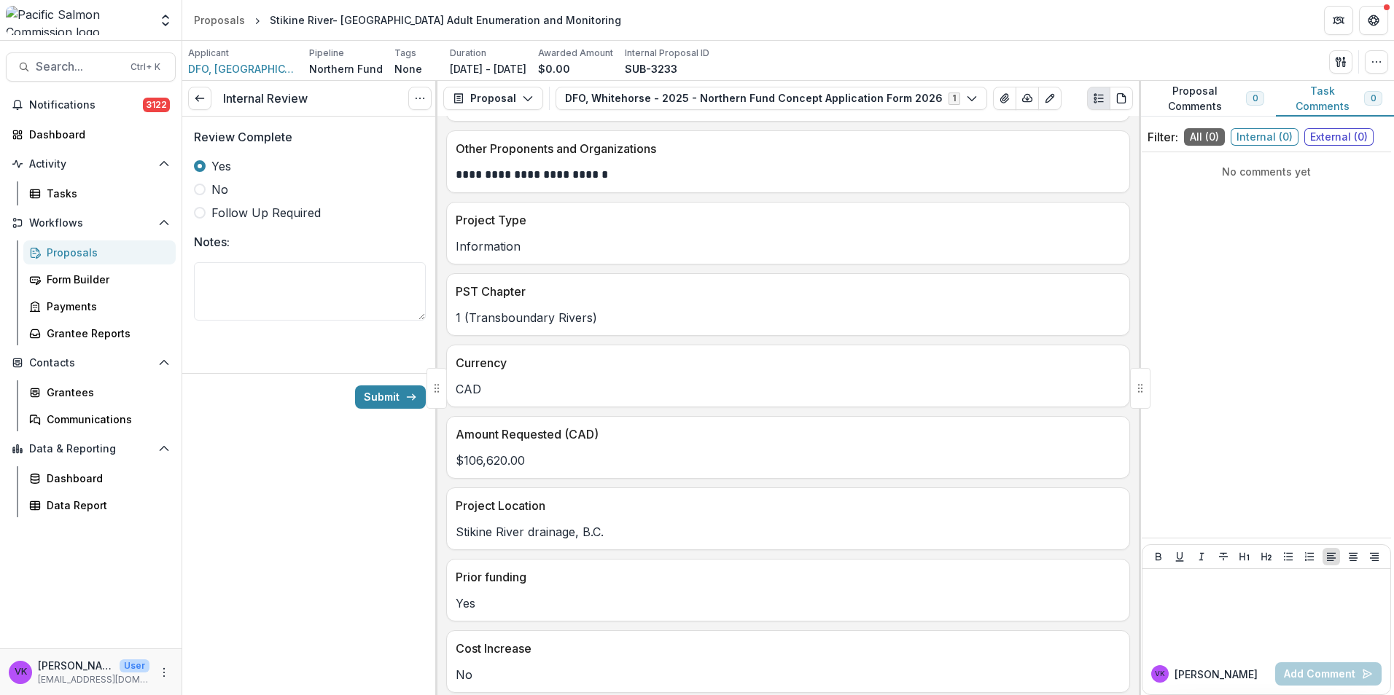
click at [326, 591] on div "Internal Review View task Cancel Task Review Complete Yes No Follow Up Required…" at bounding box center [309, 388] width 255 height 614
drag, startPoint x: 383, startPoint y: 396, endPoint x: 401, endPoint y: 327, distance: 72.3
click at [383, 397] on button "Submit" at bounding box center [390, 397] width 71 height 23
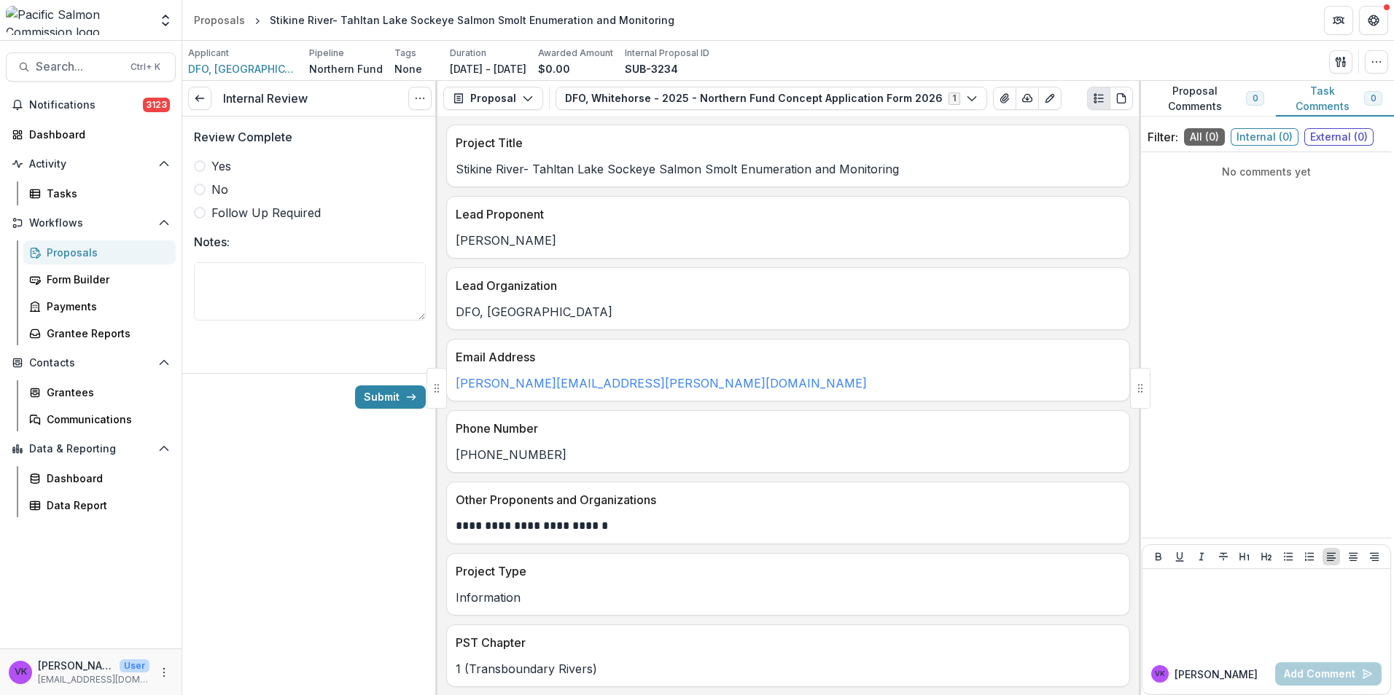
click at [197, 166] on span at bounding box center [200, 166] width 12 height 12
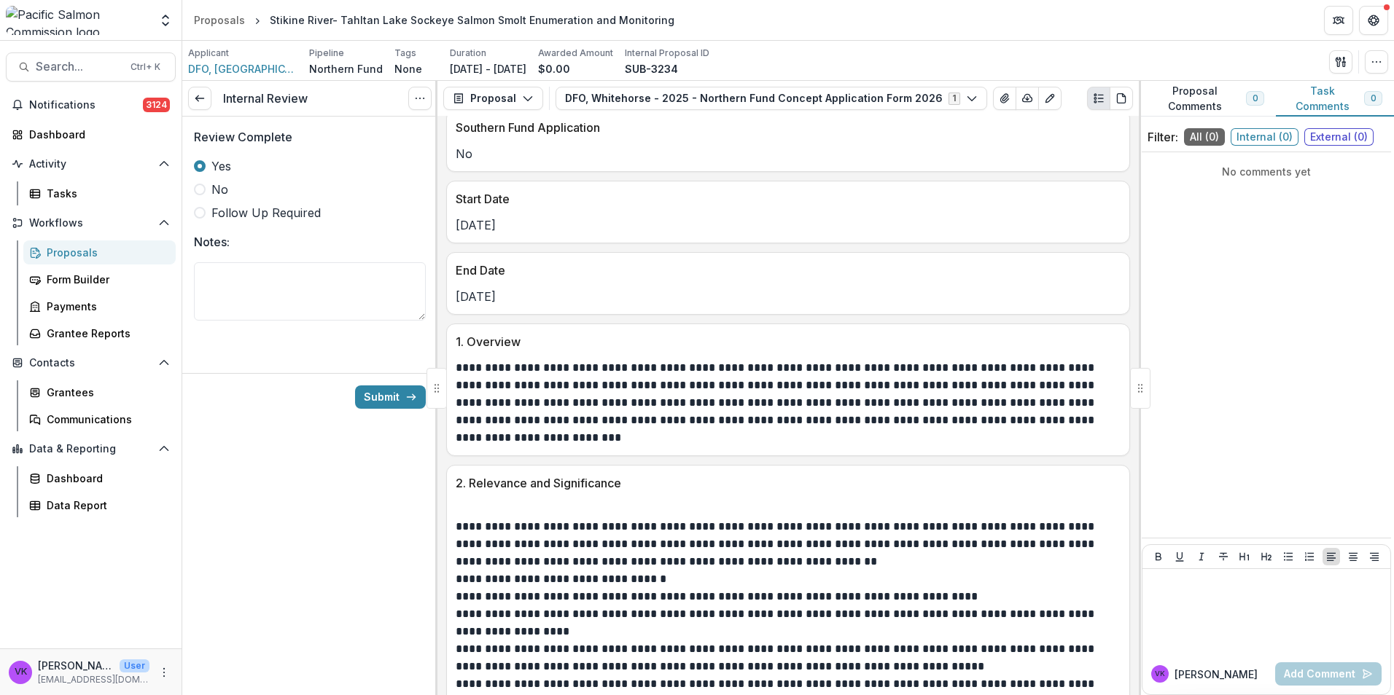
scroll to position [938, 0]
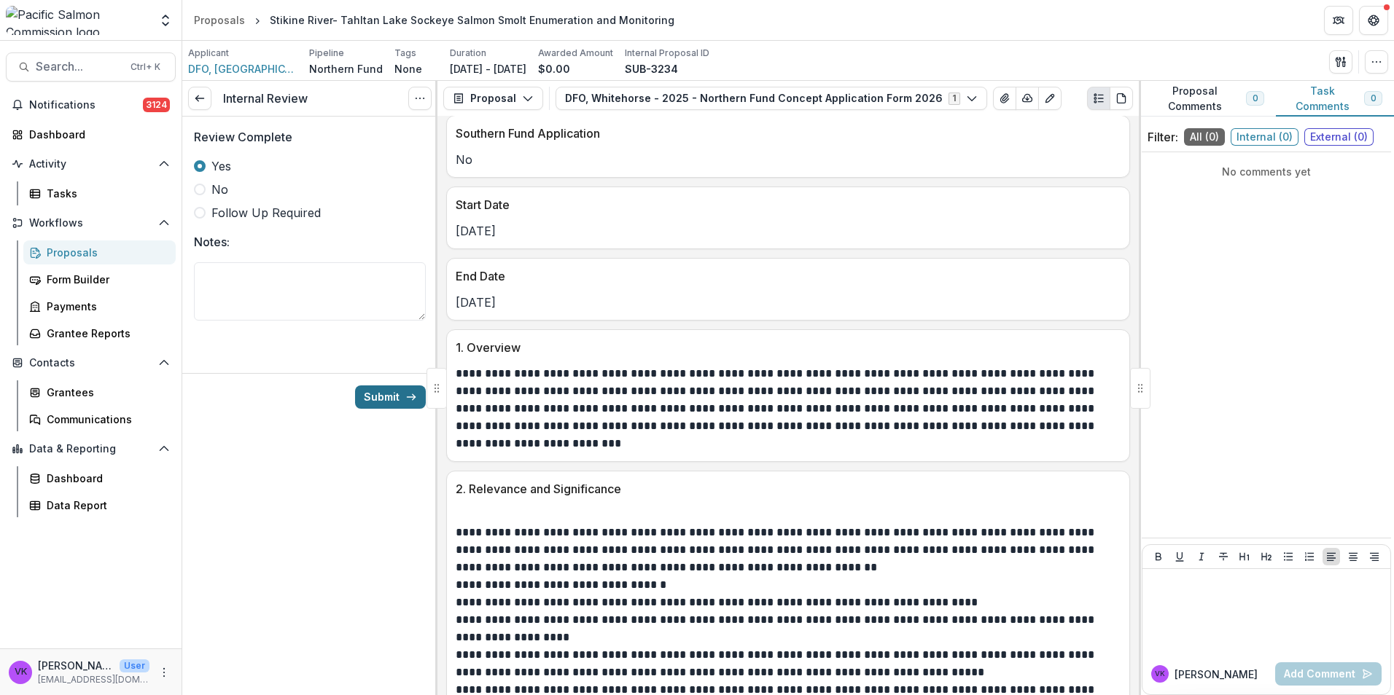
click at [394, 394] on button "Submit" at bounding box center [390, 397] width 71 height 23
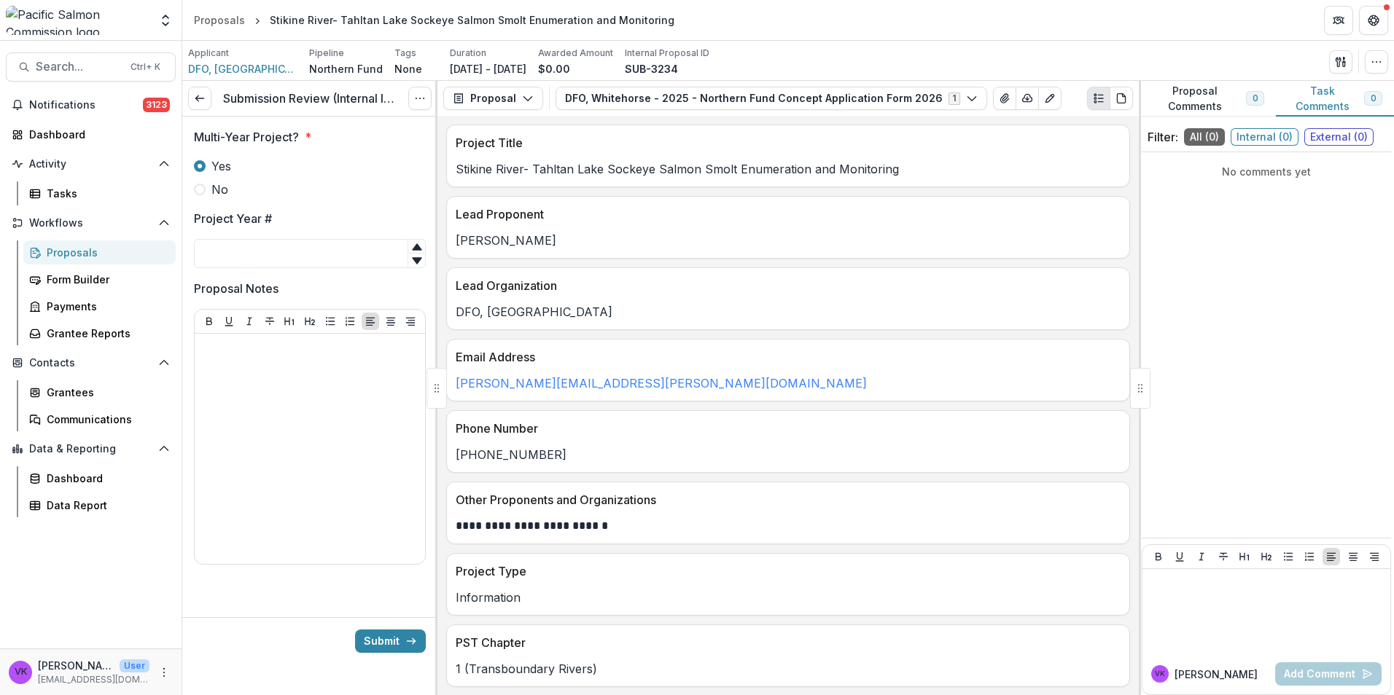
drag, startPoint x: 206, startPoint y: 191, endPoint x: 237, endPoint y: 230, distance: 49.7
click at [205, 191] on label "No" at bounding box center [310, 189] width 232 height 17
click at [259, 259] on input "Project Year #" at bounding box center [310, 253] width 232 height 29
type input "**"
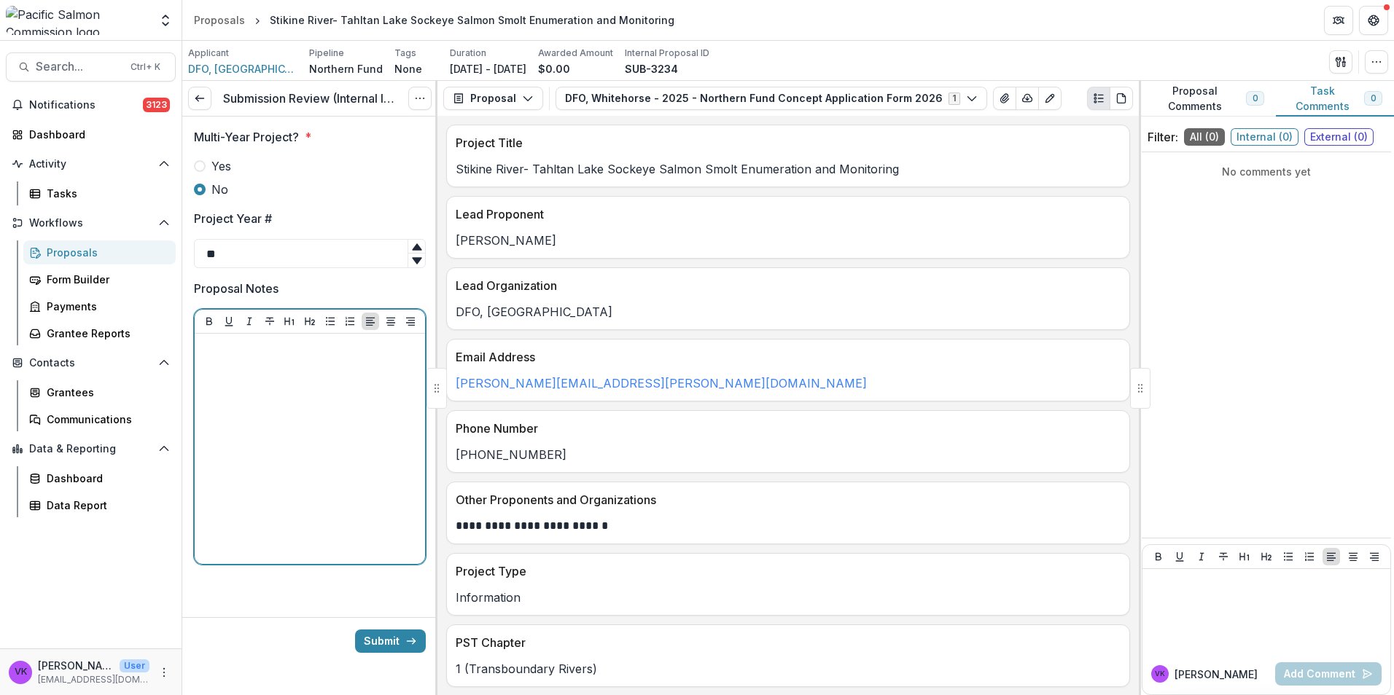
drag, startPoint x: 313, startPoint y: 377, endPoint x: 321, endPoint y: 382, distance: 9.5
click at [313, 377] on div at bounding box center [309, 449] width 219 height 219
click at [345, 348] on p "**********" at bounding box center [309, 372] width 219 height 64
drag, startPoint x: 316, startPoint y: 536, endPoint x: 376, endPoint y: 631, distance: 112.4
click at [316, 537] on div "**********" at bounding box center [309, 449] width 219 height 219
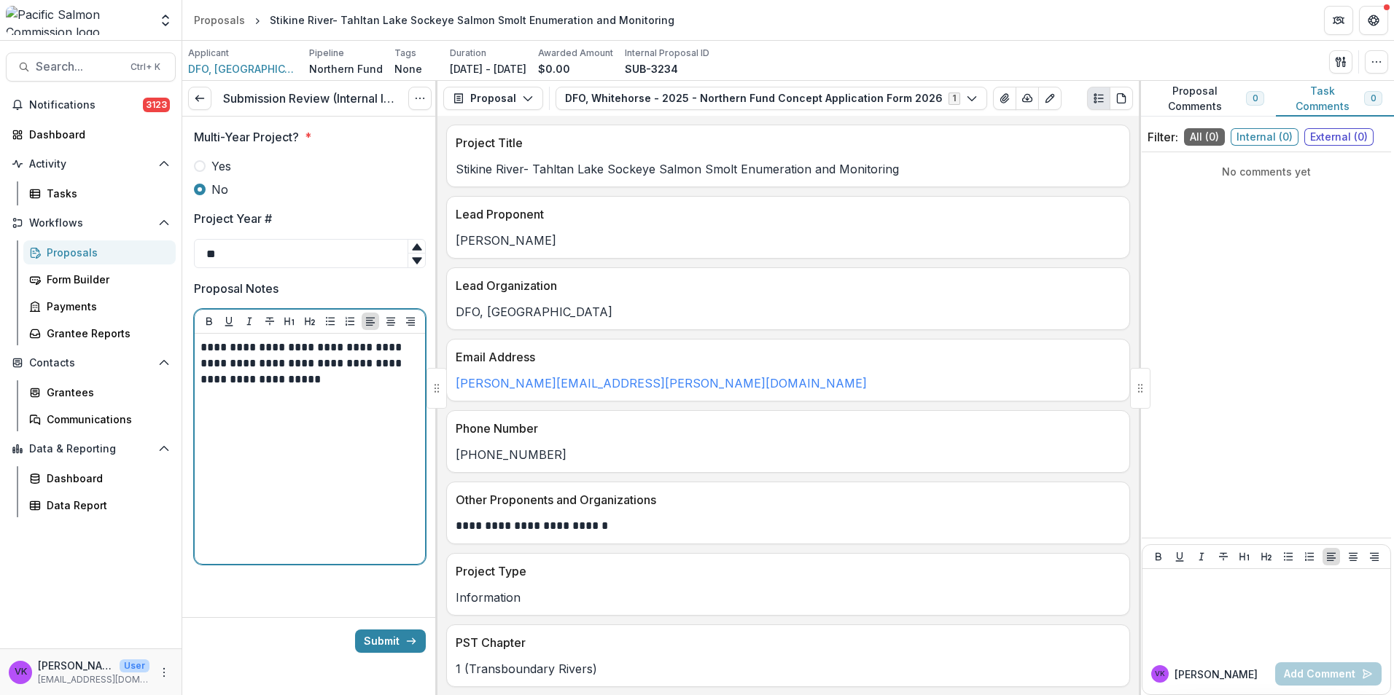
click at [361, 386] on p "**********" at bounding box center [309, 364] width 219 height 48
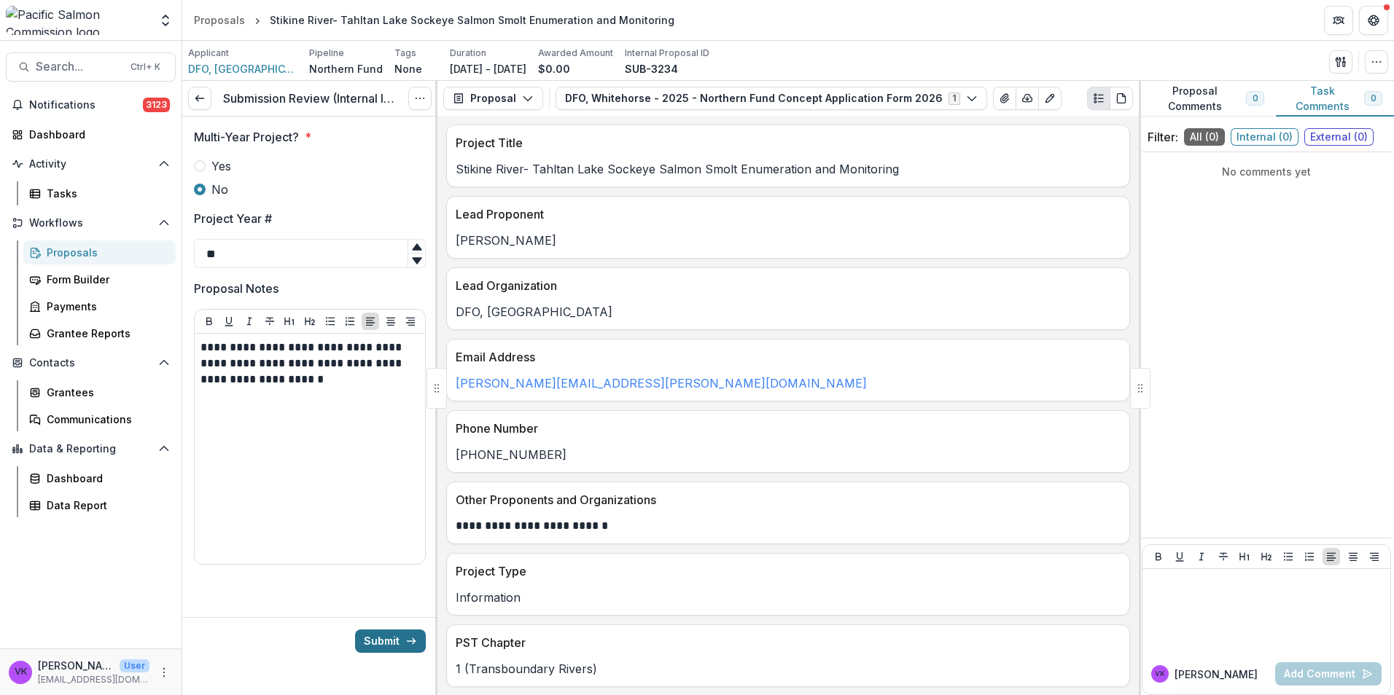
click at [378, 638] on button "Submit" at bounding box center [390, 641] width 71 height 23
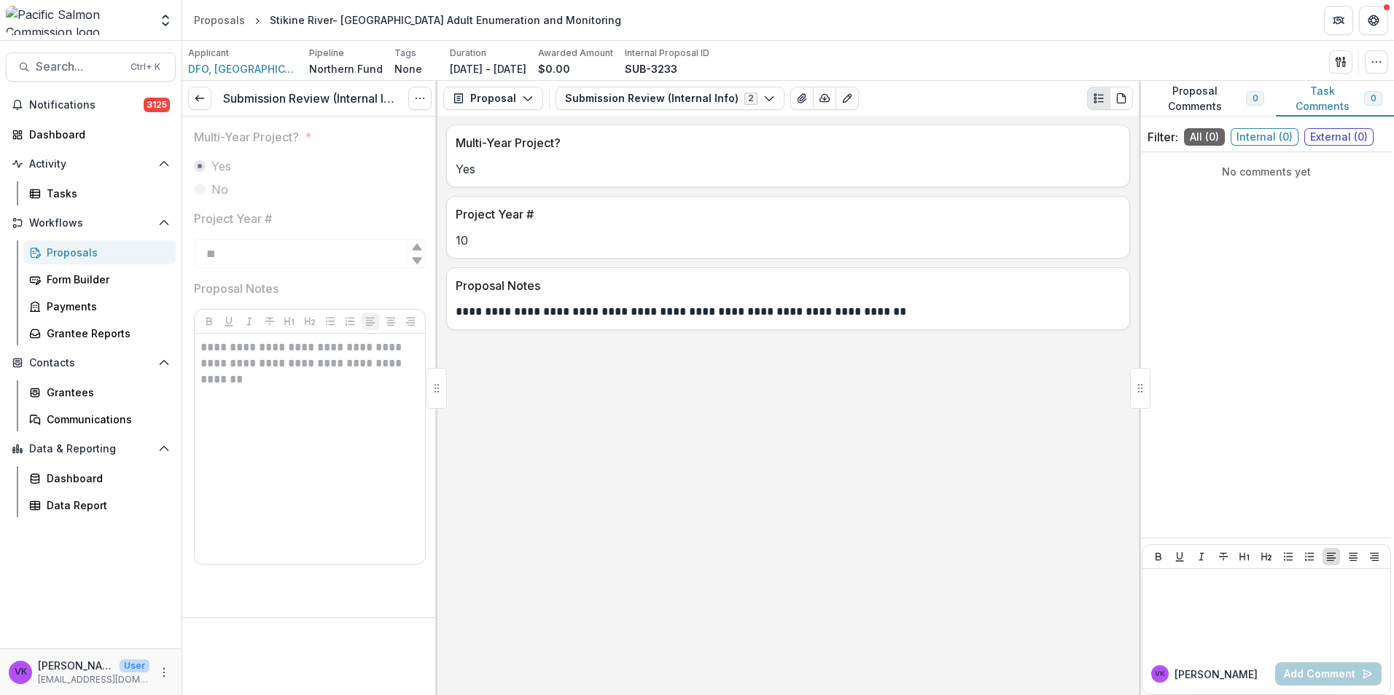
click at [1111, 299] on div "**********" at bounding box center [788, 307] width 682 height 26
click at [862, 309] on p "**********" at bounding box center [788, 311] width 665 height 17
click at [859, 281] on p "Proposal Notes" at bounding box center [785, 285] width 659 height 17
click at [521, 92] on button "Proposal" at bounding box center [493, 98] width 100 height 23
click at [730, 223] on p "Project Year #" at bounding box center [785, 214] width 659 height 17
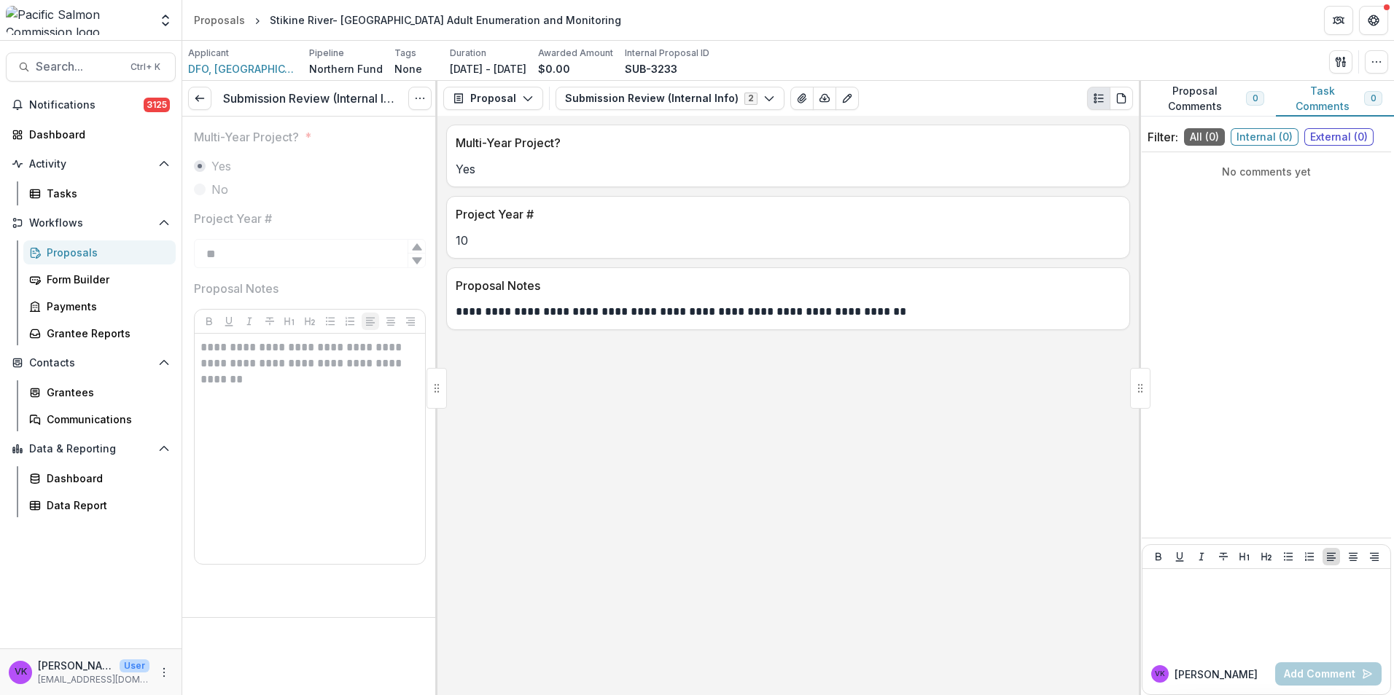
click at [1099, 103] on icon "Plaintext view" at bounding box center [1099, 99] width 12 height 12
click at [1117, 97] on icon "PDF view" at bounding box center [1121, 98] width 8 height 9
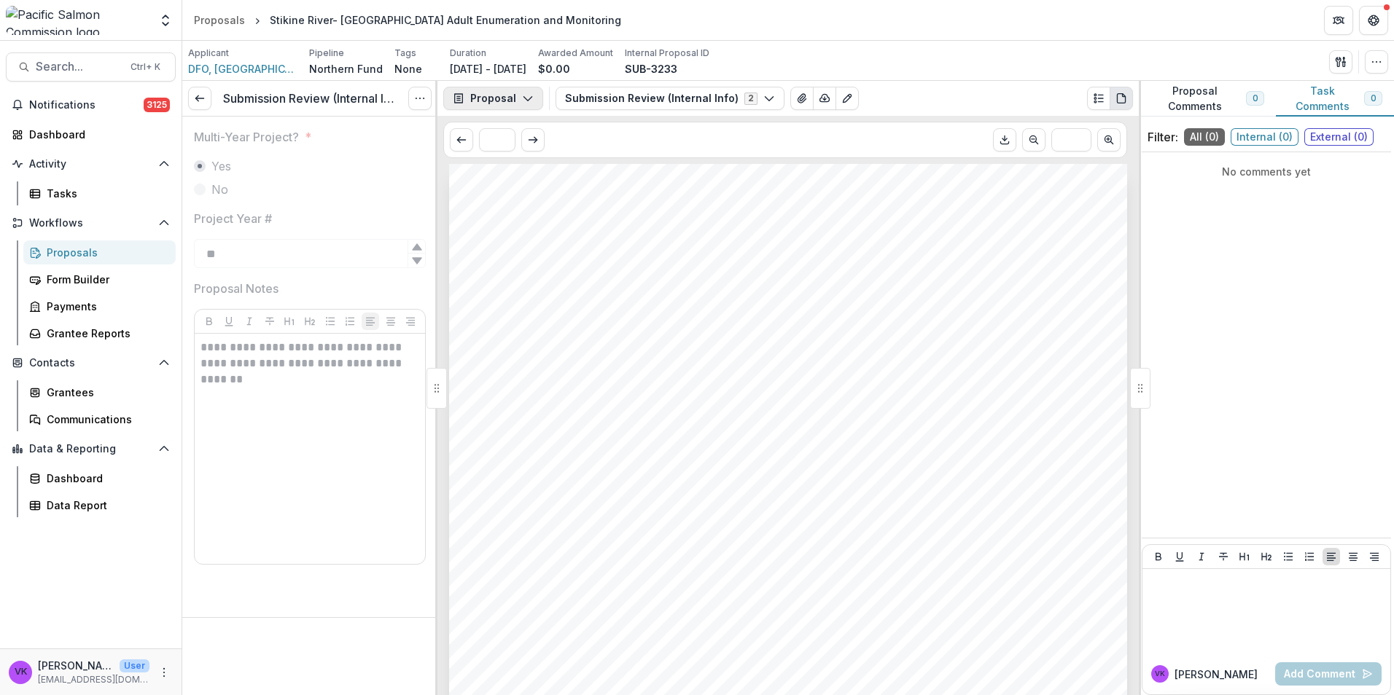
click at [528, 99] on icon "button" at bounding box center [528, 99] width 12 height 12
click at [512, 132] on div "Proposal" at bounding box center [538, 131] width 133 height 15
click at [765, 96] on button "Submission Review (Internal Info) 2" at bounding box center [669, 98] width 229 height 23
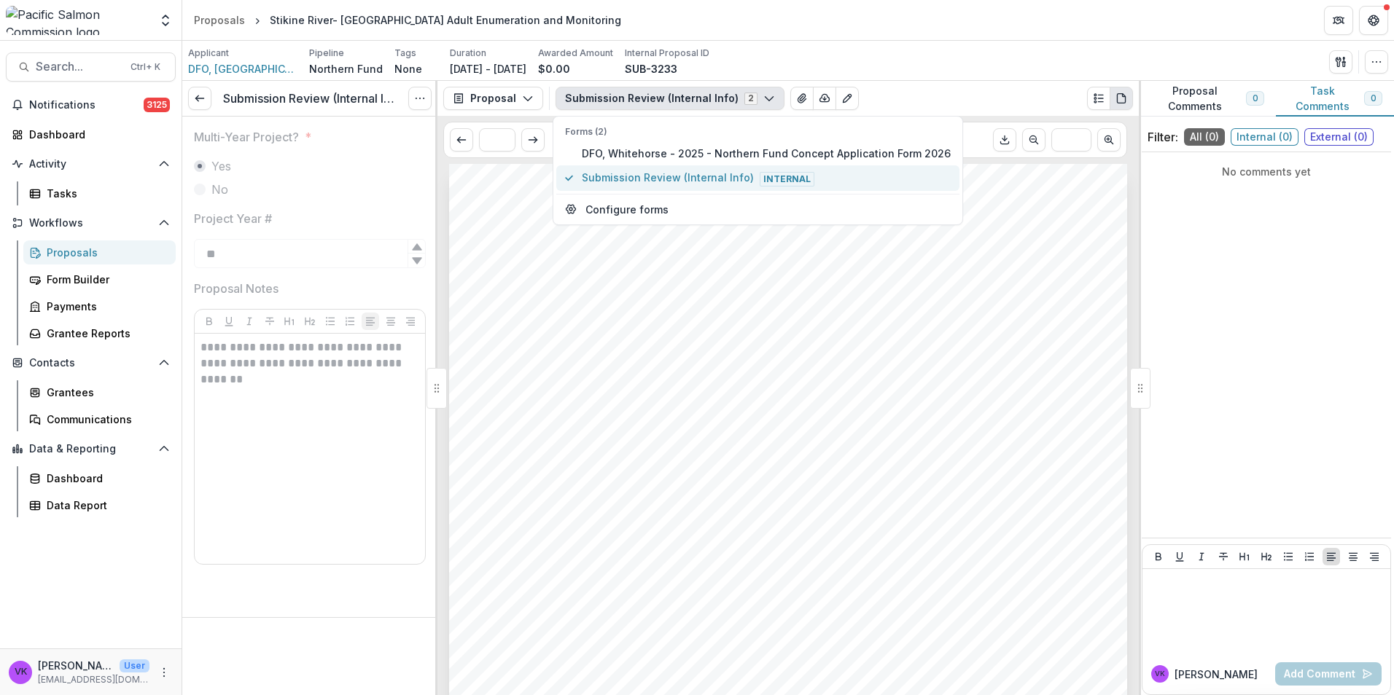
drag, startPoint x: 718, startPoint y: 178, endPoint x: 736, endPoint y: 189, distance: 21.2
click at [719, 177] on span "Submission Review (Internal Info) Internal" at bounding box center [766, 178] width 369 height 16
click at [664, 168] on button "Submission Review (Internal Info) Internal" at bounding box center [757, 177] width 403 height 25
click at [650, 152] on span "DFO, Whitehorse - 2025 - Northern Fund Concept Application Form 2026" at bounding box center [766, 153] width 369 height 15
click at [682, 172] on span "Submission Review (Internal Info) Internal" at bounding box center [766, 178] width 369 height 16
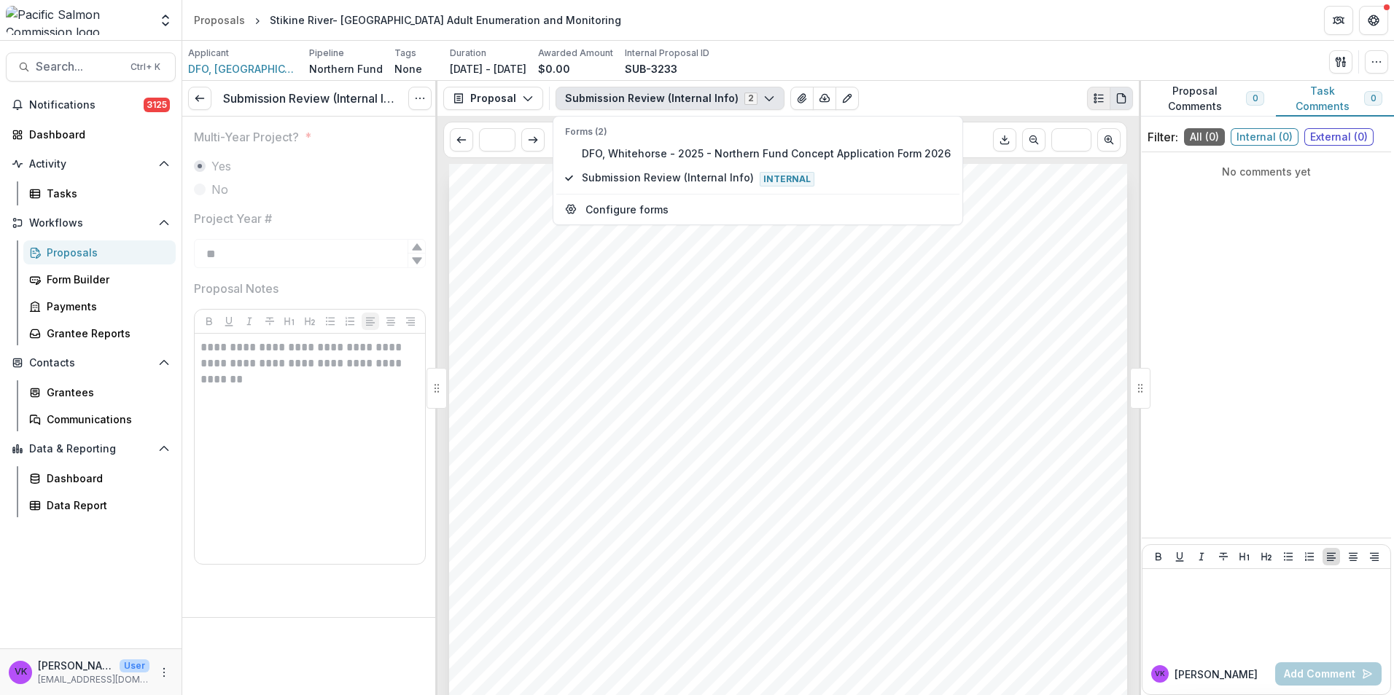
click at [1093, 95] on icon "Plaintext view" at bounding box center [1099, 99] width 12 height 12
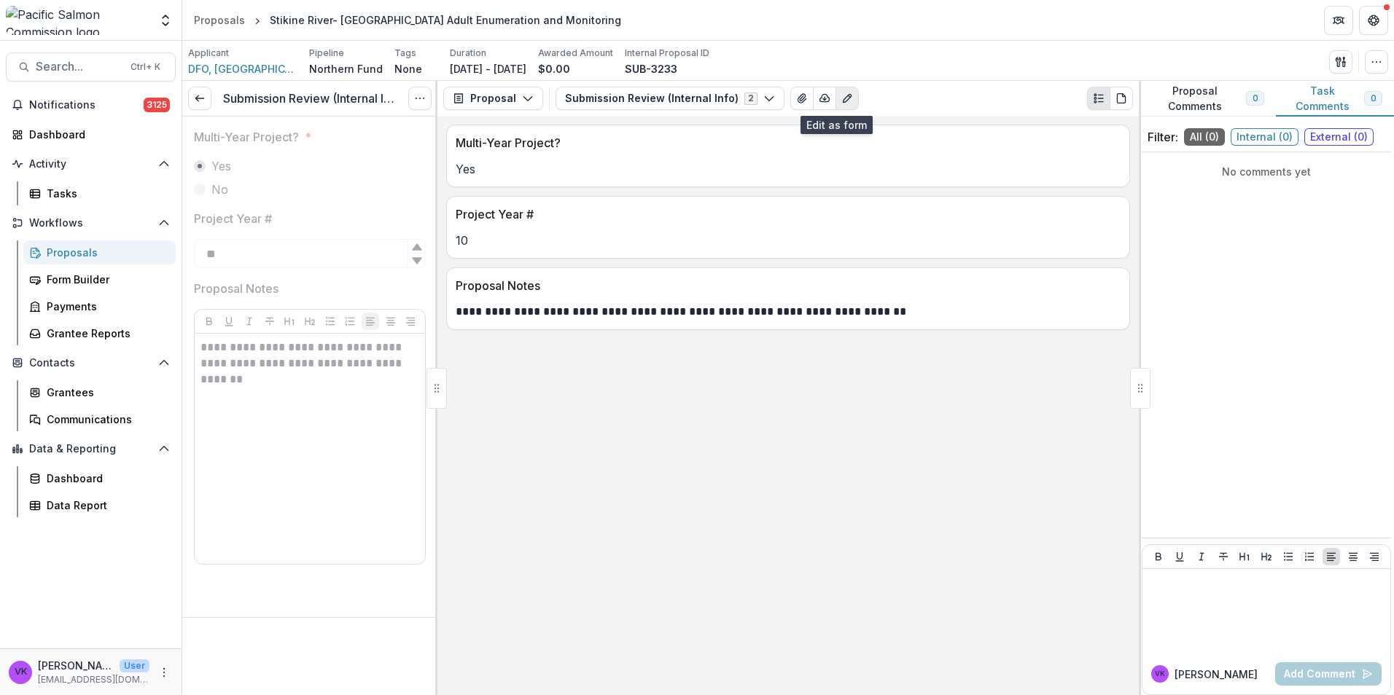
click at [841, 104] on icon "Edit as form" at bounding box center [847, 99] width 12 height 12
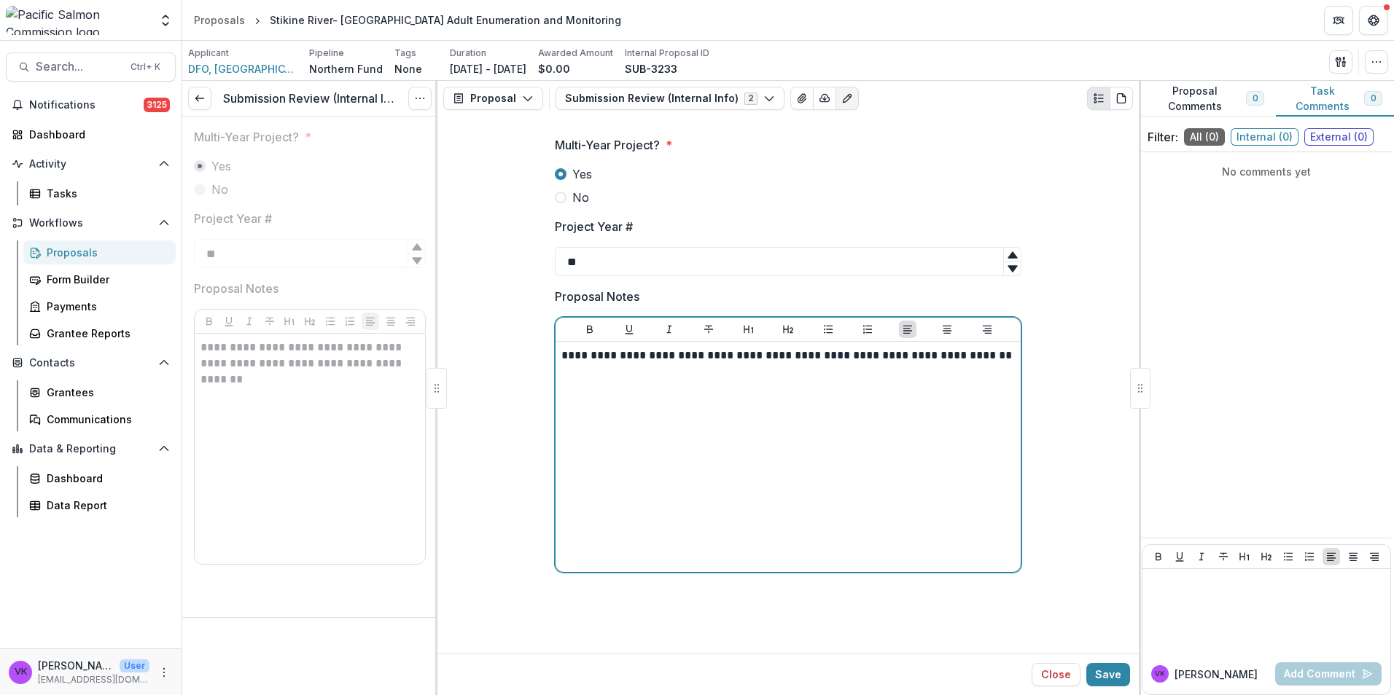
click at [871, 367] on div "**********" at bounding box center [787, 457] width 453 height 219
click at [616, 356] on p "**********" at bounding box center [787, 356] width 453 height 16
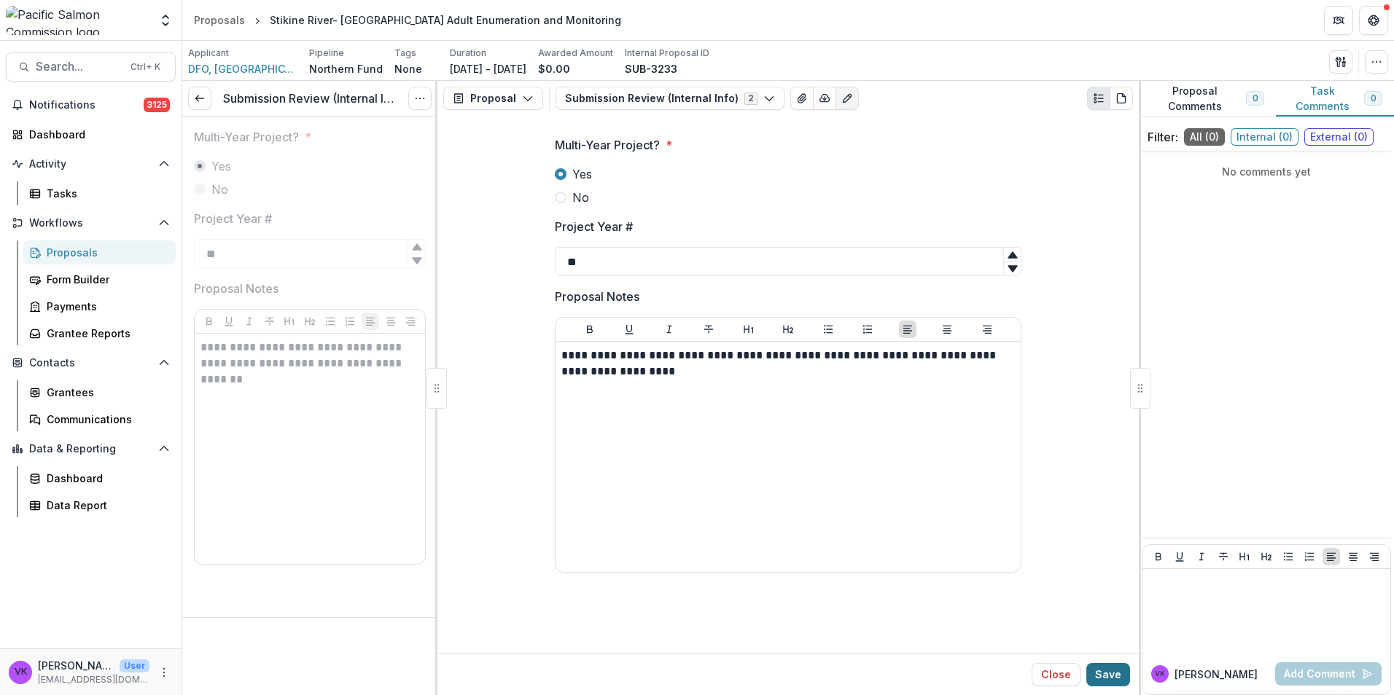
click at [1111, 675] on button "Save" at bounding box center [1108, 674] width 44 height 23
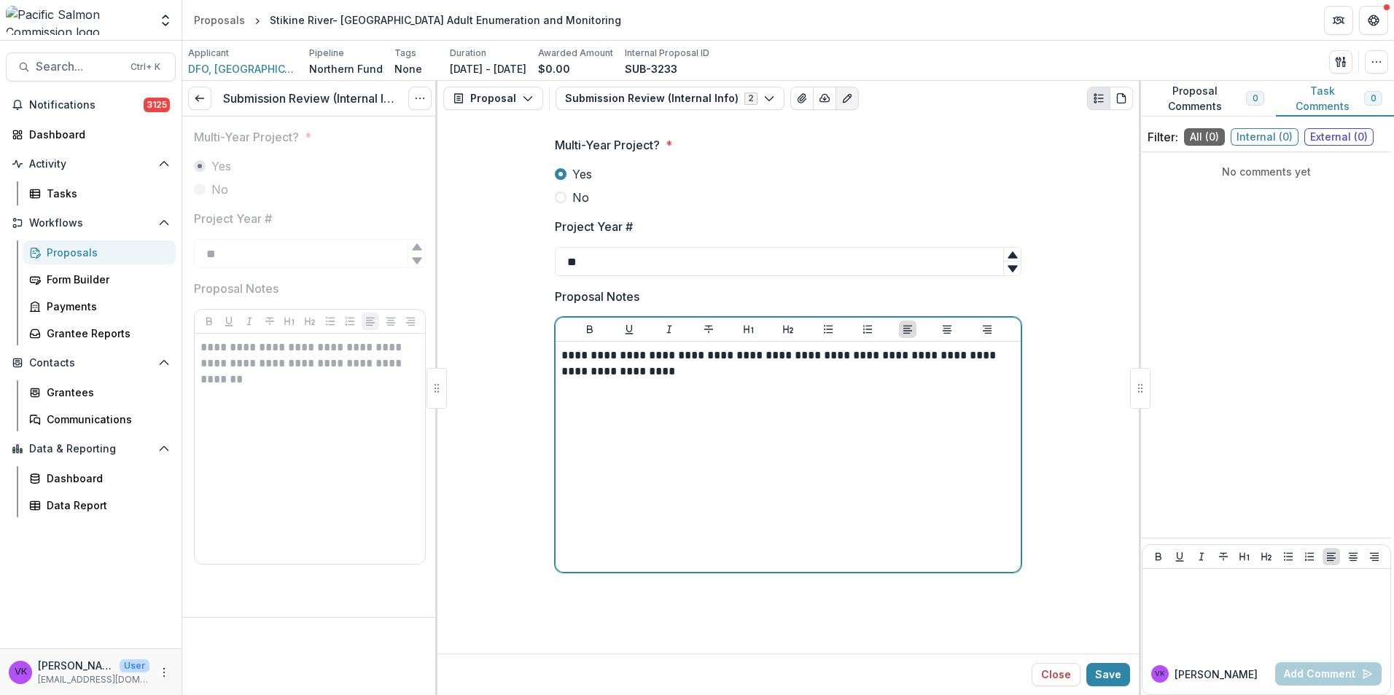
click at [767, 432] on div "**********" at bounding box center [787, 457] width 453 height 219
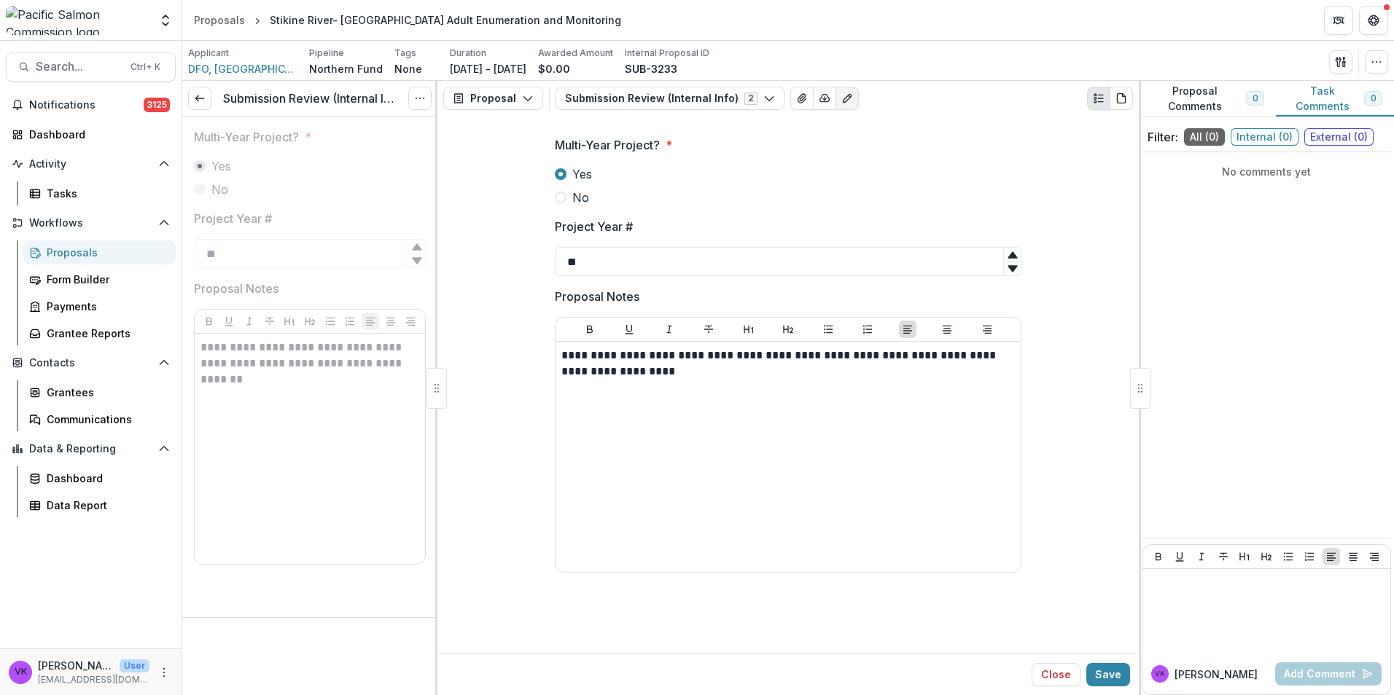
click at [1067, 363] on div "**********" at bounding box center [788, 363] width 684 height 477
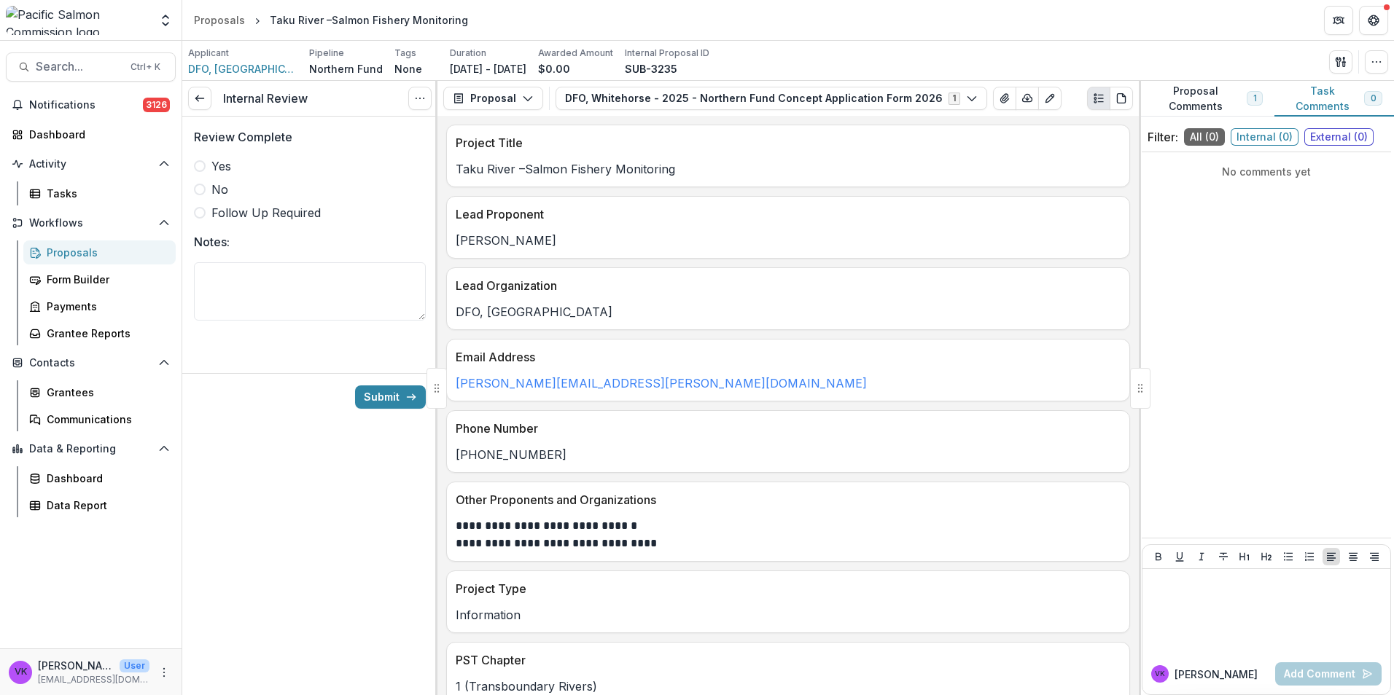
drag, startPoint x: 200, startPoint y: 168, endPoint x: 208, endPoint y: 172, distance: 8.1
click at [201, 168] on span at bounding box center [200, 166] width 12 height 12
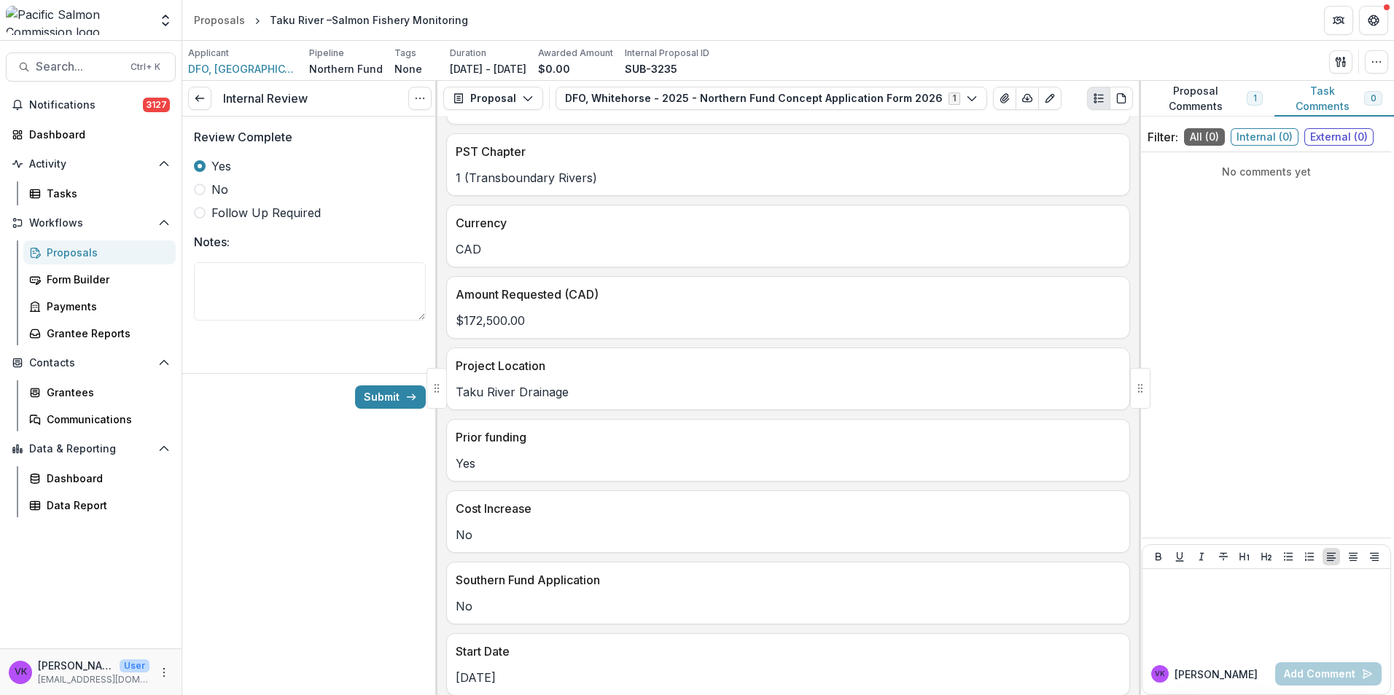
scroll to position [493, 0]
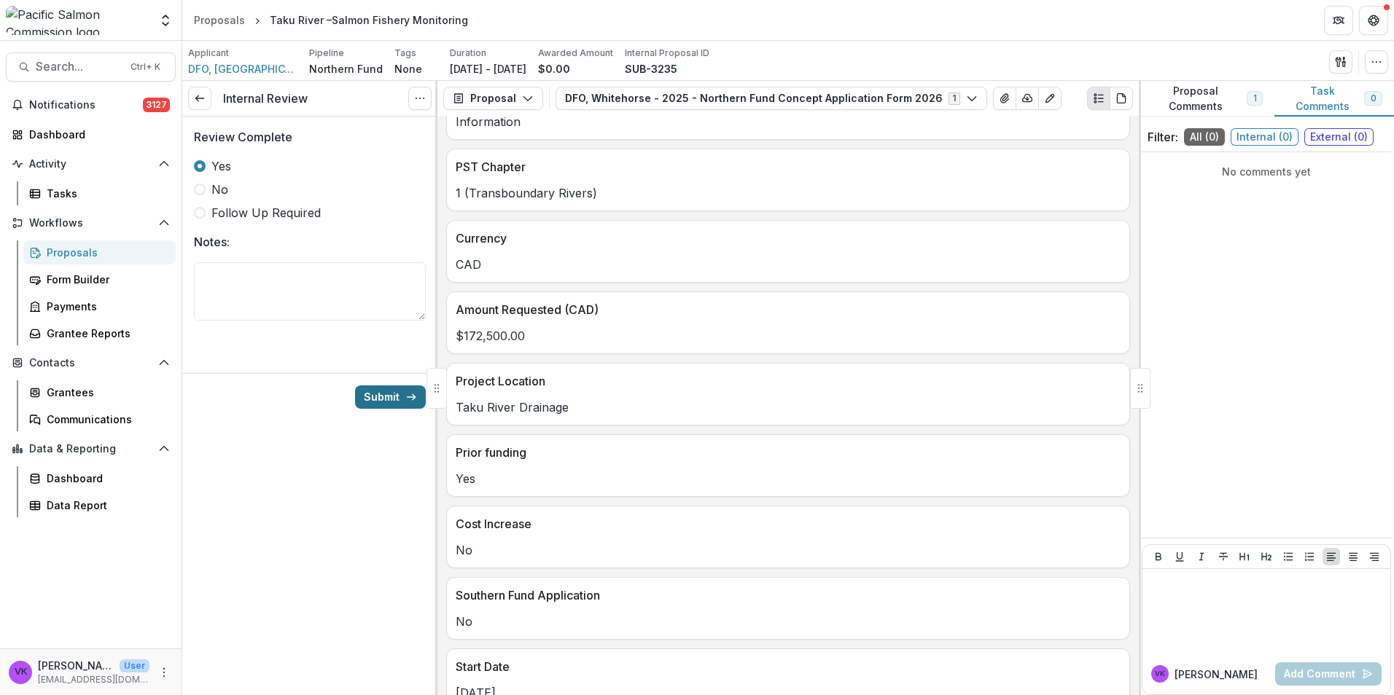
click at [392, 394] on button "Submit" at bounding box center [390, 397] width 71 height 23
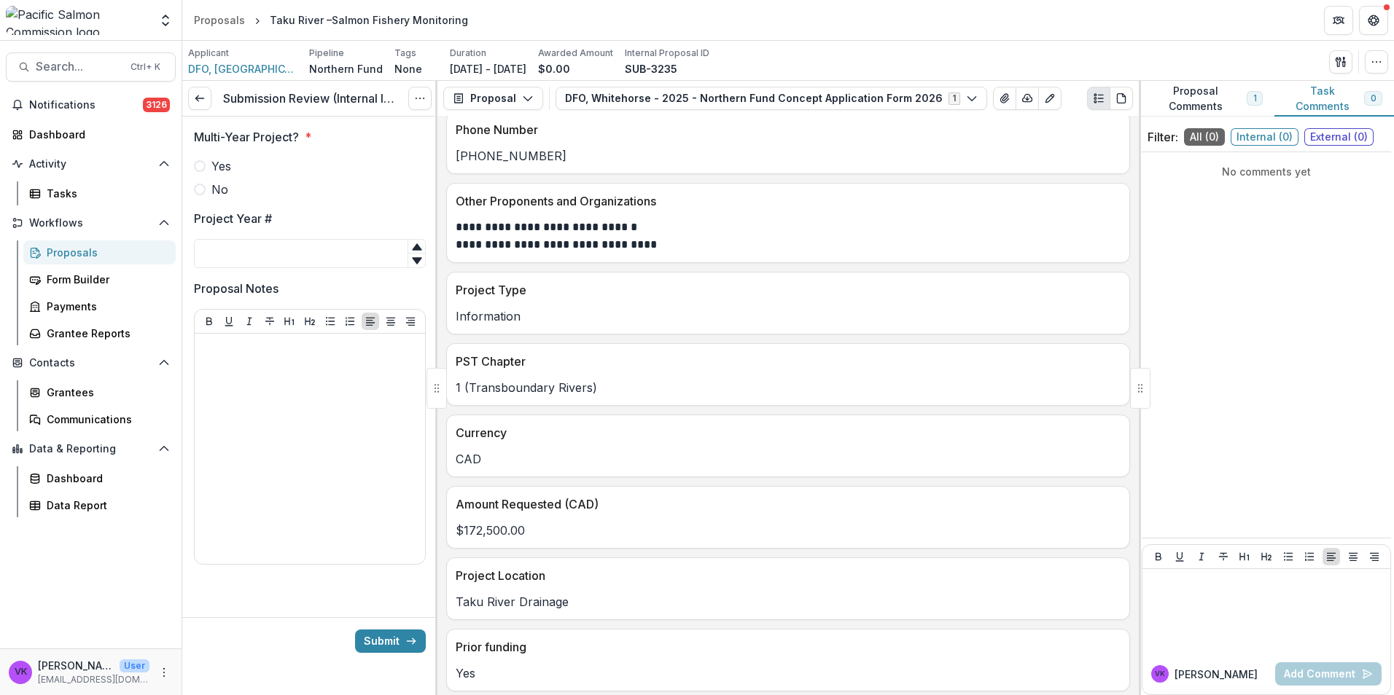
scroll to position [437, 0]
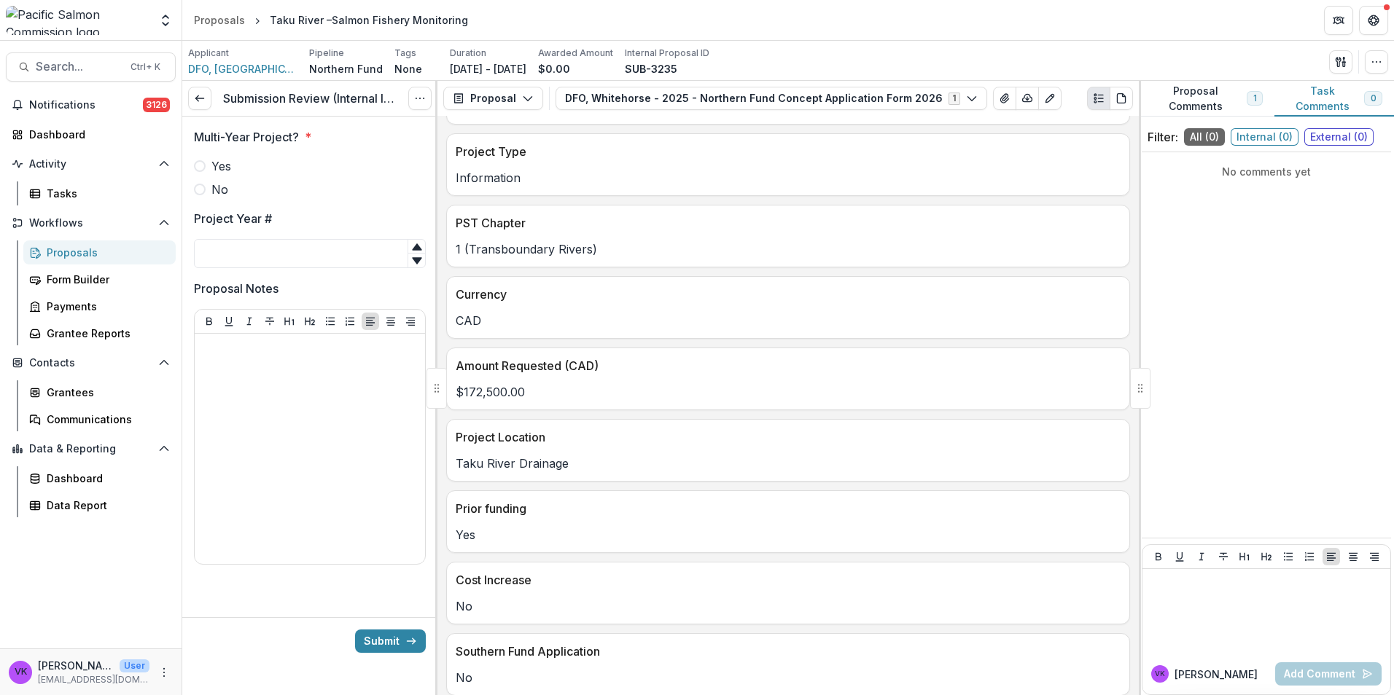
click at [197, 164] on span at bounding box center [200, 166] width 12 height 12
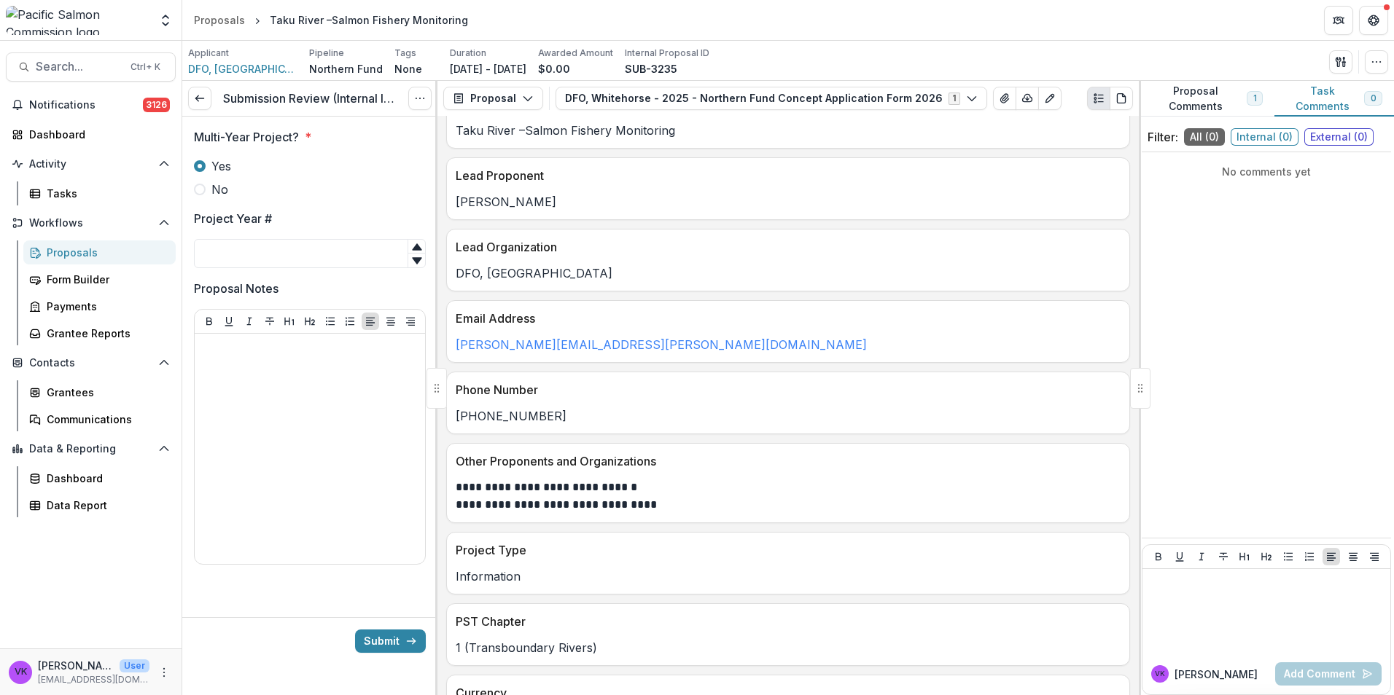
scroll to position [0, 0]
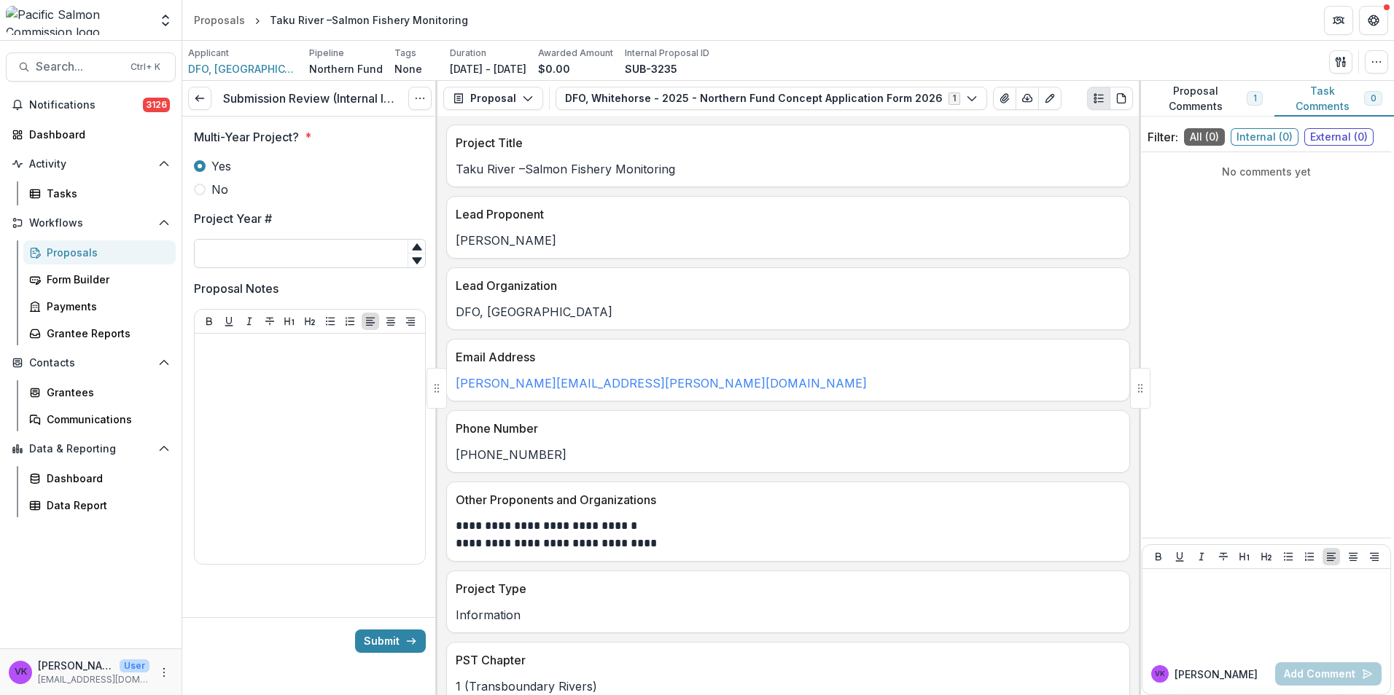
click at [302, 250] on input "Project Year #" at bounding box center [310, 253] width 232 height 29
type input "**"
click at [386, 635] on button "Submit" at bounding box center [390, 641] width 71 height 23
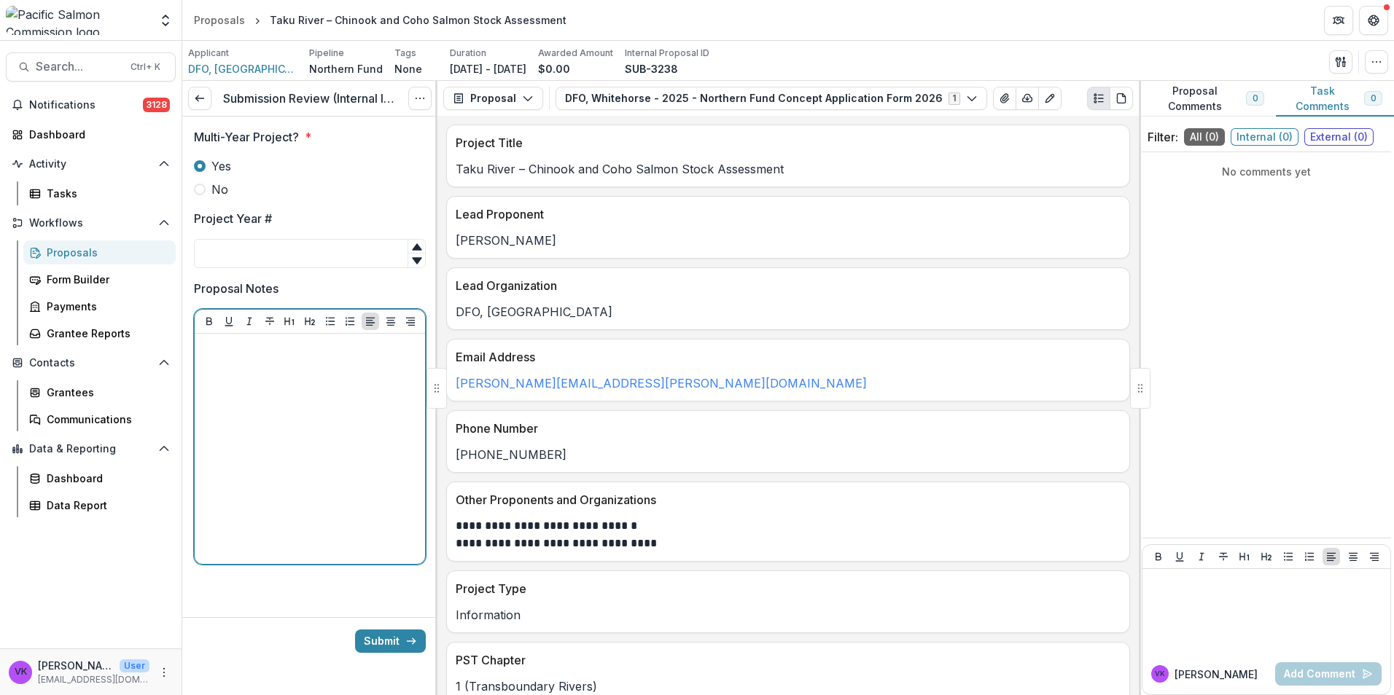
click at [260, 399] on div at bounding box center [309, 449] width 219 height 219
click at [332, 249] on input "Project Year #" at bounding box center [310, 253] width 232 height 29
type input "**"
click at [292, 371] on div at bounding box center [309, 449] width 219 height 219
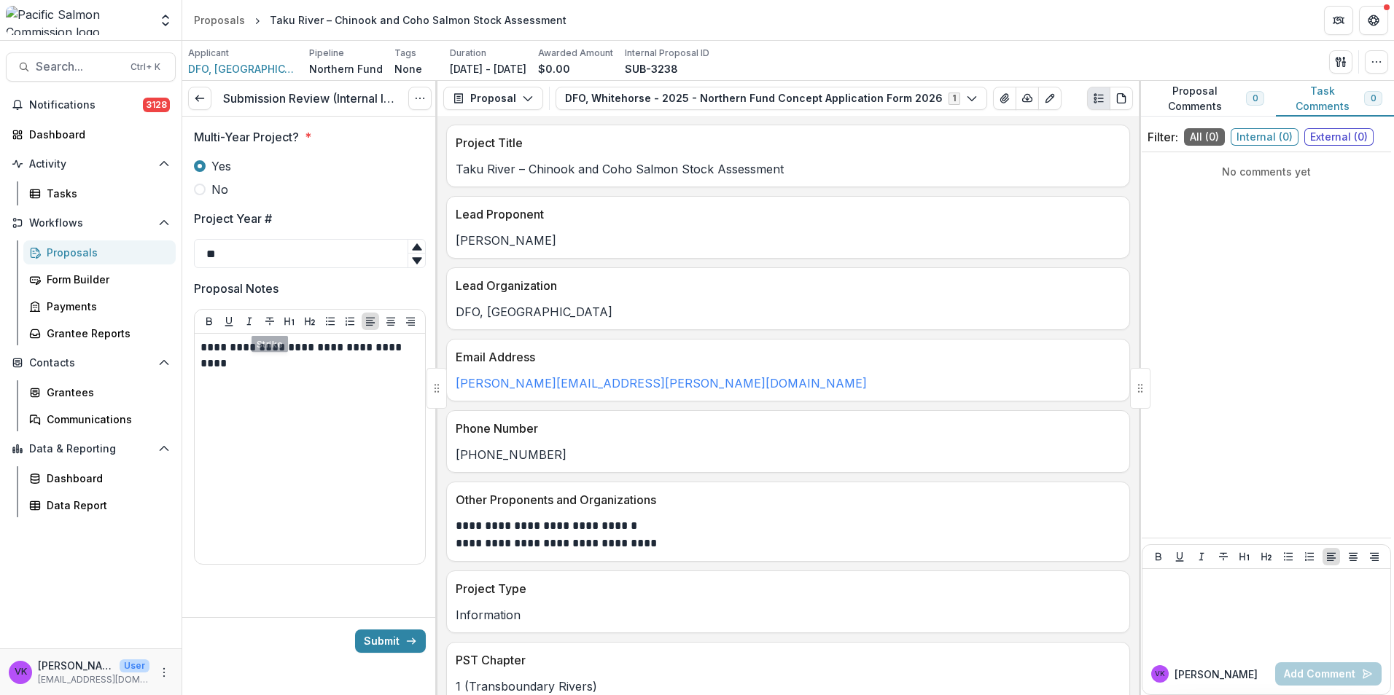
drag, startPoint x: 280, startPoint y: 337, endPoint x: 294, endPoint y: 359, distance: 25.7
click at [283, 340] on div "**********" at bounding box center [310, 449] width 230 height 230
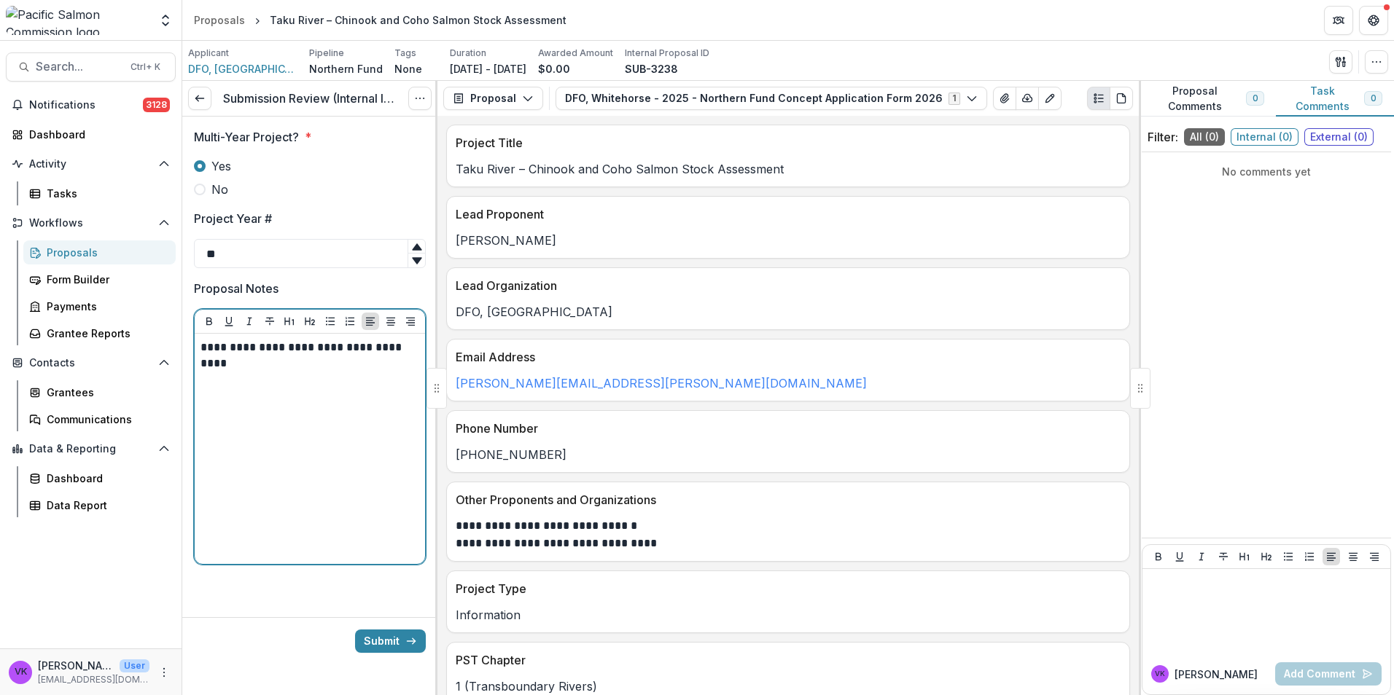
click at [288, 350] on p "**********" at bounding box center [309, 356] width 219 height 32
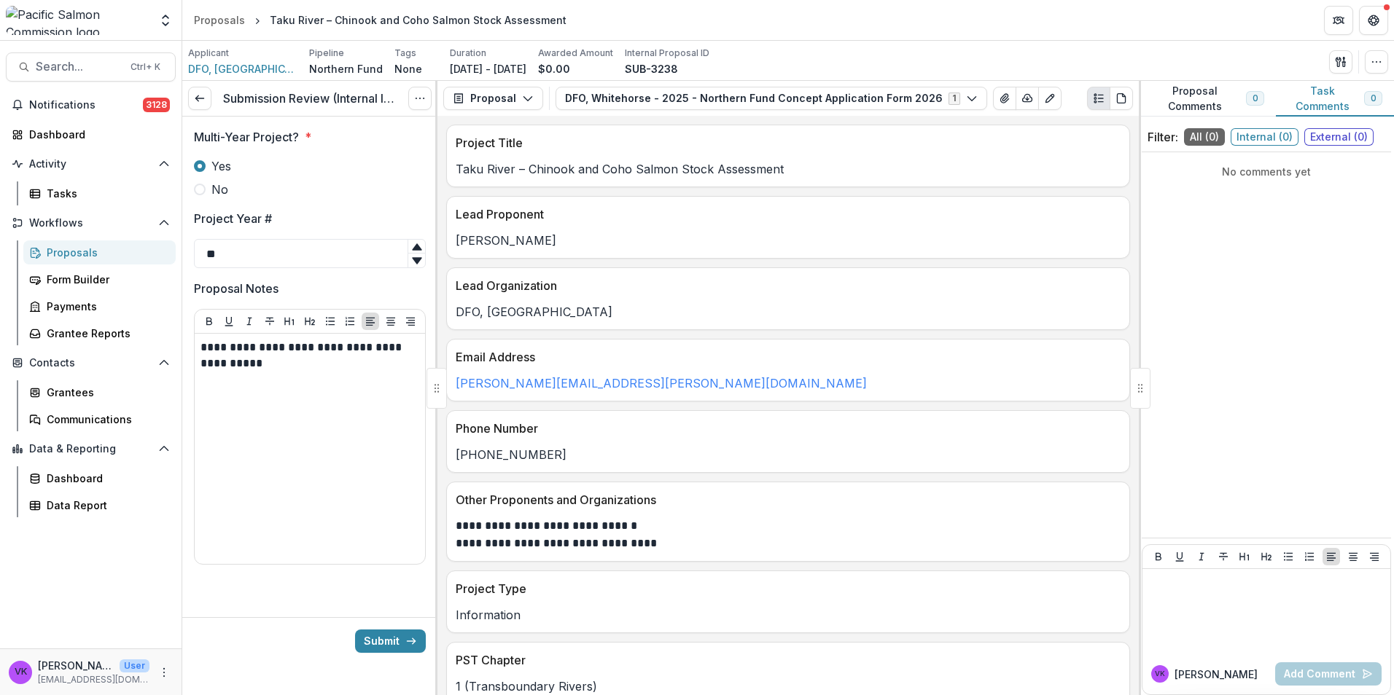
click at [295, 601] on div at bounding box center [309, 605] width 255 height 23
click at [294, 370] on p "**********" at bounding box center [309, 356] width 219 height 32
click at [387, 641] on button "Submit" at bounding box center [390, 641] width 71 height 23
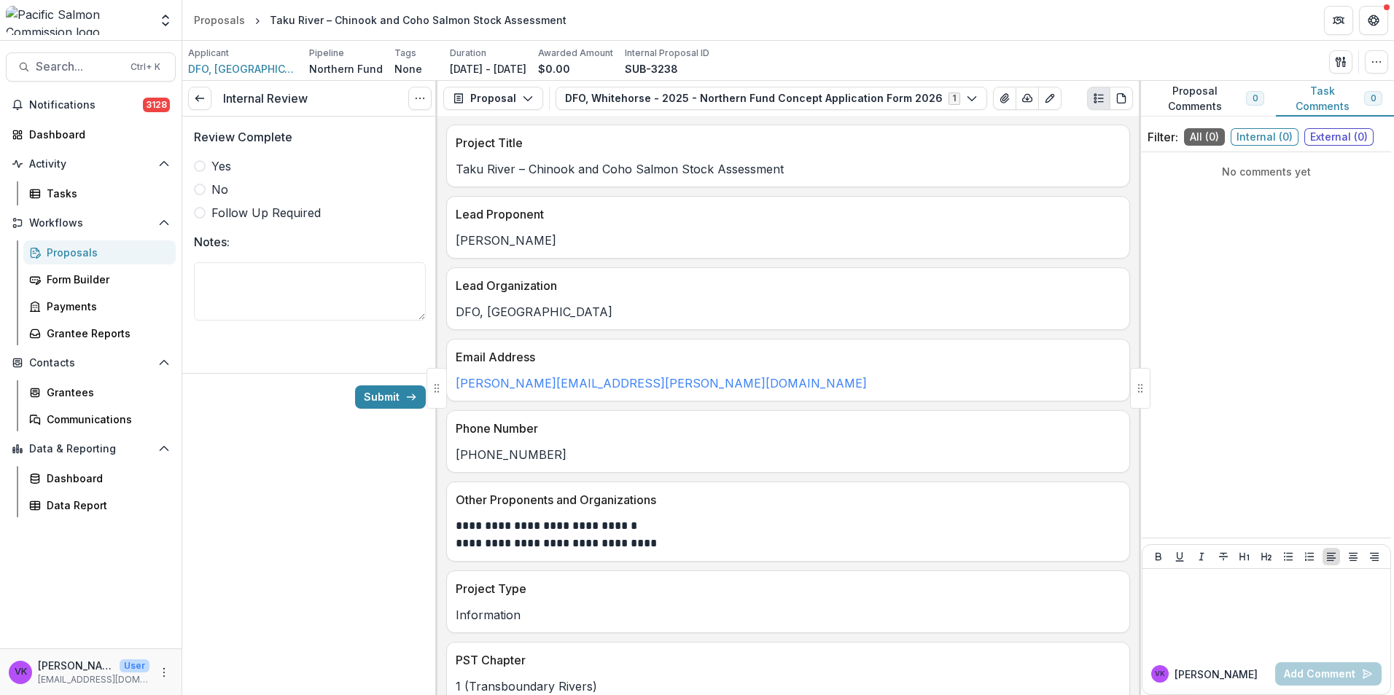
drag, startPoint x: 198, startPoint y: 165, endPoint x: 295, endPoint y: 180, distance: 98.1
click at [199, 165] on span at bounding box center [200, 166] width 12 height 12
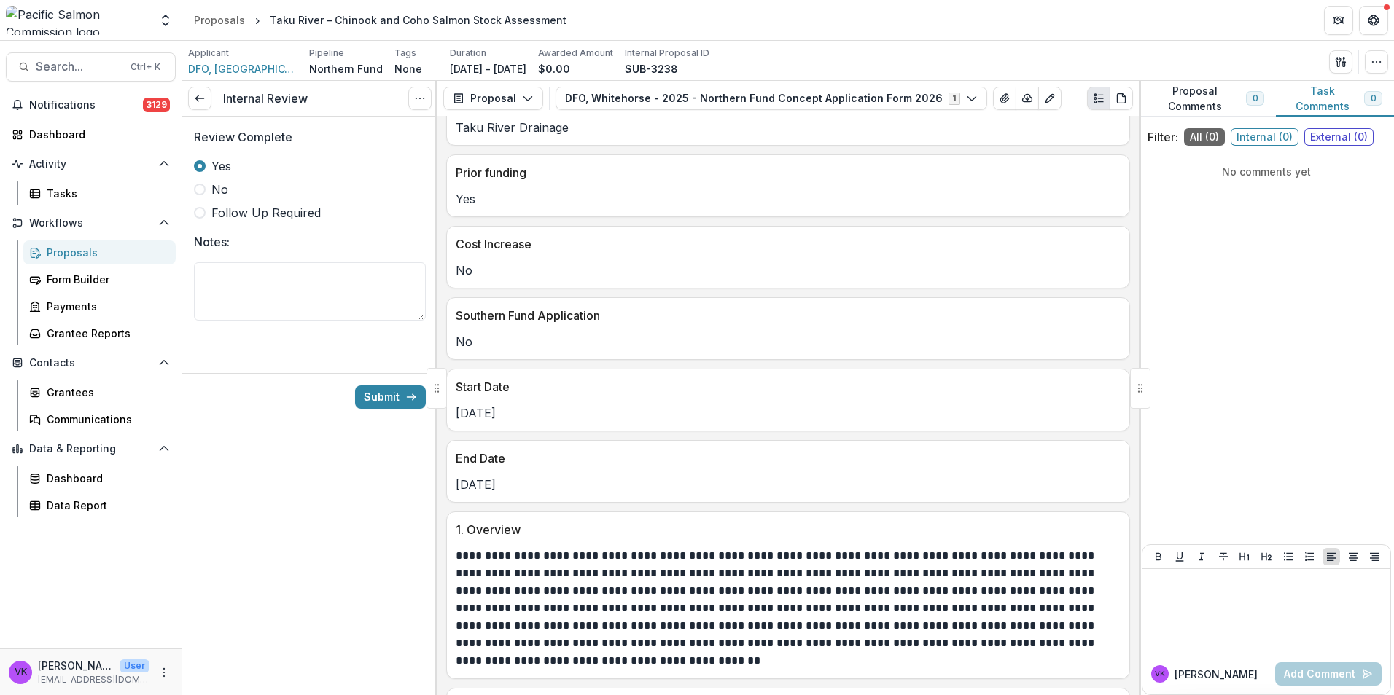
scroll to position [880, 0]
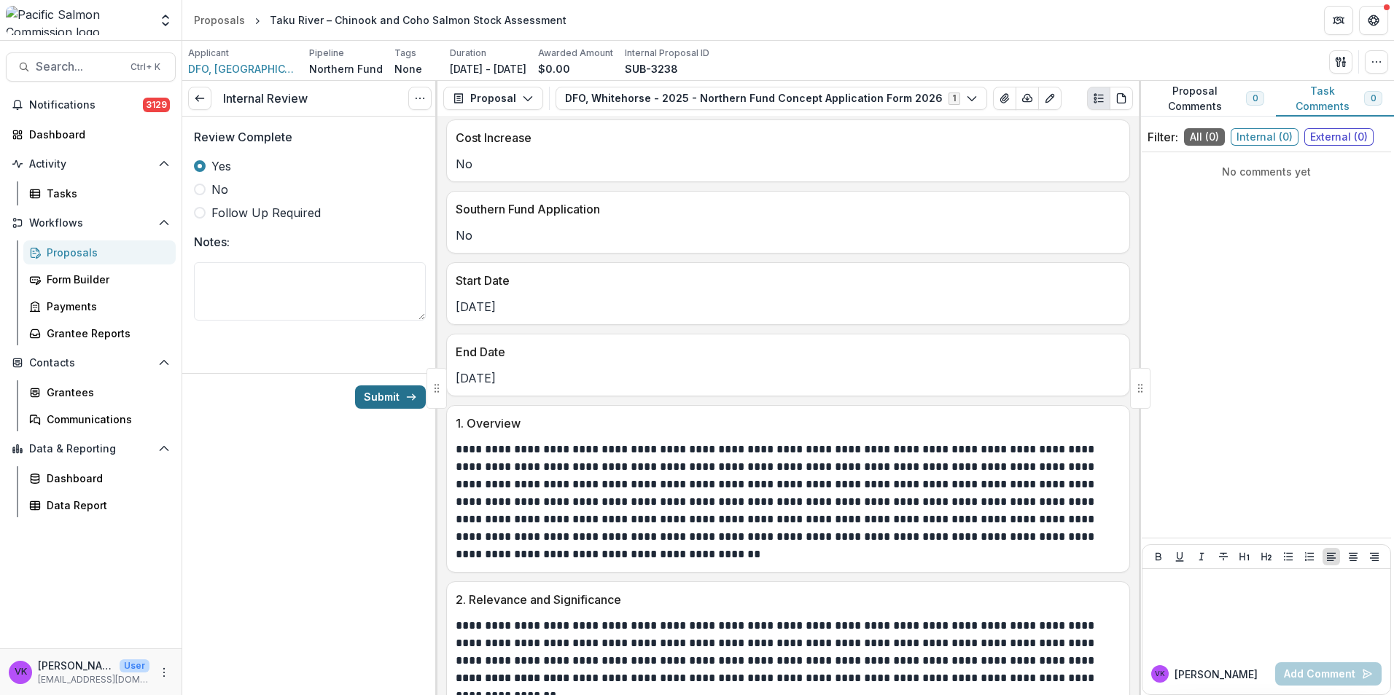
drag, startPoint x: 362, startPoint y: 394, endPoint x: 821, endPoint y: 480, distance: 467.7
click at [362, 394] on button "Submit" at bounding box center [390, 397] width 71 height 23
